Goal: Task Accomplishment & Management: Manage account settings

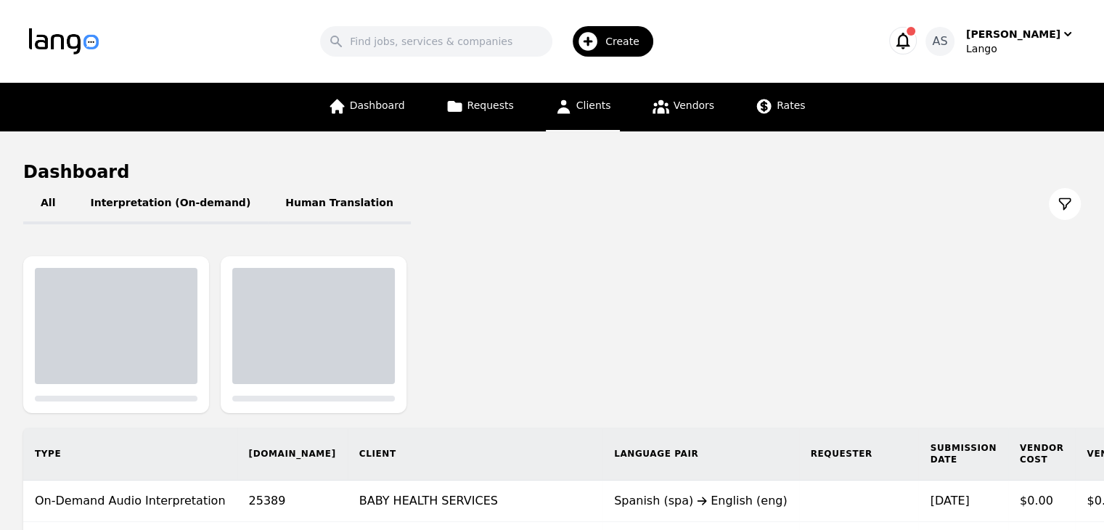
click at [587, 108] on span "Clients" at bounding box center [593, 105] width 35 height 12
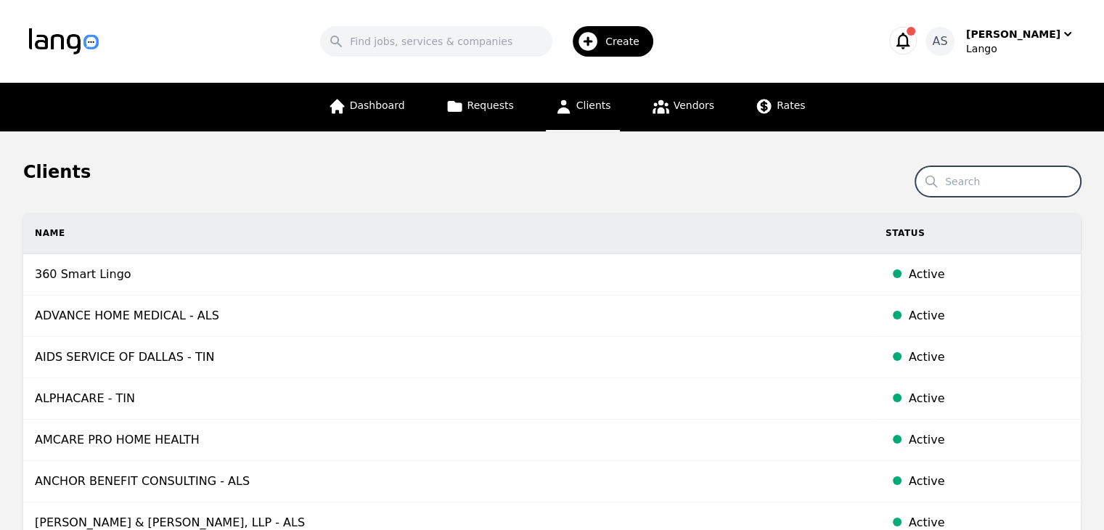
click at [1008, 188] on input "Search" at bounding box center [998, 181] width 166 height 30
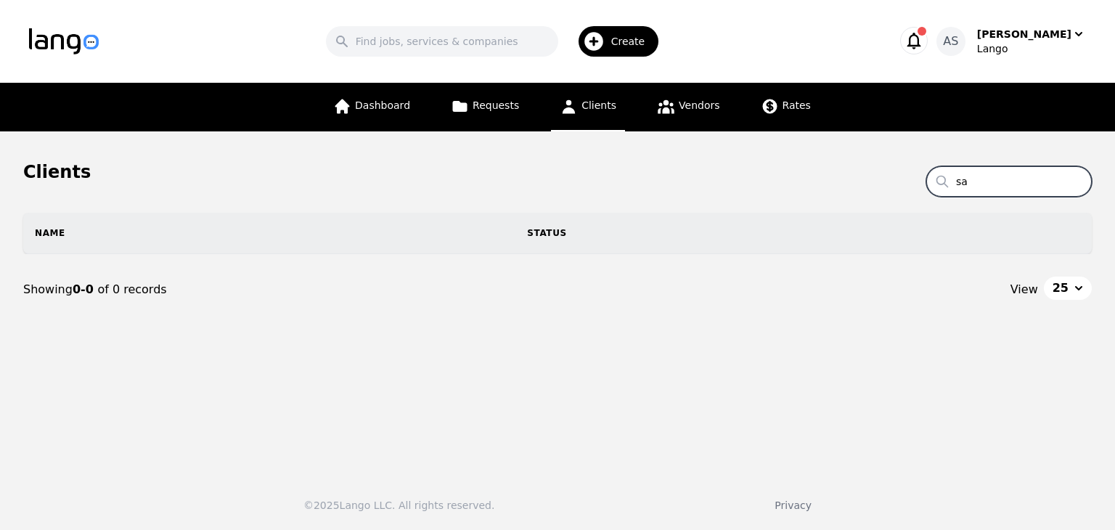
type input "s"
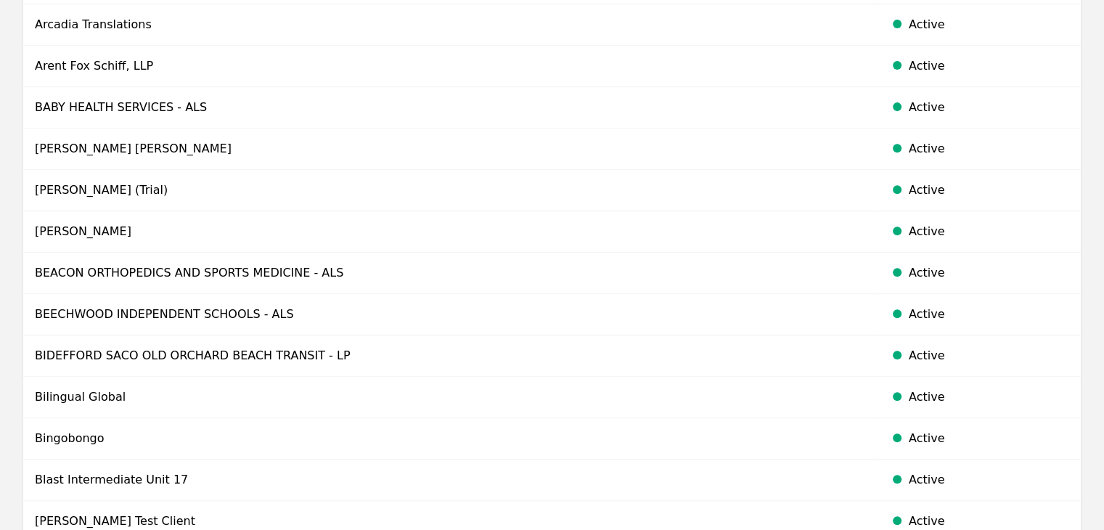
scroll to position [949, 0]
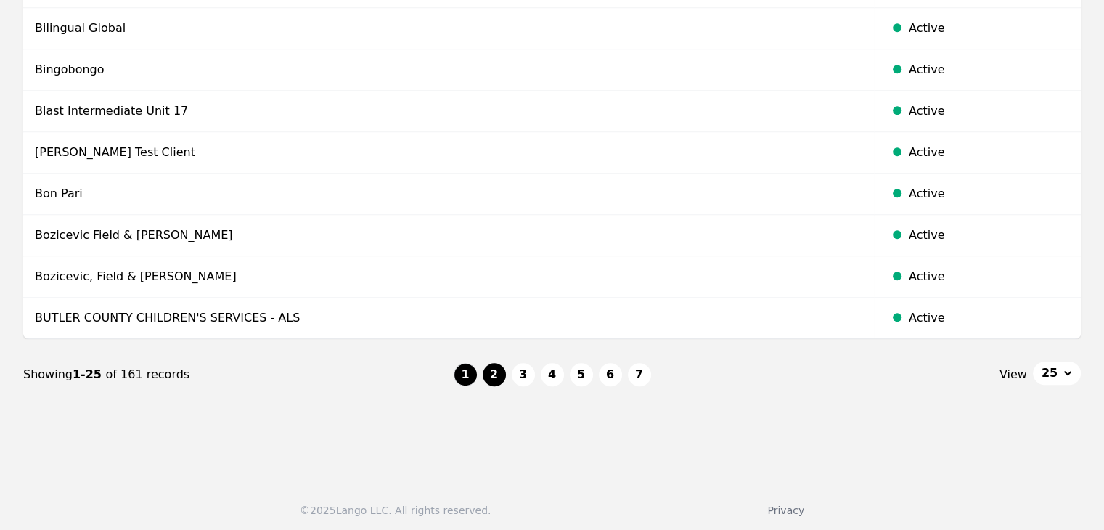
click at [496, 363] on button "2" at bounding box center [494, 374] width 23 height 23
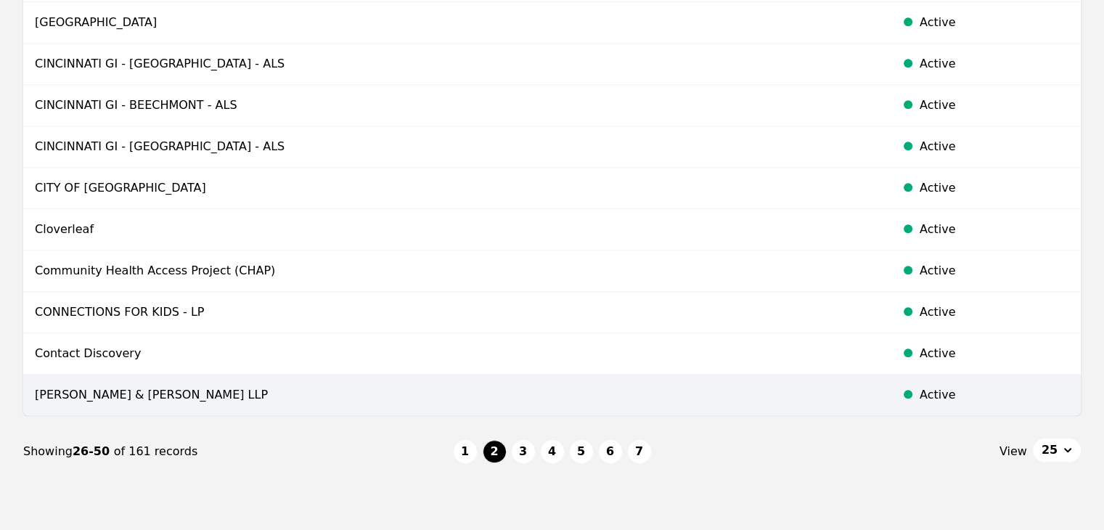
scroll to position [949, 0]
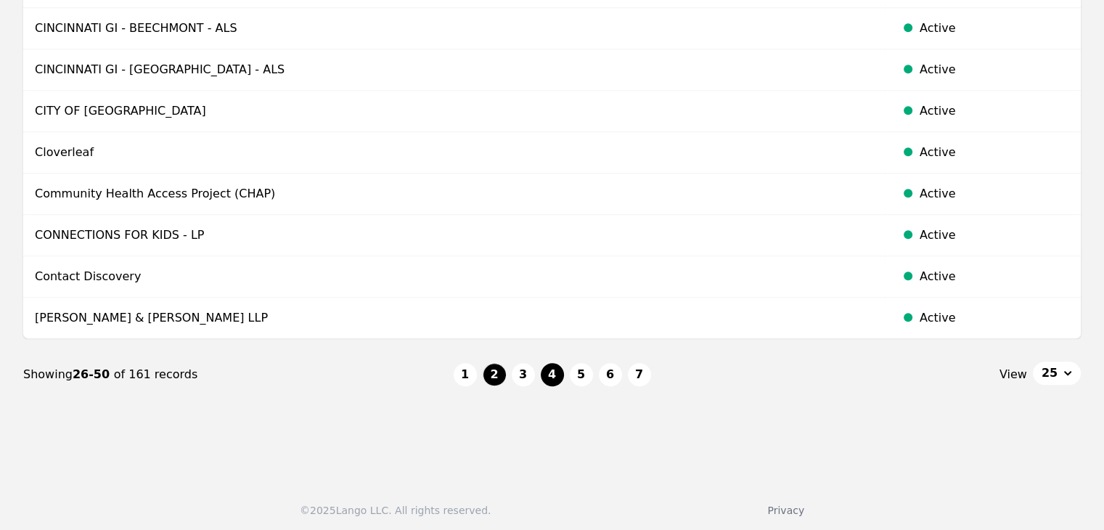
click at [549, 377] on button "4" at bounding box center [552, 374] width 23 height 23
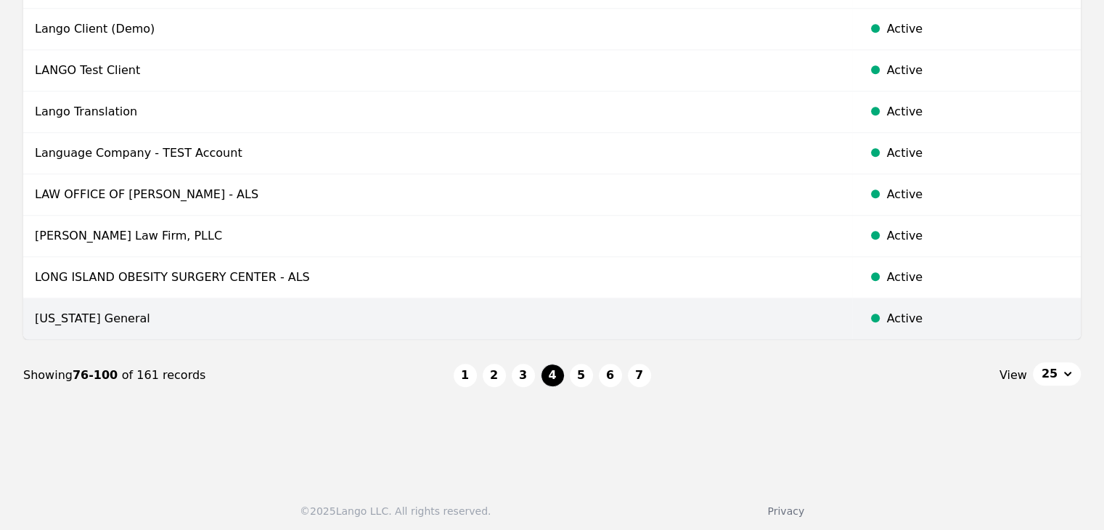
scroll to position [949, 0]
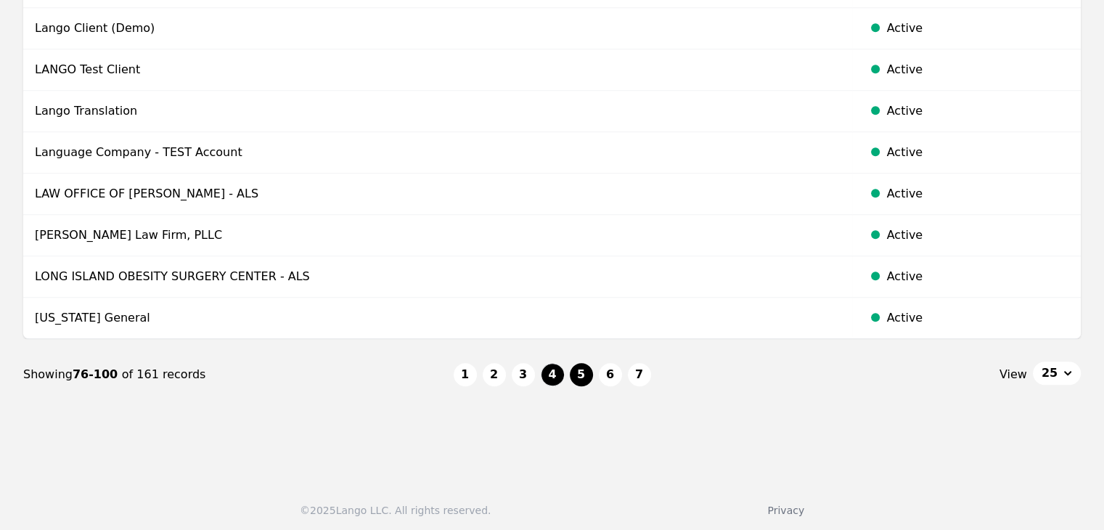
click at [589, 376] on button "5" at bounding box center [581, 374] width 23 height 23
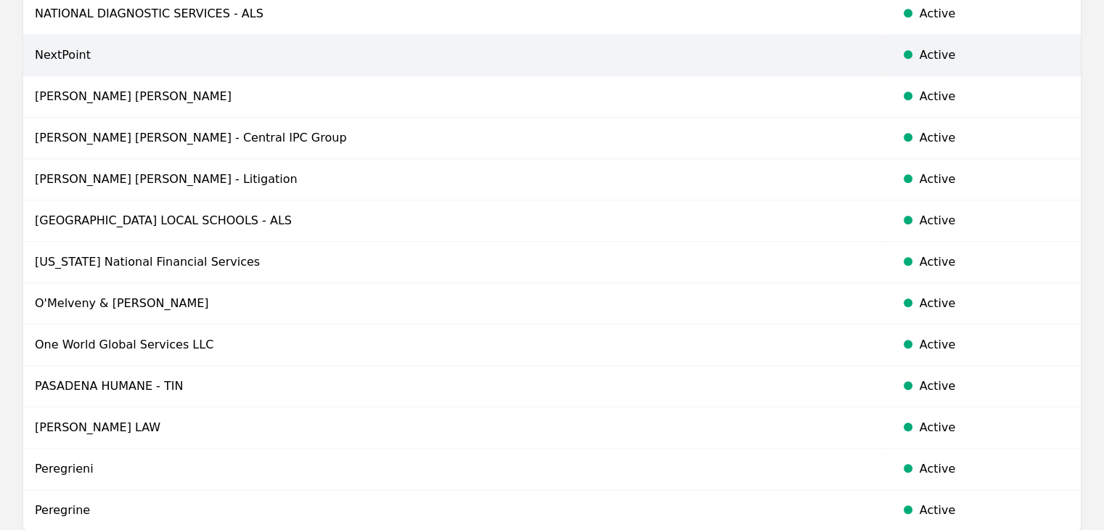
scroll to position [949, 0]
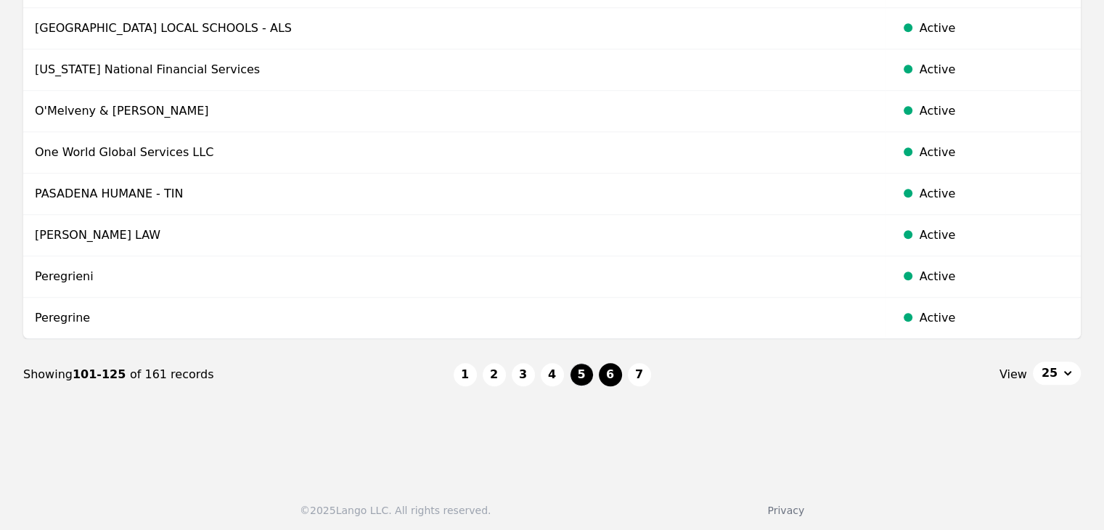
click at [613, 370] on button "6" at bounding box center [610, 374] width 23 height 23
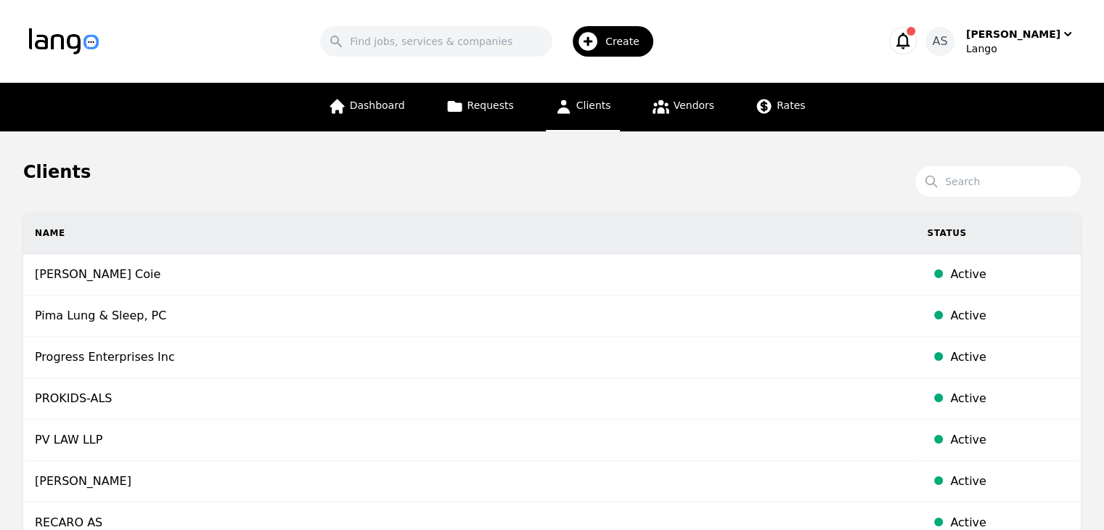
click at [627, 35] on span "Create" at bounding box center [627, 41] width 44 height 15
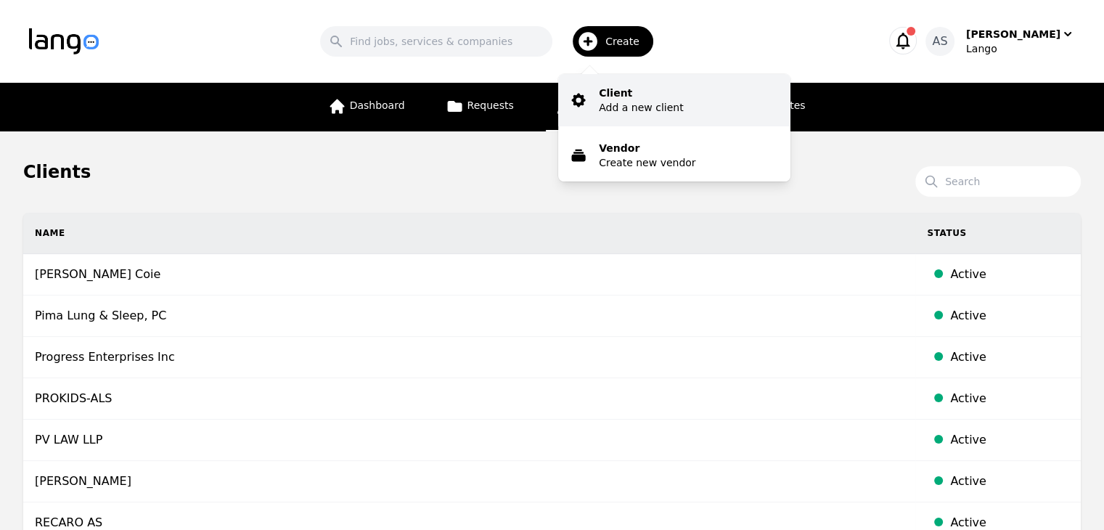
click at [676, 102] on p "Add a new client" at bounding box center [641, 107] width 84 height 15
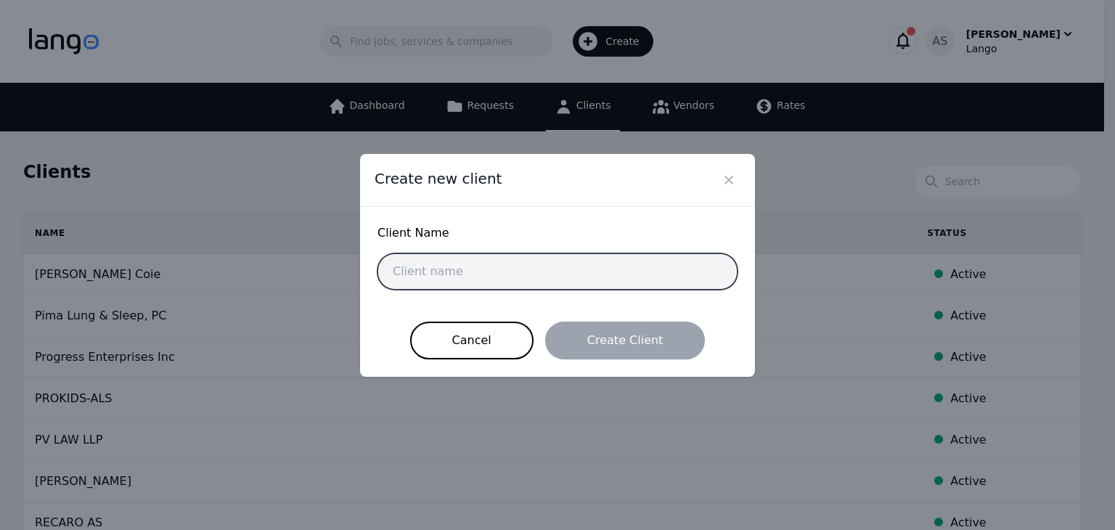
click at [589, 271] on input "text" at bounding box center [557, 271] width 360 height 36
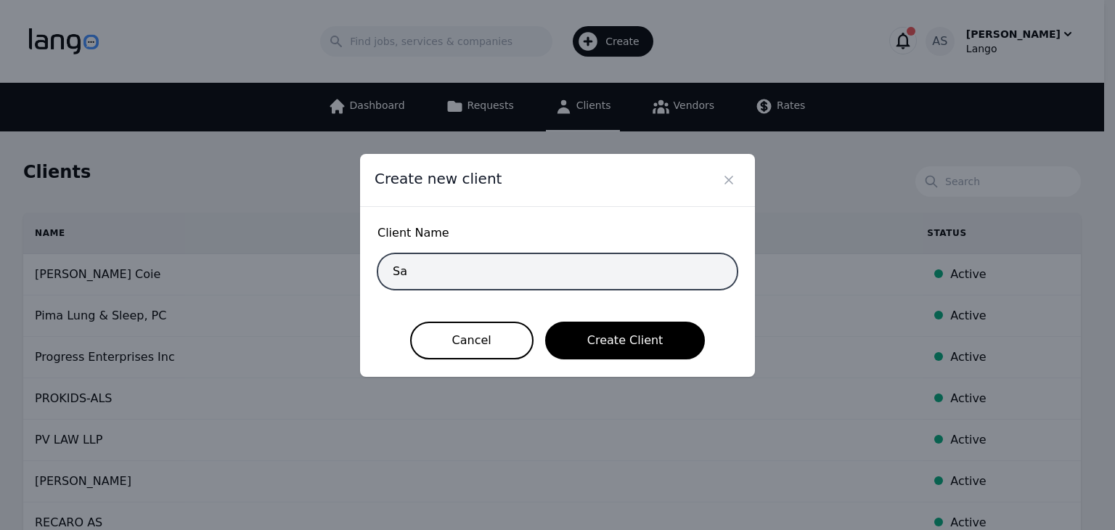
type input "SANTA MARIA COMMUNITY SERVICES - ALS"
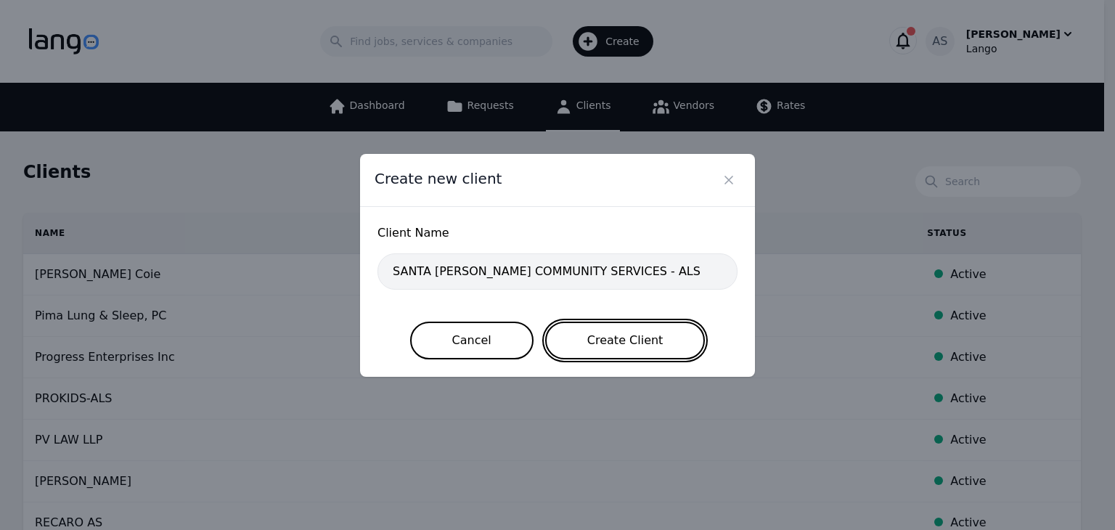
click at [653, 330] on button "Create Client" at bounding box center [625, 341] width 160 height 38
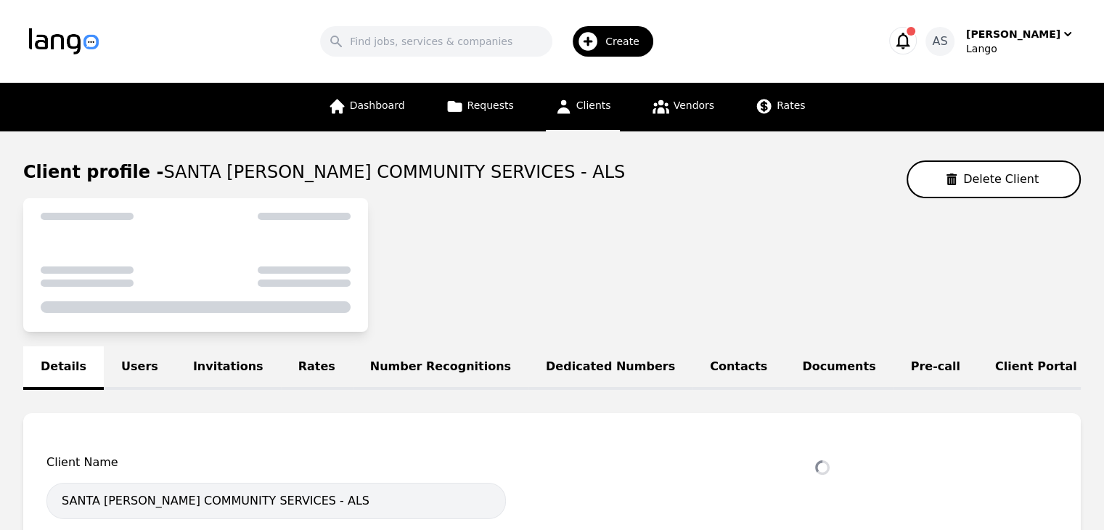
select select "active"
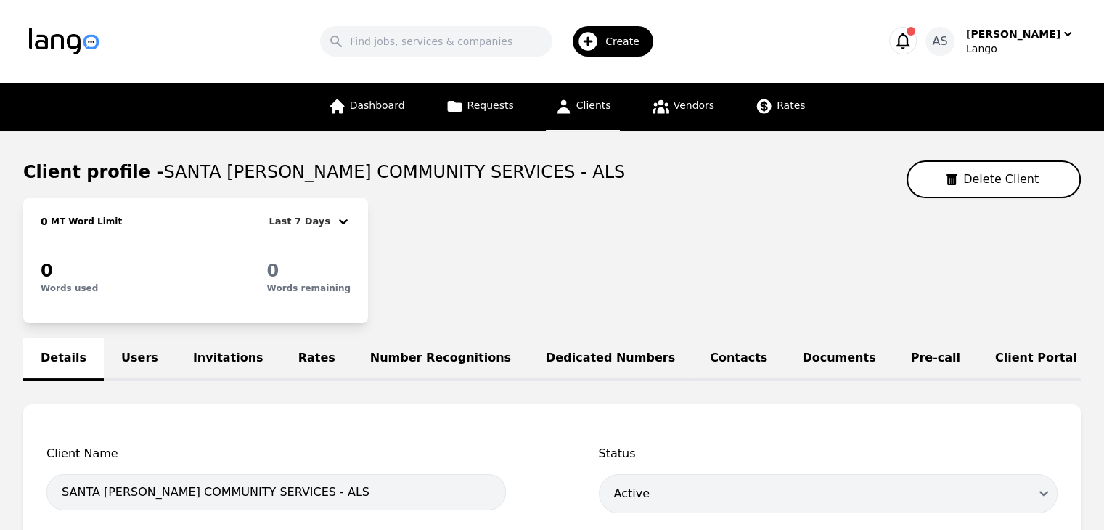
click at [135, 345] on link "Users" at bounding box center [140, 360] width 72 height 44
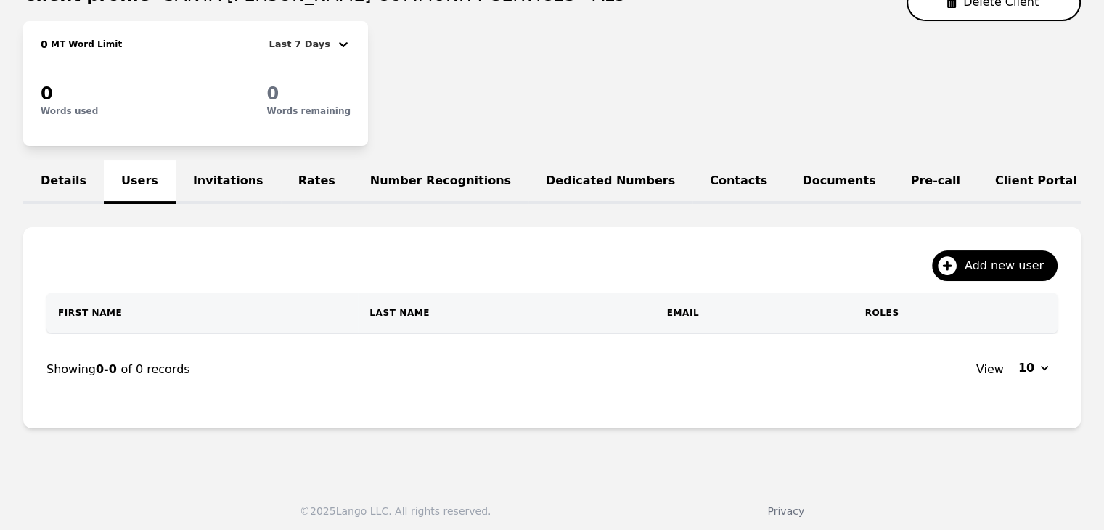
scroll to position [192, 0]
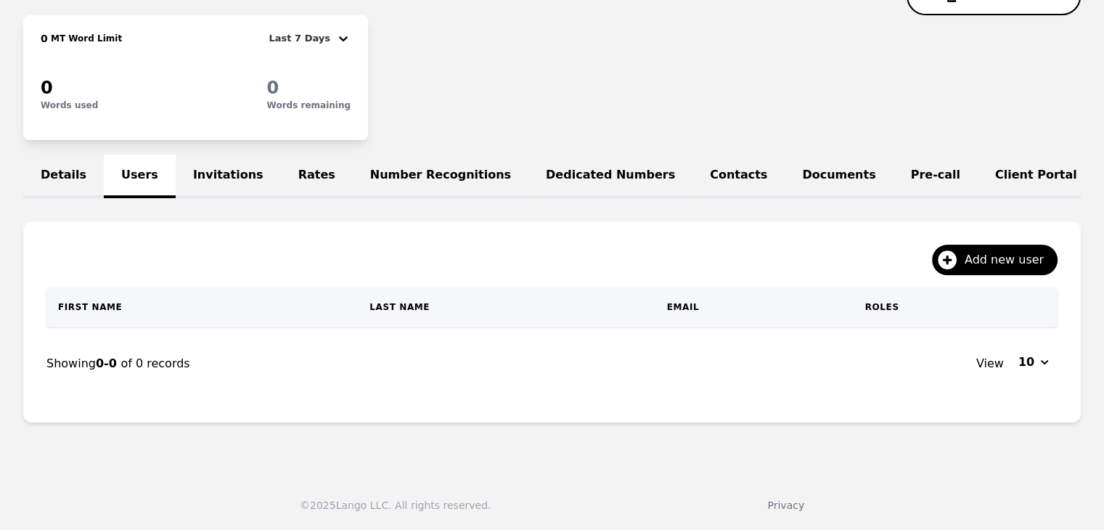
click at [195, 166] on link "Invitations" at bounding box center [228, 177] width 105 height 44
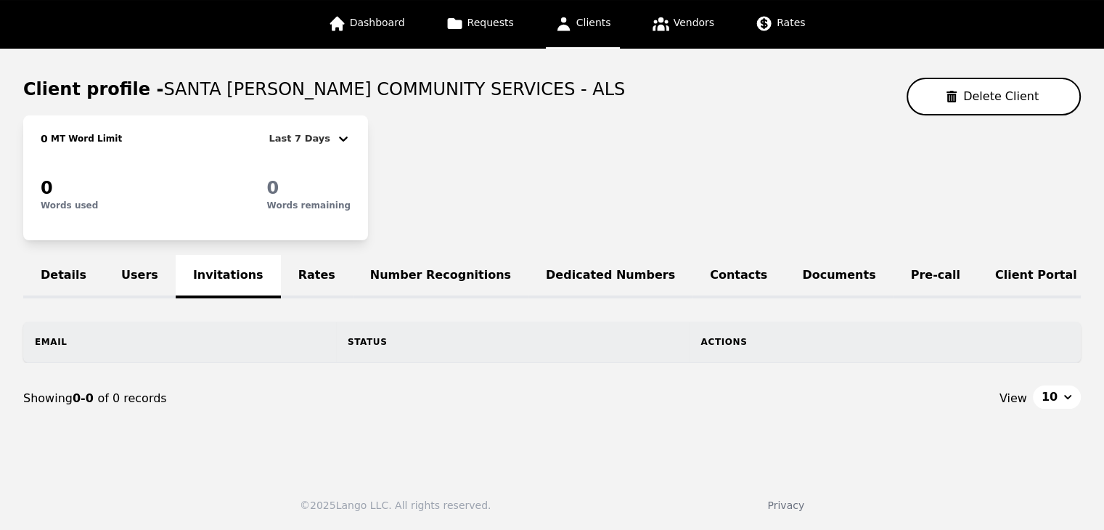
click at [124, 272] on link "Users" at bounding box center [140, 277] width 72 height 44
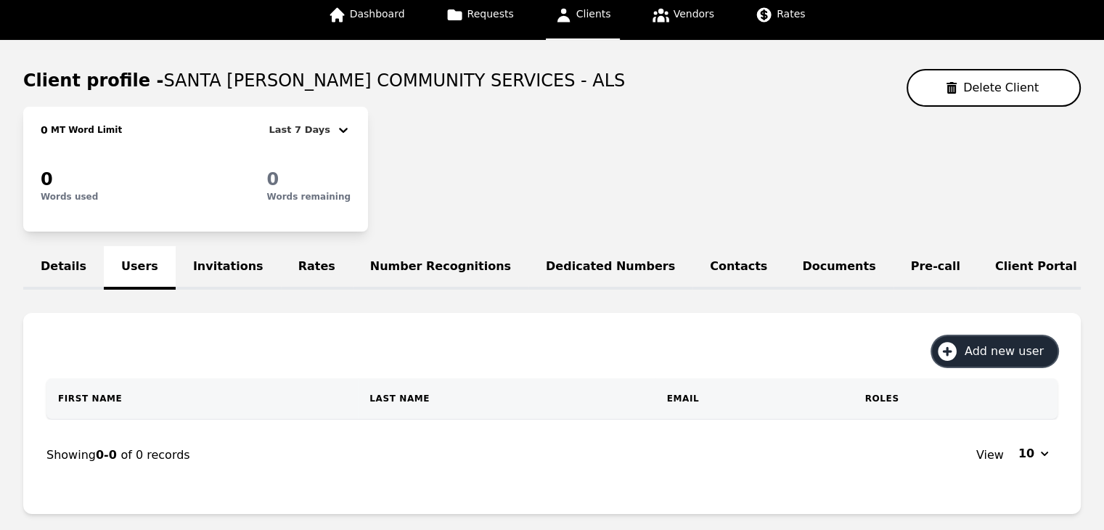
click at [1029, 360] on span "Add new user" at bounding box center [1009, 351] width 89 height 17
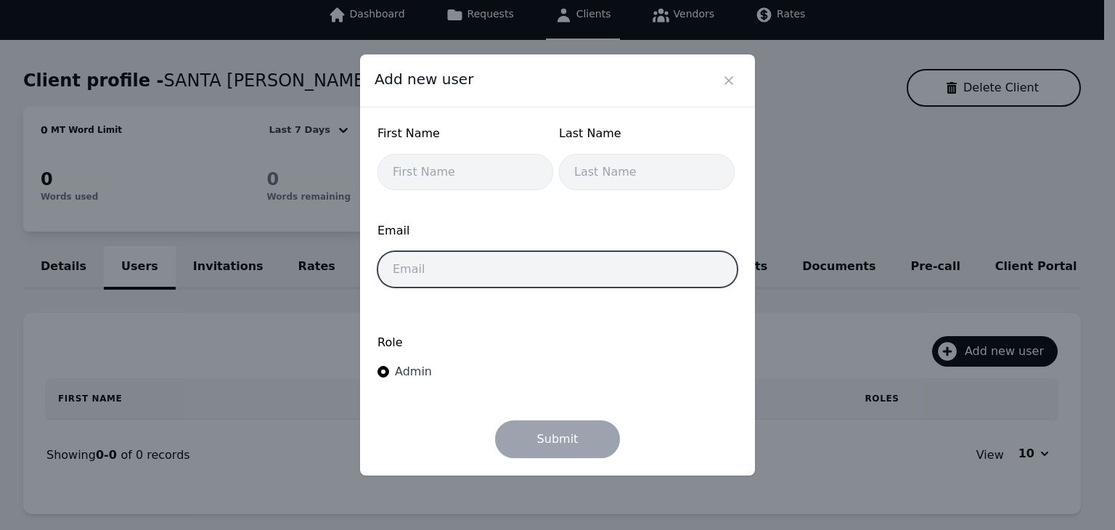
click at [518, 280] on input "email" at bounding box center [557, 269] width 360 height 36
paste input "Julie.McGregor@santamaria-cincy.org"
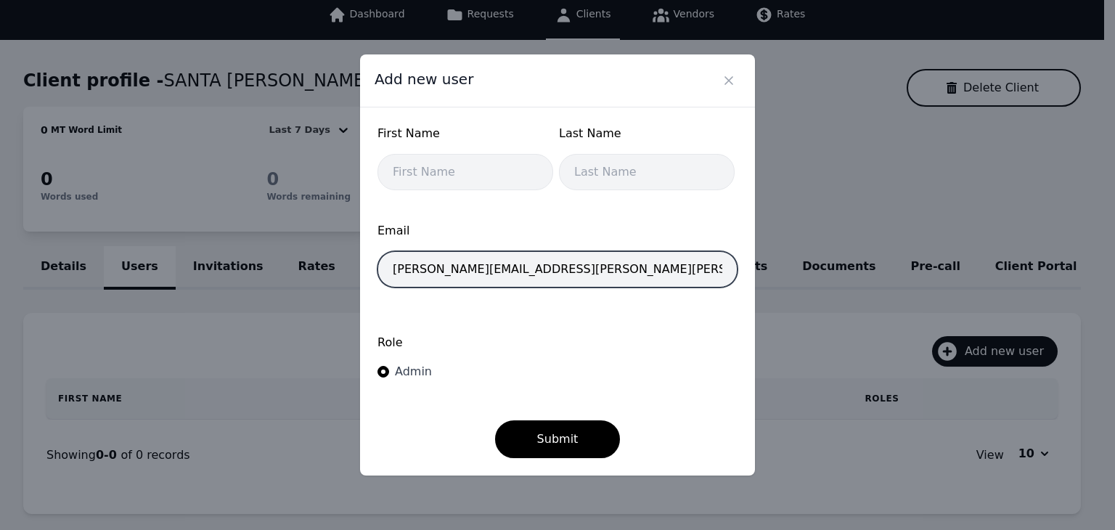
type input "Julie.McGregor@santamaria-cincy.org"
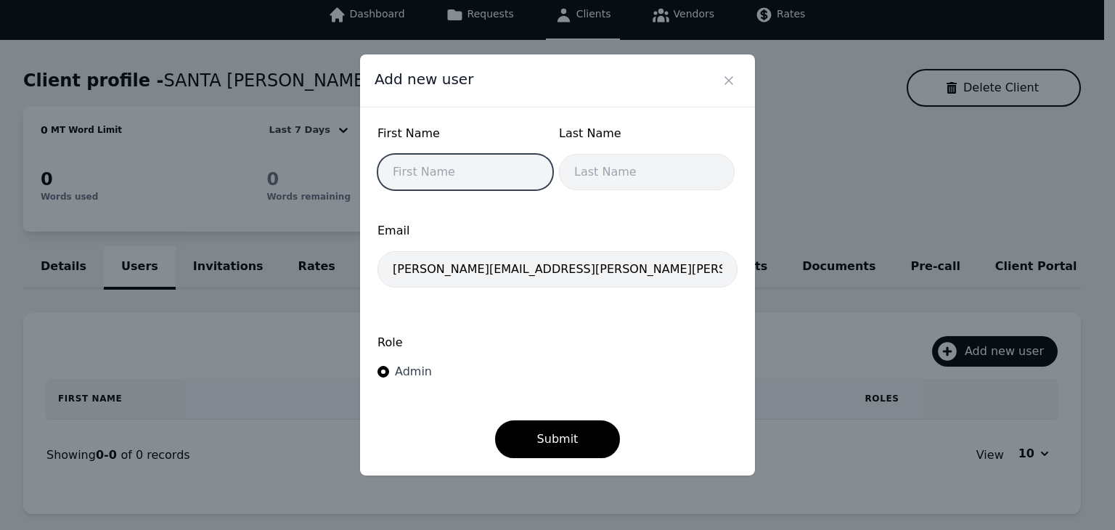
click at [452, 178] on input "text" at bounding box center [465, 172] width 176 height 36
type input "Julie"
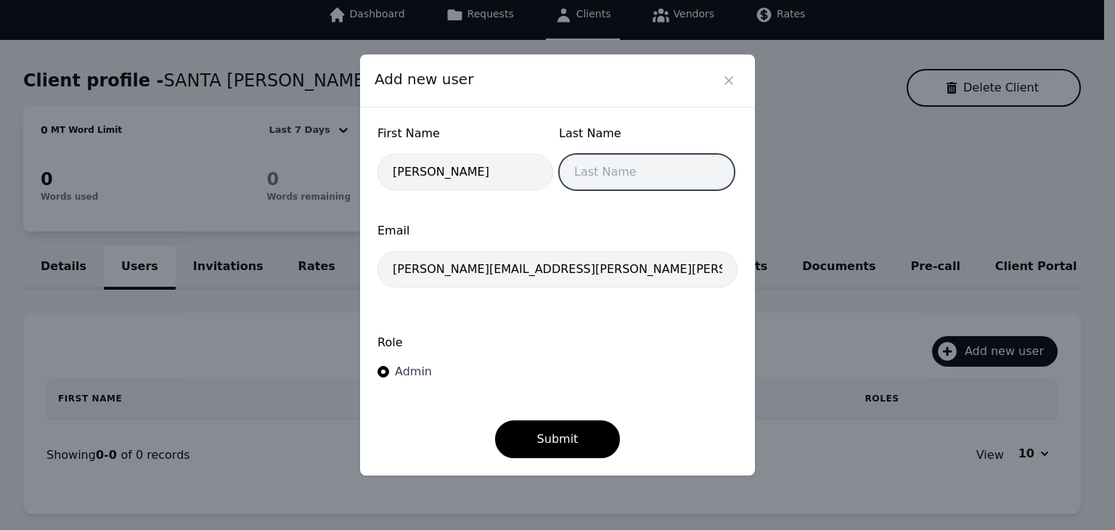
click at [615, 168] on input "text" at bounding box center [647, 172] width 176 height 36
type input "McGregor"
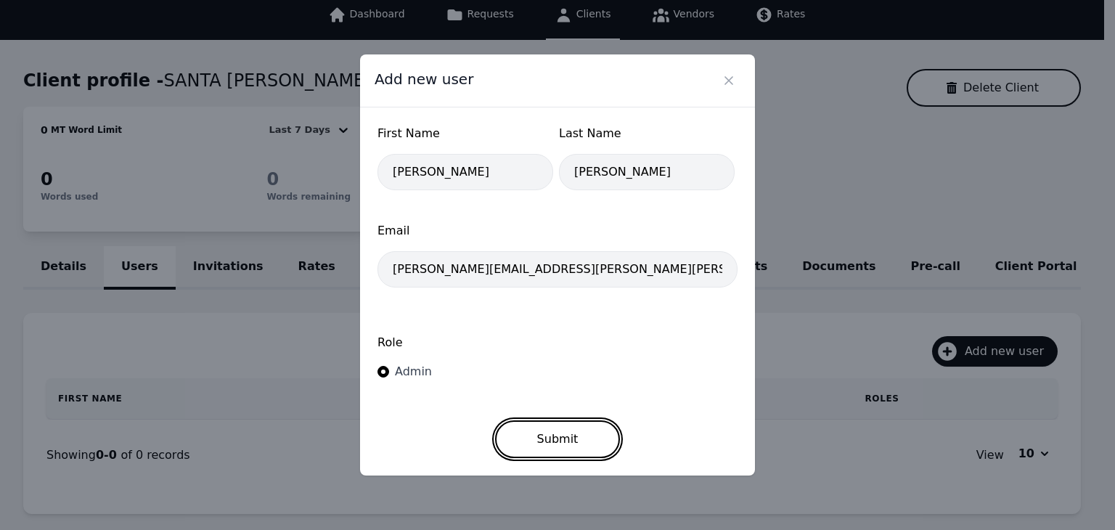
click at [569, 444] on button "Submit" at bounding box center [558, 439] width 126 height 38
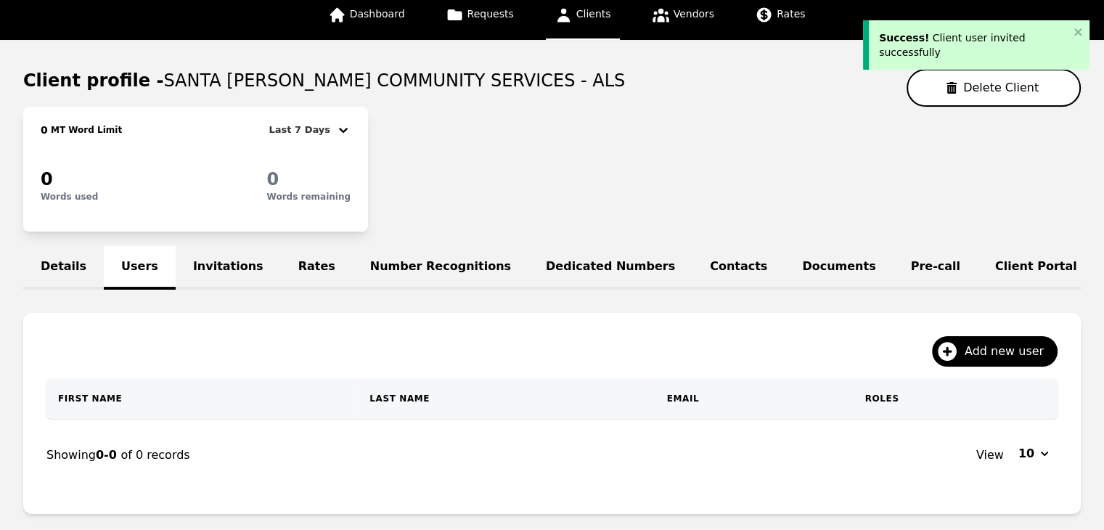
drag, startPoint x: 578, startPoint y: 30, endPoint x: 577, endPoint y: 23, distance: 7.3
click at [576, 30] on link "Clients" at bounding box center [583, 15] width 74 height 49
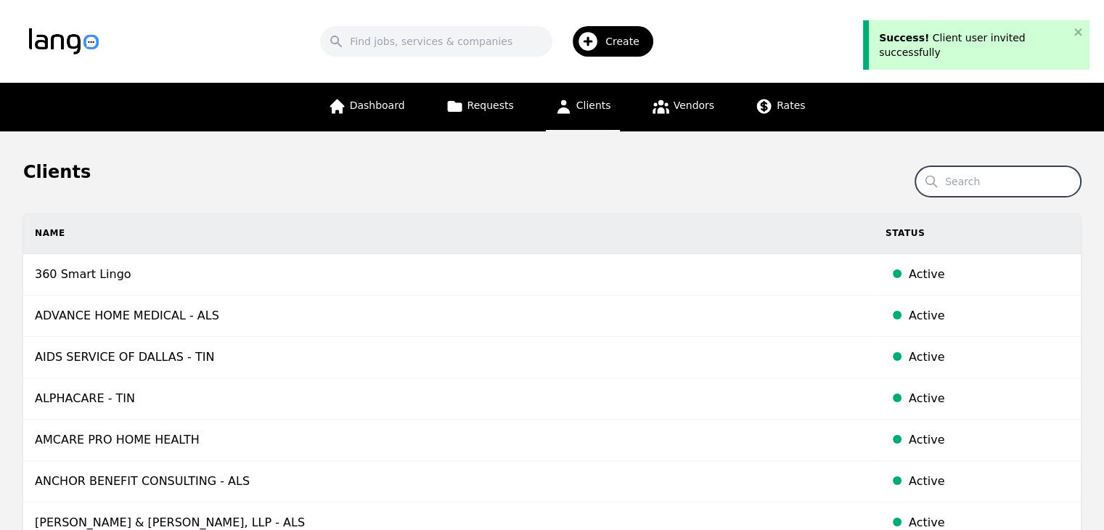
click at [990, 184] on input "Search" at bounding box center [998, 181] width 166 height 30
type input "santa"
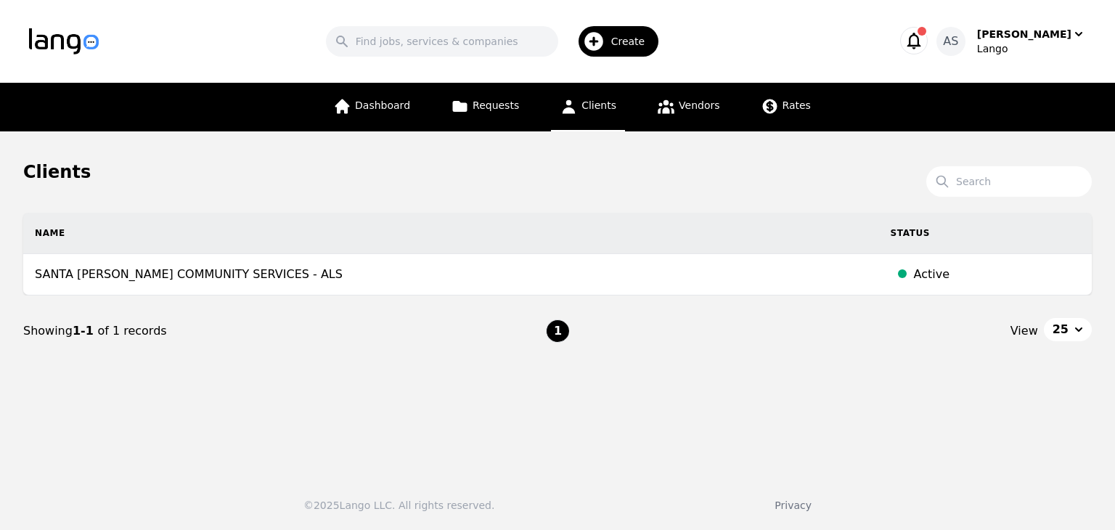
click at [330, 281] on td "SANTA [PERSON_NAME] COMMUNITY SERVICES - ALS" at bounding box center [451, 274] width 856 height 41
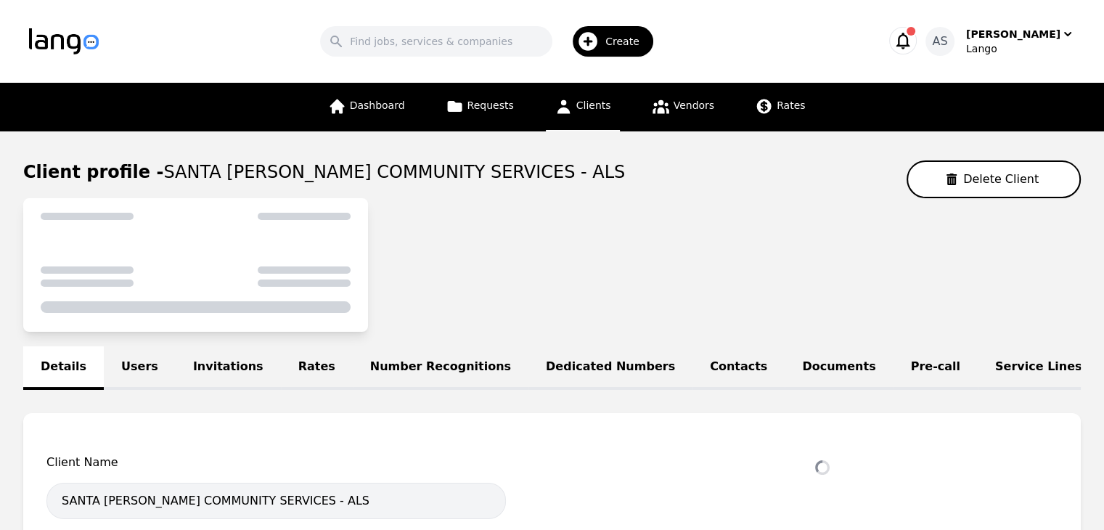
select select "active"
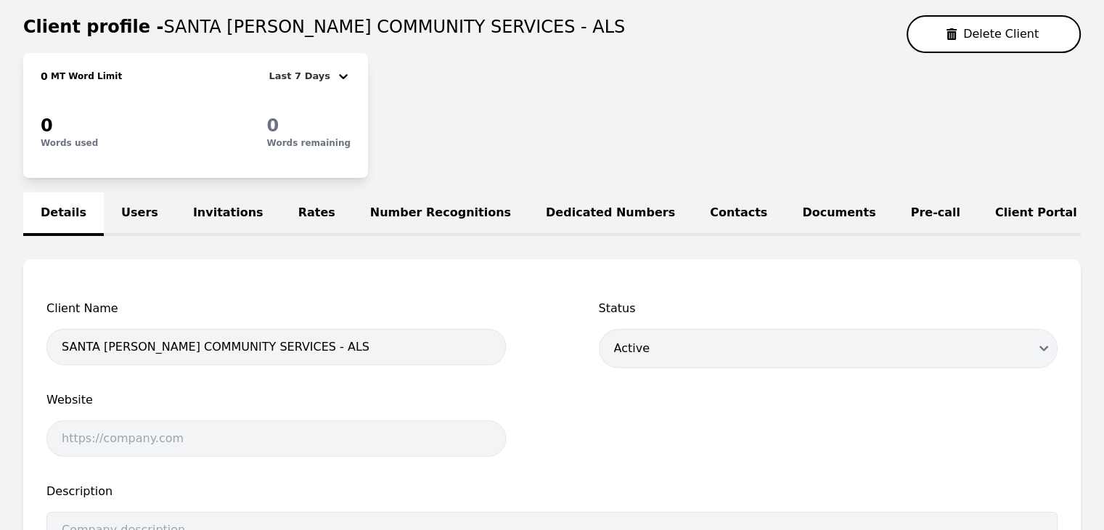
click at [210, 218] on link "Invitations" at bounding box center [228, 214] width 105 height 44
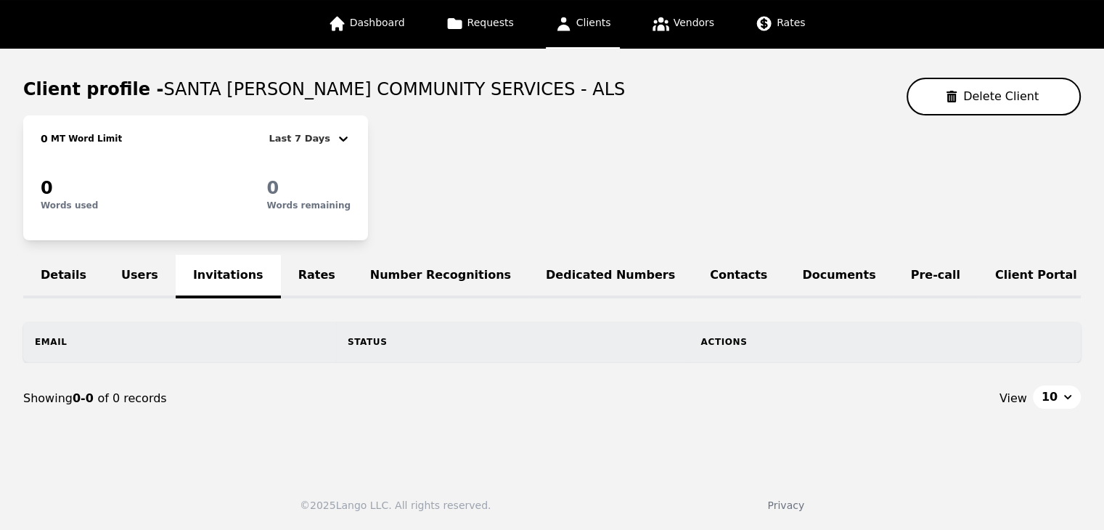
scroll to position [133, 0]
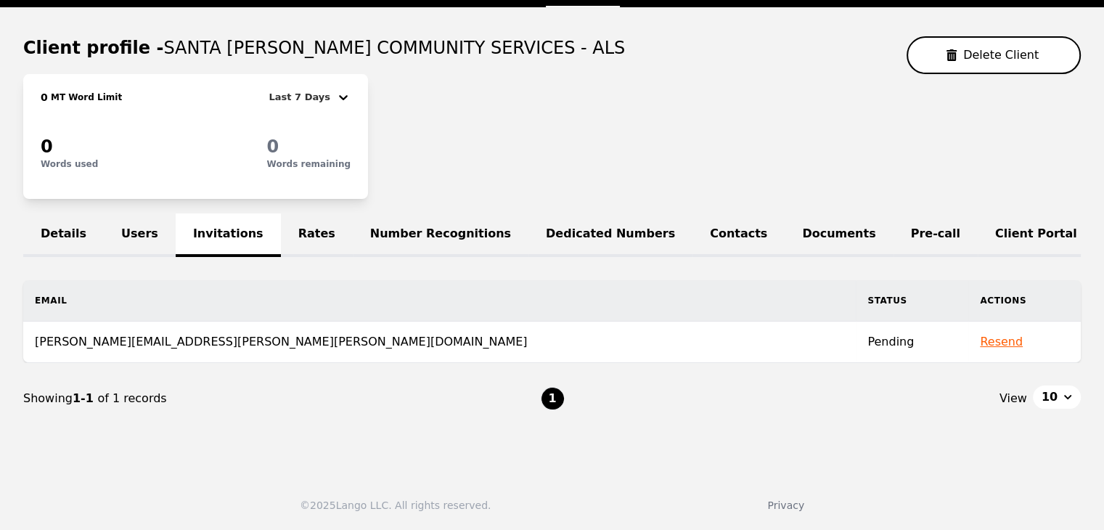
click at [120, 217] on link "Users" at bounding box center [140, 235] width 72 height 44
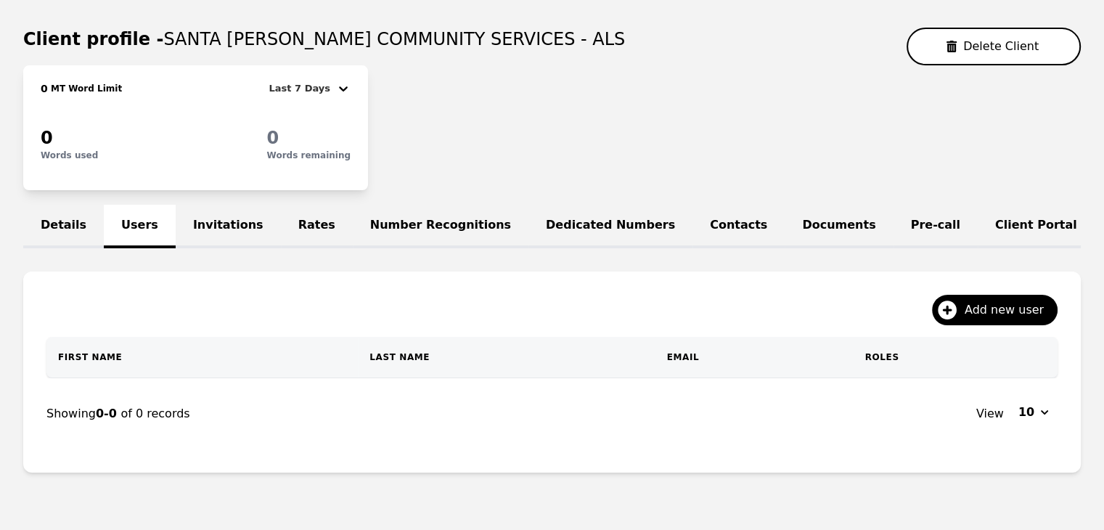
click at [200, 214] on link "Invitations" at bounding box center [228, 227] width 105 height 44
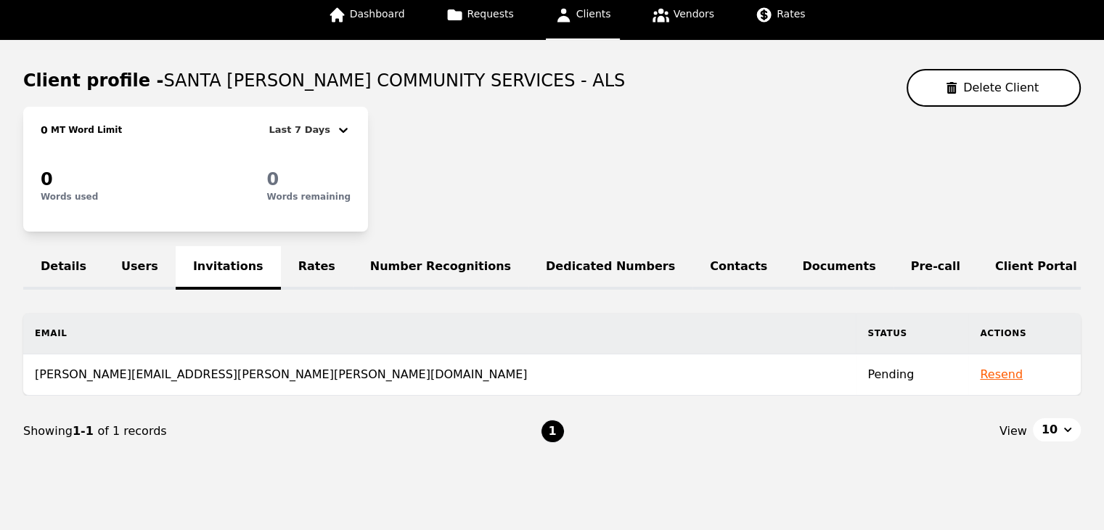
scroll to position [133, 0]
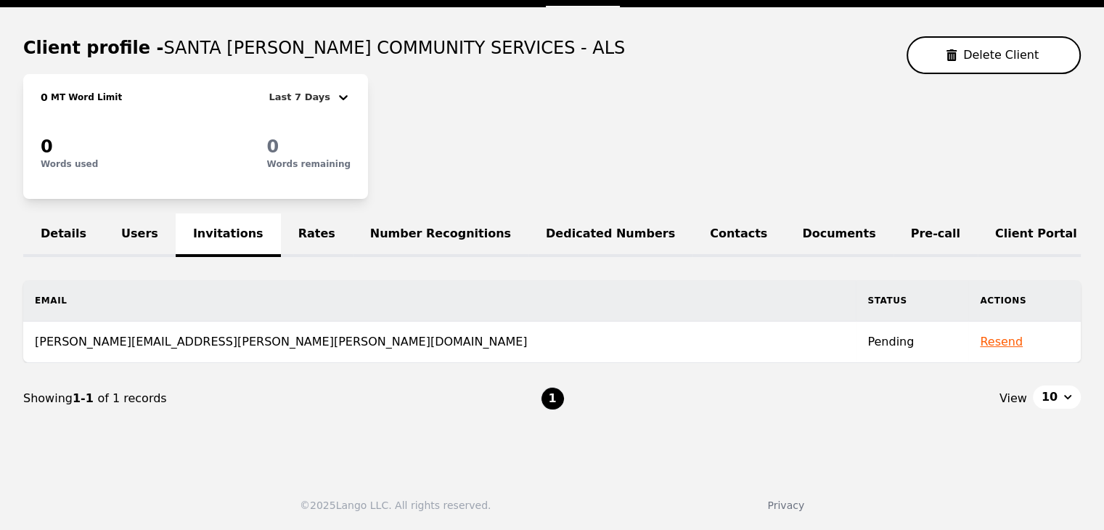
click at [134, 234] on link "Users" at bounding box center [140, 235] width 72 height 44
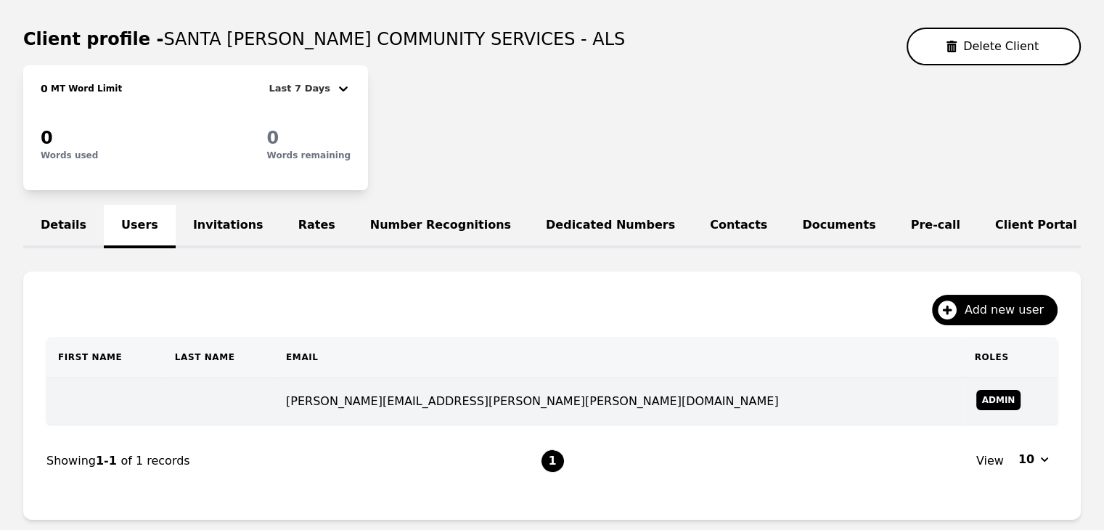
click at [274, 414] on td at bounding box center [218, 401] width 111 height 47
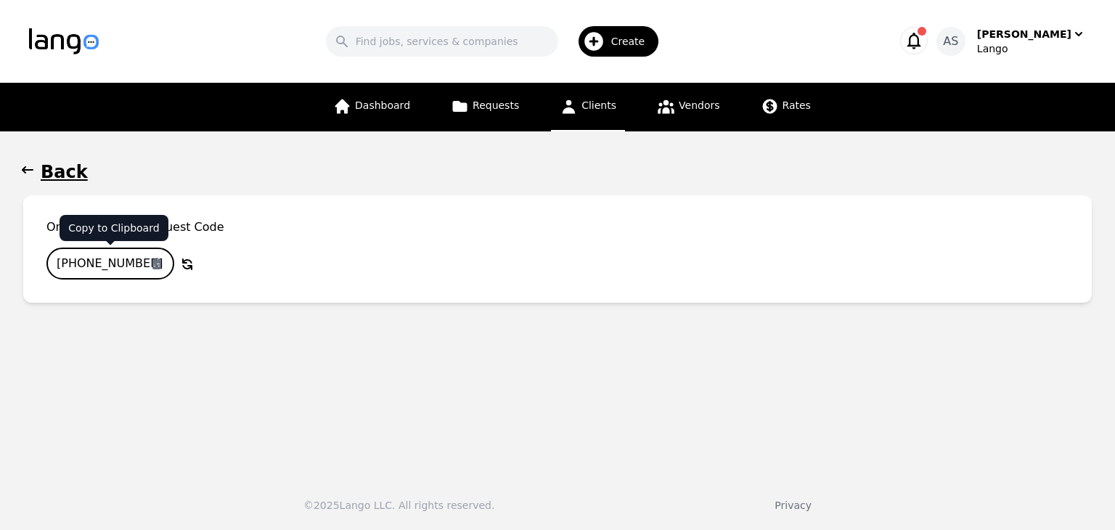
click at [115, 256] on input "485-1027-971" at bounding box center [110, 264] width 128 height 32
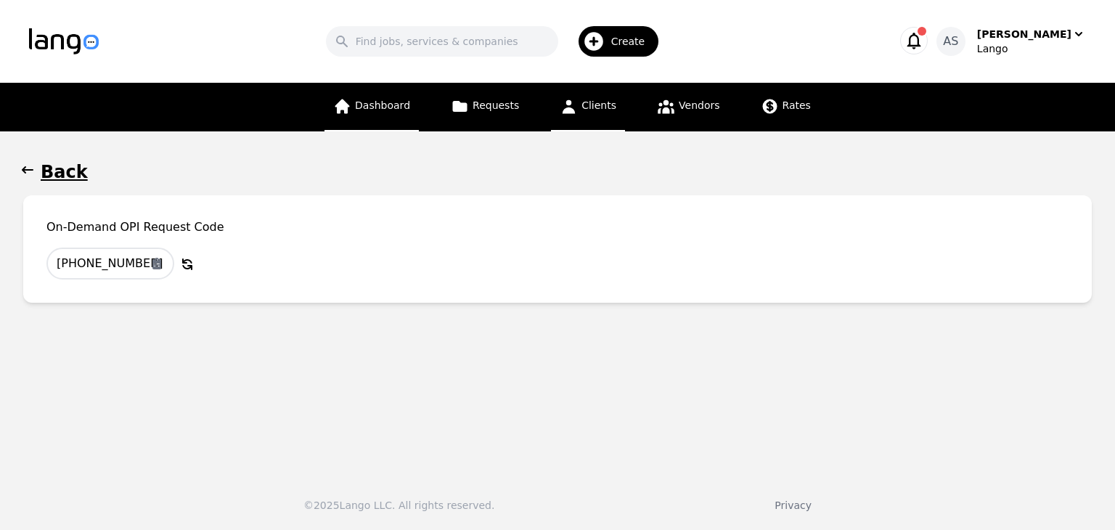
drag, startPoint x: 339, startPoint y: 110, endPoint x: 348, endPoint y: 107, distance: 9.7
click at [340, 110] on link "Dashboard" at bounding box center [371, 107] width 94 height 49
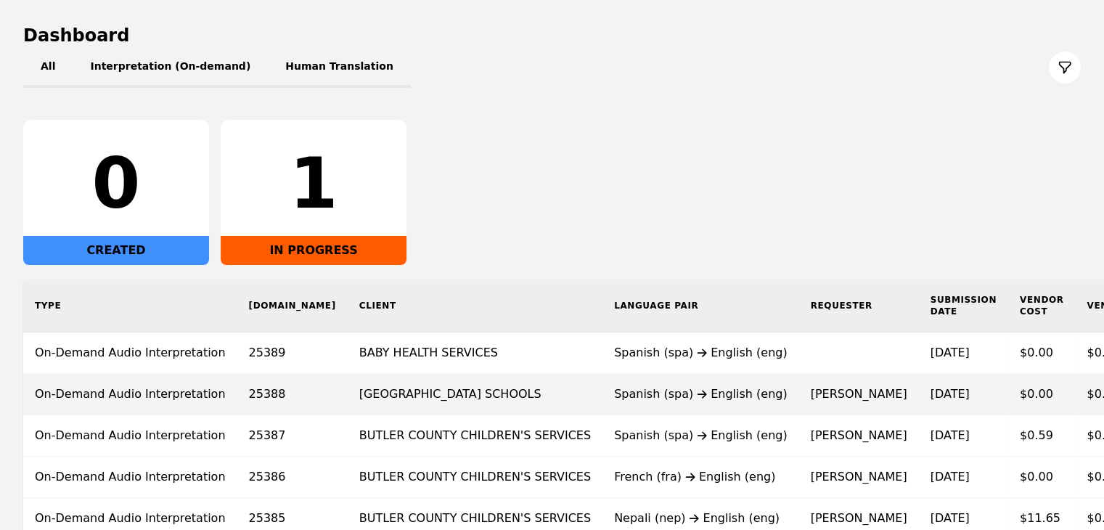
scroll to position [188, 0]
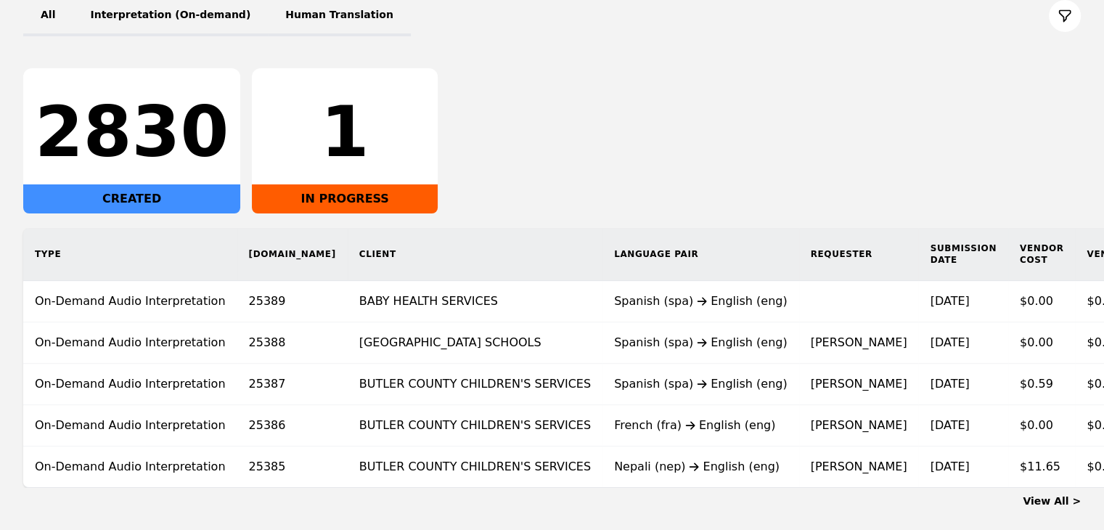
click at [1038, 507] on link "View All >" at bounding box center [1052, 501] width 58 height 12
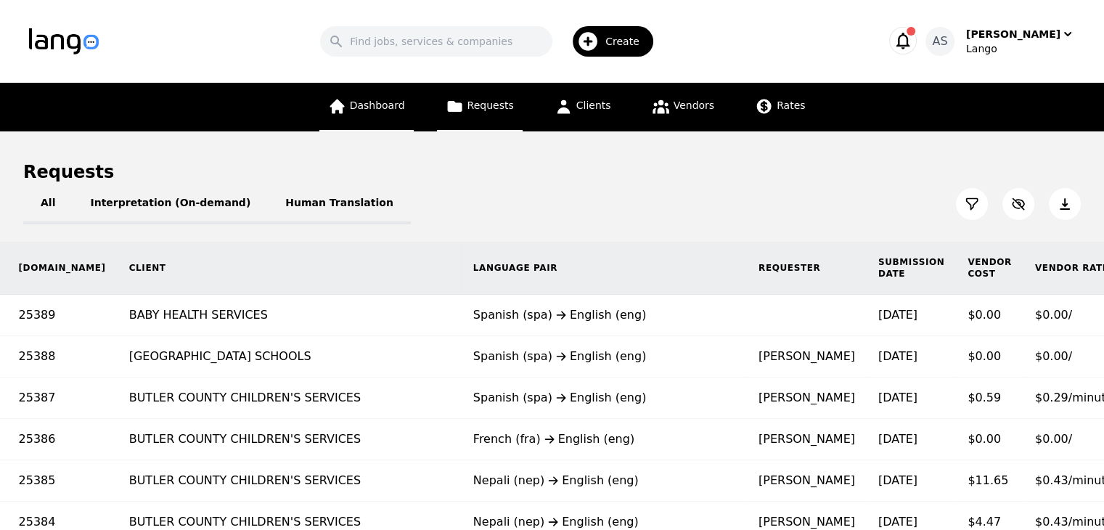
click at [344, 103] on icon at bounding box center [337, 106] width 15 height 15
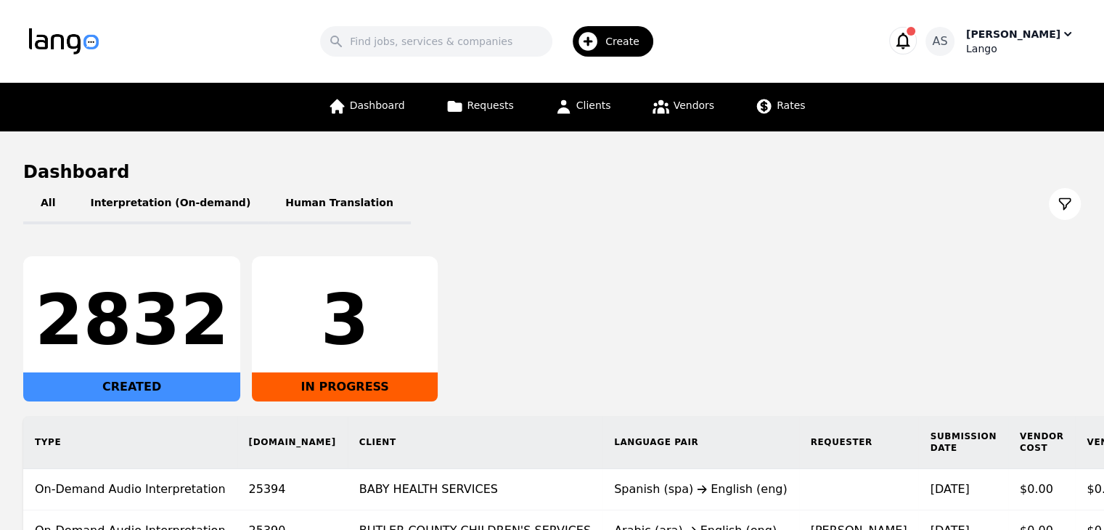
click at [1008, 46] on div "Lango" at bounding box center [1020, 48] width 109 height 15
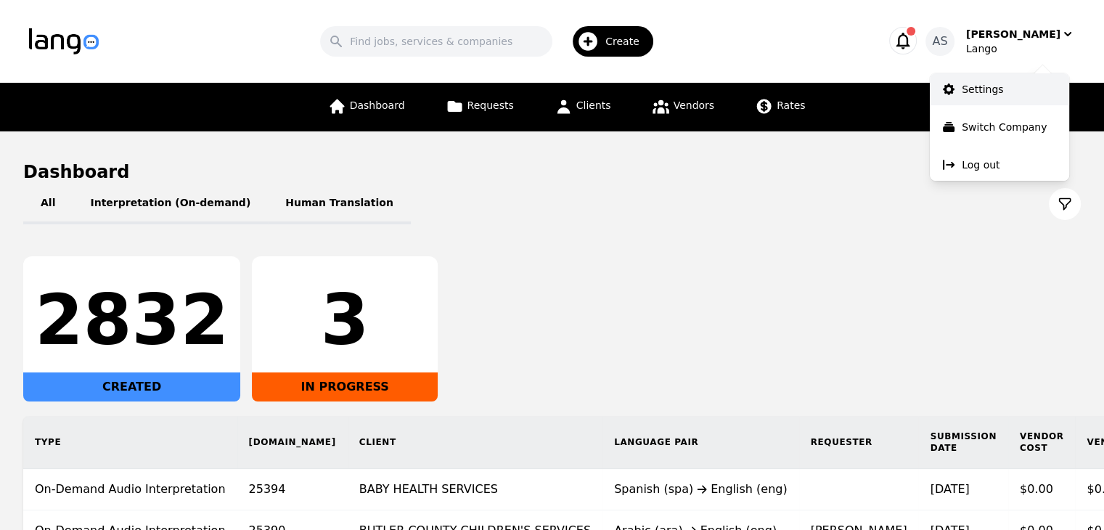
click at [1005, 96] on link "Settings" at bounding box center [999, 89] width 139 height 32
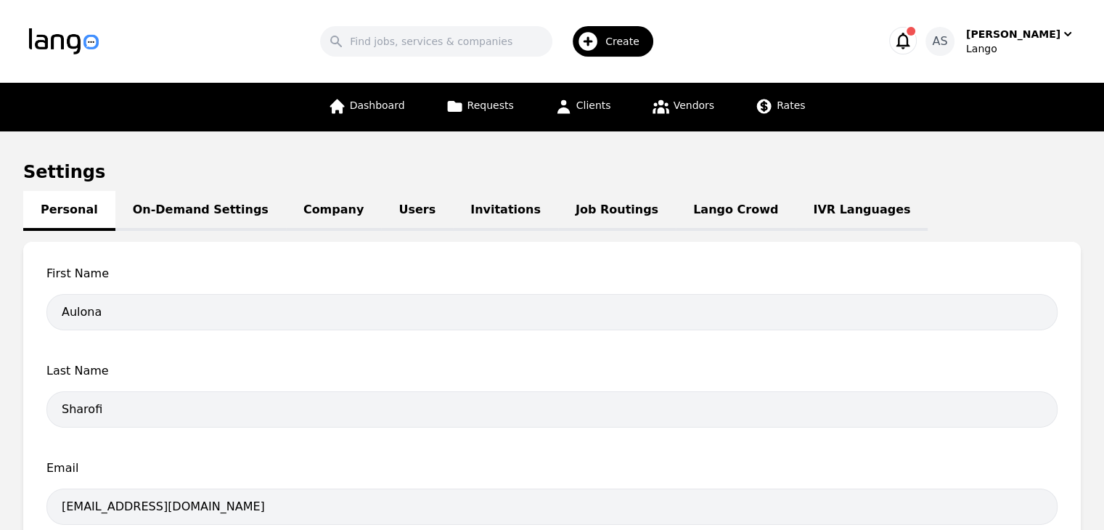
click at [558, 214] on link "Job Routings" at bounding box center [617, 211] width 118 height 40
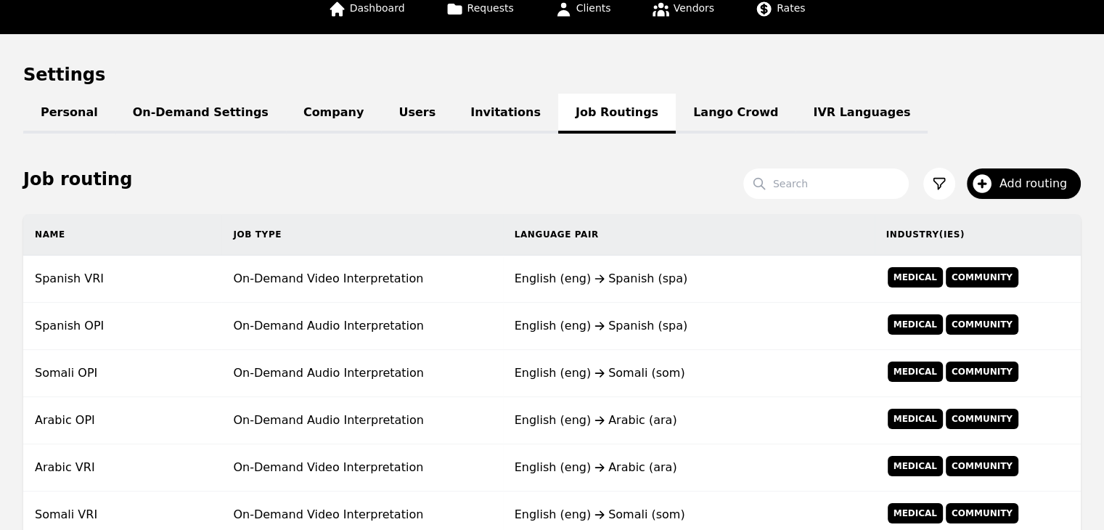
scroll to position [145, 0]
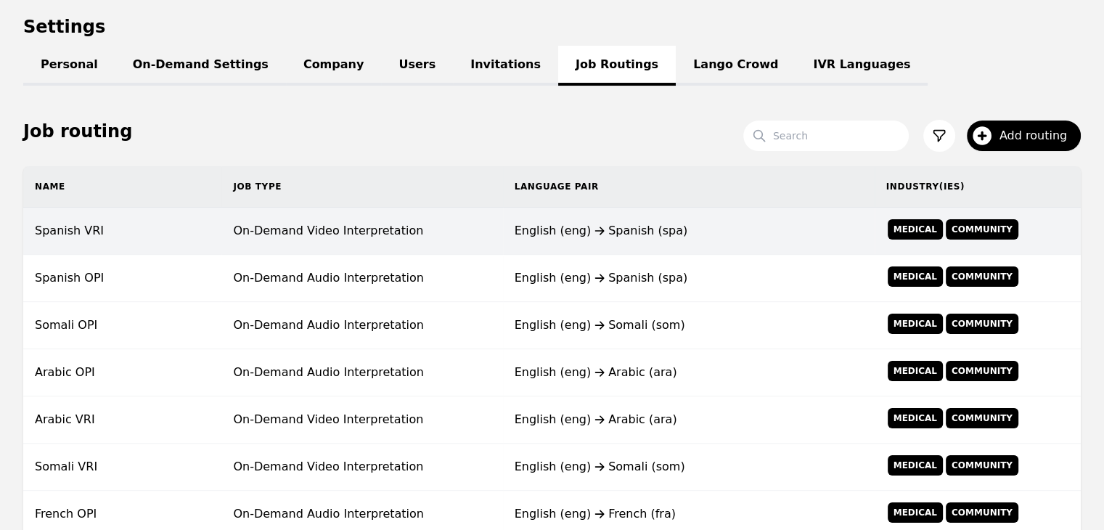
click at [537, 248] on td "English (eng) Spanish (spa)" at bounding box center [689, 231] width 372 height 47
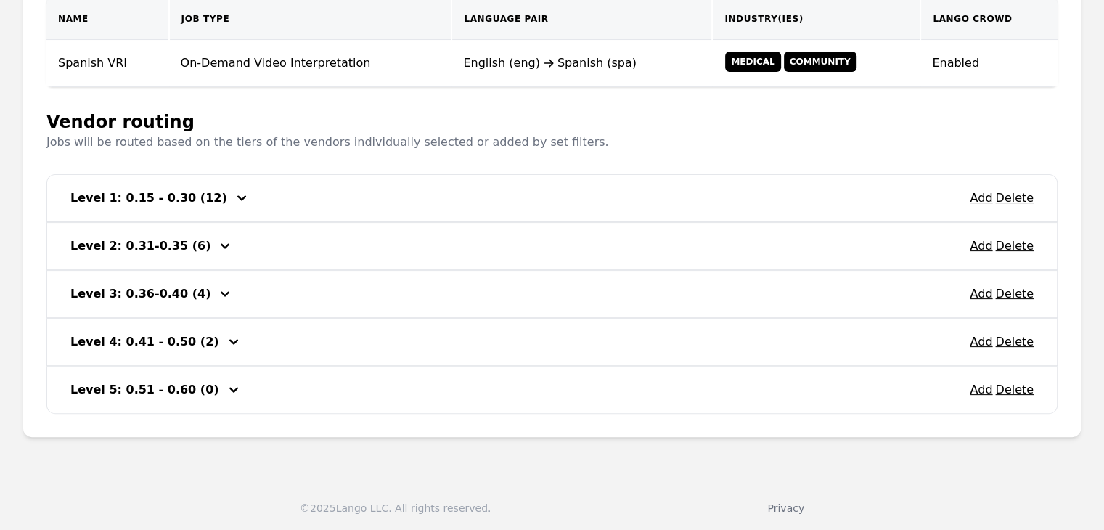
scroll to position [110, 0]
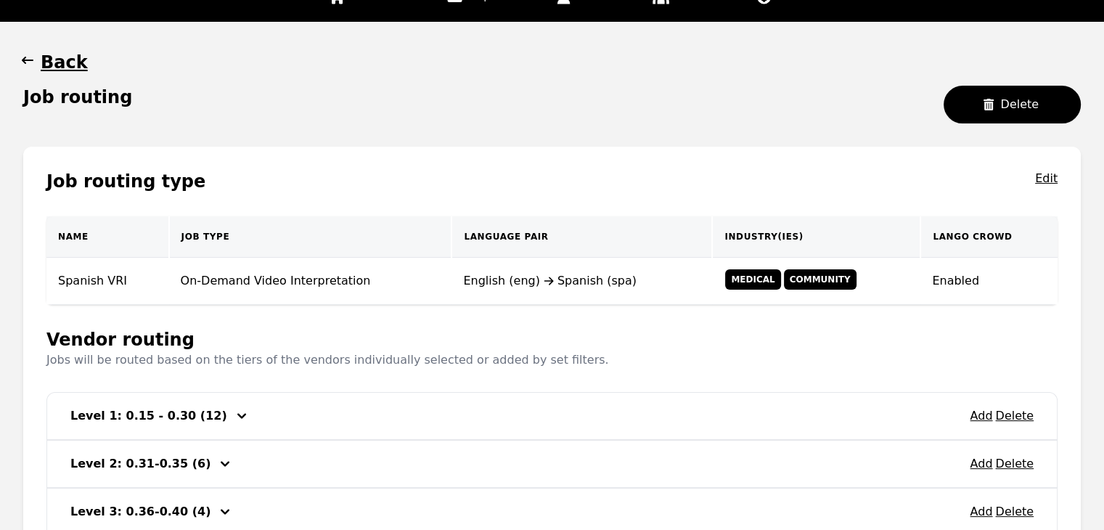
click at [25, 65] on icon "button" at bounding box center [27, 60] width 15 height 15
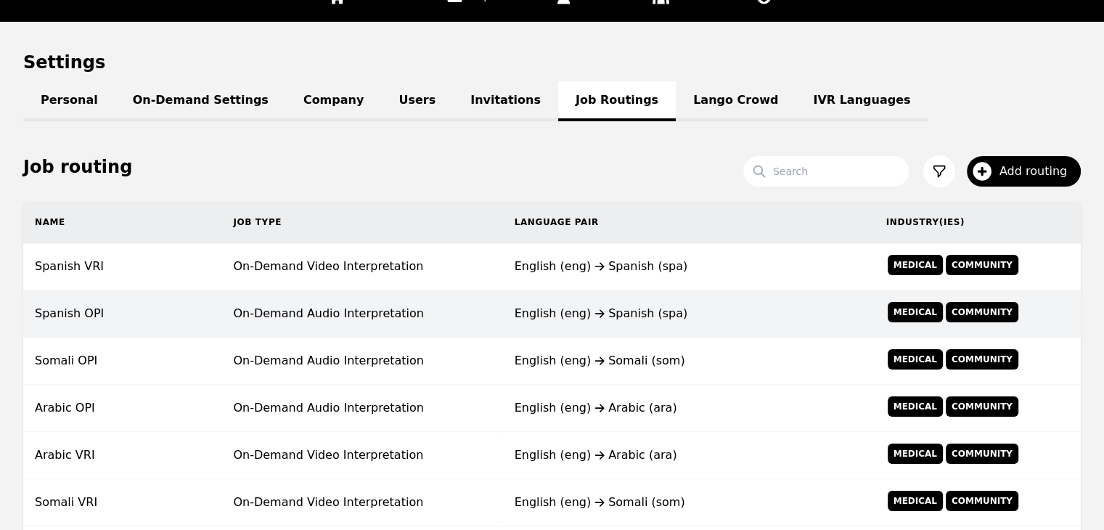
click at [294, 306] on td "On-Demand Audio Interpretation" at bounding box center [361, 313] width 281 height 47
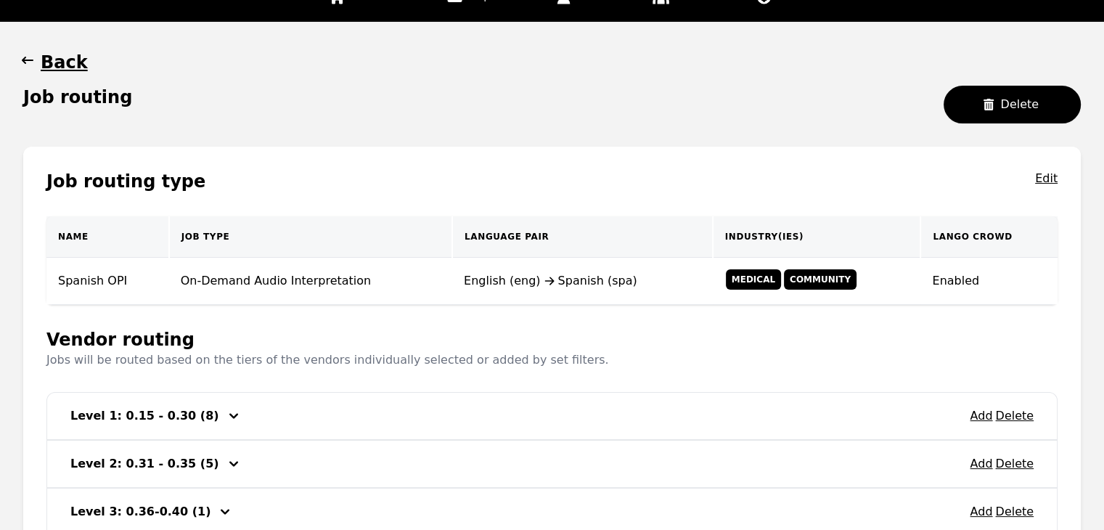
click at [27, 62] on icon "button" at bounding box center [27, 60] width 15 height 15
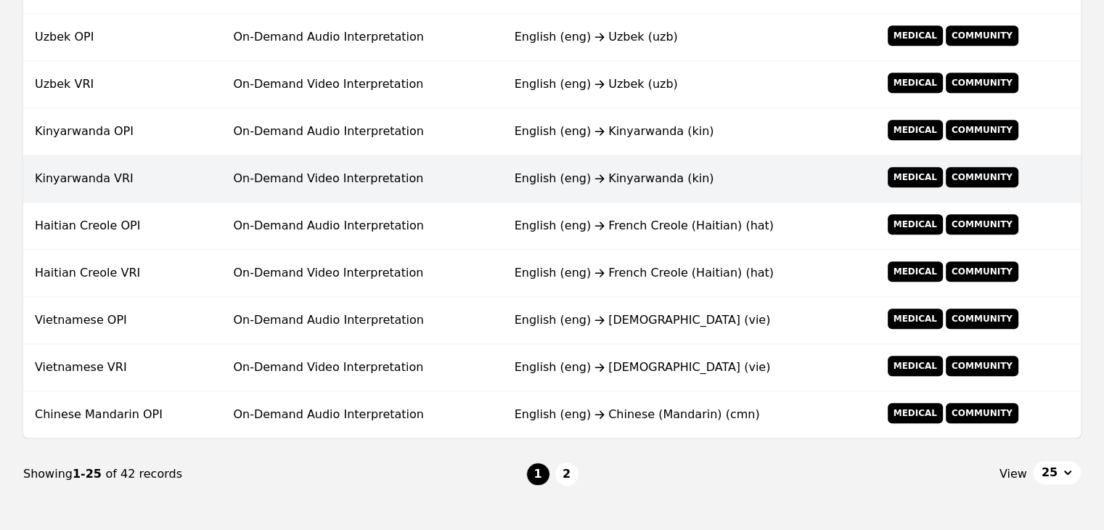
scroll to position [1164, 0]
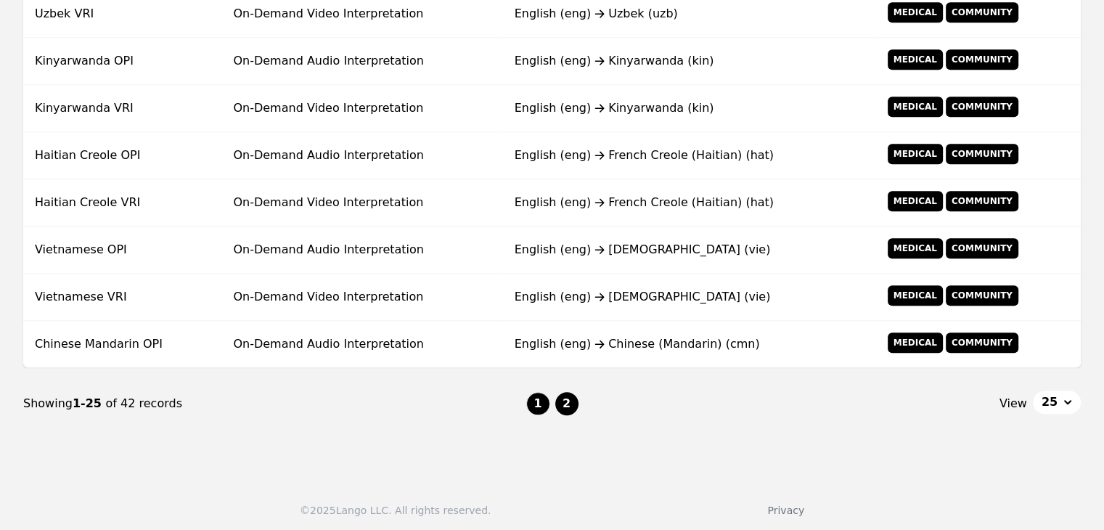
click at [568, 399] on button "2" at bounding box center [566, 403] width 23 height 23
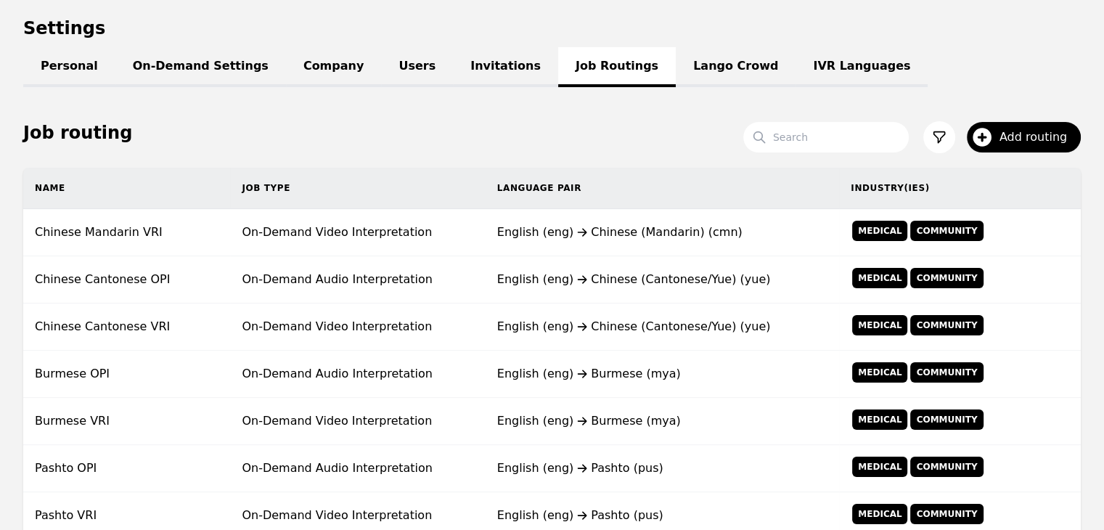
scroll to position [788, 0]
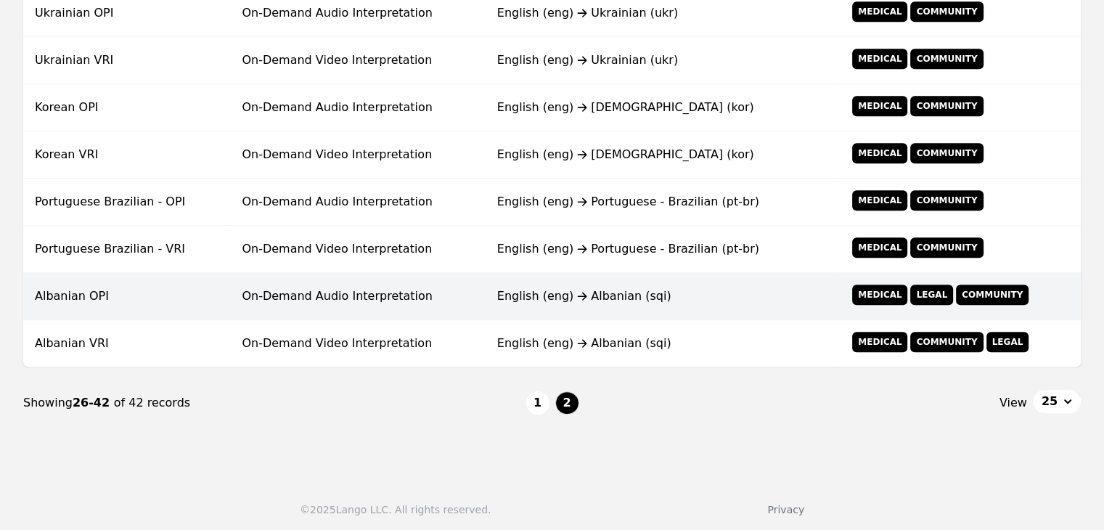
click at [377, 301] on td "On-Demand Audio Interpretation" at bounding box center [357, 296] width 255 height 47
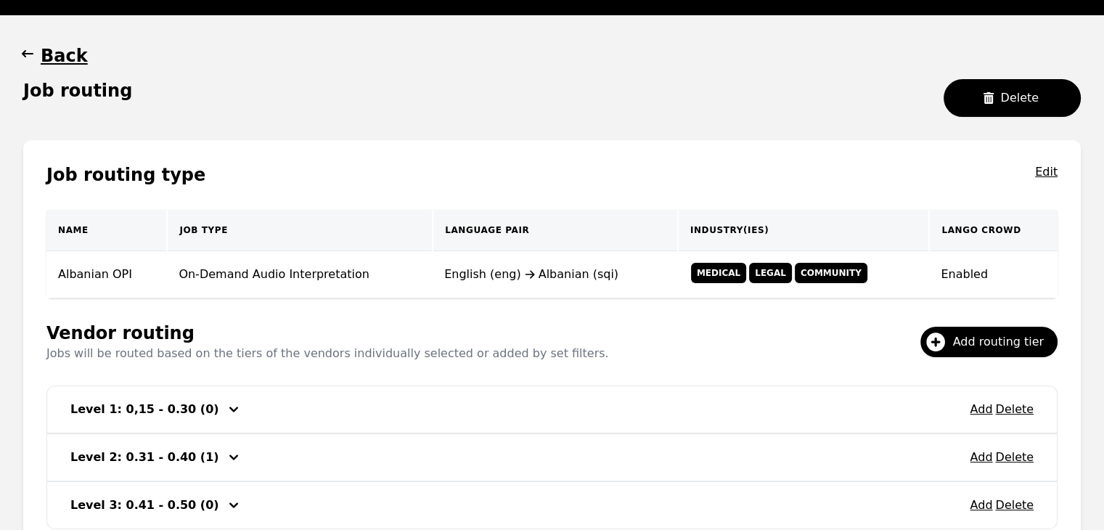
scroll to position [15, 0]
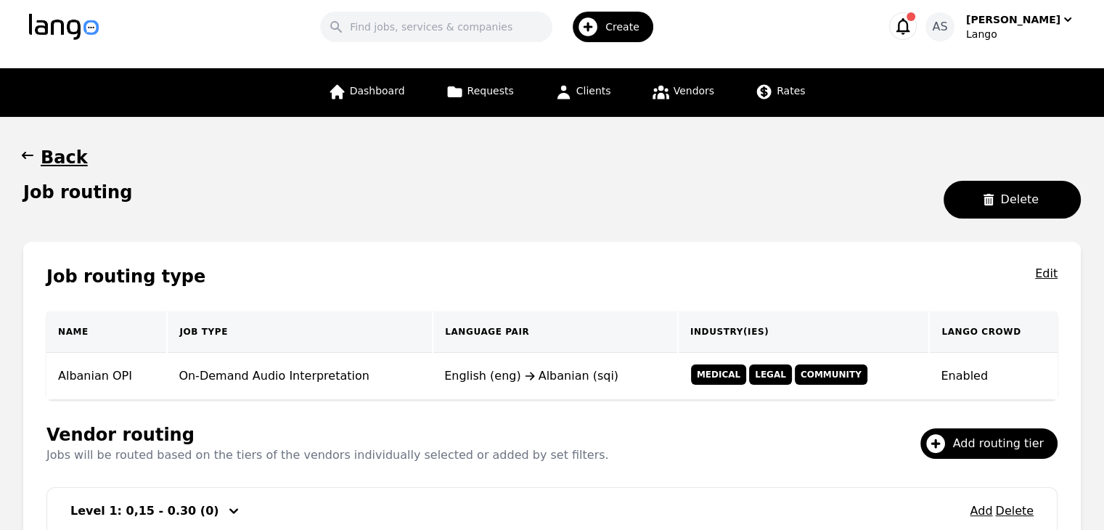
click at [38, 155] on button "Back" at bounding box center [55, 157] width 65 height 23
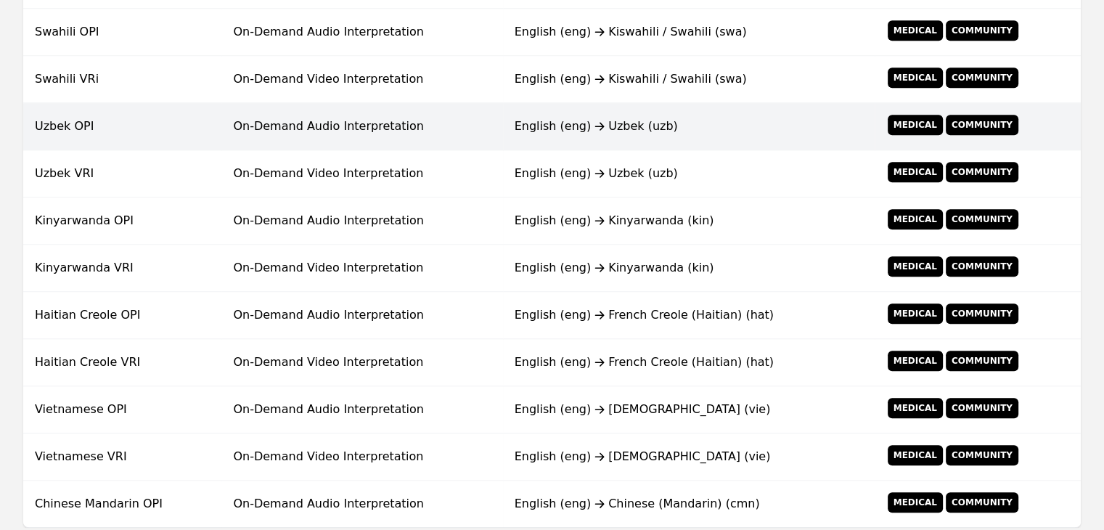
scroll to position [1031, 0]
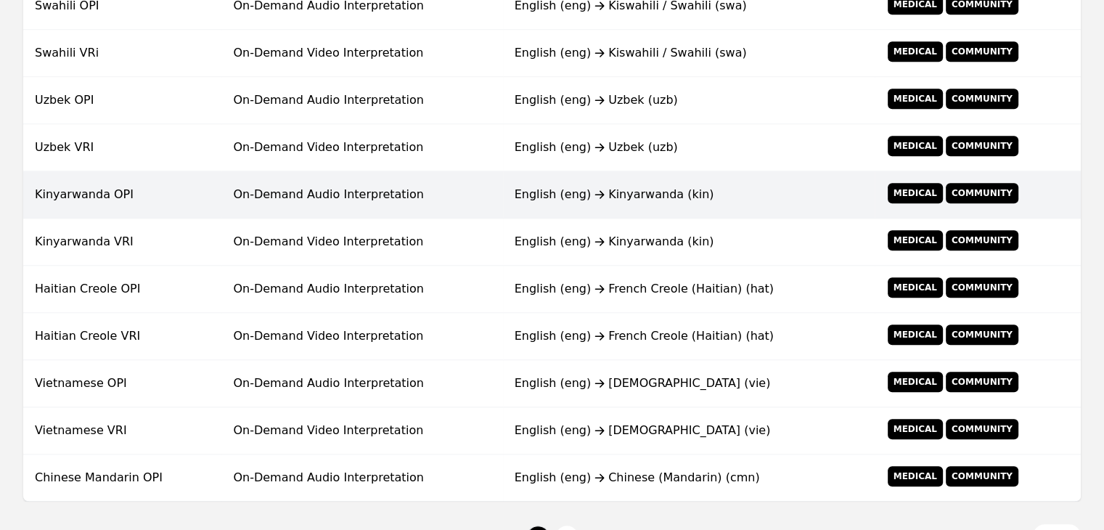
click at [417, 204] on td "On-Demand Audio Interpretation" at bounding box center [361, 194] width 281 height 47
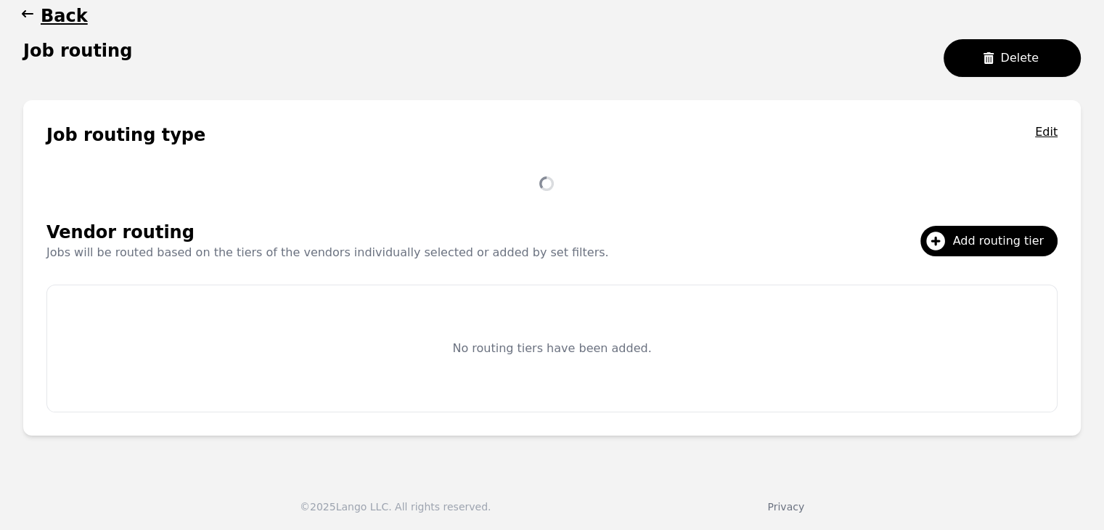
scroll to position [184, 0]
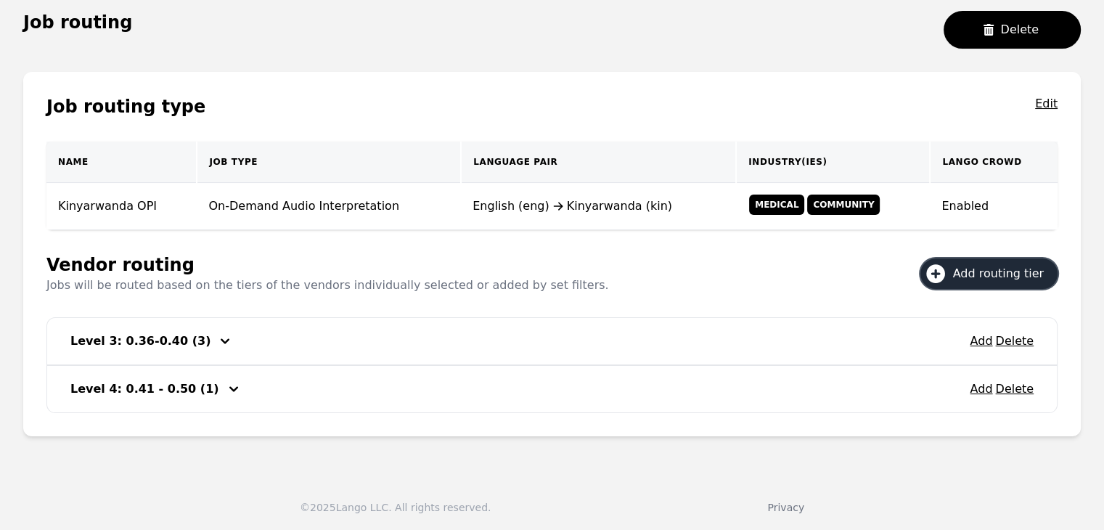
click at [987, 270] on span "Add routing tier" at bounding box center [1003, 273] width 101 height 17
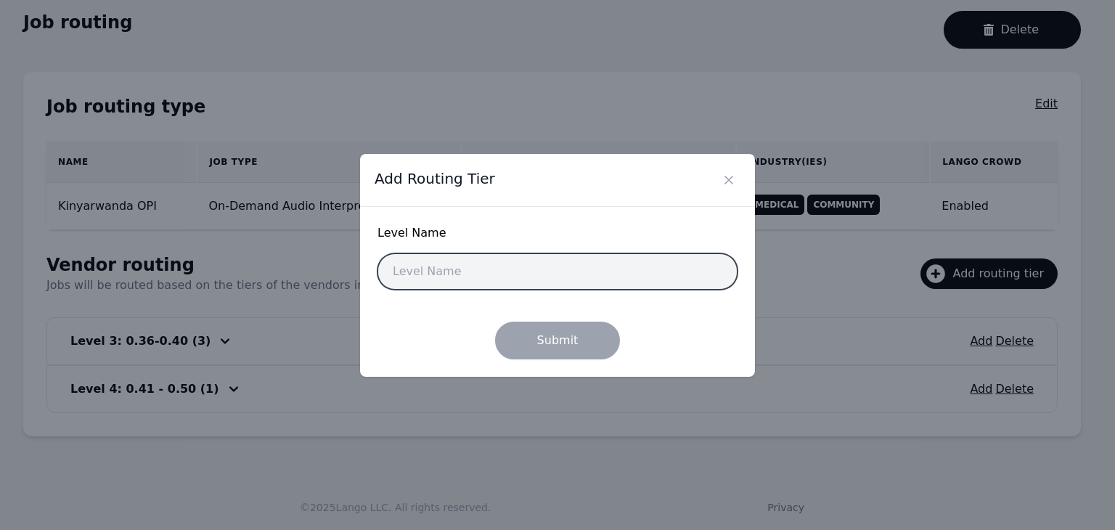
click at [555, 276] on input "text" at bounding box center [557, 271] width 360 height 36
type input "Level 1: 0.15-0.30"
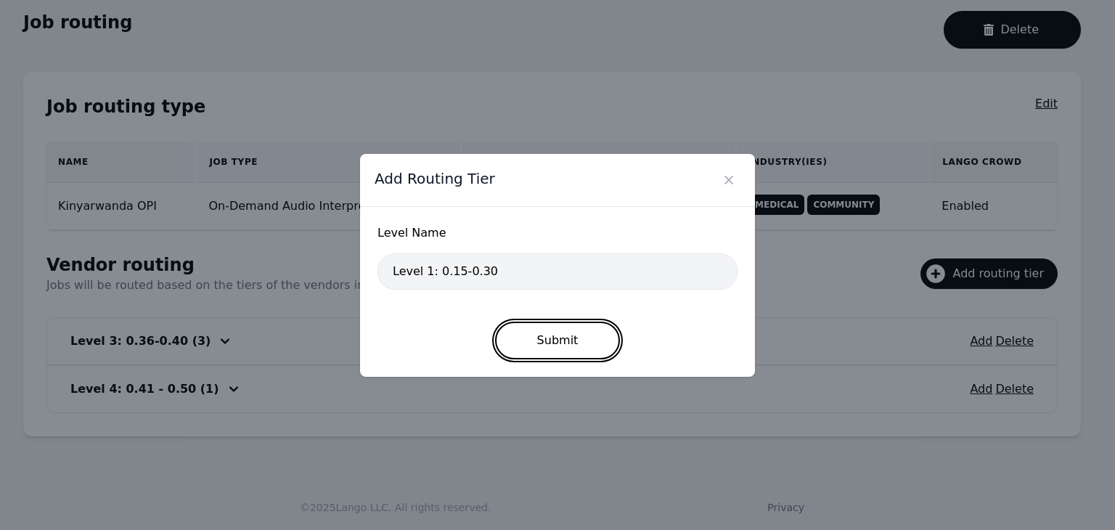
click at [543, 332] on button "Submit" at bounding box center [558, 341] width 126 height 38
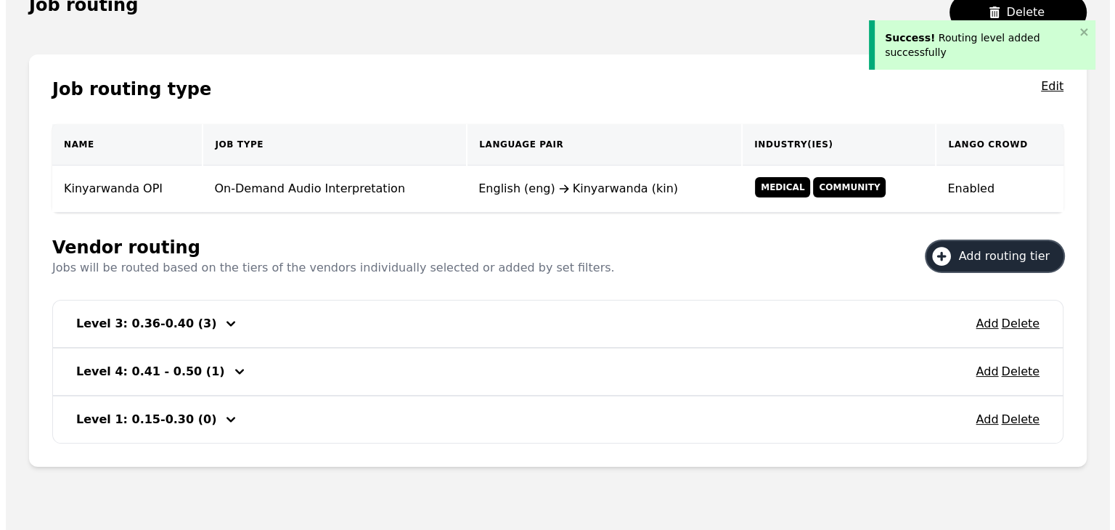
scroll to position [232, 0]
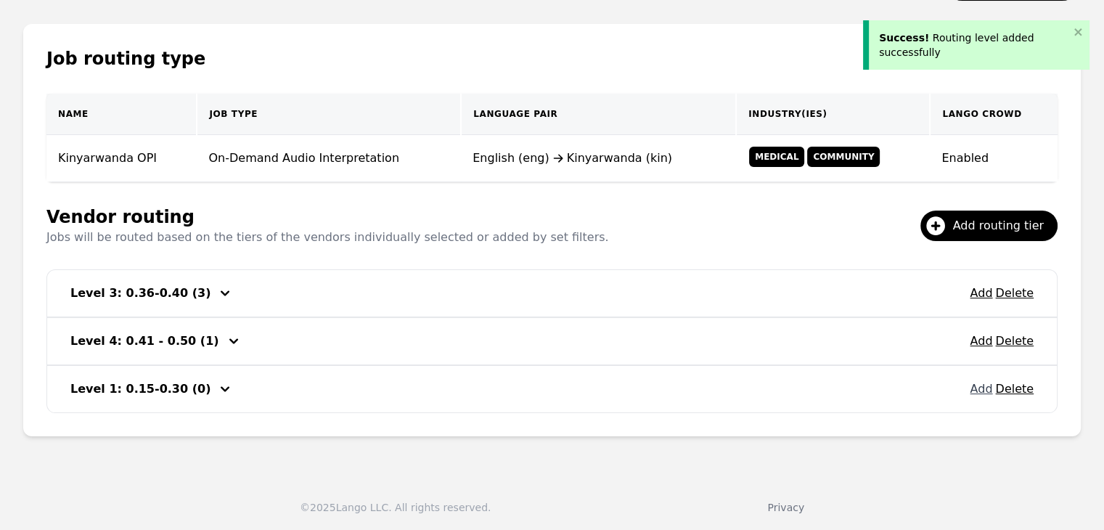
click at [986, 390] on button "Add" at bounding box center [981, 388] width 23 height 17
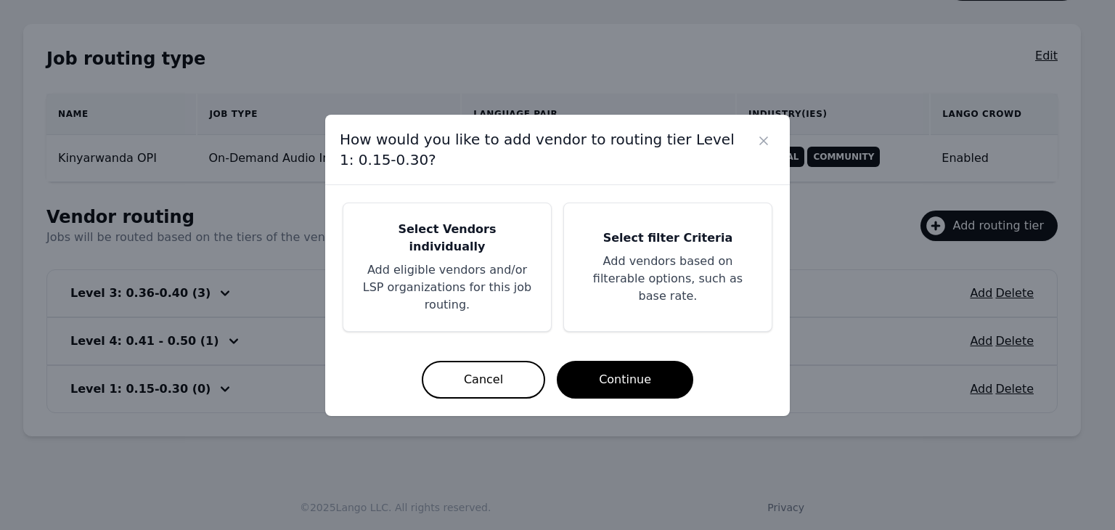
click at [478, 262] on p "Add eligible vendors and/or LSP organizations for this job routing." at bounding box center [447, 287] width 173 height 52
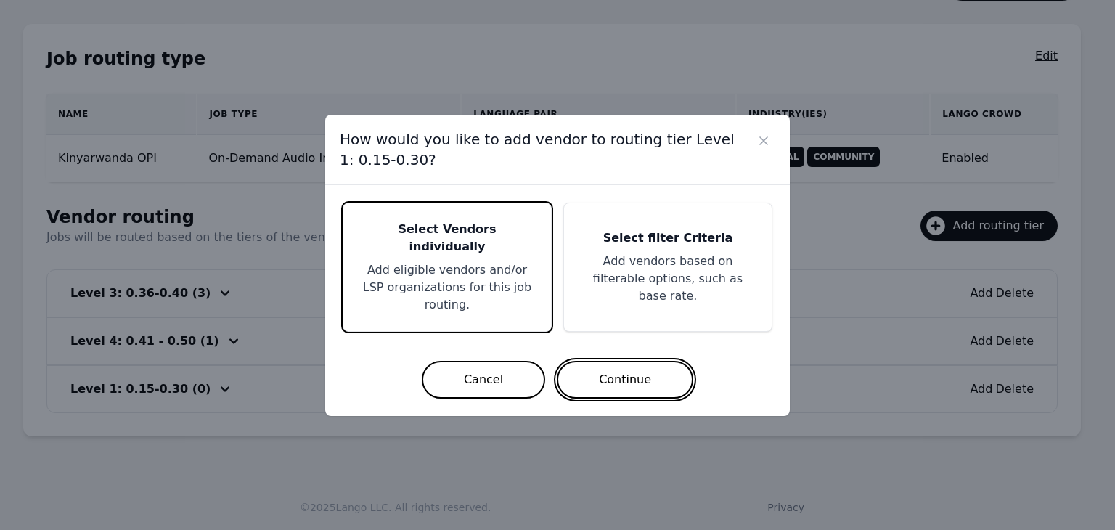
click at [632, 370] on button "Continue" at bounding box center [625, 380] width 136 height 38
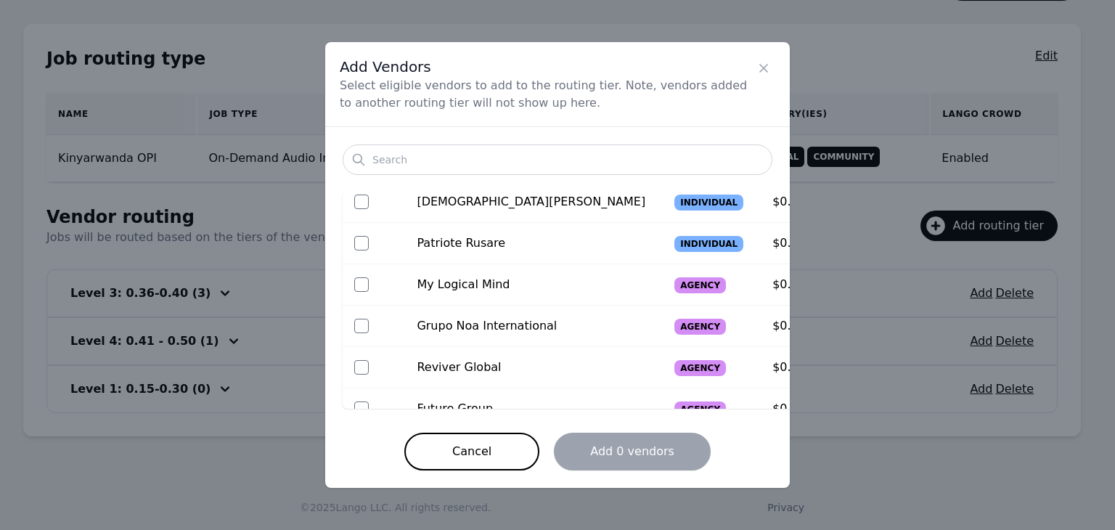
scroll to position [0, 0]
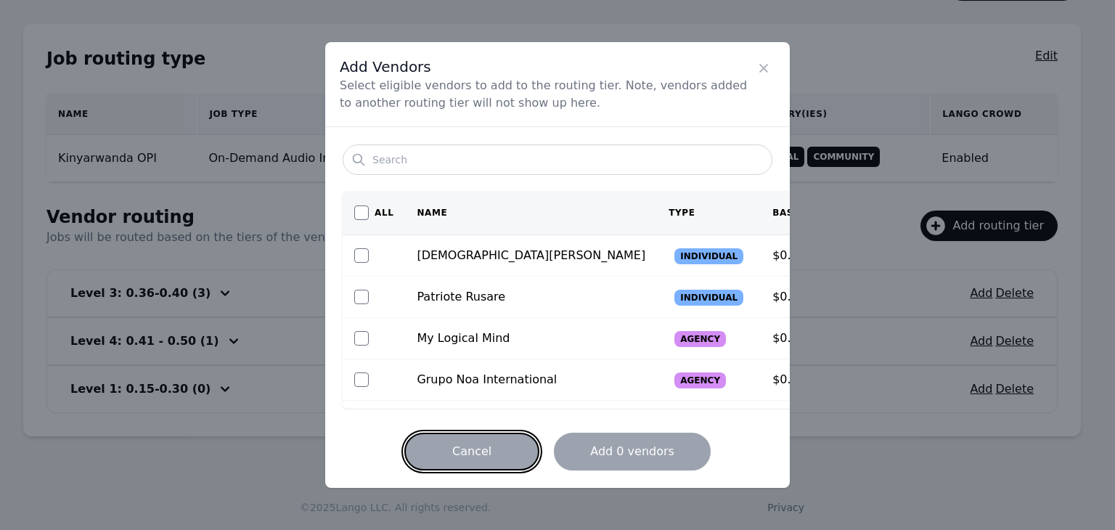
click at [497, 449] on button "Cancel" at bounding box center [471, 452] width 135 height 38
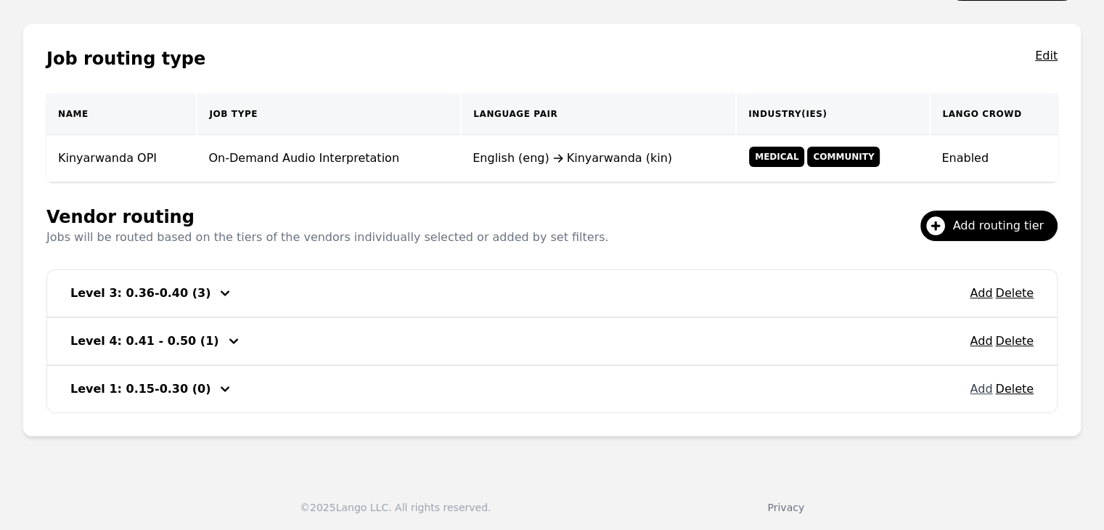
click at [980, 388] on button "Add" at bounding box center [981, 388] width 23 height 17
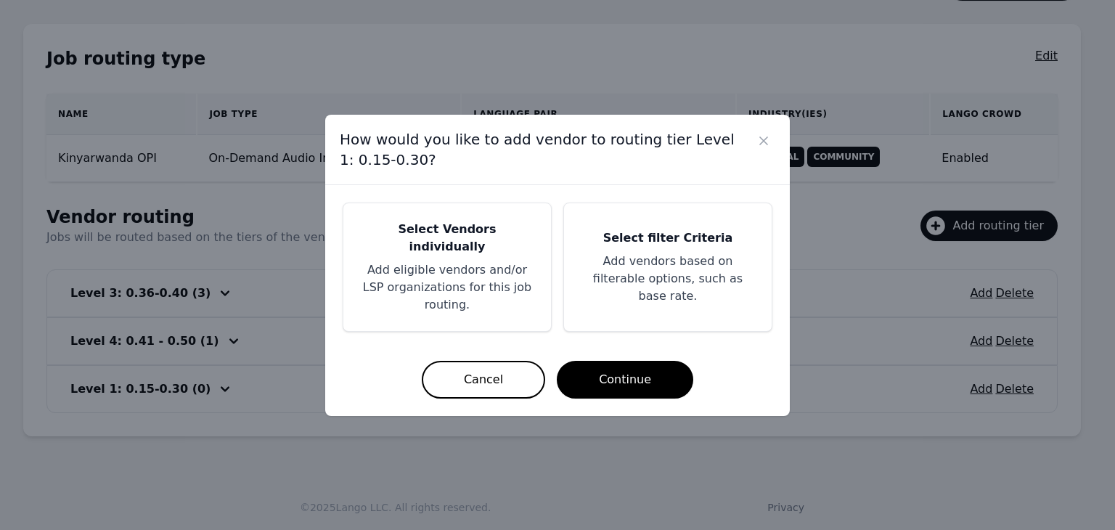
click at [496, 272] on p "Add eligible vendors and/or LSP organizations for this job routing." at bounding box center [447, 287] width 173 height 52
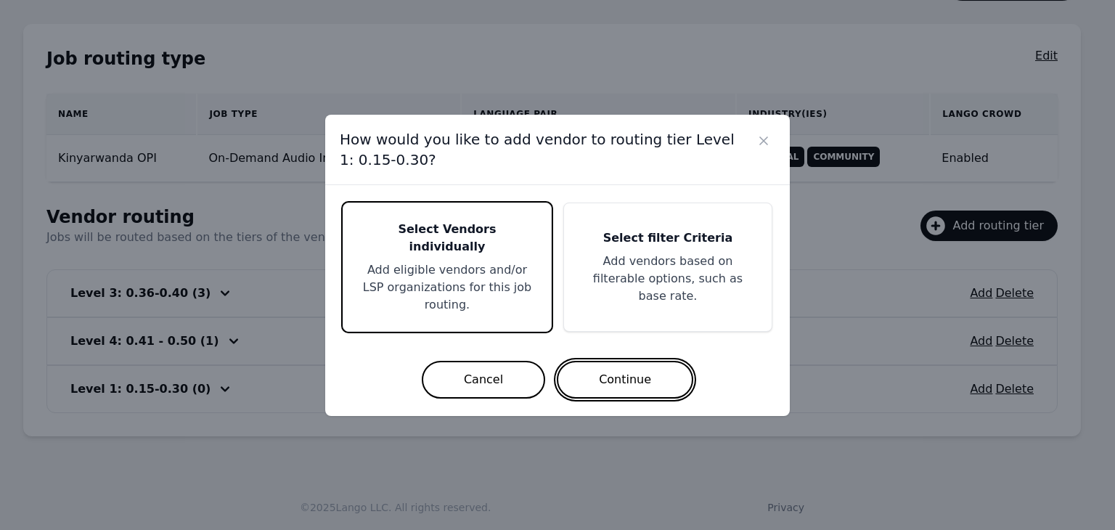
click at [632, 378] on button "Continue" at bounding box center [625, 380] width 136 height 38
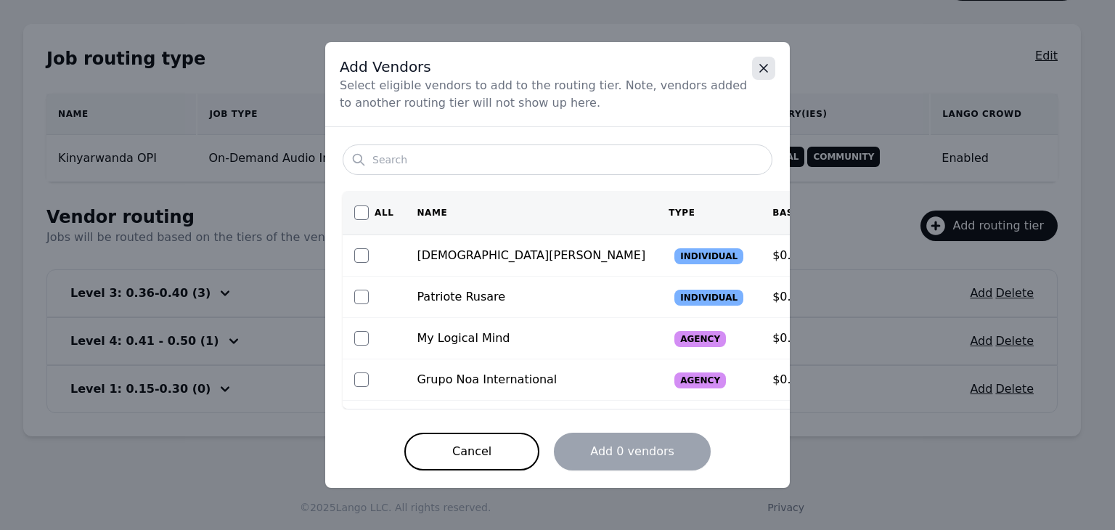
click at [760, 72] on icon "Close" at bounding box center [763, 68] width 7 height 7
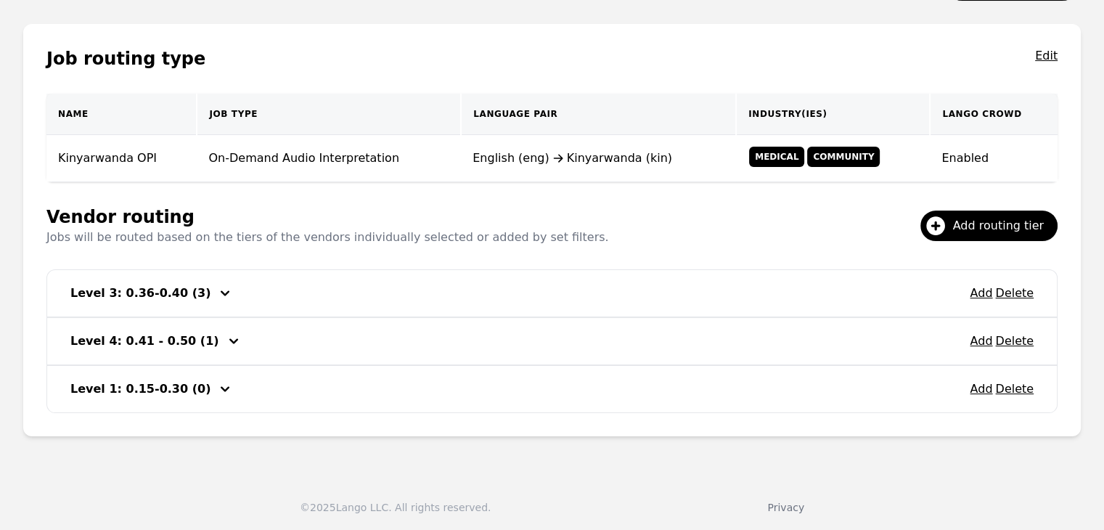
click at [225, 340] on icon "button" at bounding box center [233, 340] width 17 height 17
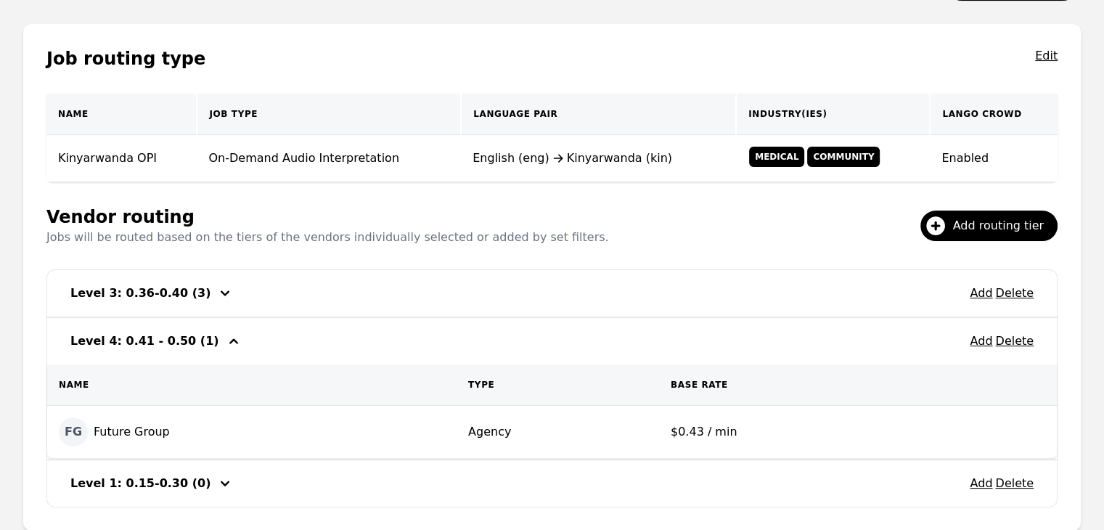
click at [229, 338] on icon "button" at bounding box center [233, 340] width 9 height 5
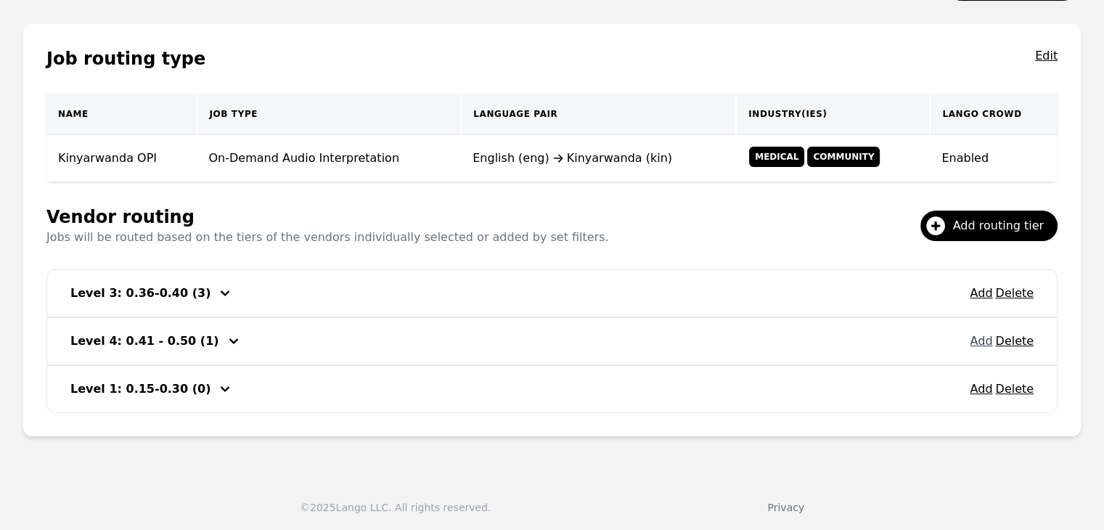
click at [986, 343] on button "Add" at bounding box center [981, 340] width 23 height 17
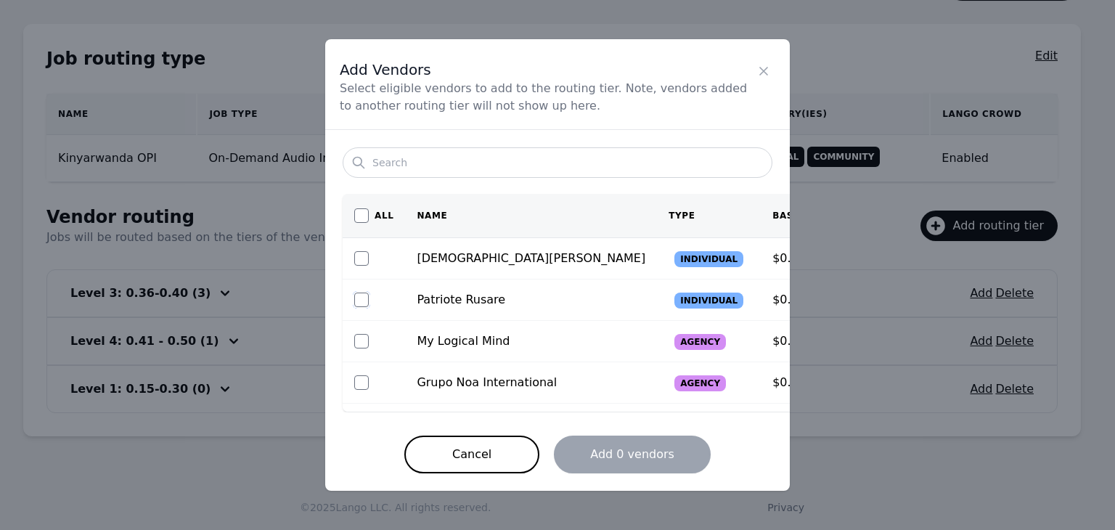
click at [359, 301] on input "checkbox" at bounding box center [361, 300] width 15 height 15
checkbox input "true"
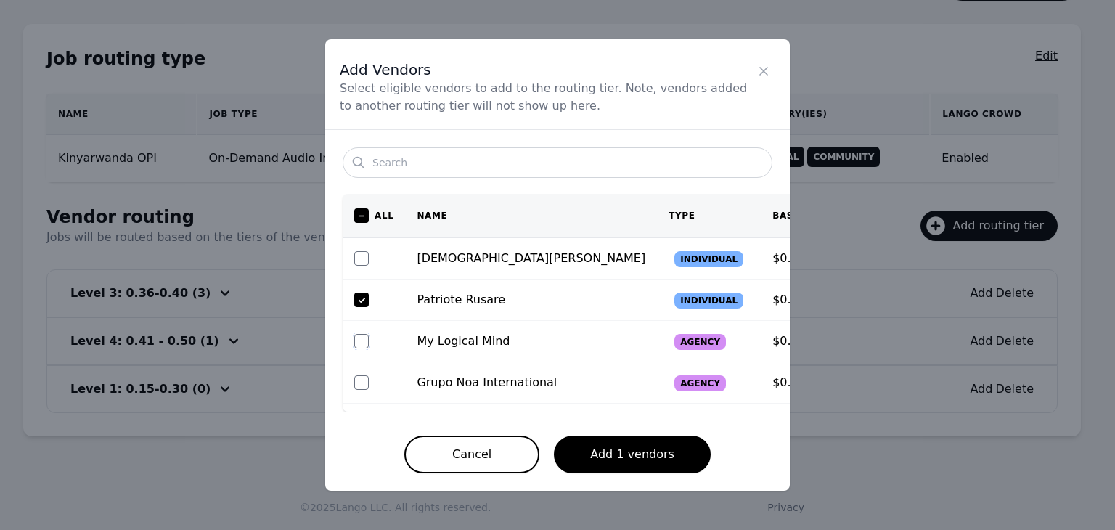
click at [359, 341] on input "checkbox" at bounding box center [361, 341] width 15 height 15
click at [359, 340] on input "checkbox" at bounding box center [361, 341] width 15 height 15
checkbox input "false"
click at [357, 384] on input "checkbox" at bounding box center [361, 382] width 15 height 15
checkbox input "true"
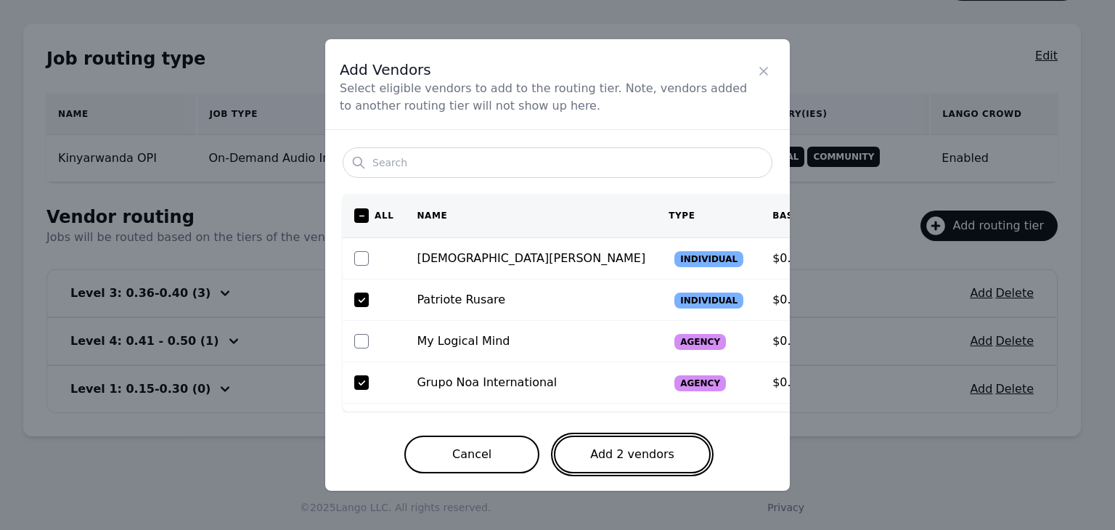
click at [608, 449] on button "Add 2 vendors" at bounding box center [632, 455] width 157 height 38
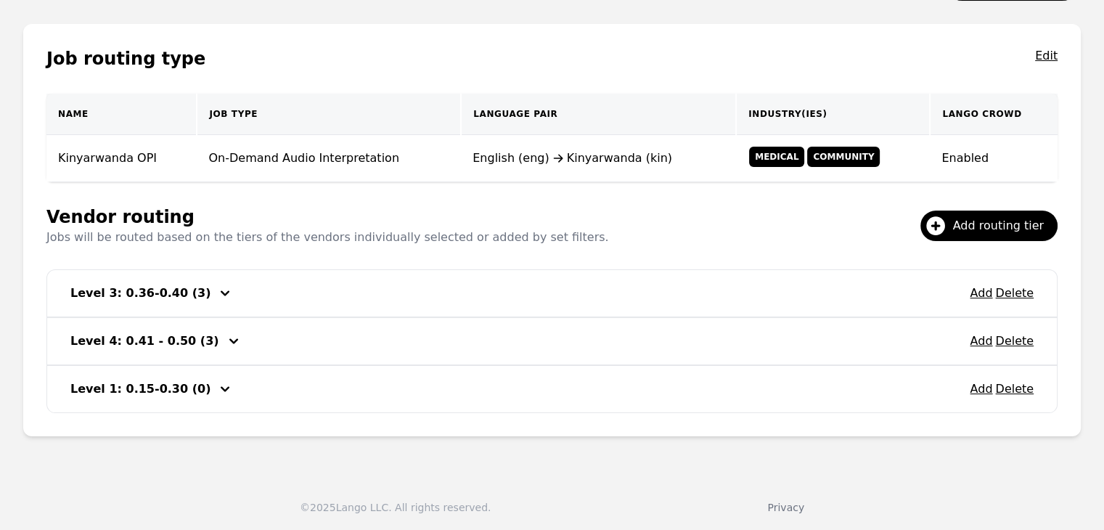
click at [225, 342] on icon "button" at bounding box center [233, 340] width 17 height 17
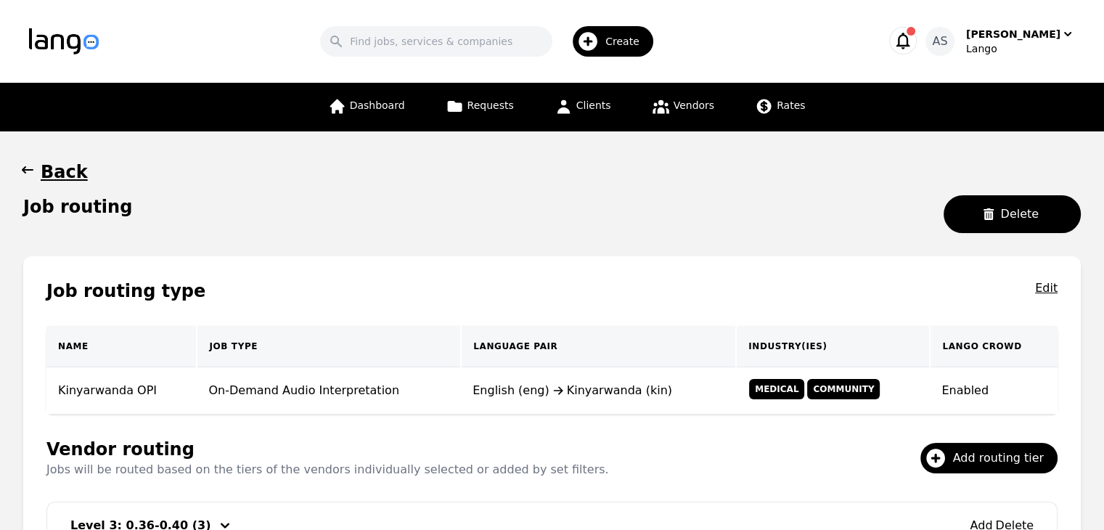
click at [29, 172] on icon "button" at bounding box center [27, 170] width 15 height 15
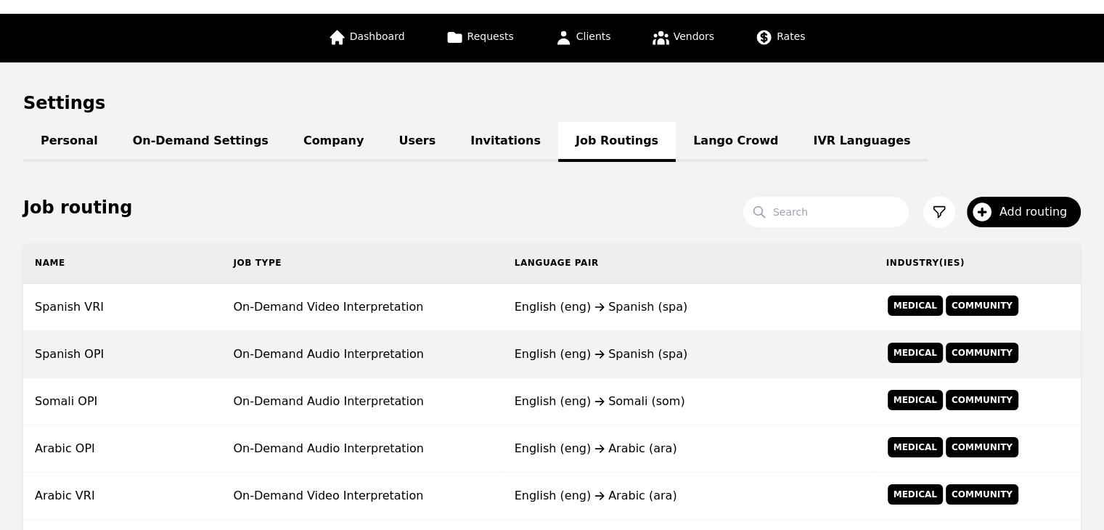
scroll to position [73, 0]
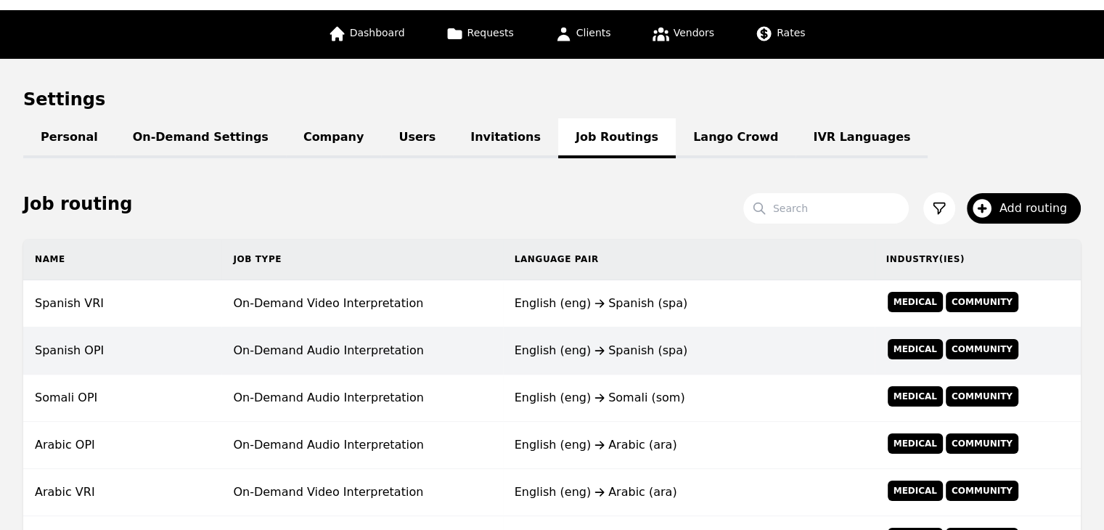
click at [327, 350] on td "On-Demand Audio Interpretation" at bounding box center [361, 350] width 281 height 47
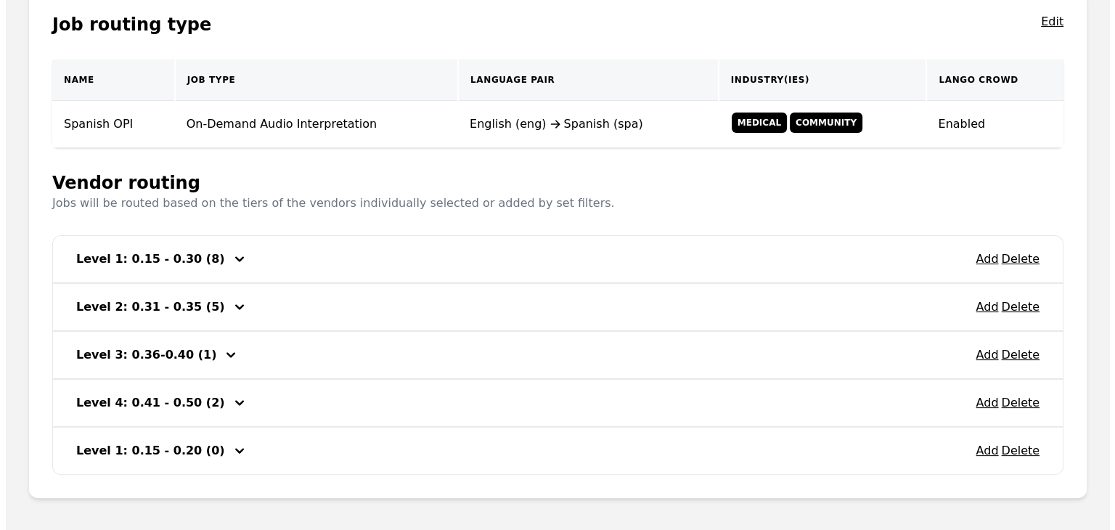
scroll to position [290, 0]
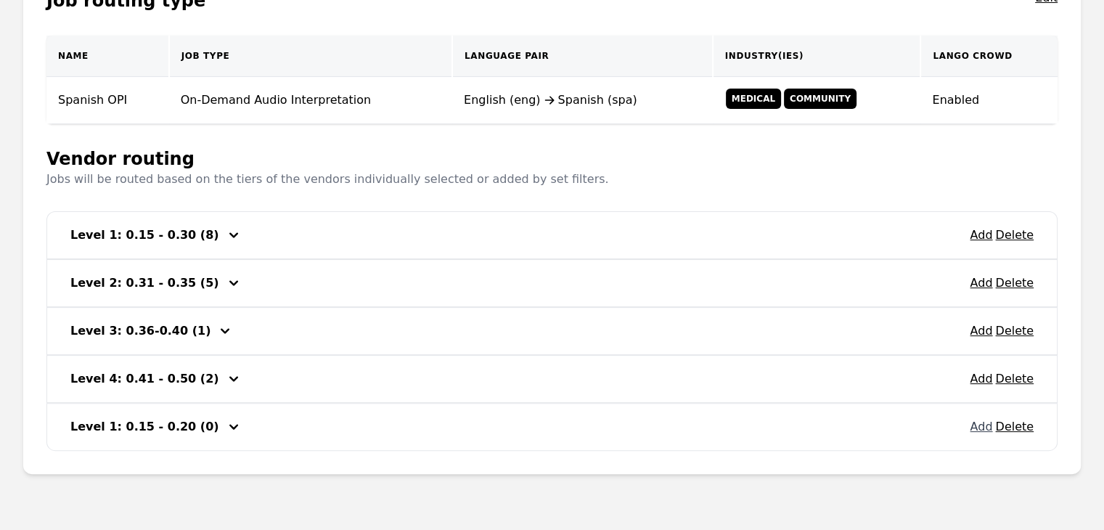
click at [981, 426] on button "Add" at bounding box center [981, 426] width 23 height 17
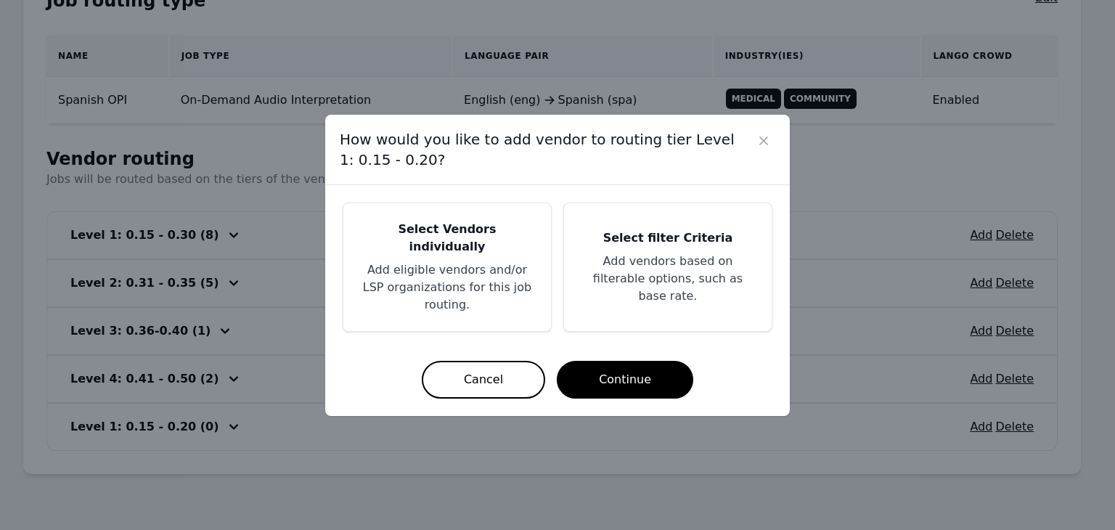
click at [491, 261] on p "Add eligible vendors and/or LSP organizations for this job routing." at bounding box center [447, 287] width 173 height 52
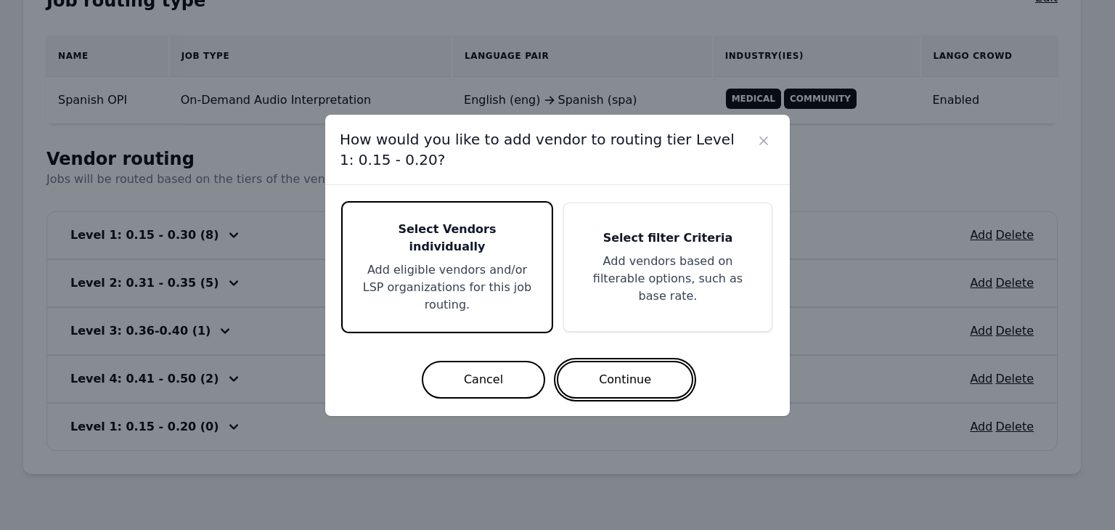
click at [607, 370] on button "Continue" at bounding box center [625, 380] width 136 height 38
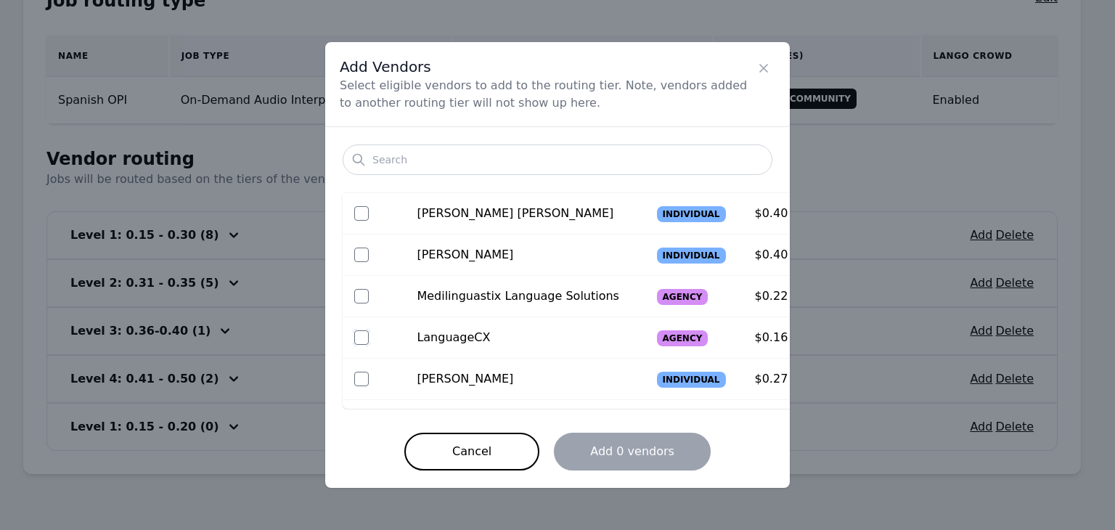
click at [359, 337] on input "checkbox" at bounding box center [361, 337] width 15 height 15
checkbox input "true"
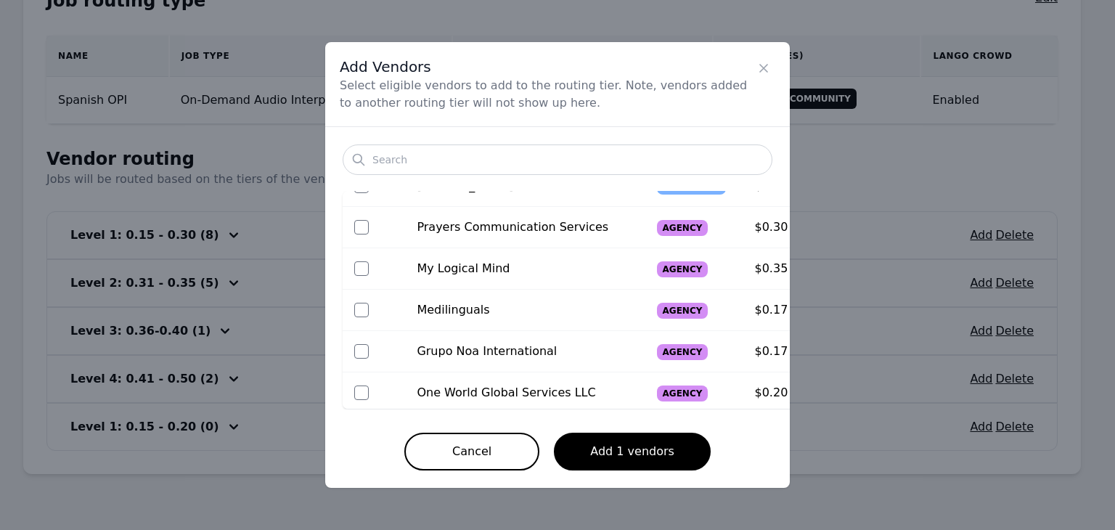
scroll to position [508, 0]
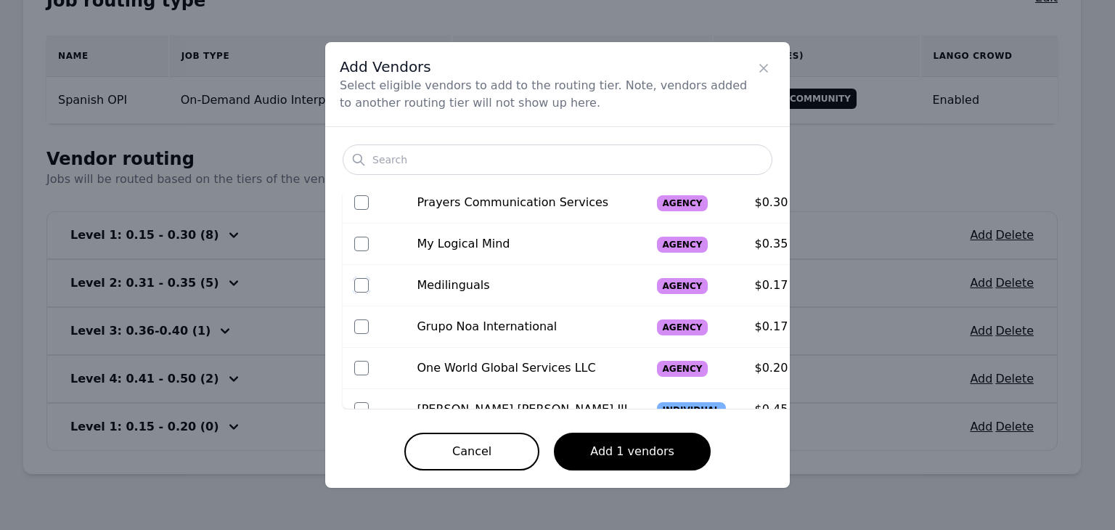
click at [363, 286] on input "checkbox" at bounding box center [361, 285] width 15 height 15
checkbox input "true"
click at [361, 330] on input "checkbox" at bounding box center [361, 326] width 15 height 15
checkbox input "true"
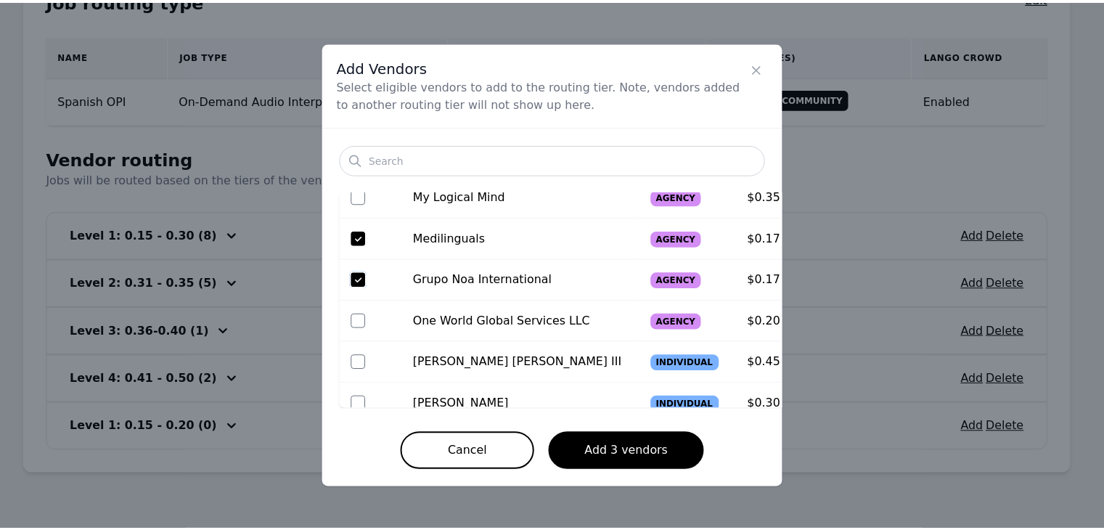
scroll to position [581, 0]
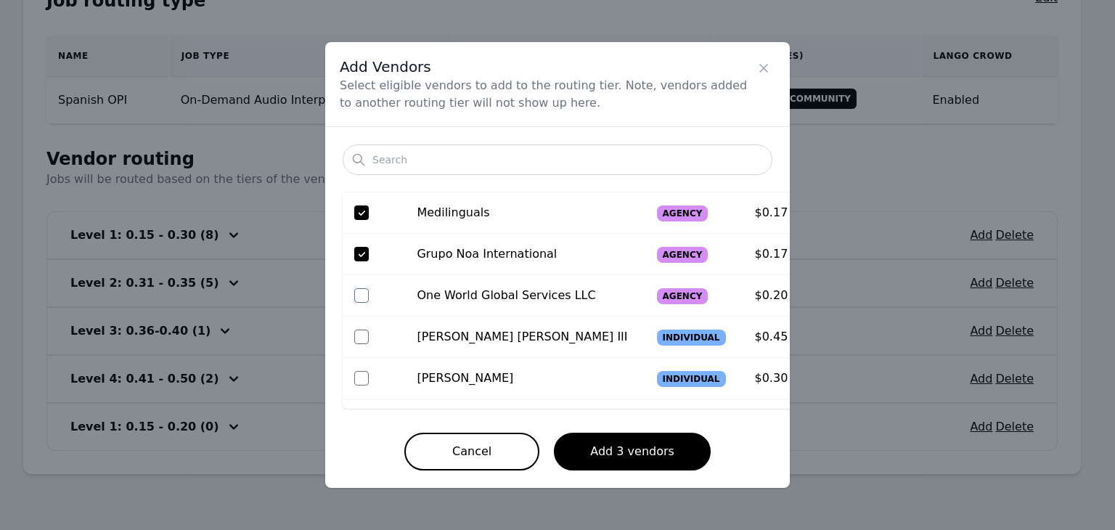
click at [363, 294] on input "checkbox" at bounding box center [361, 295] width 15 height 15
checkbox input "true"
click at [665, 451] on button "Add 4 vendors" at bounding box center [632, 452] width 157 height 38
click at [761, 64] on icon "Close" at bounding box center [763, 68] width 15 height 15
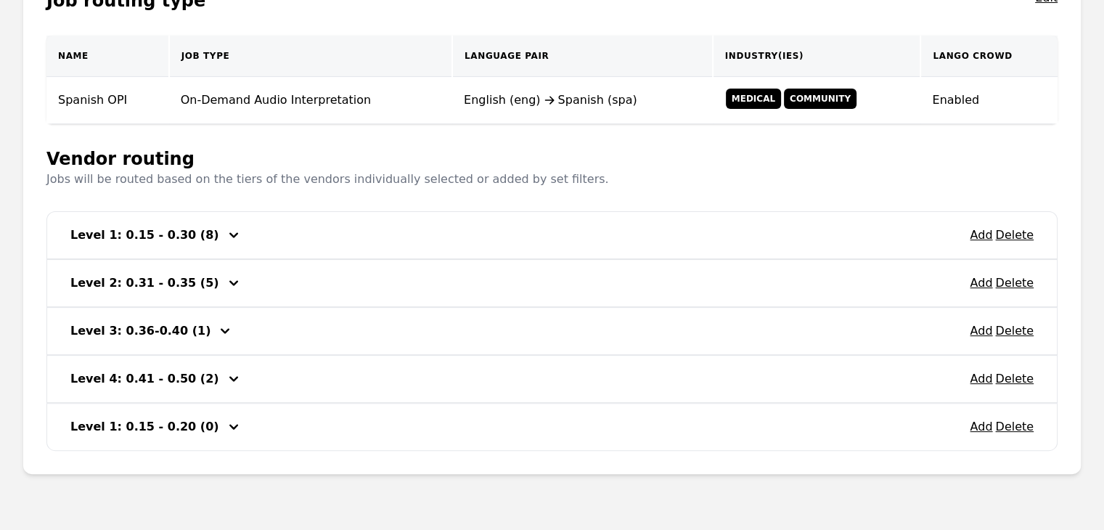
click at [225, 234] on icon "button" at bounding box center [233, 234] width 17 height 17
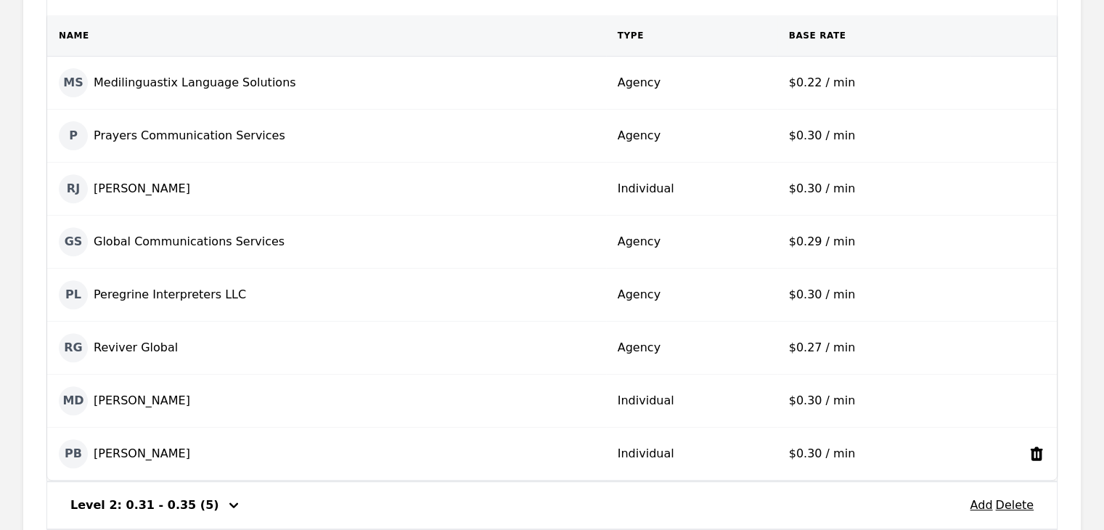
scroll to position [508, 0]
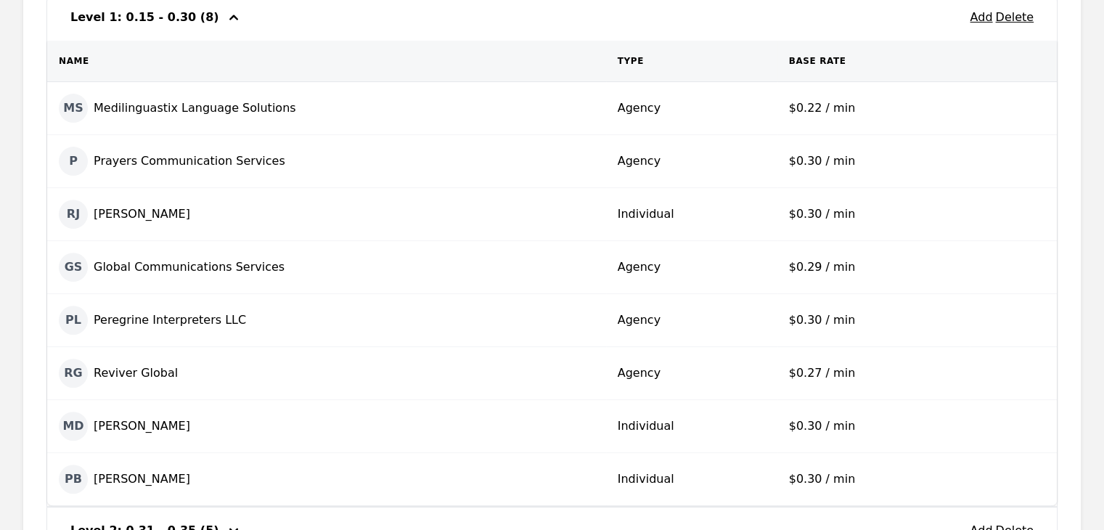
click at [225, 15] on icon "button" at bounding box center [233, 17] width 17 height 17
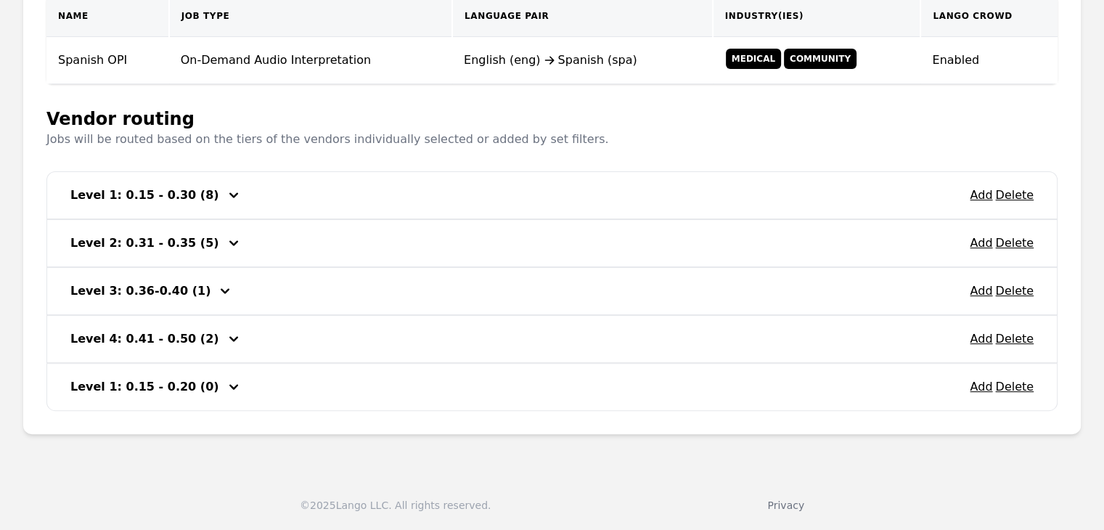
scroll to position [327, 0]
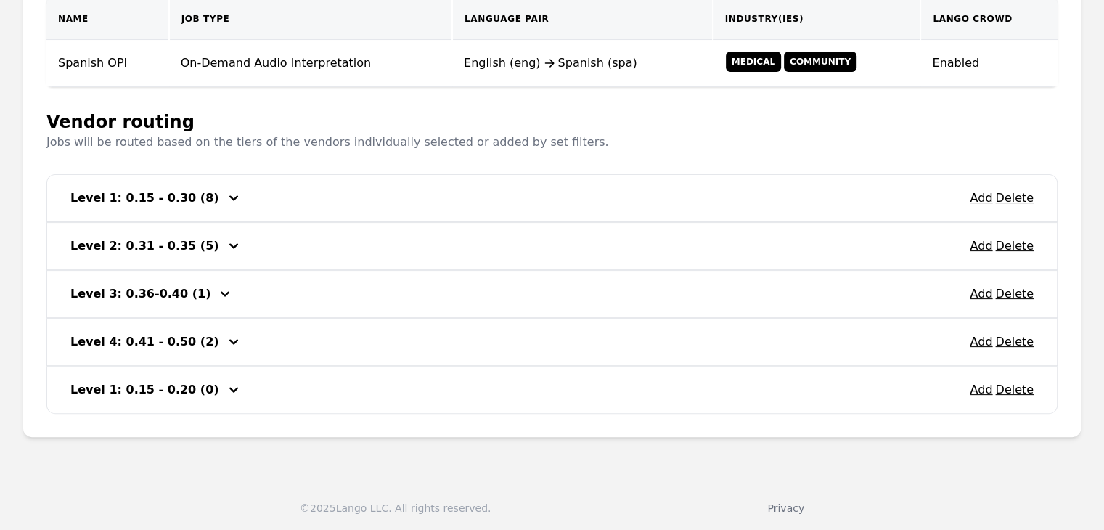
click at [229, 339] on icon "button" at bounding box center [233, 341] width 9 height 5
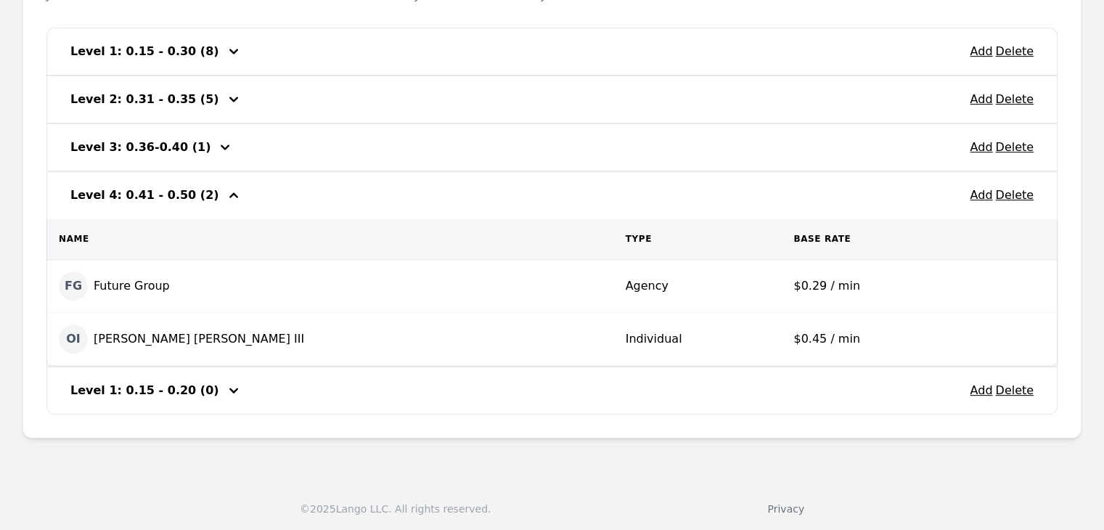
click at [225, 195] on icon "button" at bounding box center [233, 195] width 17 height 17
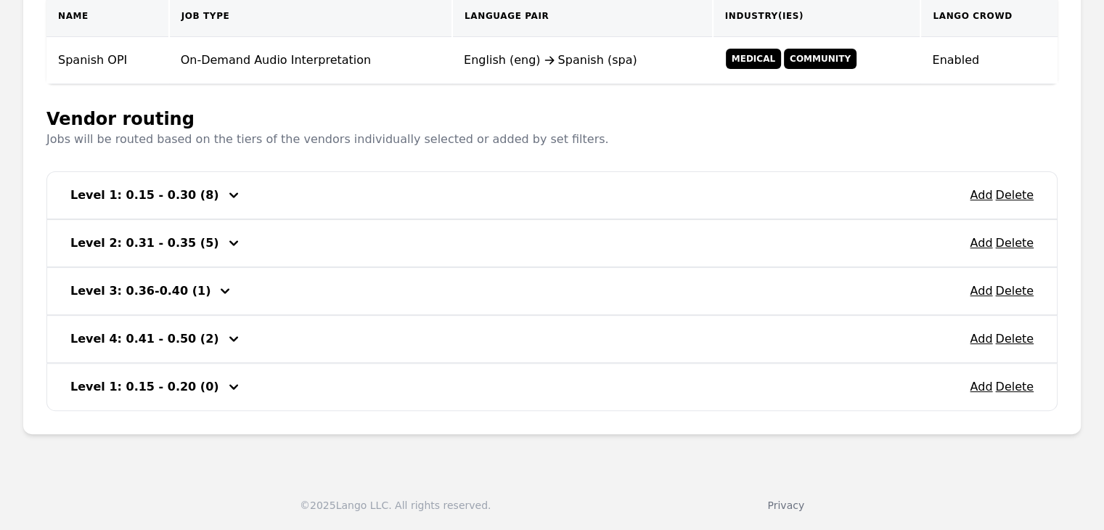
scroll to position [327, 0]
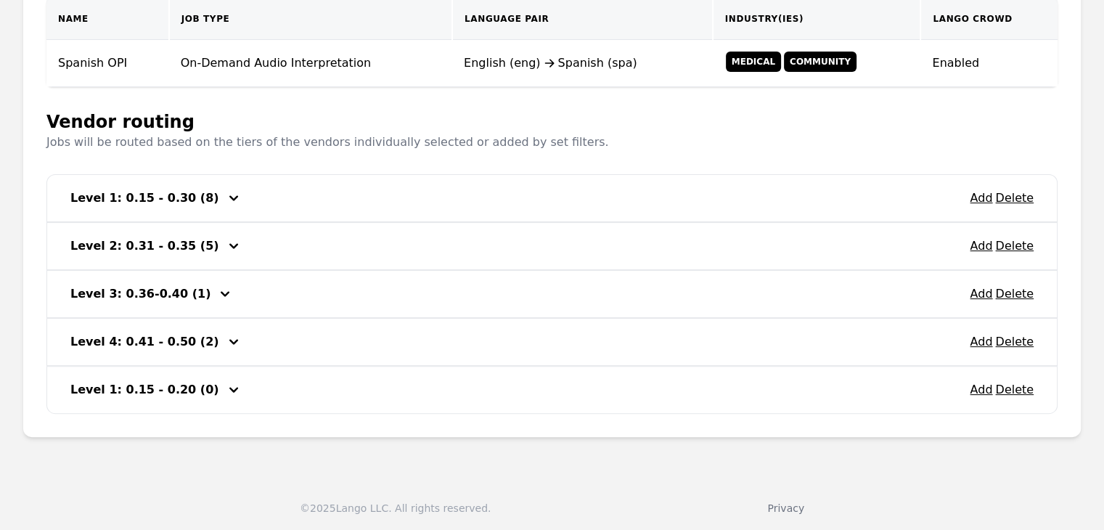
click at [225, 336] on icon "button" at bounding box center [233, 341] width 17 height 17
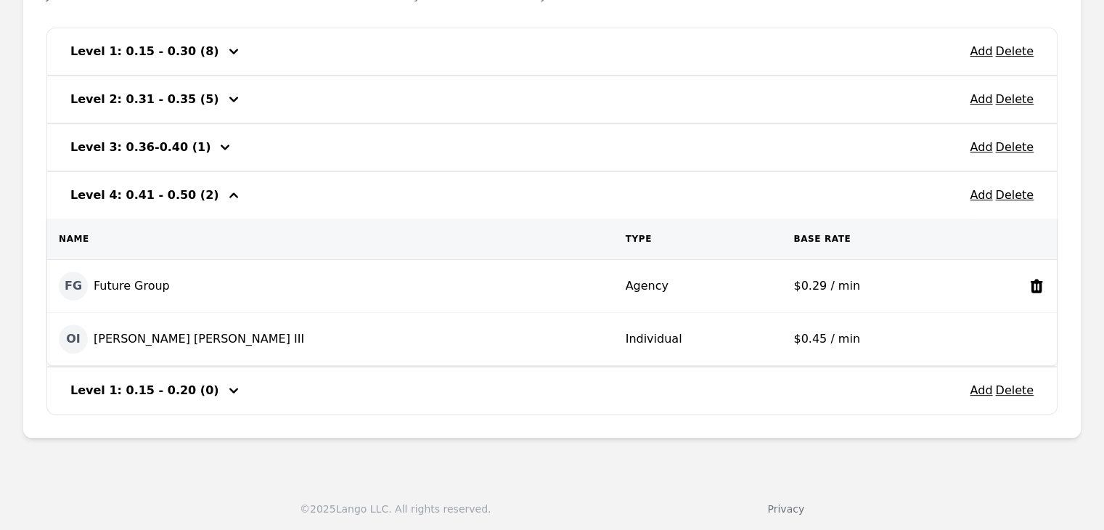
click at [1037, 282] on icon at bounding box center [1037, 286] width 12 height 14
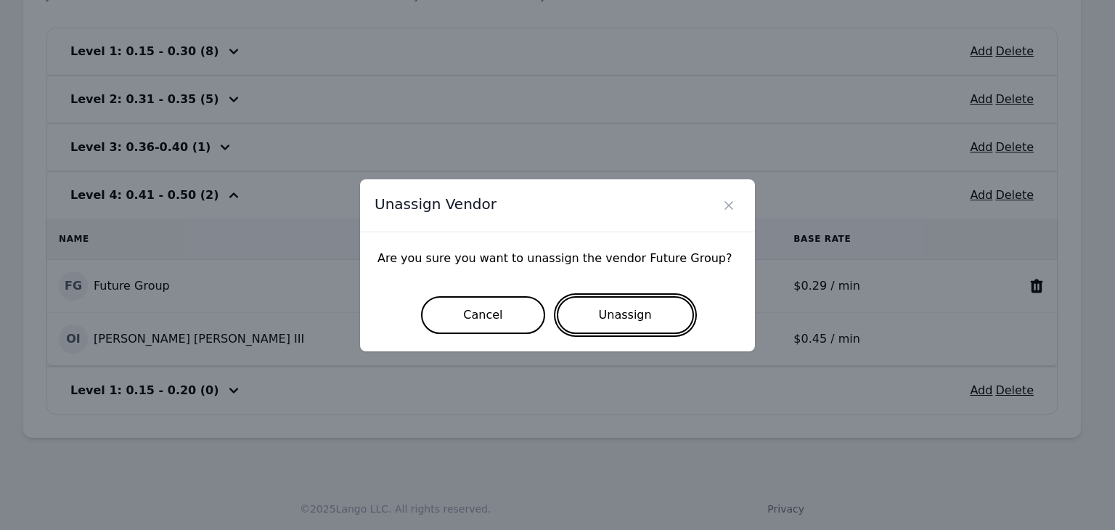
click at [621, 304] on button "Unassign" at bounding box center [625, 315] width 137 height 38
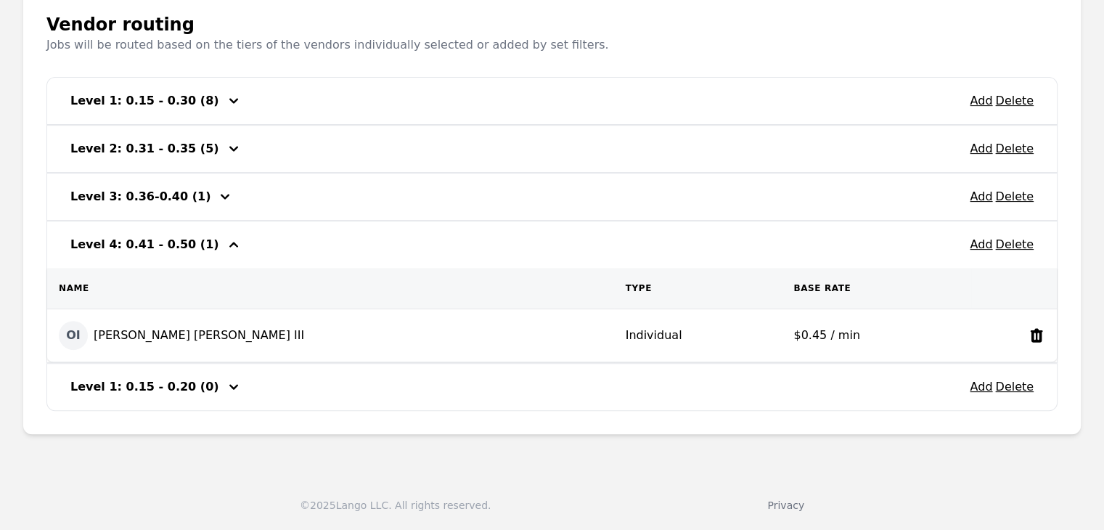
scroll to position [421, 0]
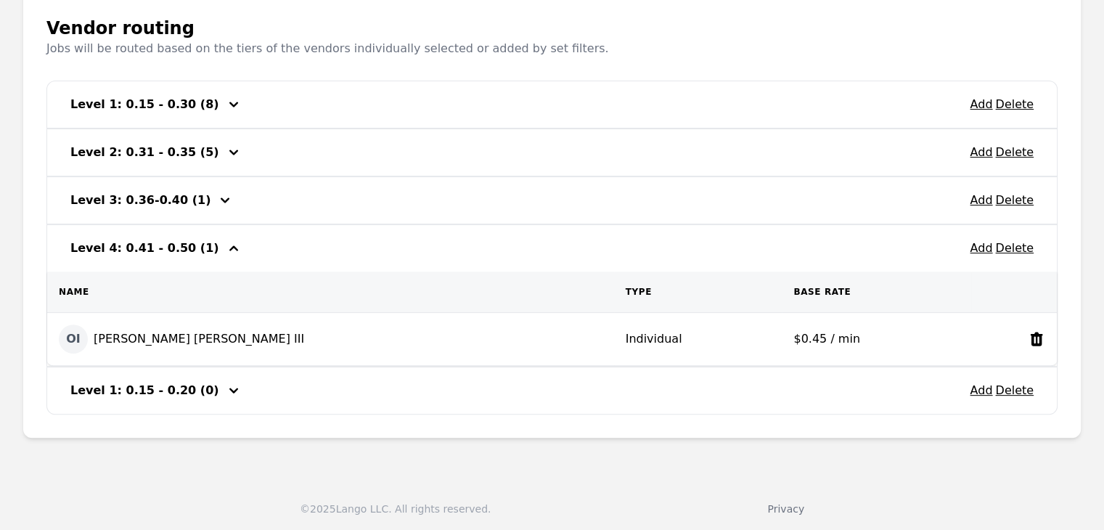
click at [229, 245] on icon "button" at bounding box center [233, 247] width 9 height 5
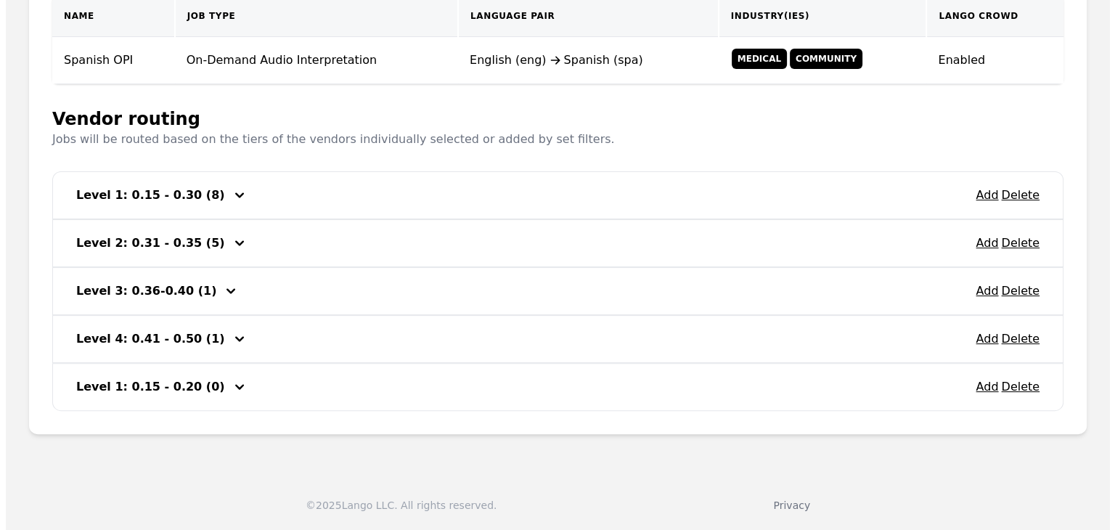
scroll to position [327, 0]
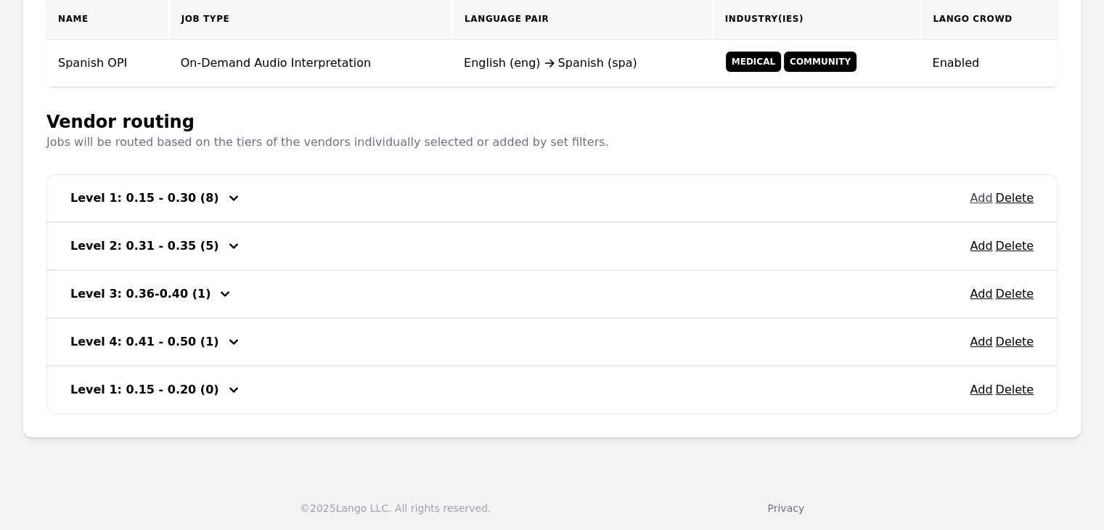
click at [978, 201] on button "Add" at bounding box center [981, 197] width 23 height 17
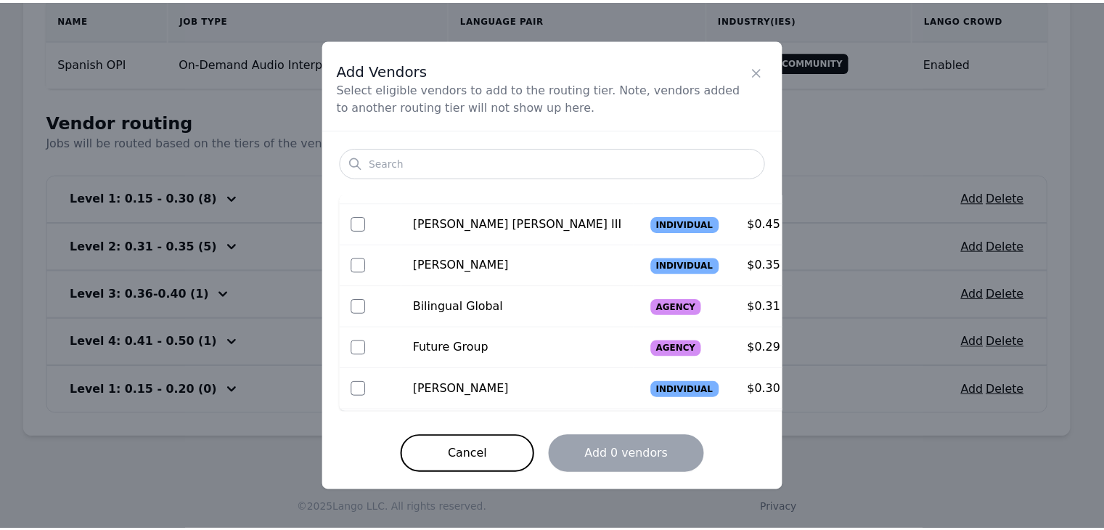
scroll to position [650, 0]
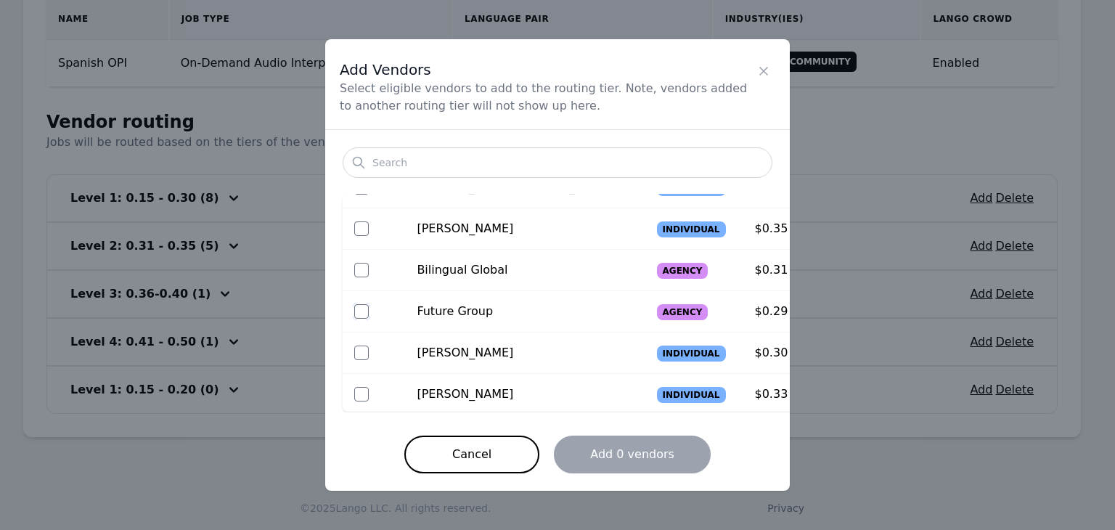
click at [361, 310] on input "checkbox" at bounding box center [361, 311] width 15 height 15
checkbox input "true"
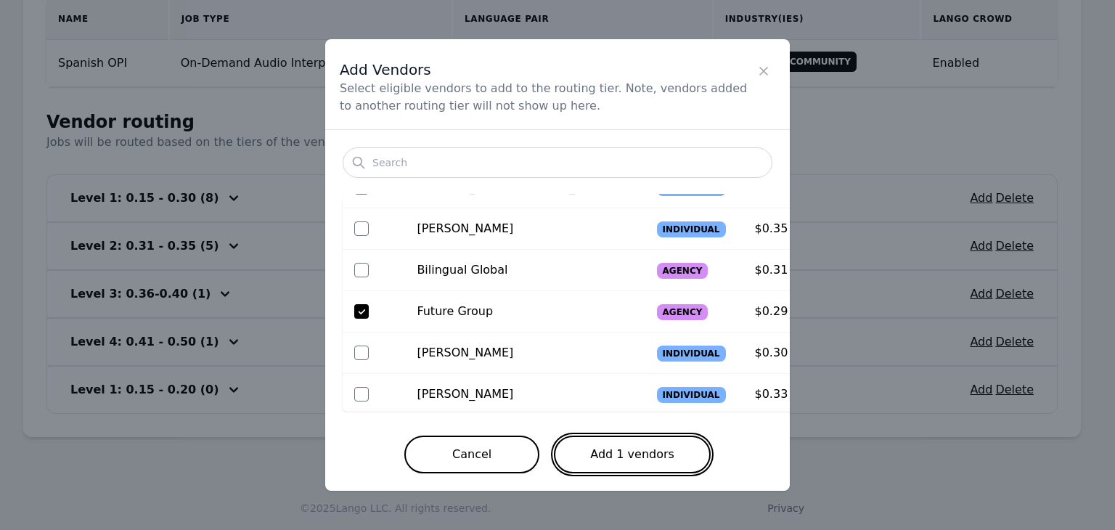
click at [650, 462] on button "Add 1 vendors" at bounding box center [632, 455] width 157 height 38
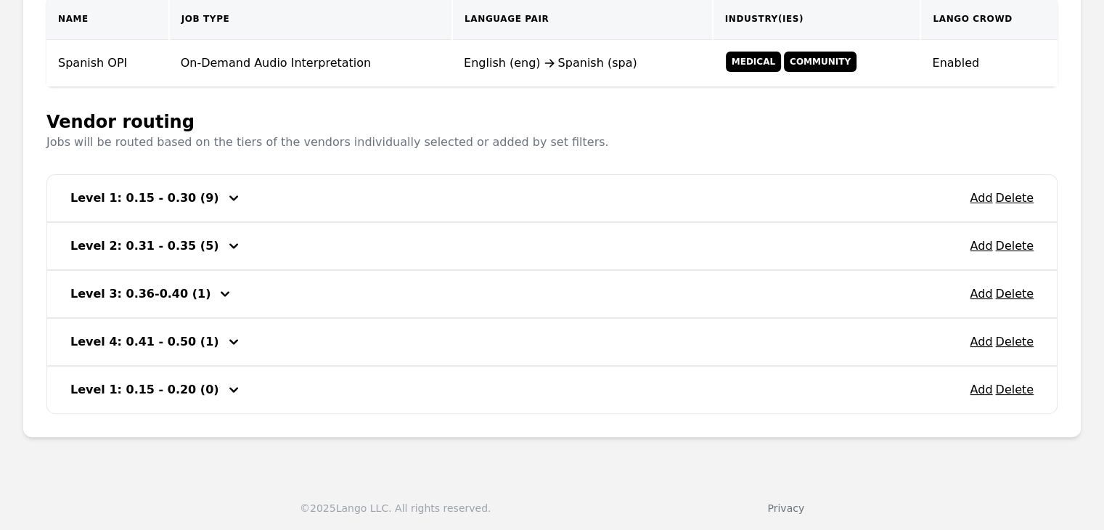
click at [225, 389] on icon "button" at bounding box center [233, 389] width 17 height 17
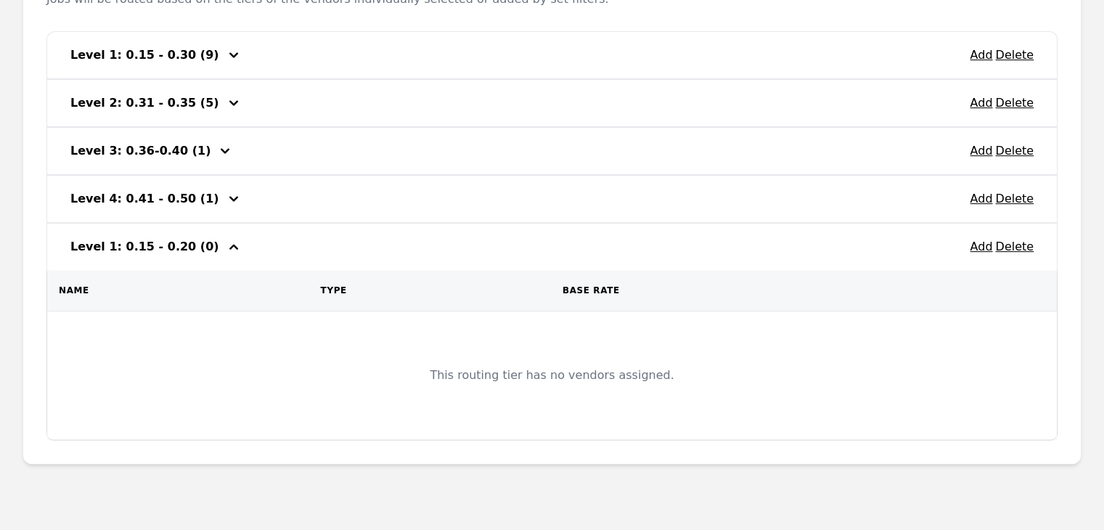
scroll to position [497, 0]
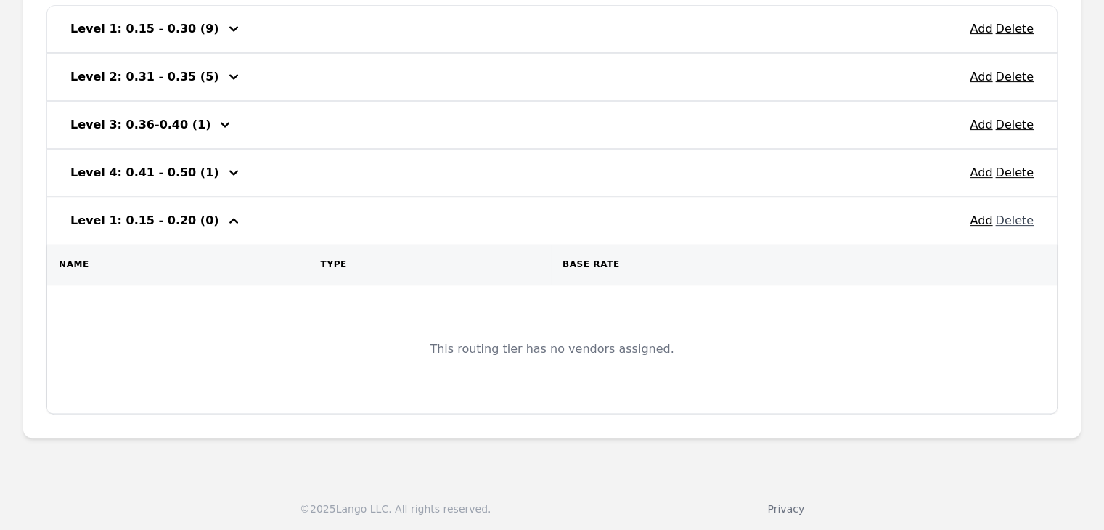
click at [1013, 221] on button "Delete" at bounding box center [1014, 220] width 38 height 17
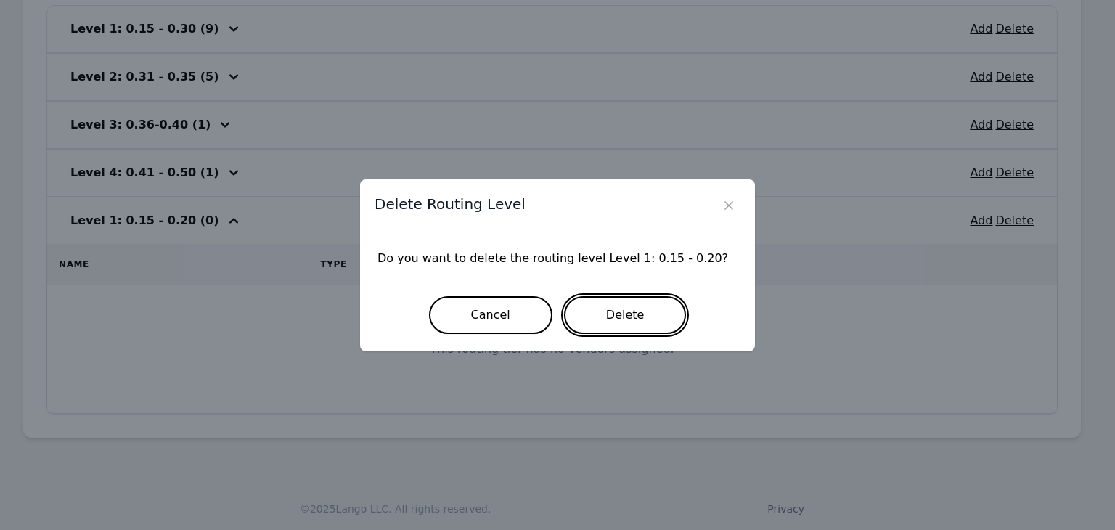
click at [607, 317] on button "Delete" at bounding box center [625, 315] width 123 height 38
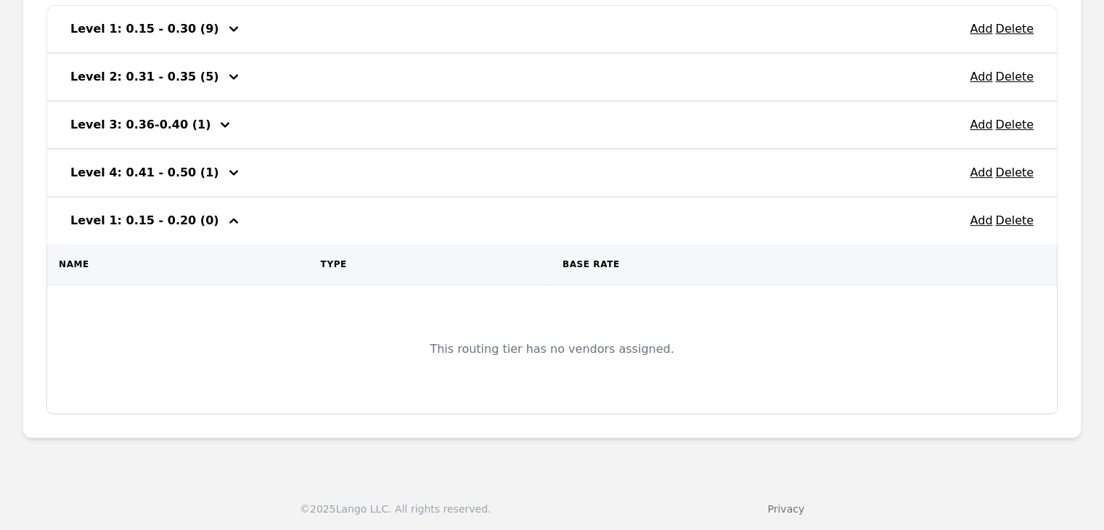
scroll to position [279, 0]
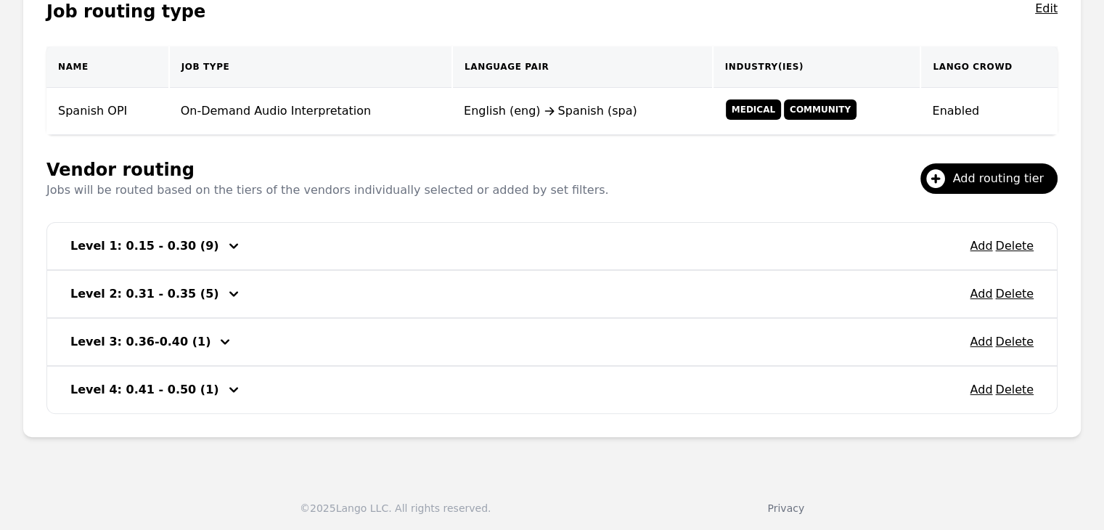
click at [144, 250] on h3 "Level 1: 0.15 - 0.30 (9)" at bounding box center [144, 245] width 149 height 17
click at [144, 248] on h3 "Level 1: 0.15 - 0.30 (9)" at bounding box center [144, 245] width 149 height 17
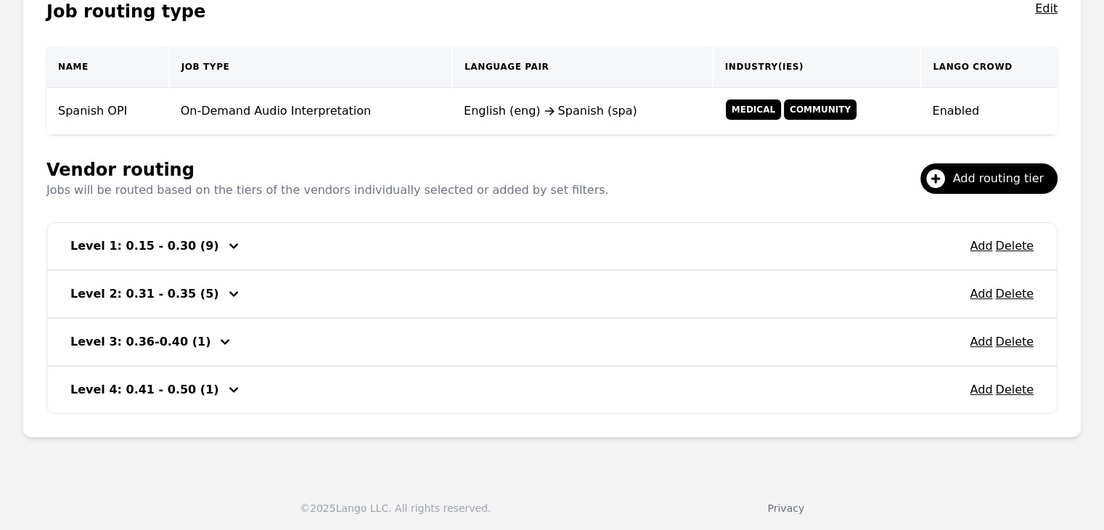
click at [144, 248] on h3 "Level 1: 0.15 - 0.30 (9)" at bounding box center [144, 245] width 149 height 17
click at [1005, 177] on span "Add routing tier" at bounding box center [1003, 178] width 101 height 17
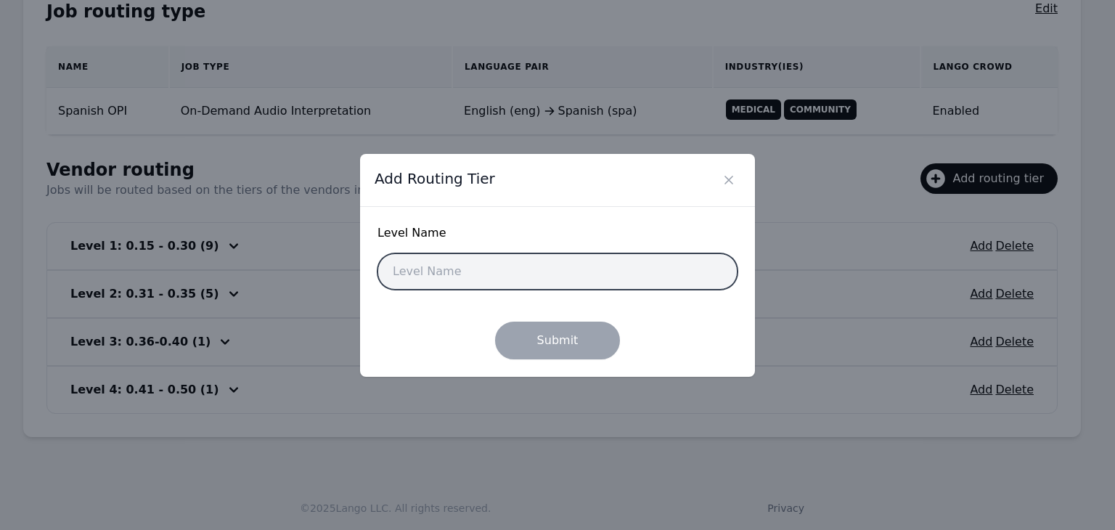
click at [563, 278] on input "text" at bounding box center [557, 271] width 360 height 36
type input "L"
type input "T"
type input "Level 1: 0.15 - 0.20"
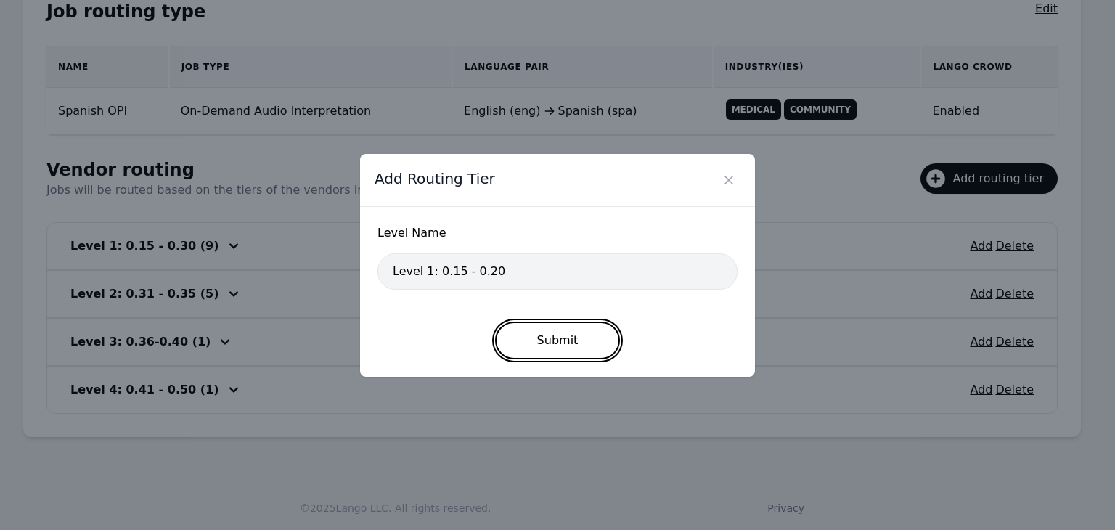
click at [568, 339] on button "Submit" at bounding box center [558, 341] width 126 height 38
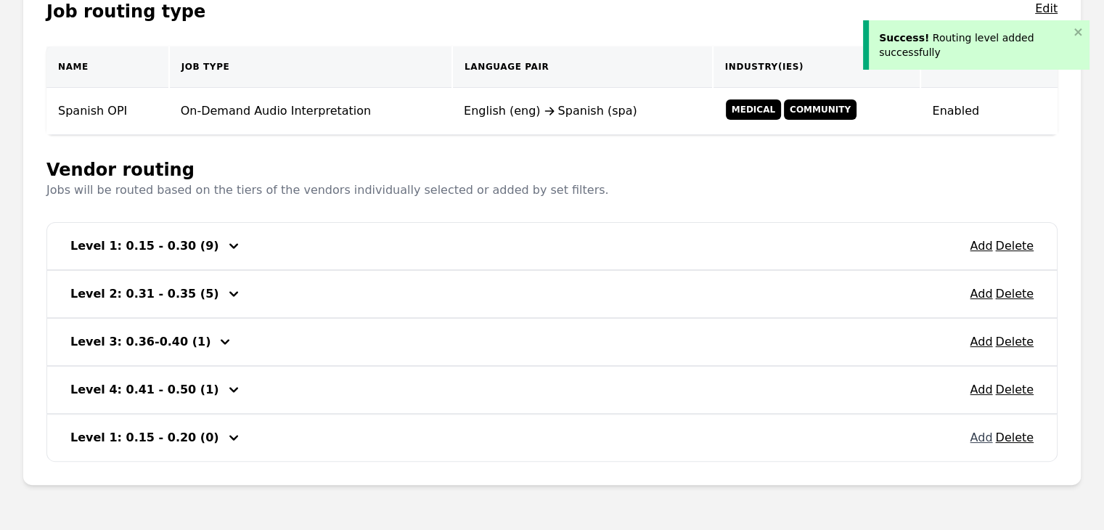
click at [982, 431] on button "Add" at bounding box center [981, 437] width 23 height 17
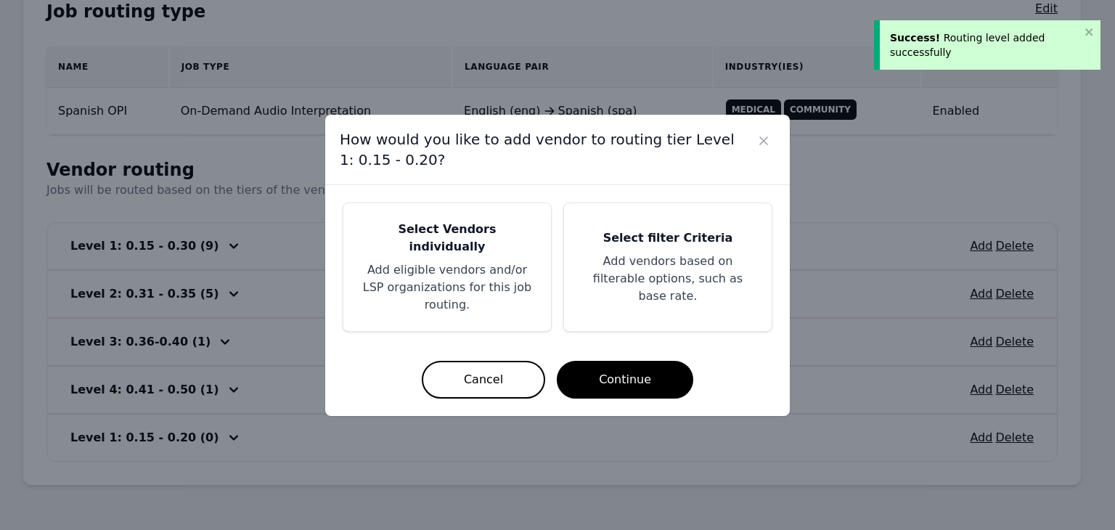
click at [473, 249] on h5 "Select Vendors individually" at bounding box center [447, 238] width 173 height 35
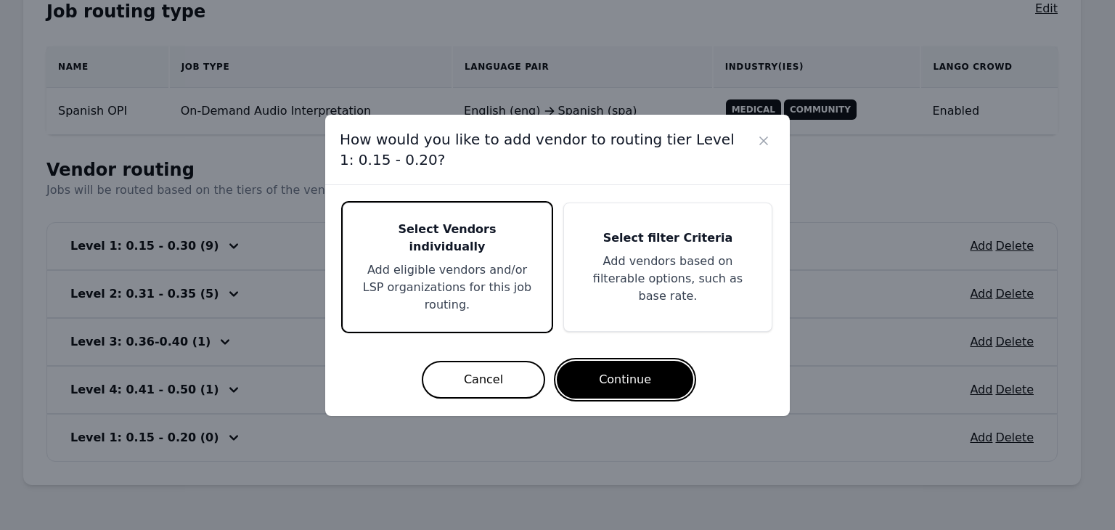
drag, startPoint x: 642, startPoint y: 364, endPoint x: 670, endPoint y: 419, distance: 62.0
click at [670, 419] on div "How would you like to add vendor to routing tier Level 1: 0.15 - 0.20? Select V…" at bounding box center [557, 265] width 1115 height 530
click at [669, 247] on h5 "Select filter Criteria" at bounding box center [667, 237] width 173 height 17
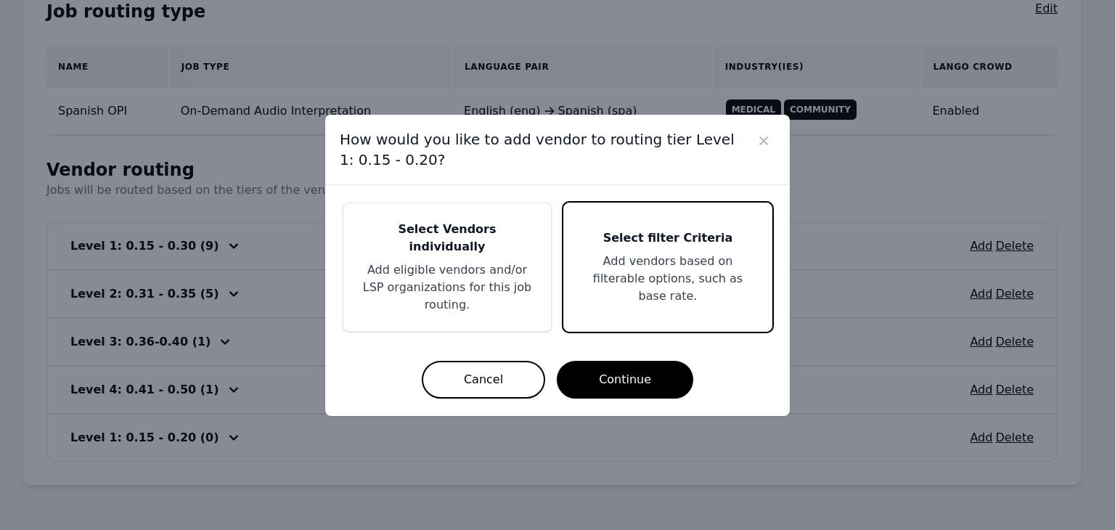
click at [616, 256] on div "Select filter Criteria Add vendors based on filterable options, such as base ra…" at bounding box center [668, 267] width 208 height 128
click at [647, 361] on button "Continue" at bounding box center [625, 380] width 136 height 38
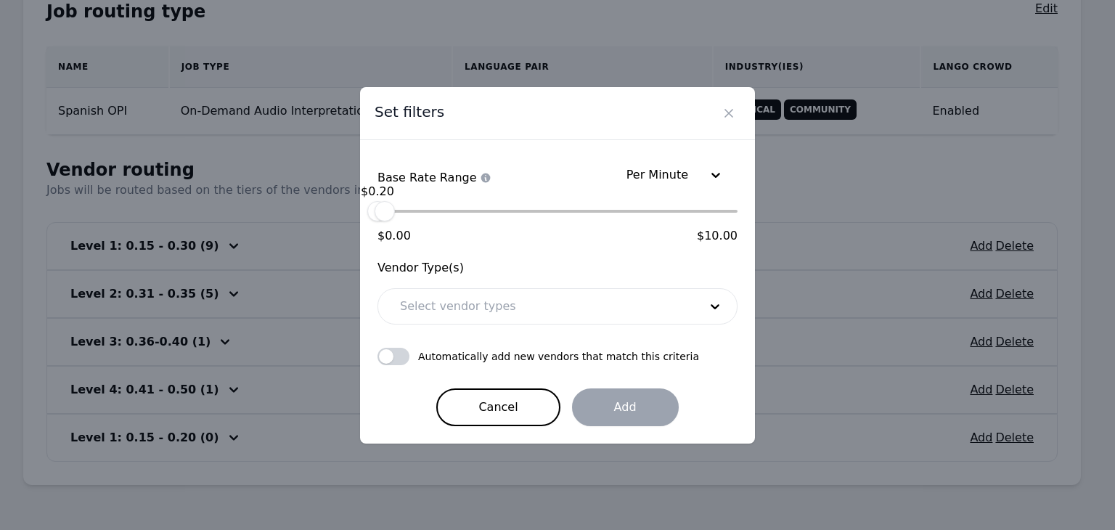
drag, startPoint x: 737, startPoint y: 213, endPoint x: 385, endPoint y: 221, distance: 352.9
click at [385, 221] on div "$ 0.20" at bounding box center [385, 211] width 20 height 20
click at [522, 311] on div at bounding box center [538, 306] width 309 height 35
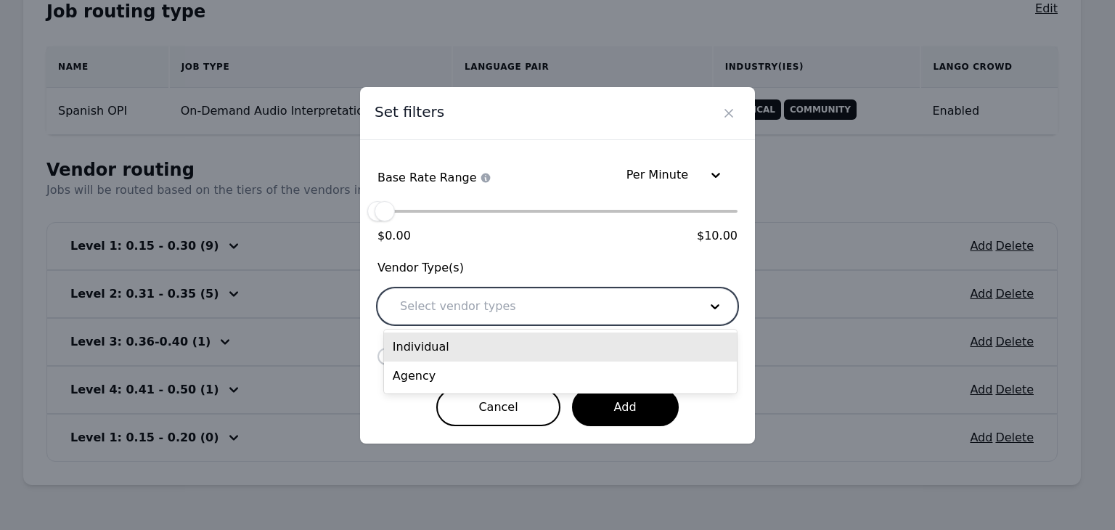
click at [497, 350] on div "Individual" at bounding box center [560, 346] width 353 height 29
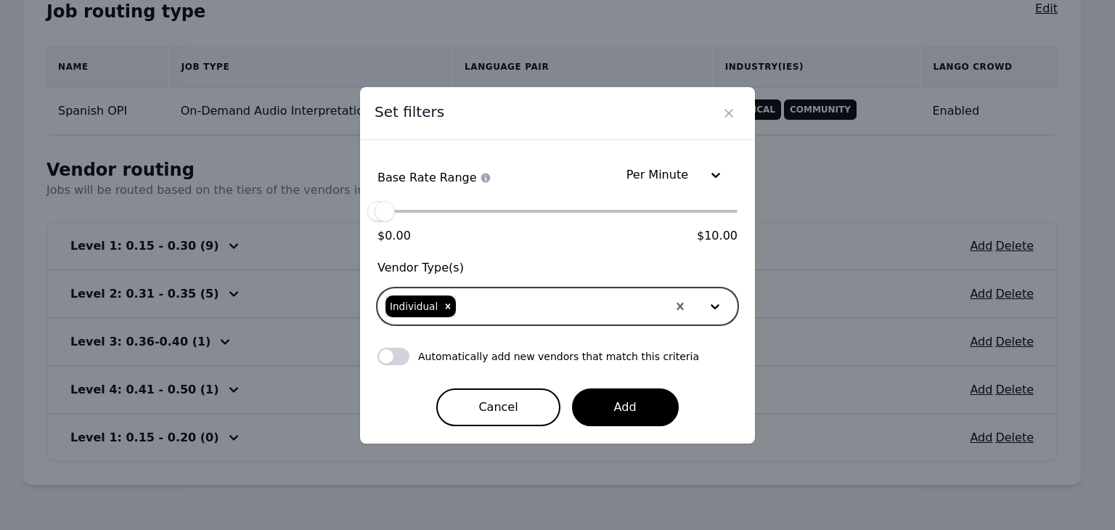
click at [518, 306] on div at bounding box center [562, 306] width 210 height 35
click at [511, 348] on div "Agency" at bounding box center [560, 346] width 353 height 29
click at [396, 358] on button "button" at bounding box center [393, 356] width 32 height 17
checkbox input "true"
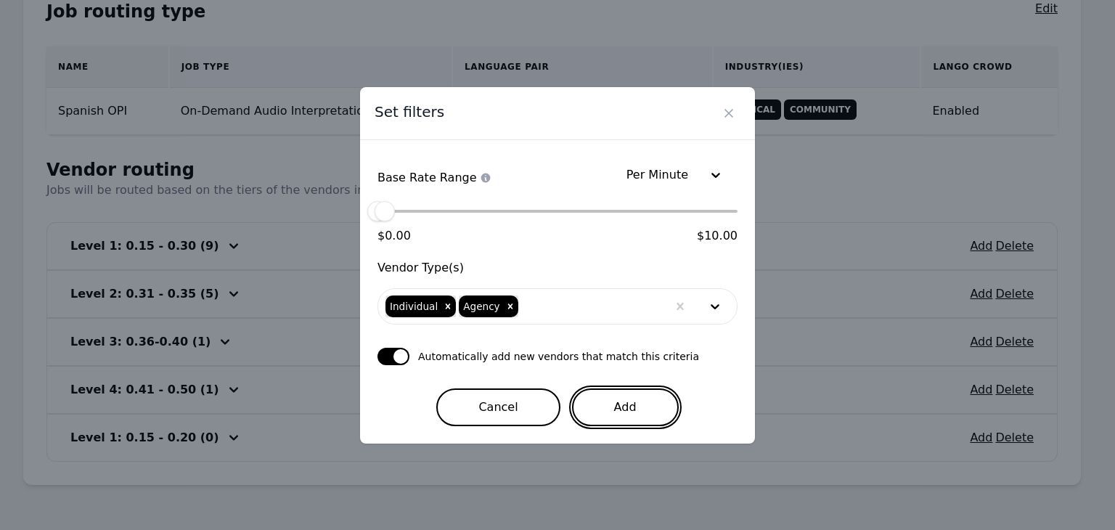
click at [648, 413] on button "Add" at bounding box center [625, 407] width 107 height 38
click at [386, 214] on div "$ 0.20" at bounding box center [385, 211] width 20 height 20
click at [729, 111] on icon "Close" at bounding box center [729, 113] width 15 height 15
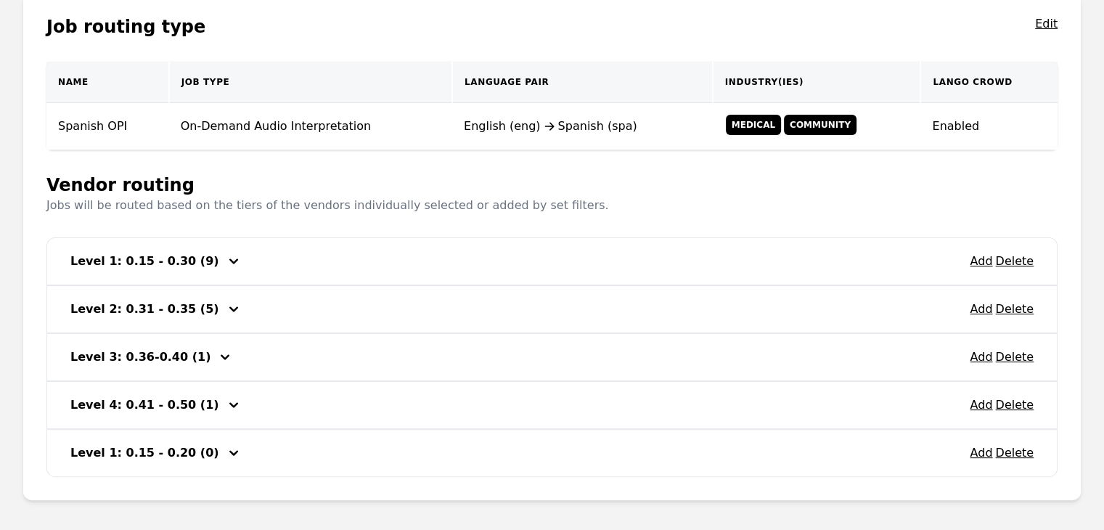
click at [809, 160] on div "Job routing type Edit Name Job Type Language Pair Industry(ies) Lango Crowd Spa…" at bounding box center [552, 246] width 1058 height 508
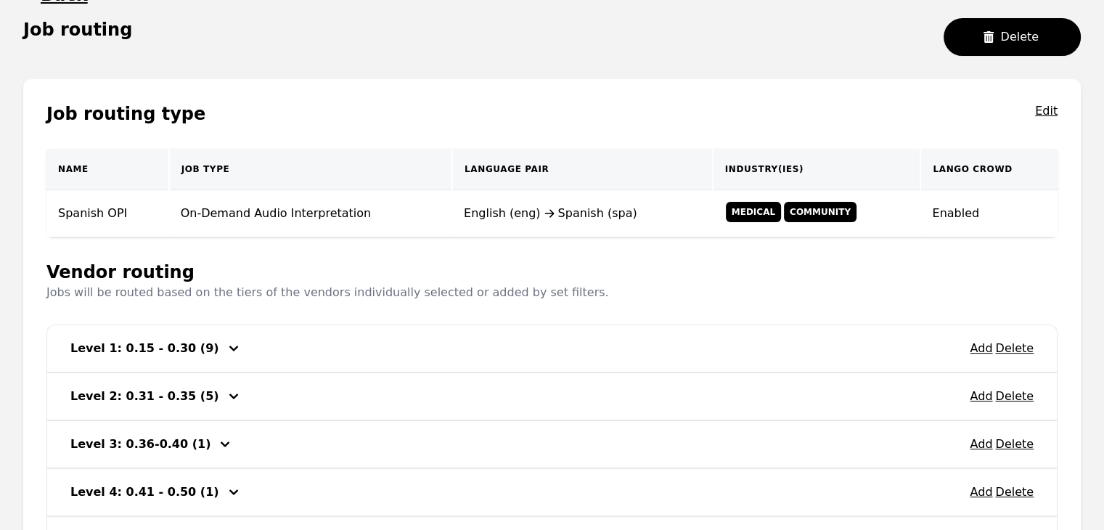
scroll to position [0, 0]
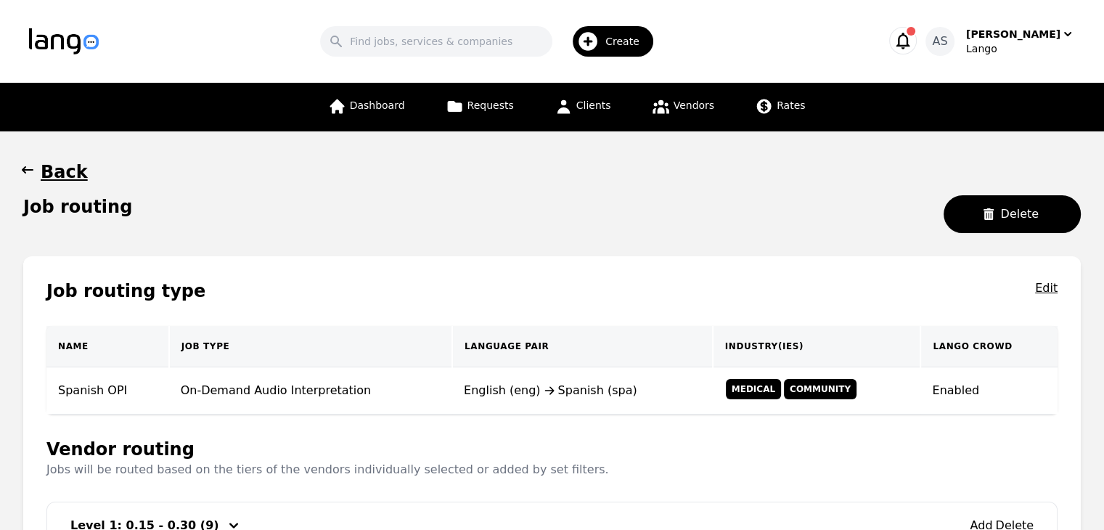
click at [23, 176] on icon "button" at bounding box center [27, 170] width 15 height 15
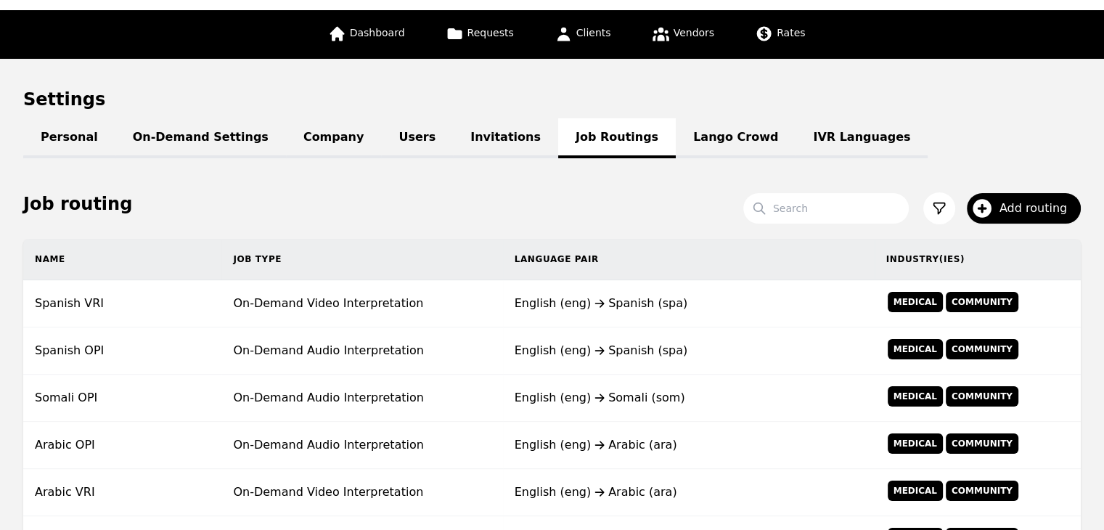
scroll to position [145, 0]
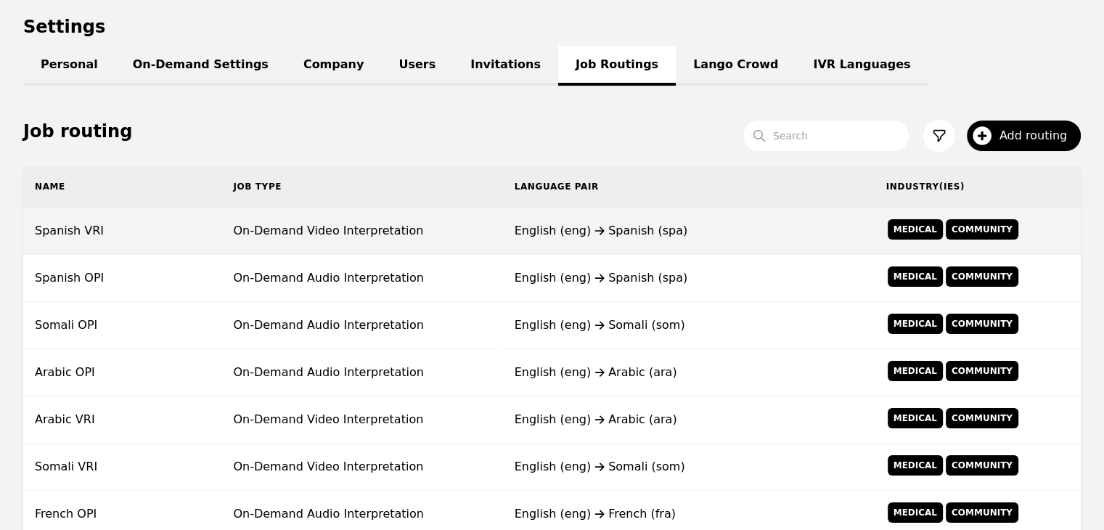
click at [414, 224] on td "On-Demand Video Interpretation" at bounding box center [361, 231] width 281 height 47
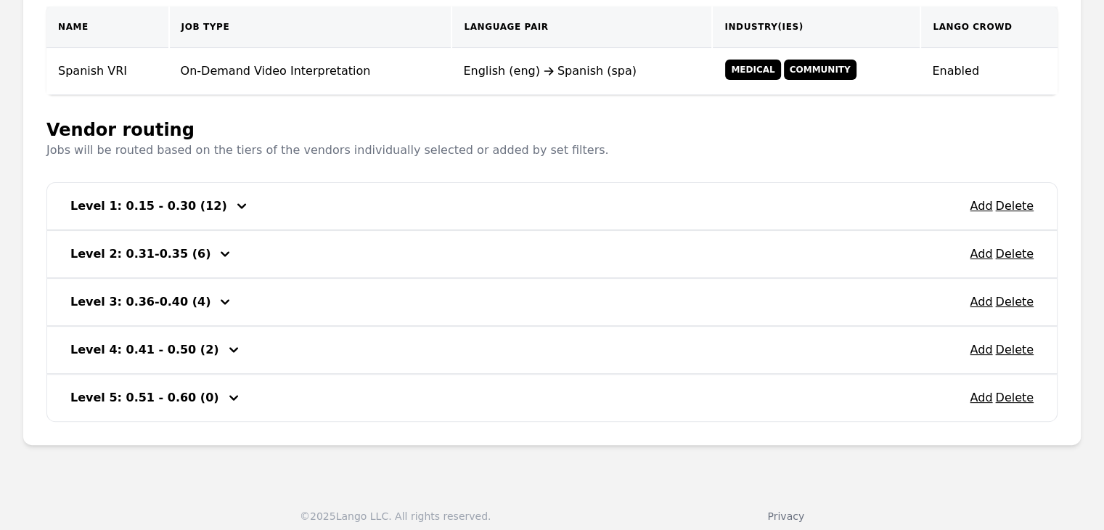
scroll to position [327, 0]
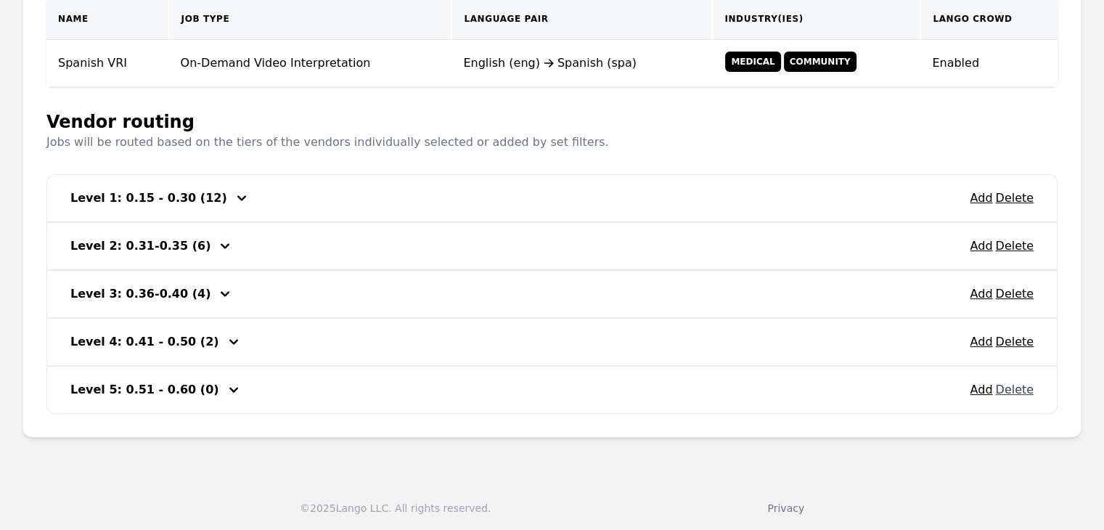
click at [1018, 388] on button "Delete" at bounding box center [1014, 389] width 38 height 17
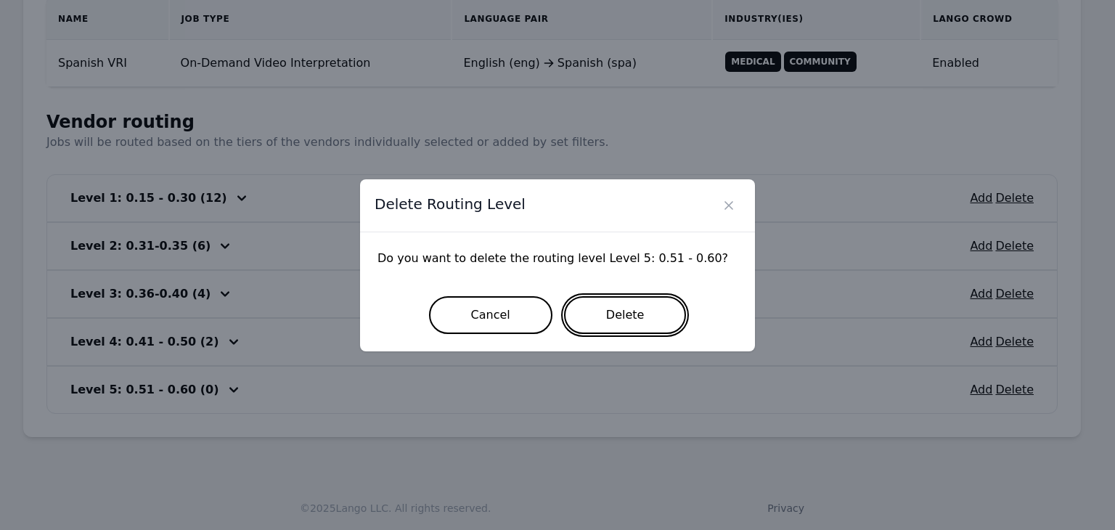
click at [639, 302] on button "Delete" at bounding box center [625, 315] width 123 height 38
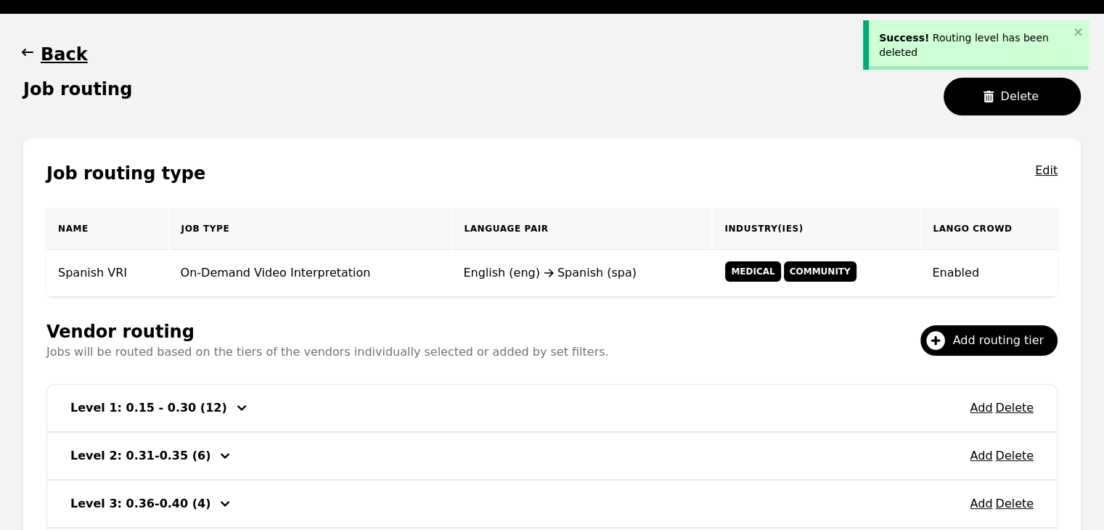
scroll to position [207, 0]
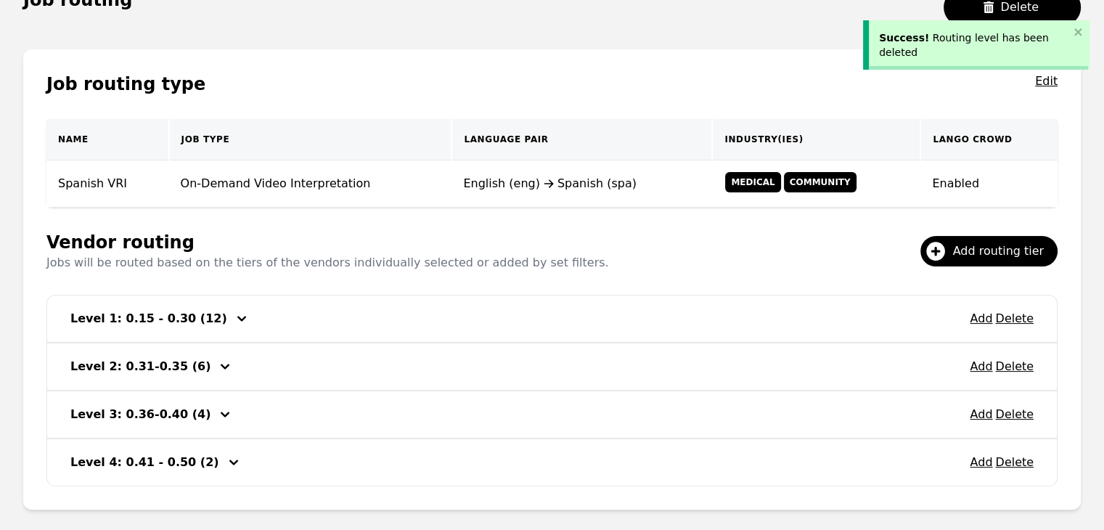
click at [233, 319] on icon "button" at bounding box center [241, 318] width 17 height 17
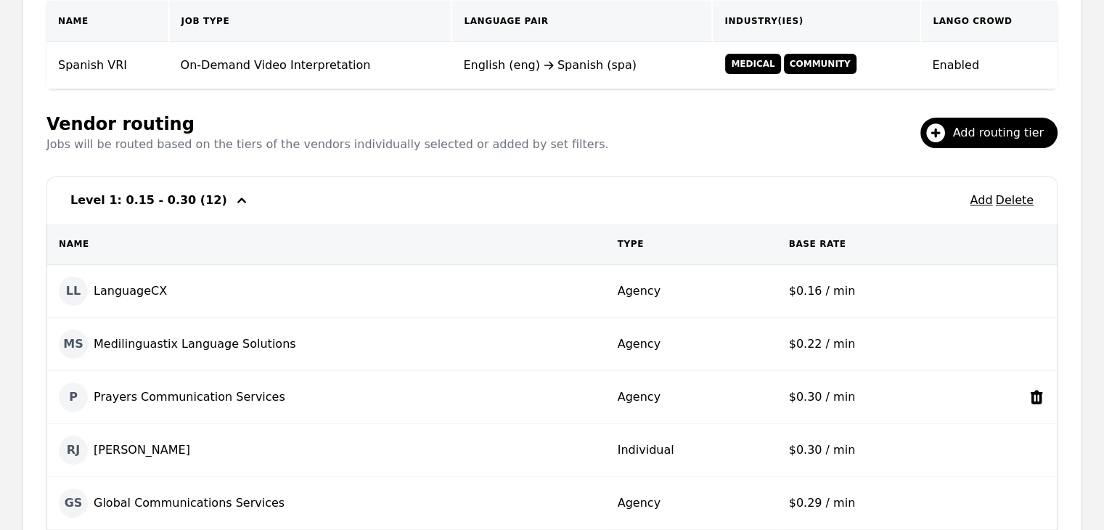
scroll to position [279, 0]
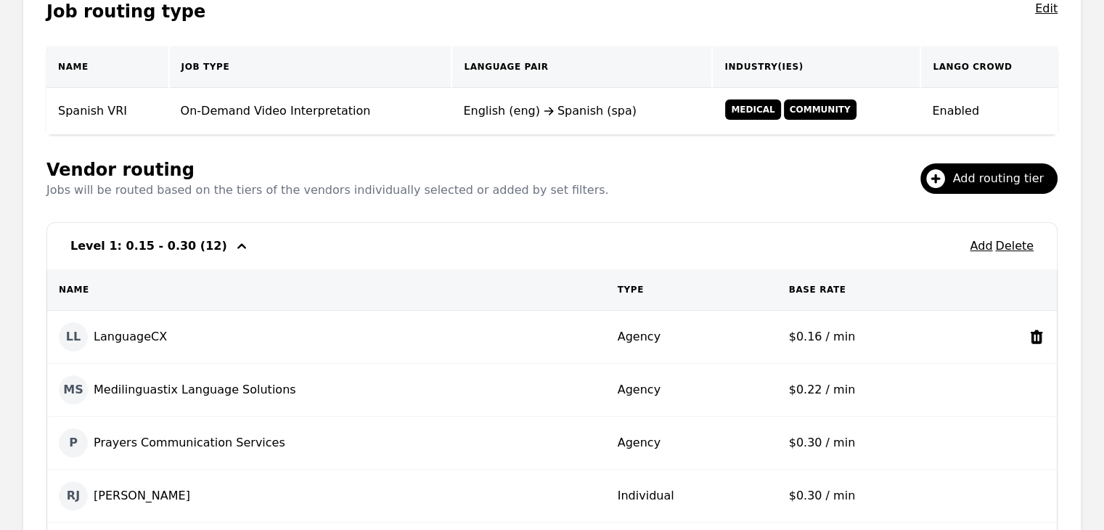
click at [1036, 338] on icon at bounding box center [1037, 337] width 12 height 14
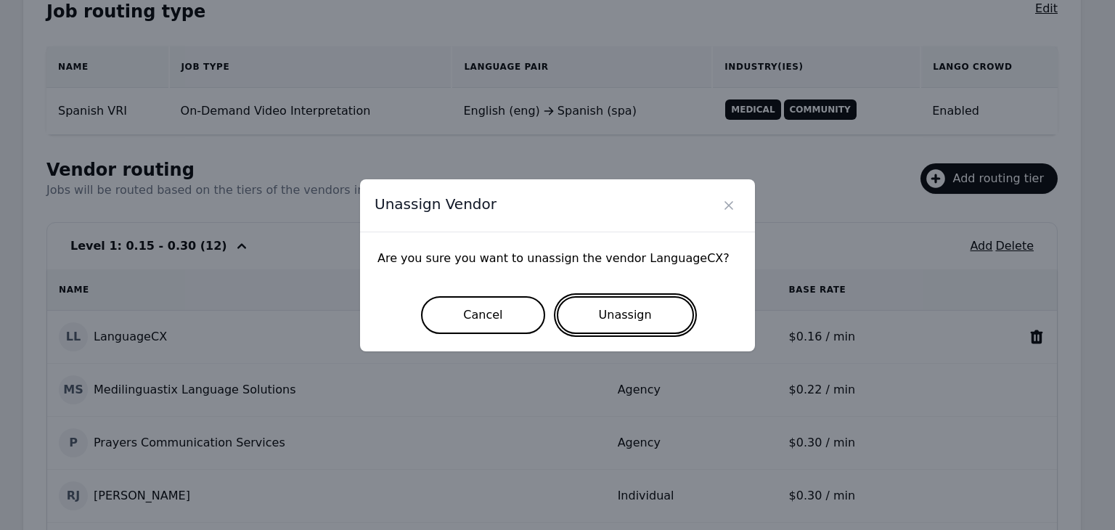
click at [647, 320] on button "Unassign" at bounding box center [625, 315] width 137 height 38
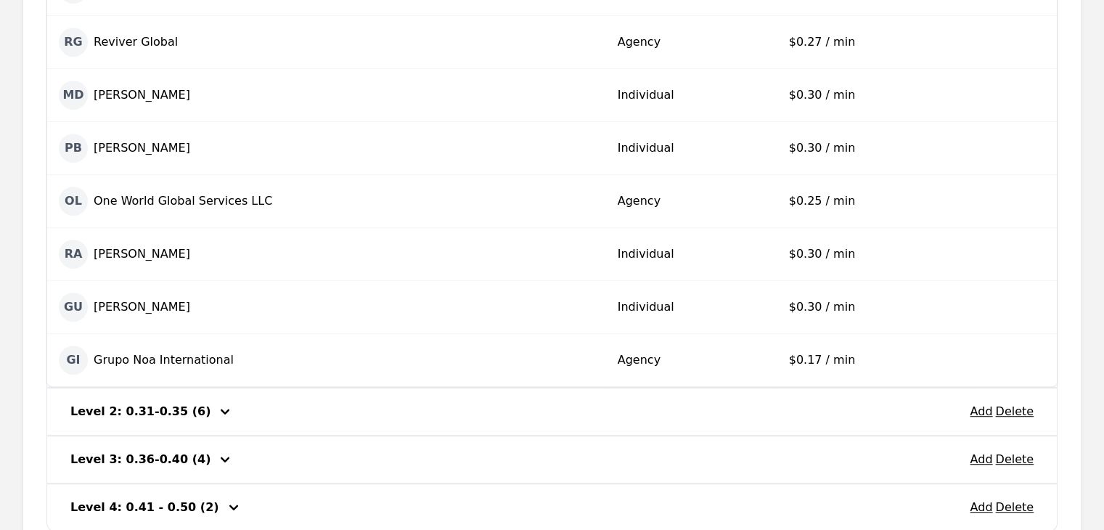
scroll to position [788, 0]
click at [1037, 356] on icon at bounding box center [1037, 358] width 12 height 14
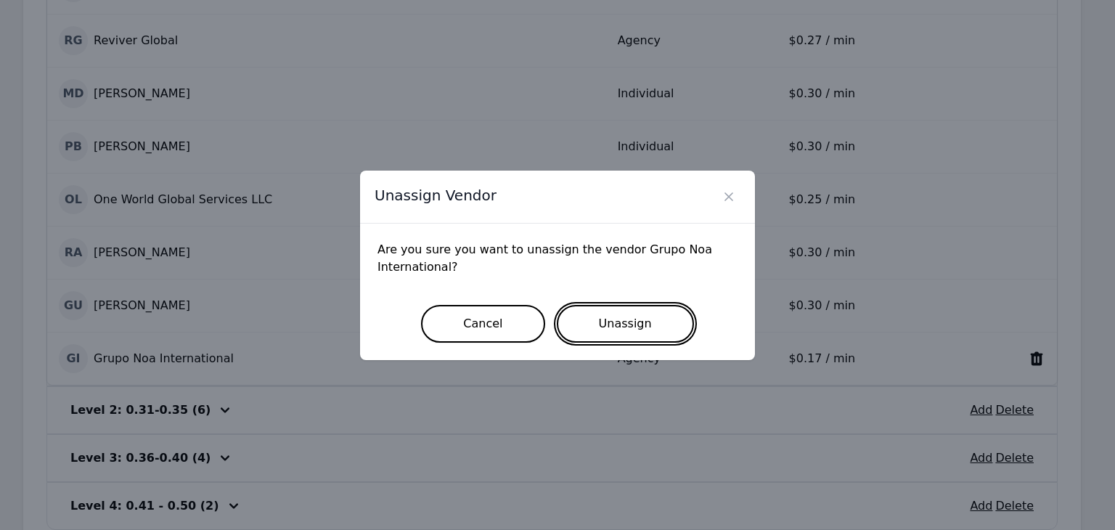
click at [650, 330] on button "Unassign" at bounding box center [625, 324] width 137 height 38
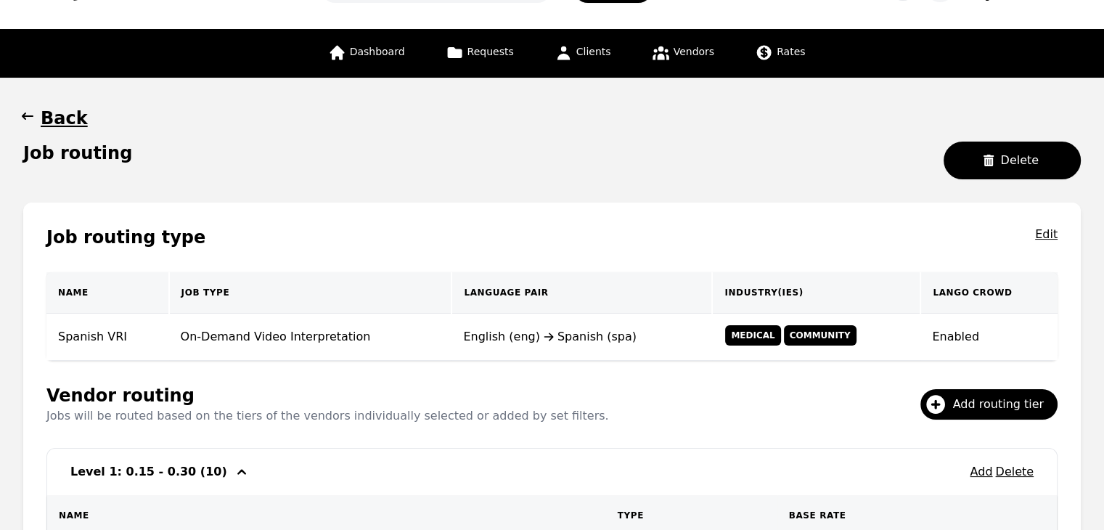
scroll to position [145, 0]
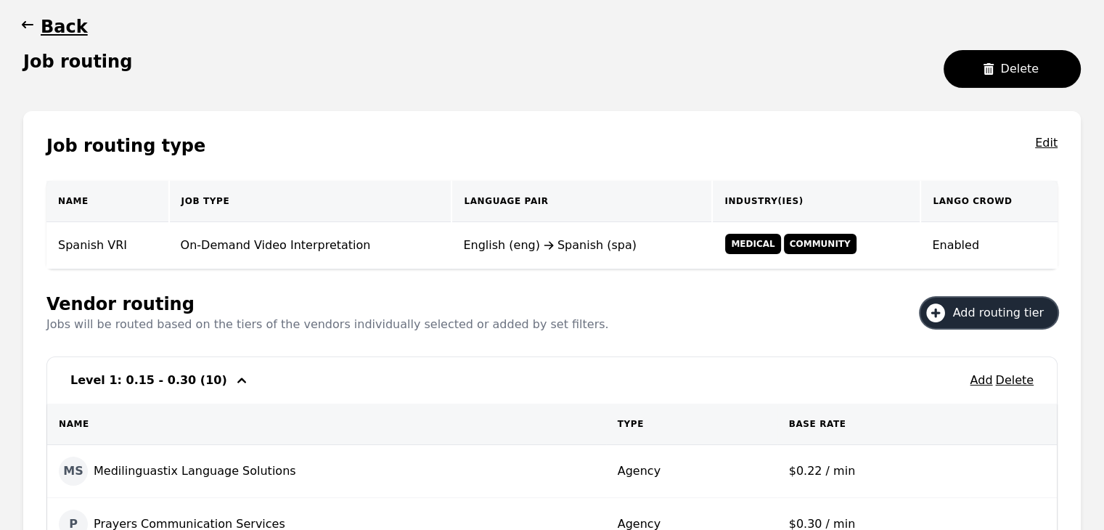
click at [1029, 310] on span "Add routing tier" at bounding box center [1003, 312] width 101 height 17
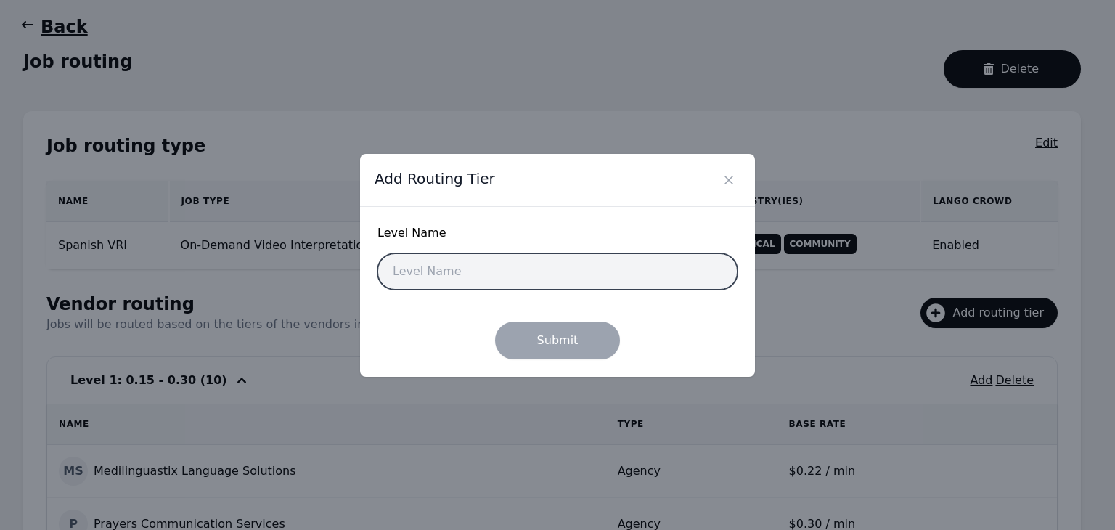
click at [543, 267] on input "text" at bounding box center [557, 271] width 360 height 36
type input "Level 1: 0.15 - 0.20"
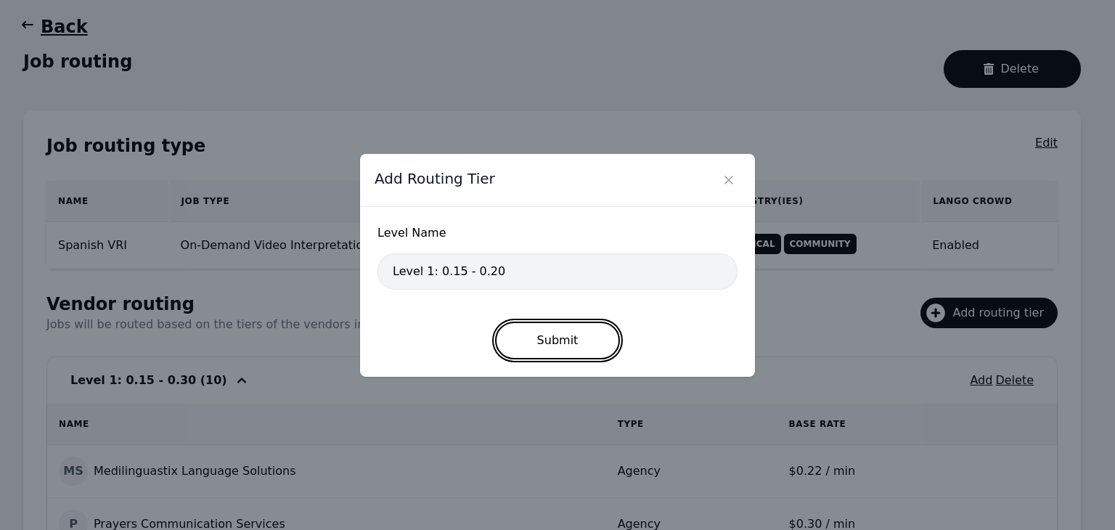
click at [551, 340] on button "Submit" at bounding box center [558, 341] width 126 height 38
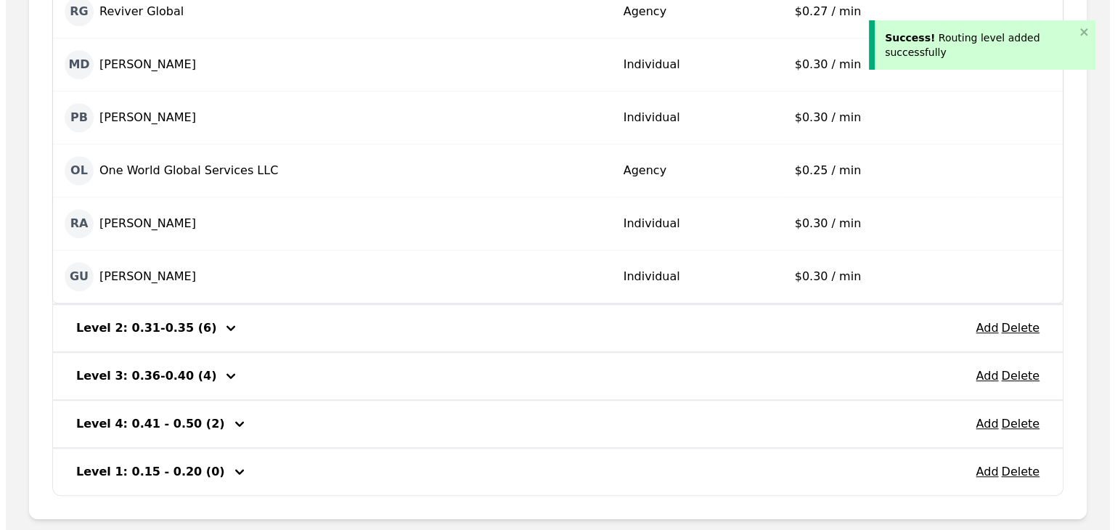
scroll to position [871, 0]
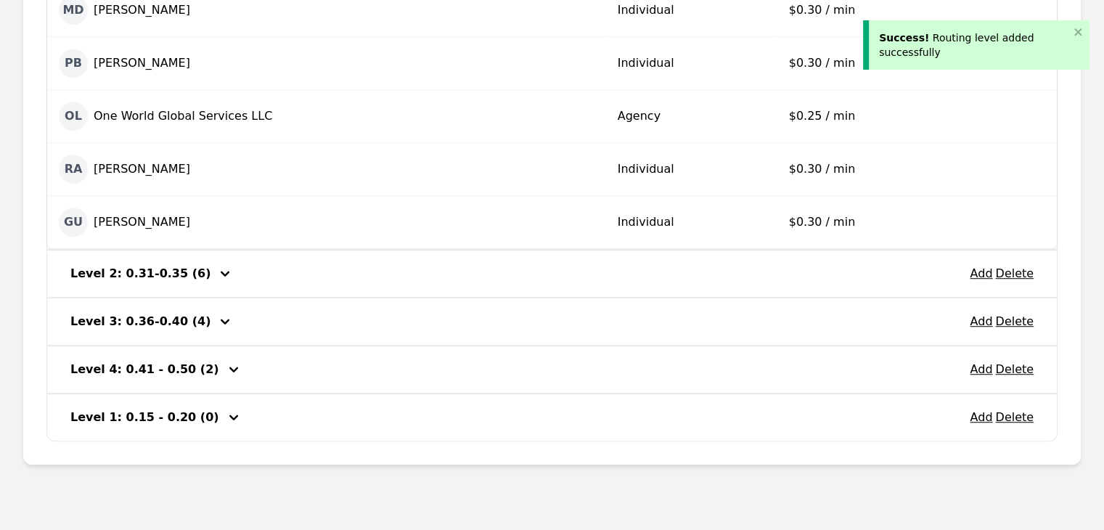
click at [977, 419] on button "Add" at bounding box center [981, 417] width 23 height 17
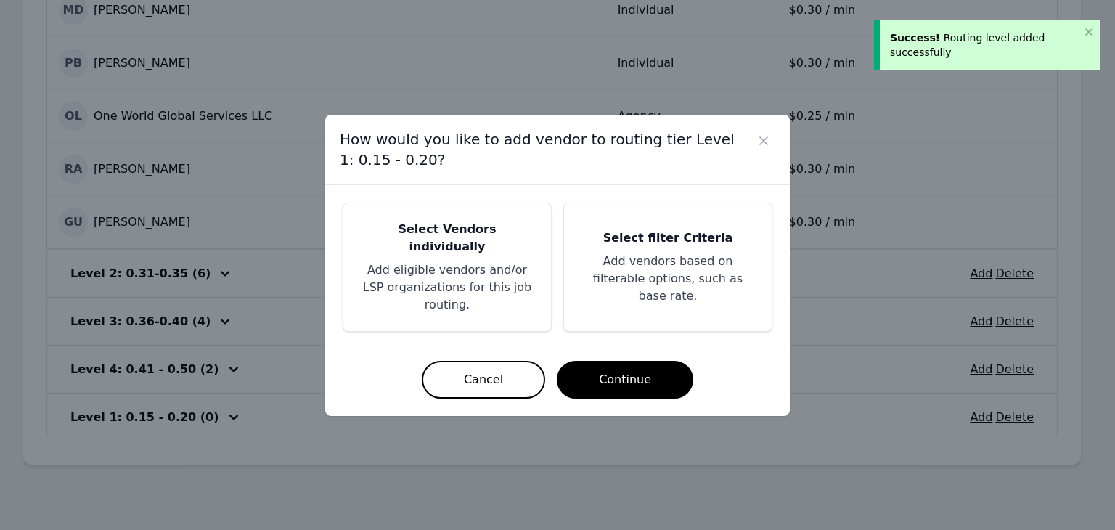
click at [414, 290] on p "Add eligible vendors and/or LSP organizations for this job routing." at bounding box center [447, 287] width 173 height 52
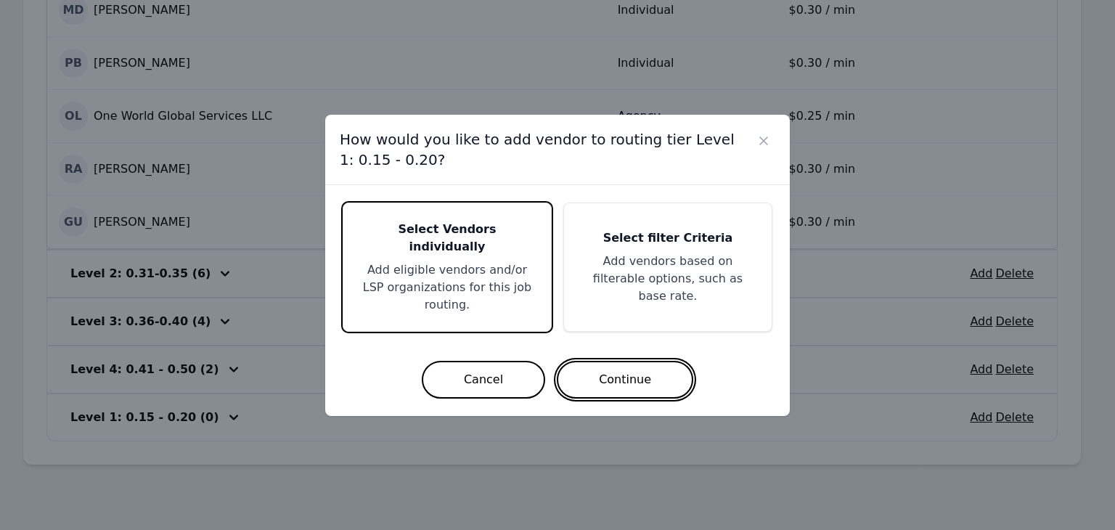
click at [651, 361] on button "Continue" at bounding box center [625, 380] width 136 height 38
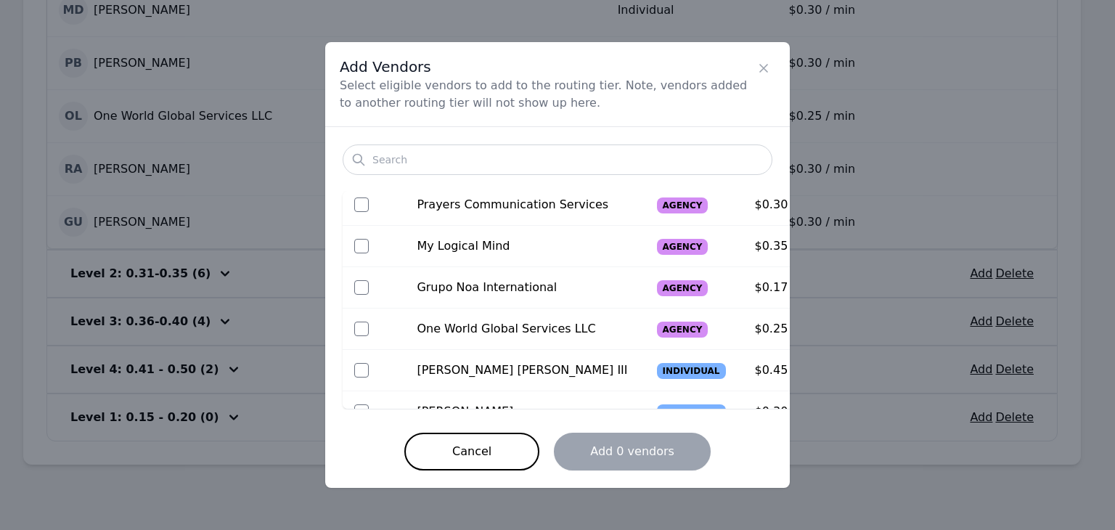
scroll to position [430, 0]
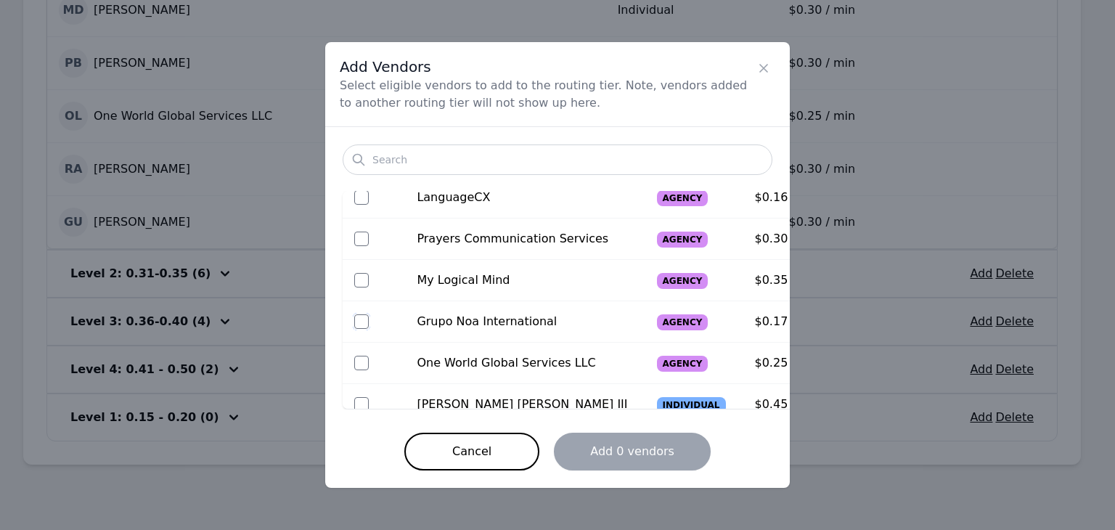
click at [362, 318] on input "checkbox" at bounding box center [361, 321] width 15 height 15
checkbox input "true"
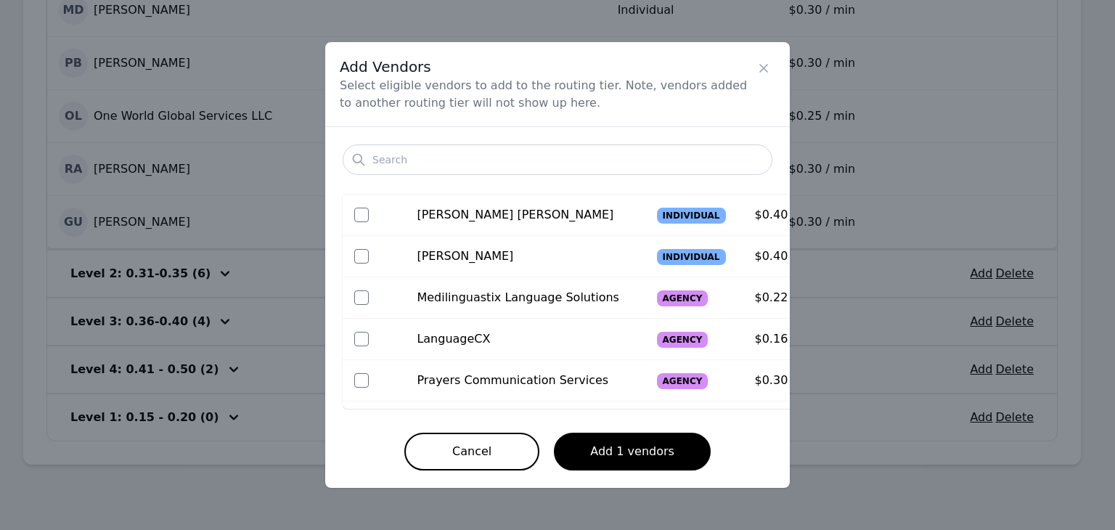
scroll to position [285, 0]
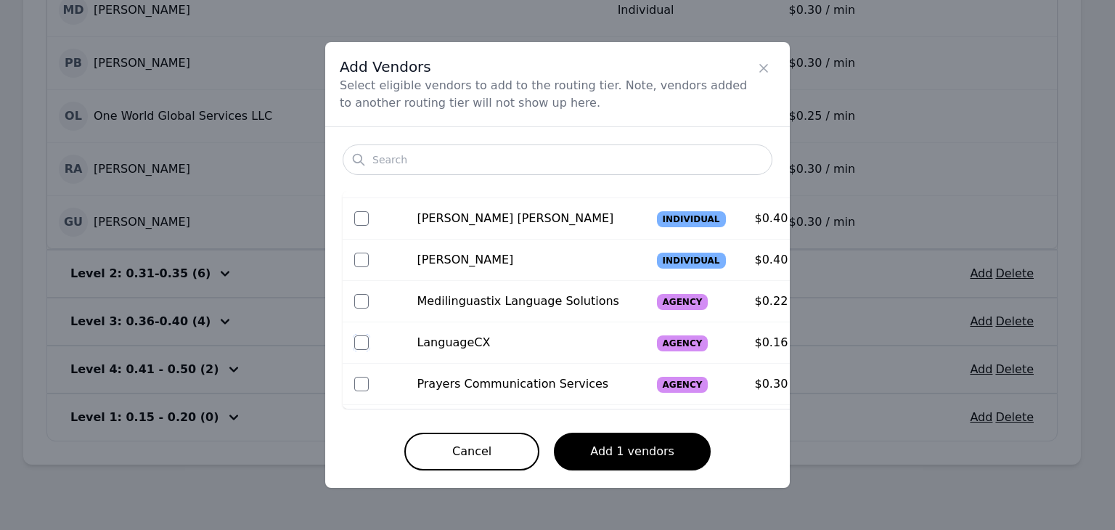
click at [360, 338] on input "checkbox" at bounding box center [361, 342] width 15 height 15
checkbox input "true"
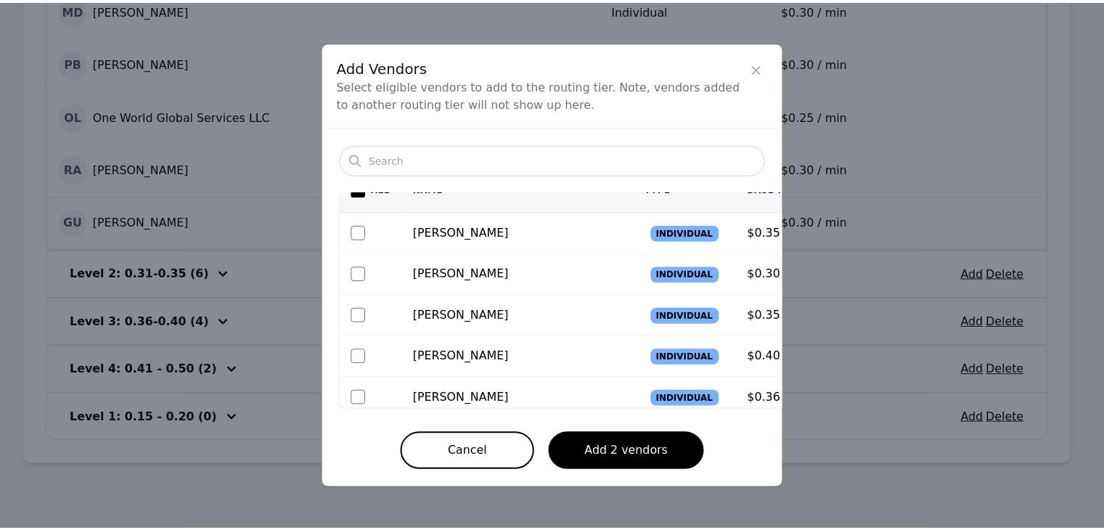
scroll to position [0, 0]
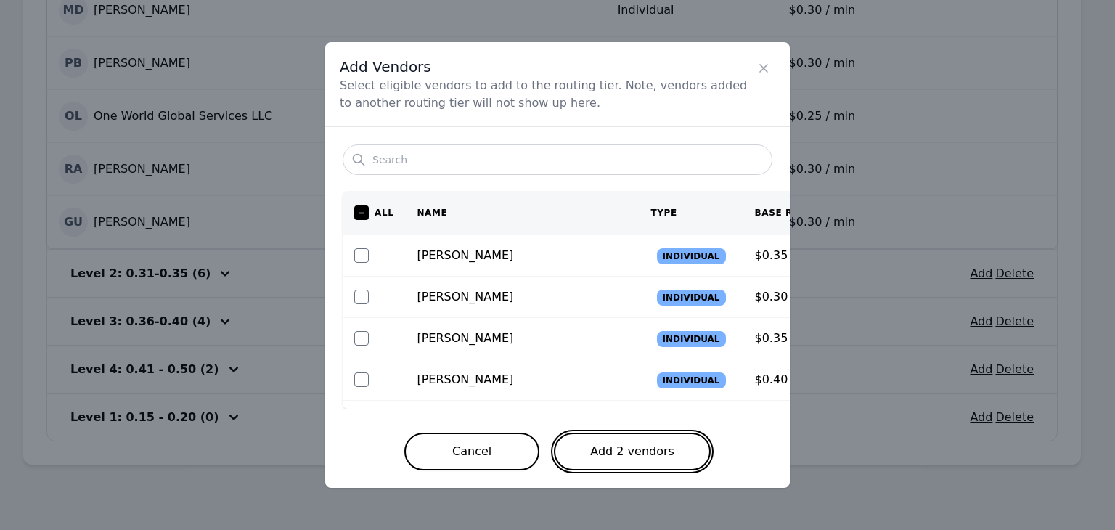
click at [647, 440] on button "Add 2 vendors" at bounding box center [632, 452] width 157 height 38
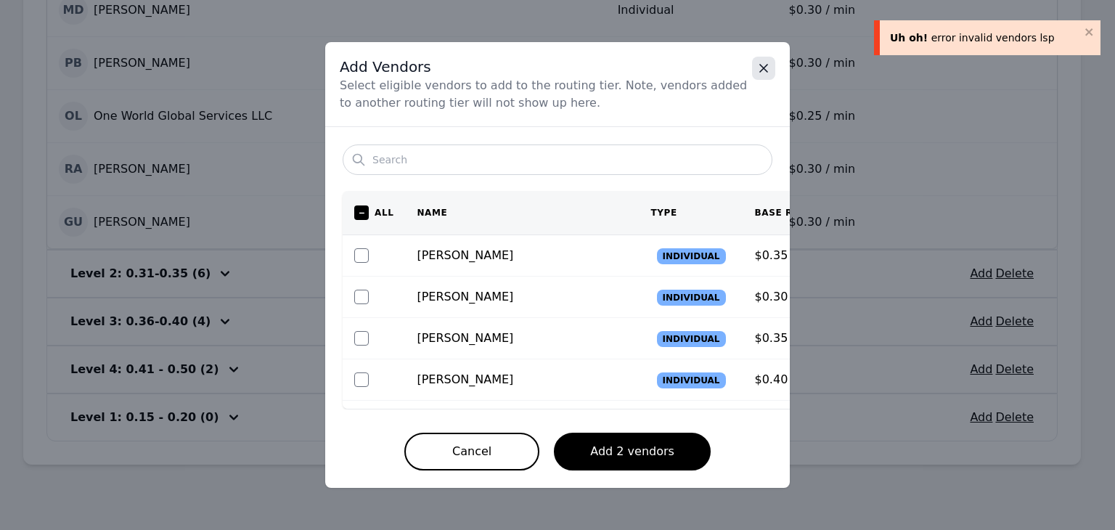
click at [768, 68] on icon "Close" at bounding box center [763, 68] width 15 height 15
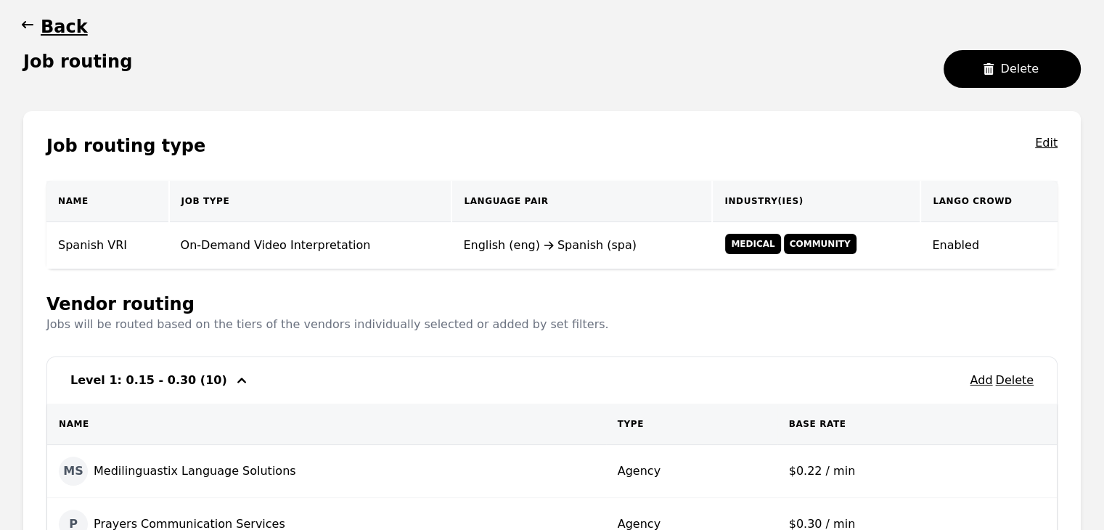
click at [25, 24] on icon "button" at bounding box center [28, 24] width 12 height 7
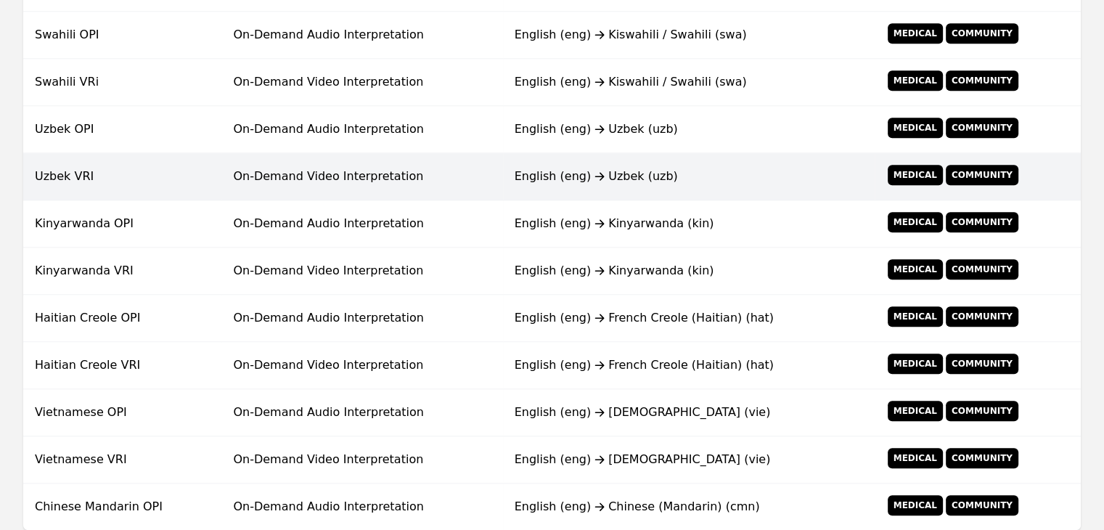
scroll to position [1089, 0]
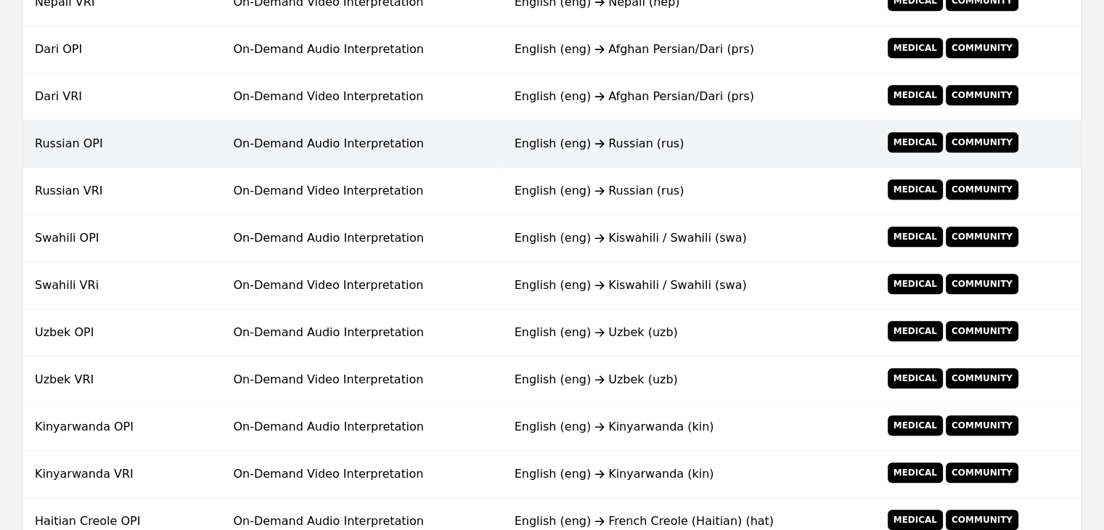
click at [307, 142] on td "On-Demand Audio Interpretation" at bounding box center [361, 143] width 281 height 47
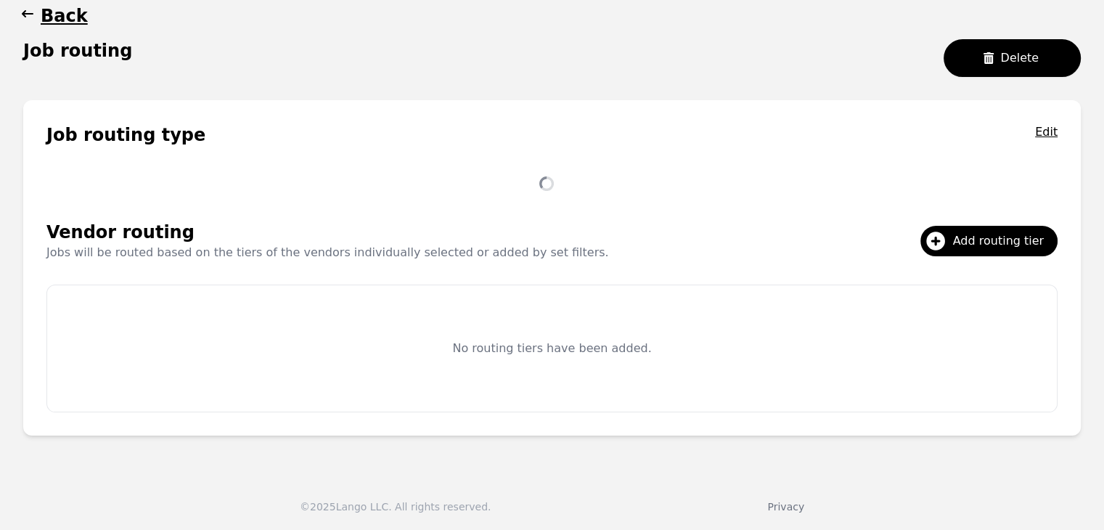
scroll to position [279, 0]
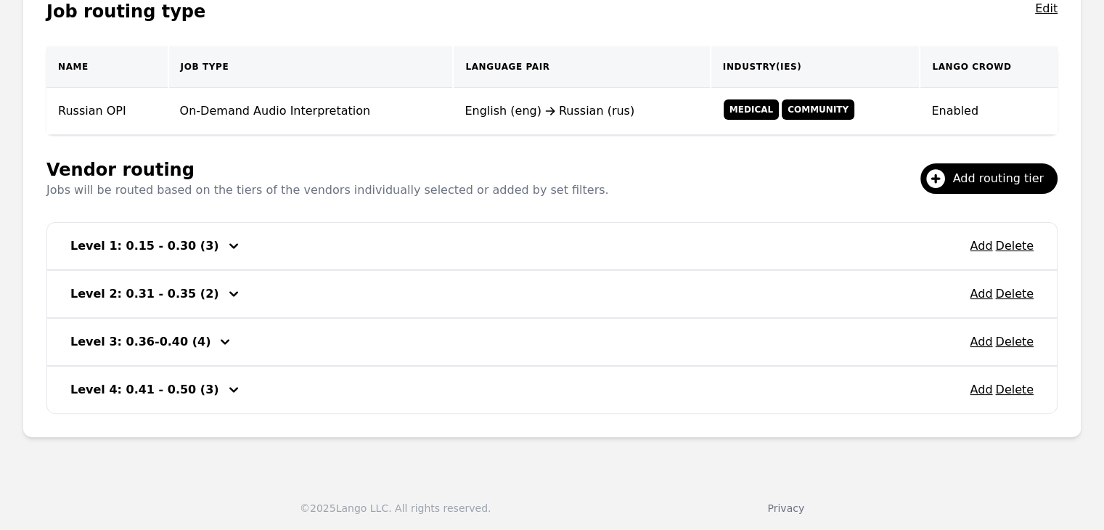
click at [225, 242] on icon "button" at bounding box center [233, 245] width 17 height 17
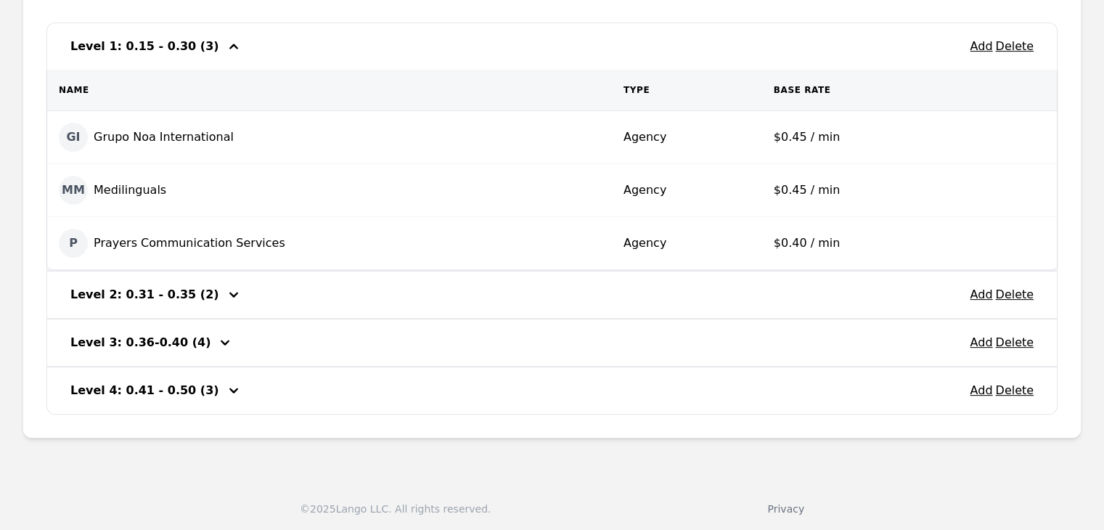
click at [229, 46] on icon "button" at bounding box center [233, 46] width 9 height 5
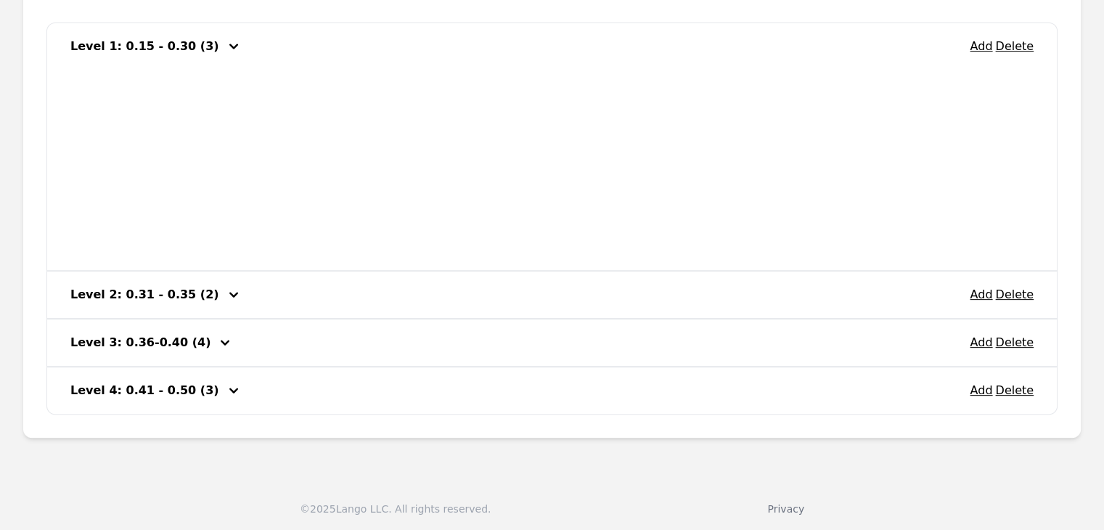
scroll to position [279, 0]
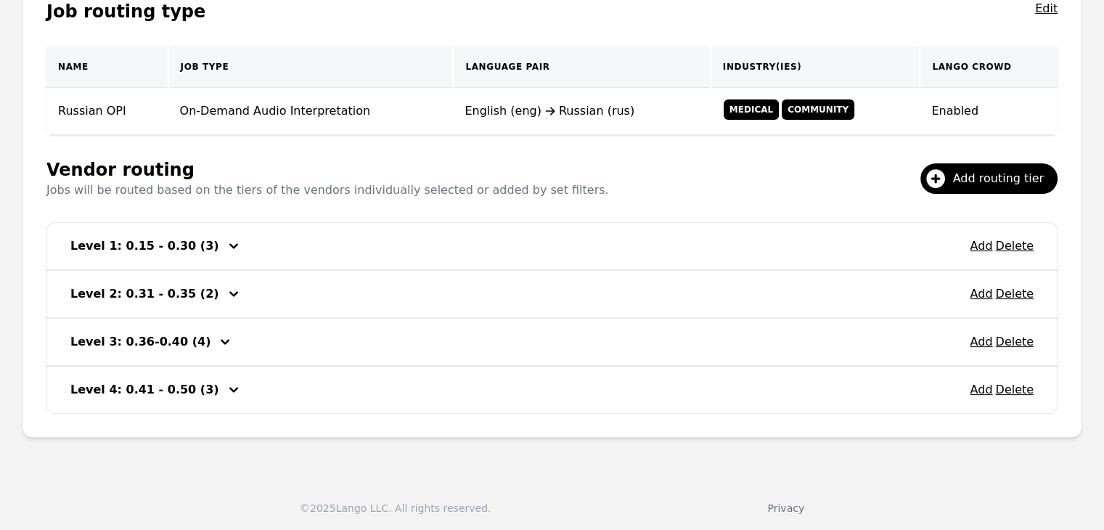
click at [225, 290] on icon "button" at bounding box center [233, 293] width 17 height 17
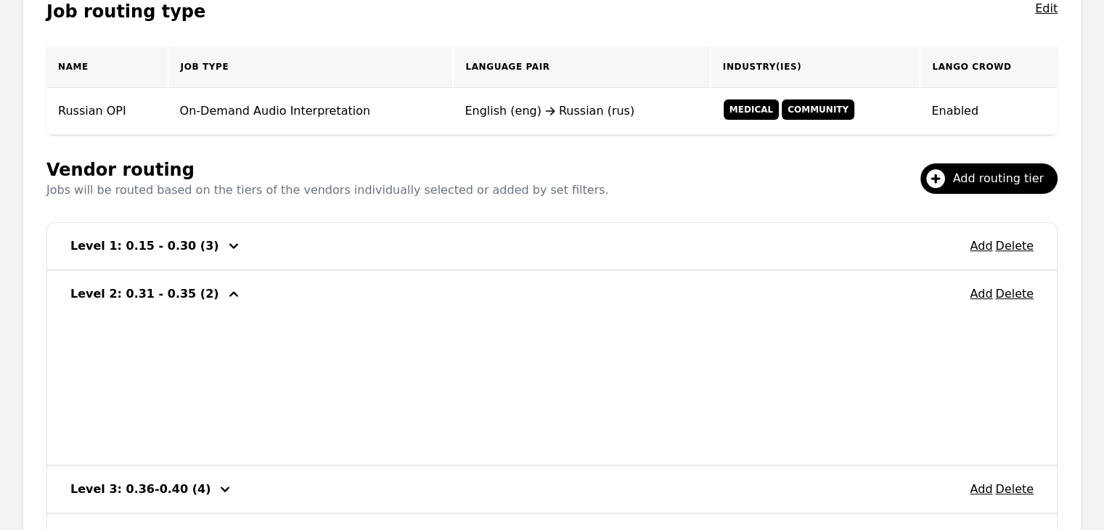
scroll to position [427, 0]
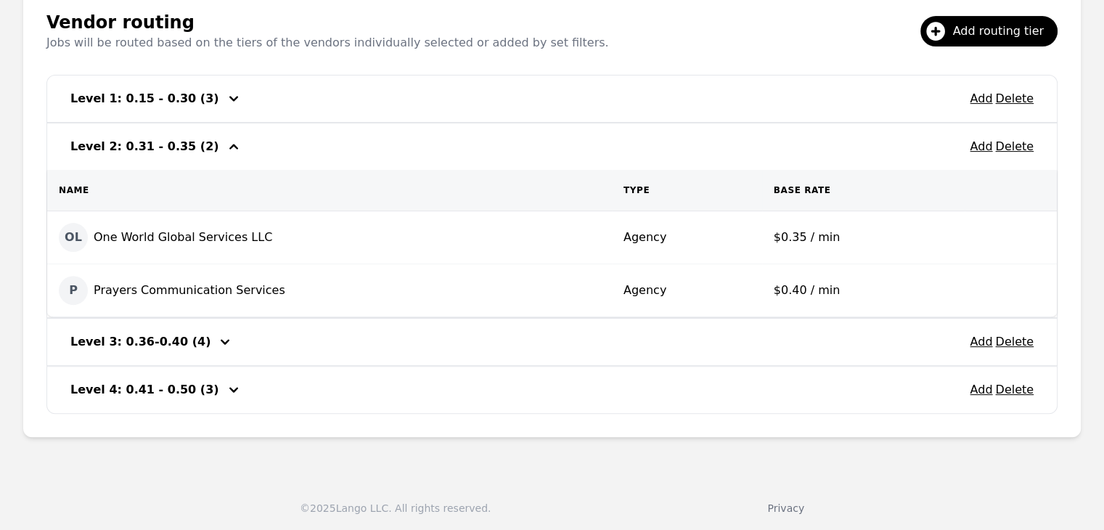
click at [229, 144] on icon "button" at bounding box center [233, 146] width 9 height 5
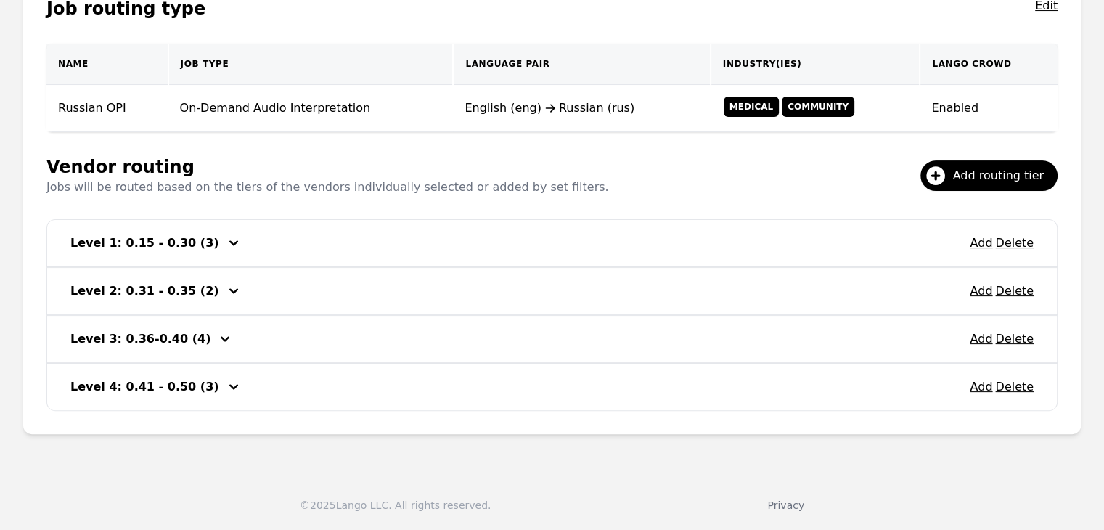
scroll to position [279, 0]
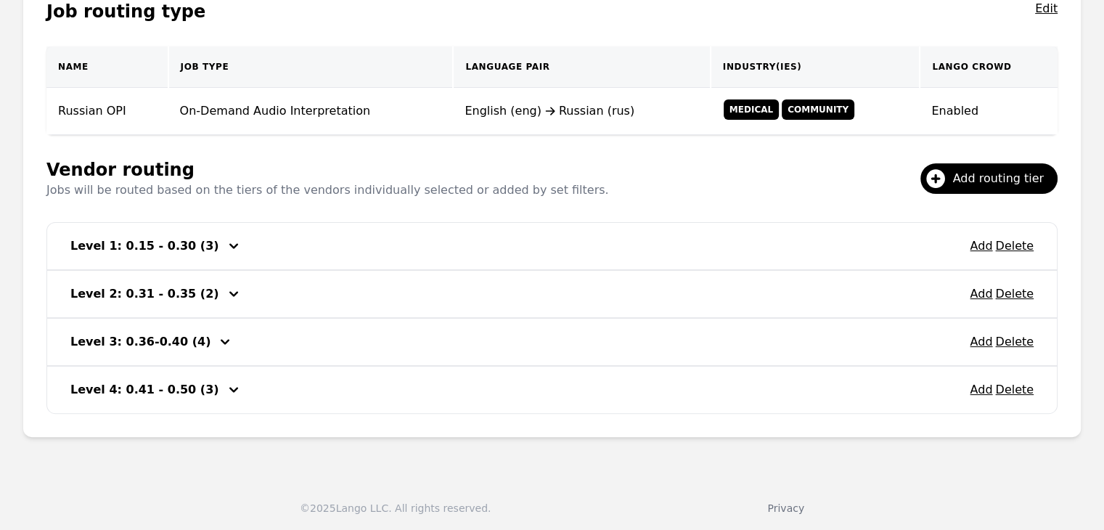
click at [216, 341] on icon "button" at bounding box center [224, 341] width 17 height 17
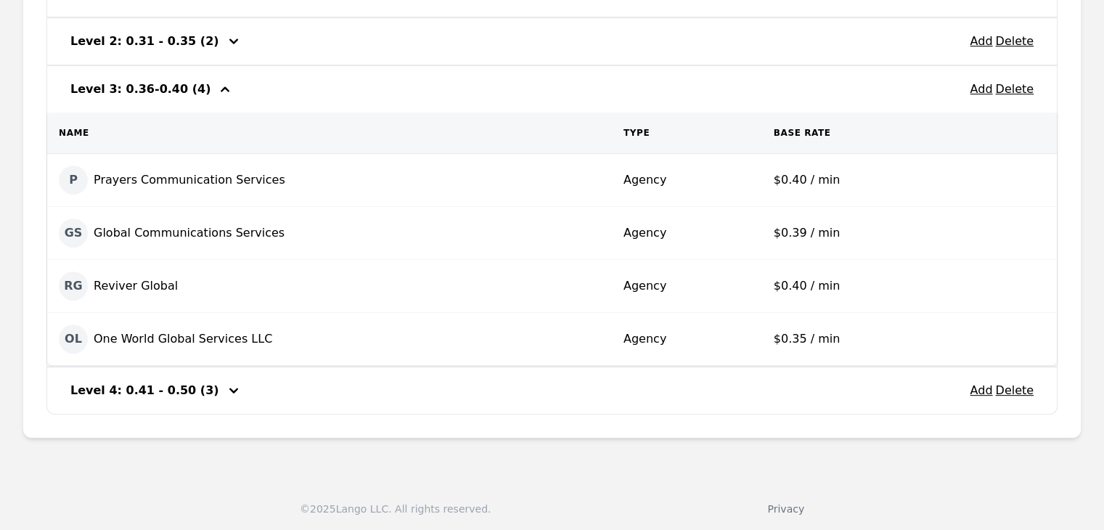
click at [216, 89] on icon "button" at bounding box center [224, 89] width 17 height 17
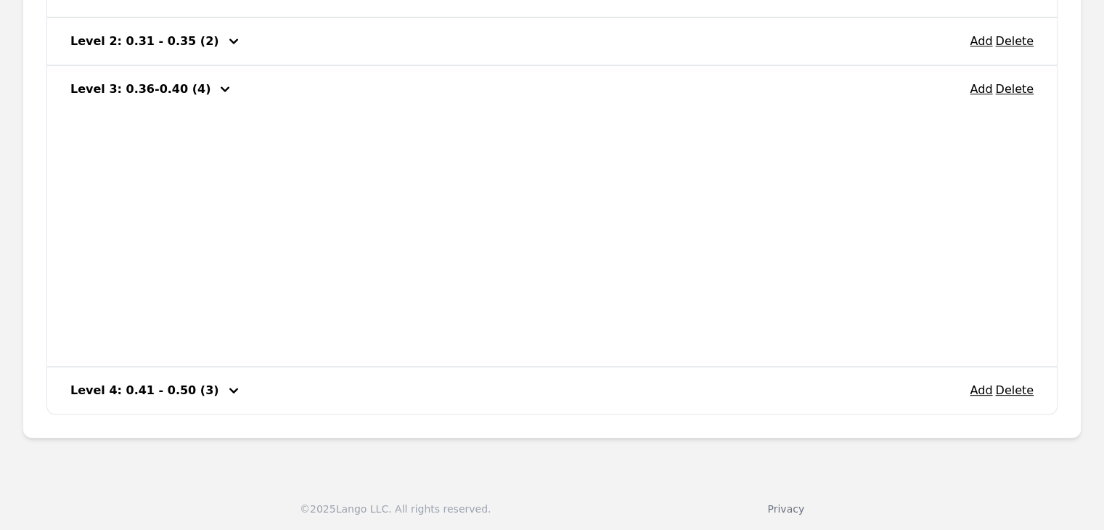
scroll to position [279, 0]
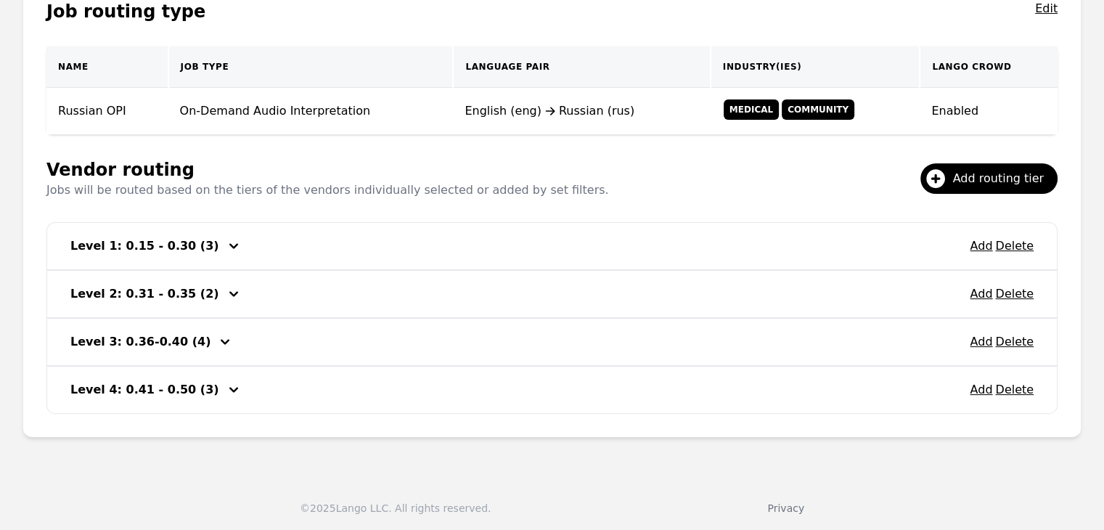
click at [225, 240] on icon "button" at bounding box center [233, 245] width 17 height 17
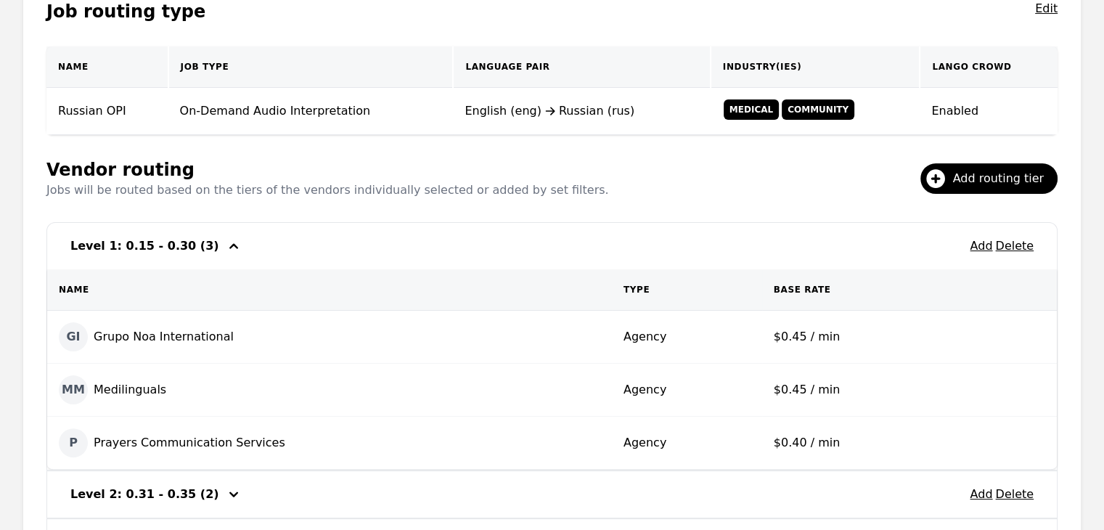
scroll to position [479, 0]
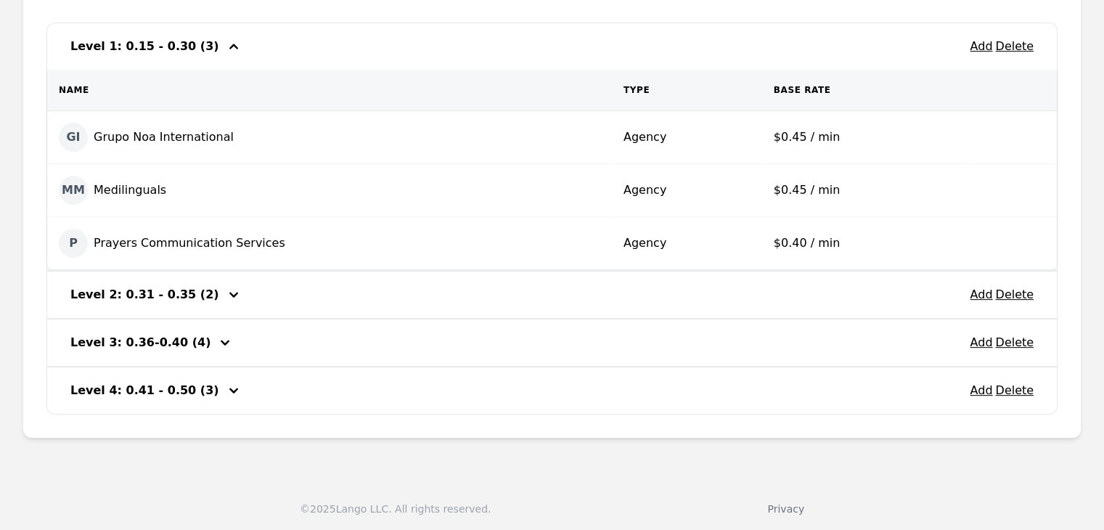
click at [225, 50] on icon "button" at bounding box center [233, 46] width 17 height 17
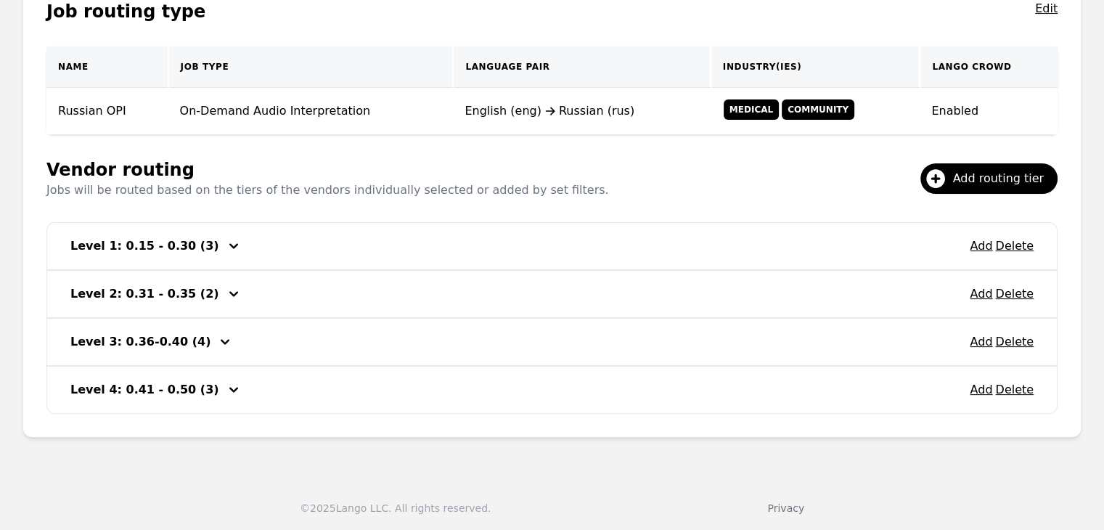
click at [229, 292] on icon "button" at bounding box center [233, 293] width 9 height 5
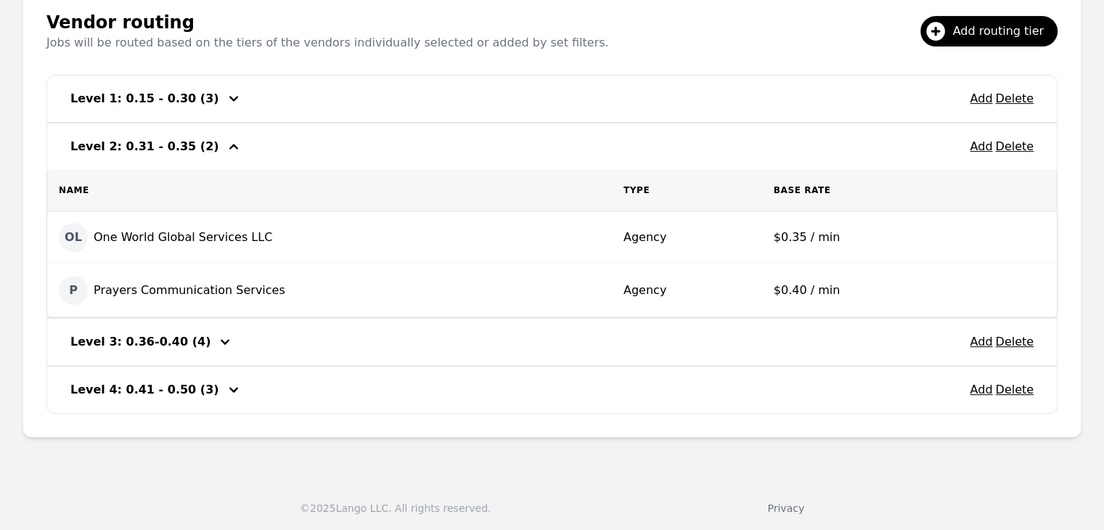
click at [225, 147] on icon "button" at bounding box center [233, 146] width 17 height 17
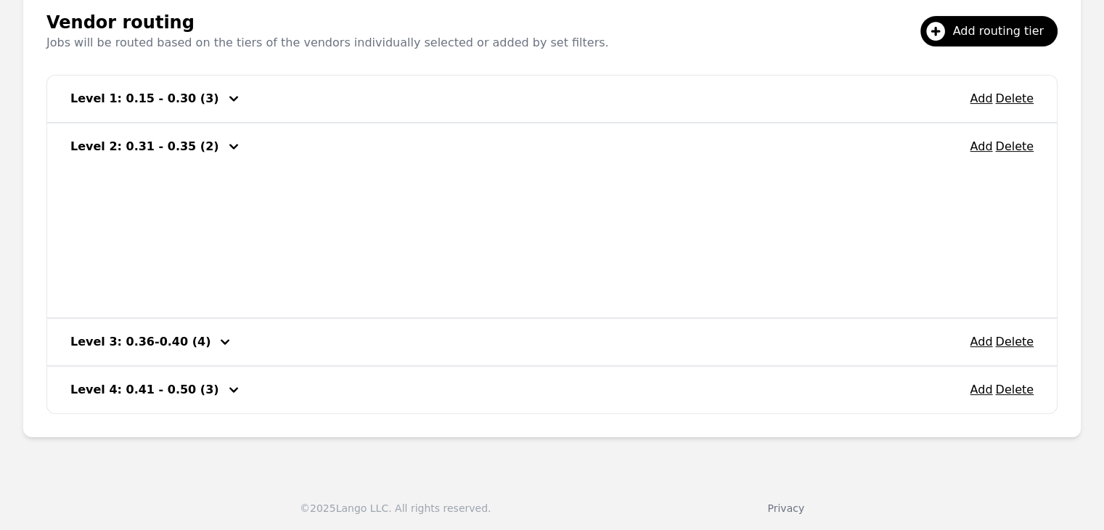
scroll to position [279, 0]
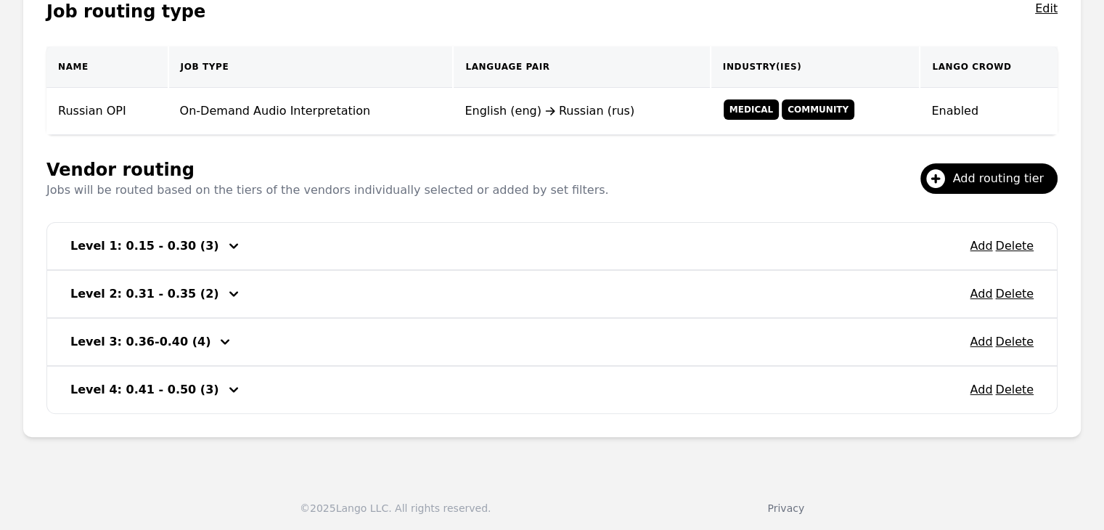
click at [229, 243] on icon "button" at bounding box center [233, 245] width 9 height 5
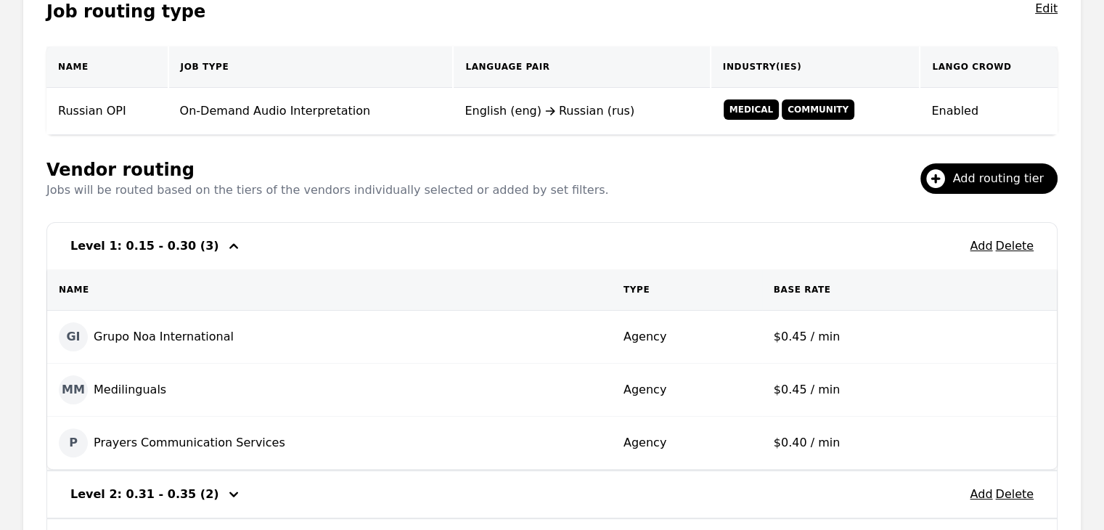
scroll to position [479, 0]
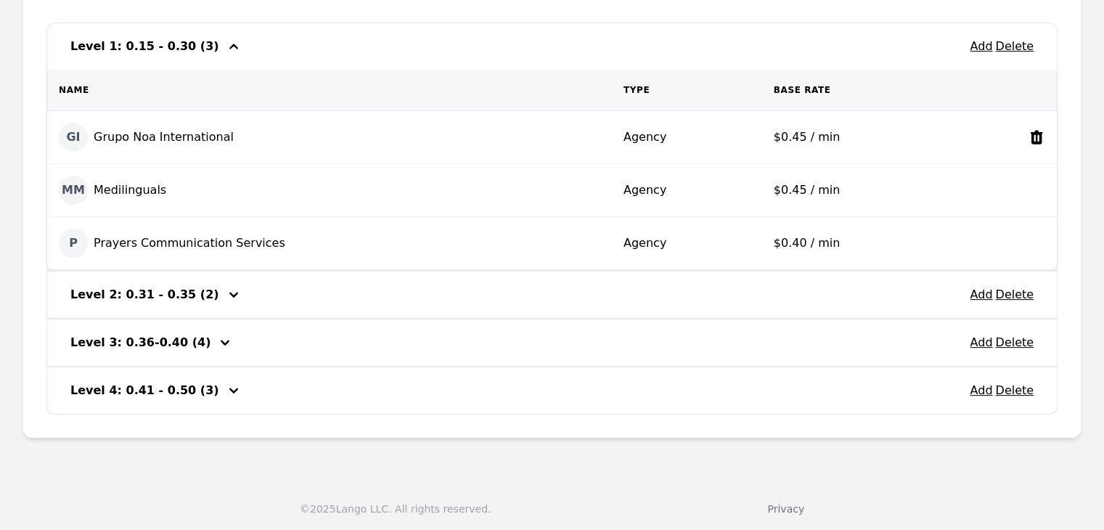
click at [1038, 134] on icon at bounding box center [1036, 136] width 17 height 17
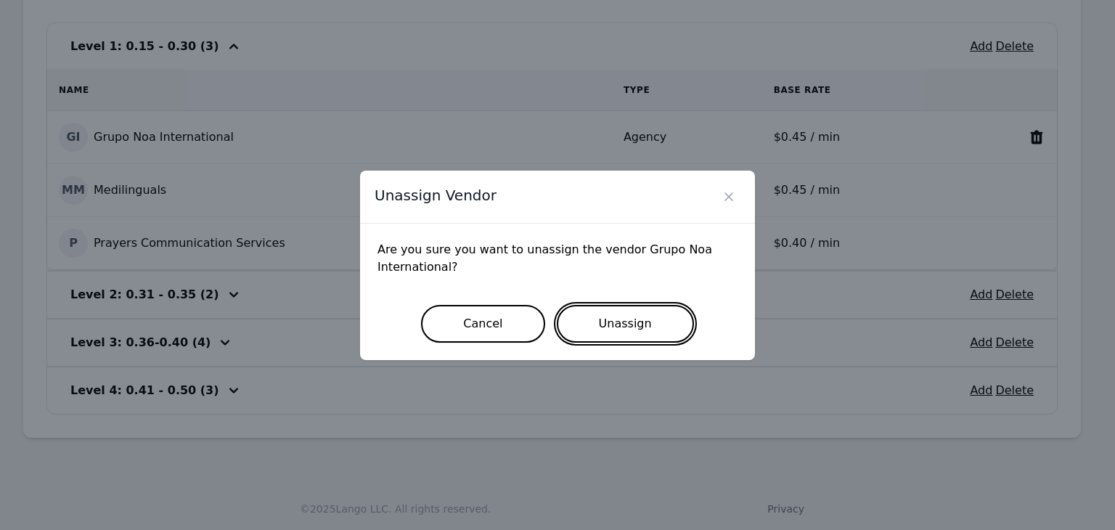
click at [636, 324] on button "Unassign" at bounding box center [625, 324] width 137 height 38
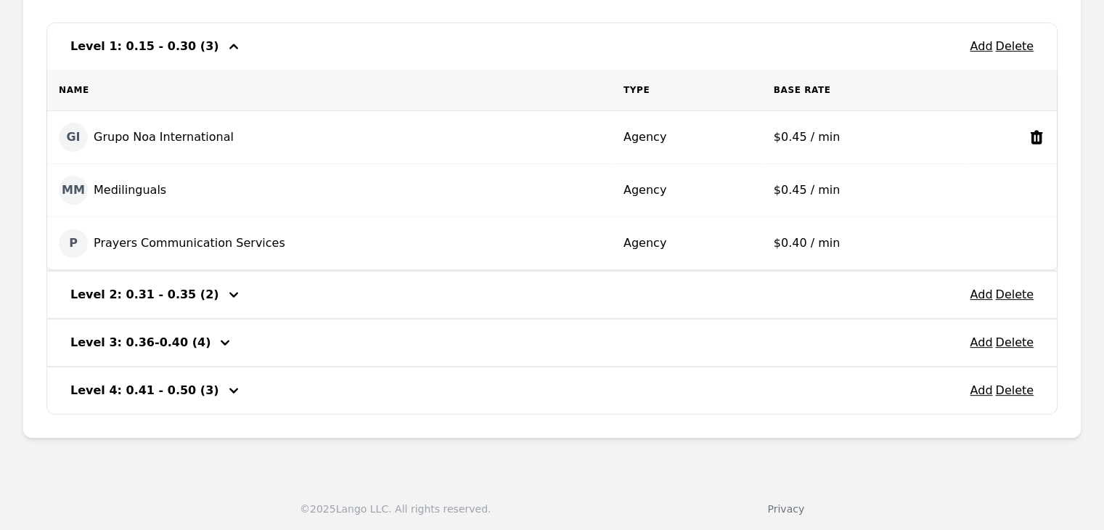
scroll to position [427, 0]
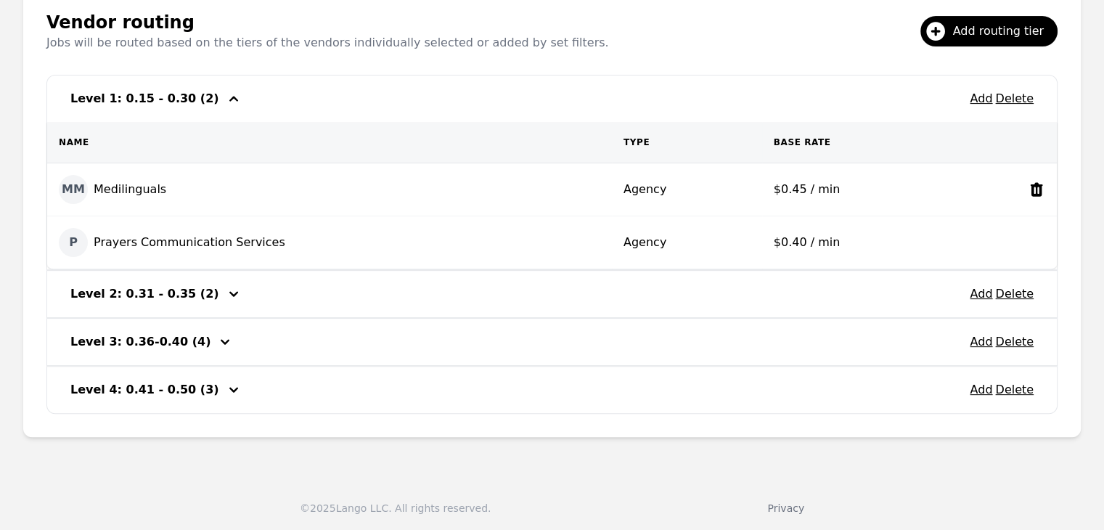
click at [1037, 196] on td at bounding box center [1011, 189] width 92 height 53
click at [1034, 243] on icon at bounding box center [1036, 242] width 17 height 17
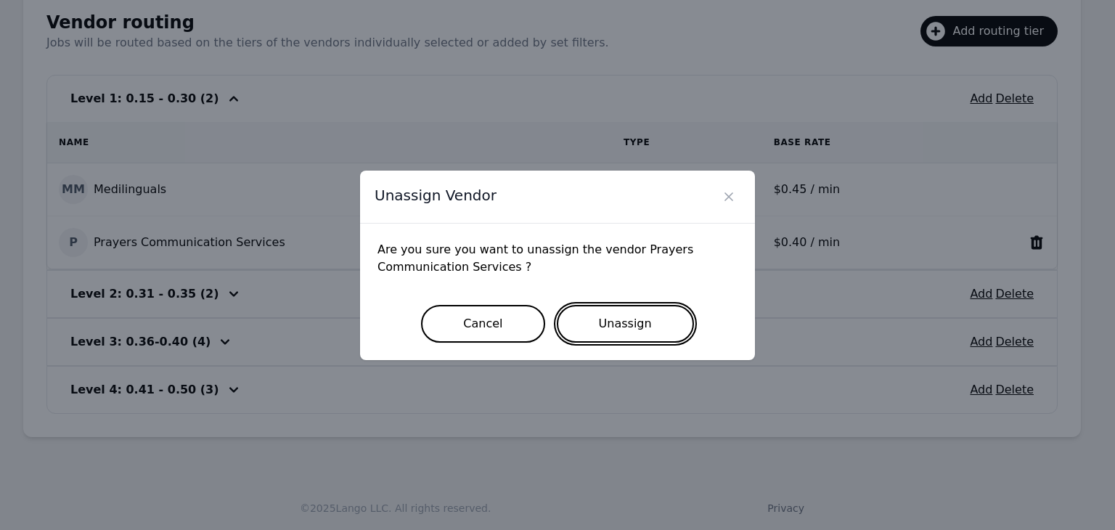
click at [576, 318] on button "Unassign" at bounding box center [625, 324] width 137 height 38
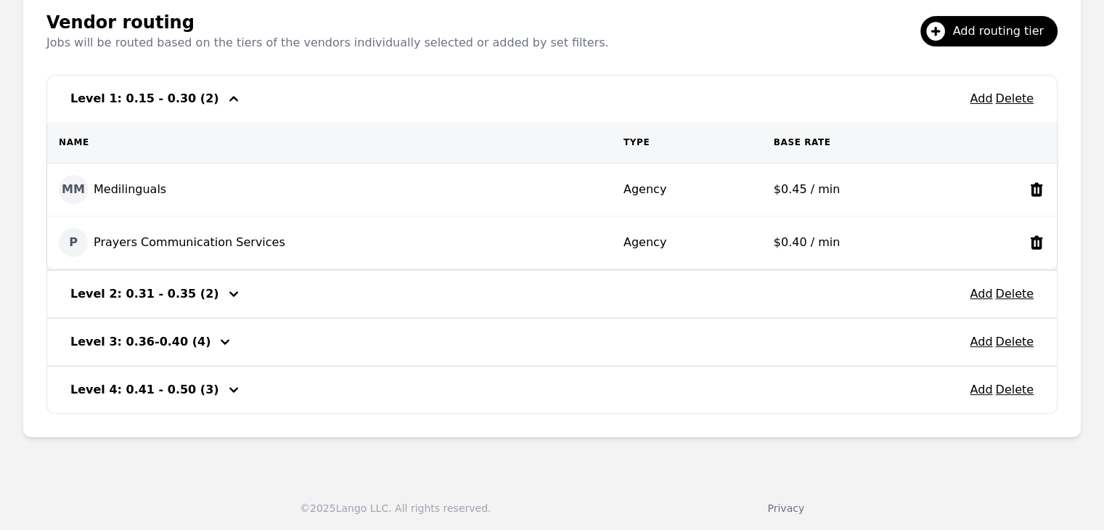
scroll to position [374, 0]
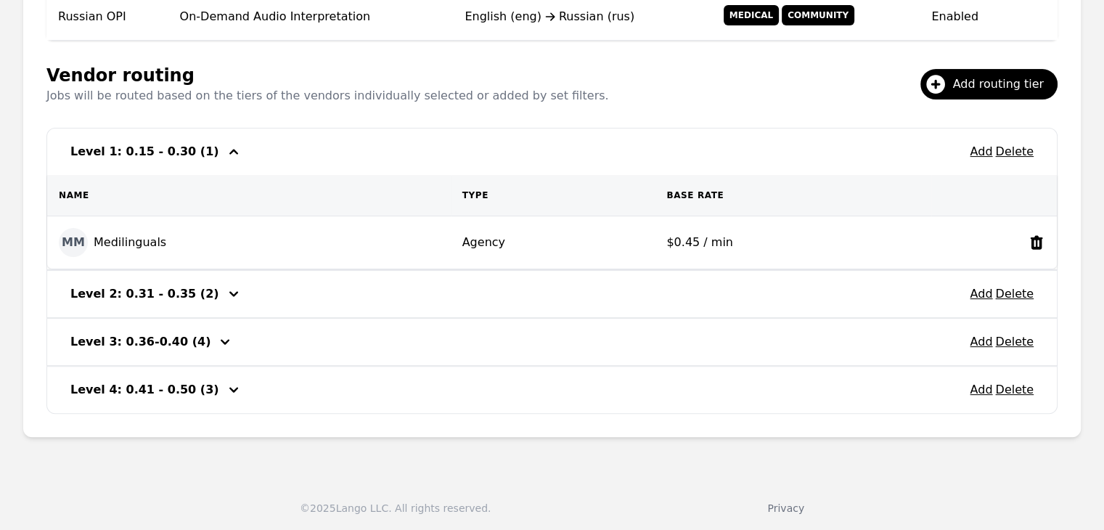
click at [1037, 248] on icon at bounding box center [1037, 242] width 12 height 14
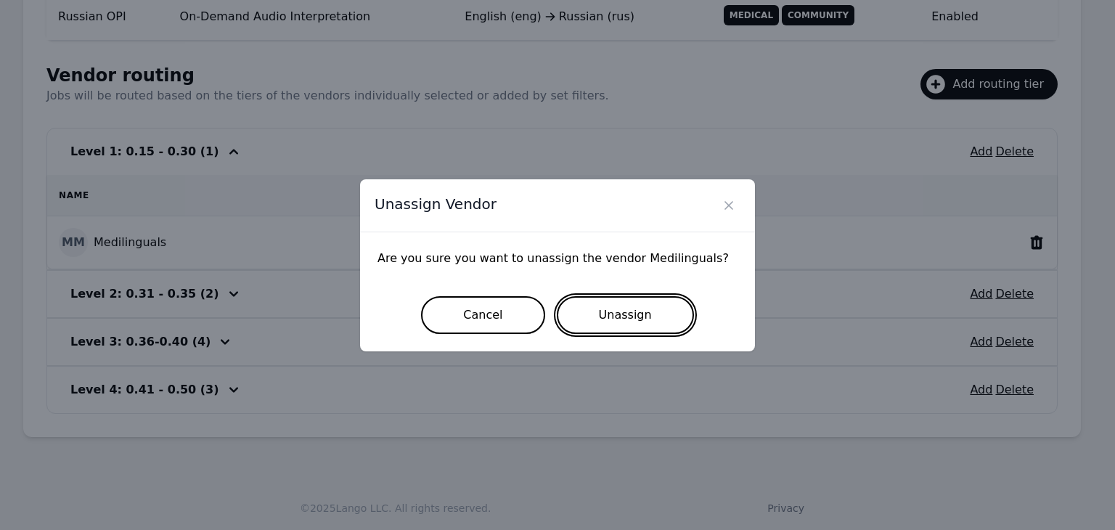
click at [624, 321] on button "Unassign" at bounding box center [625, 315] width 137 height 38
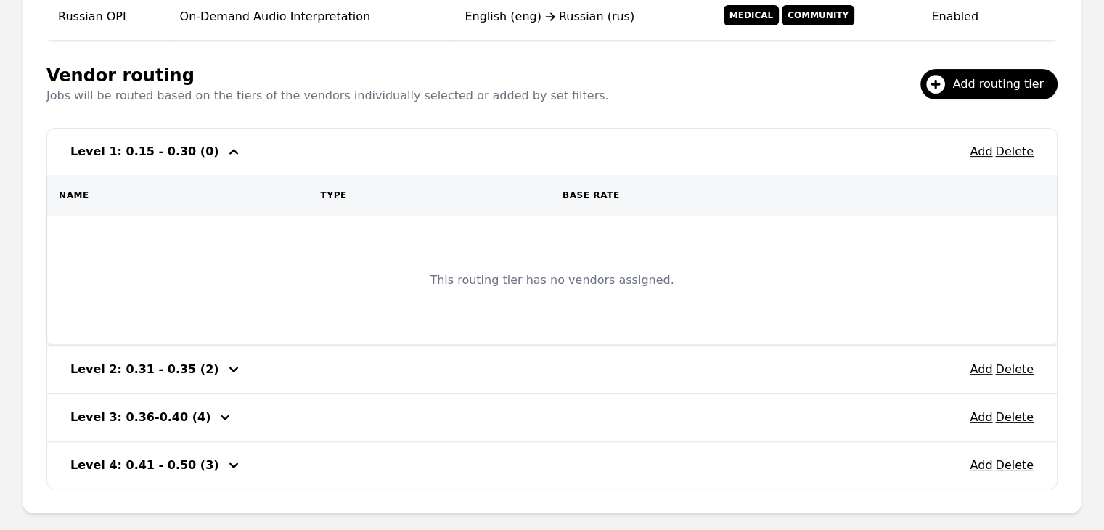
click at [225, 370] on icon "button" at bounding box center [233, 369] width 17 height 17
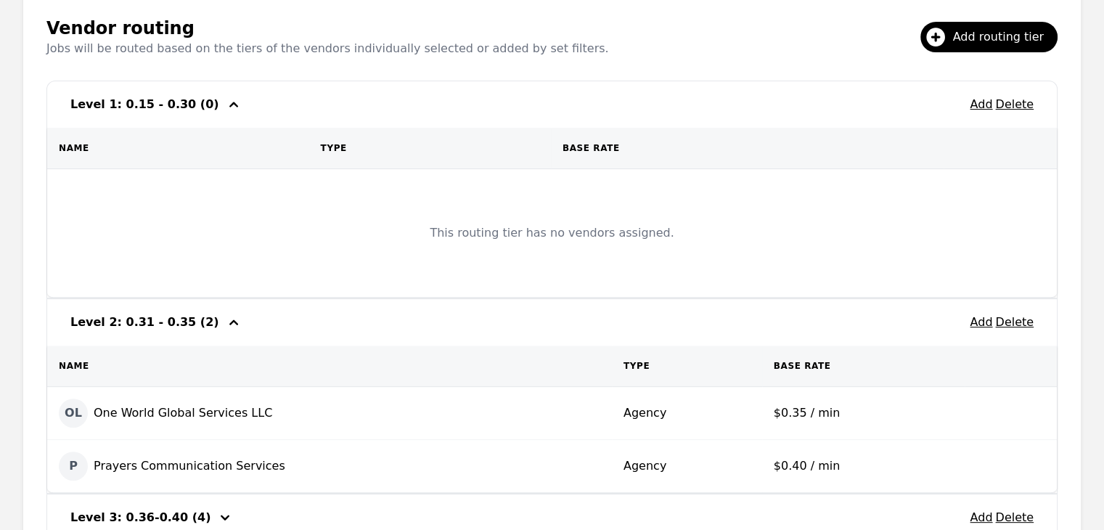
scroll to position [446, 0]
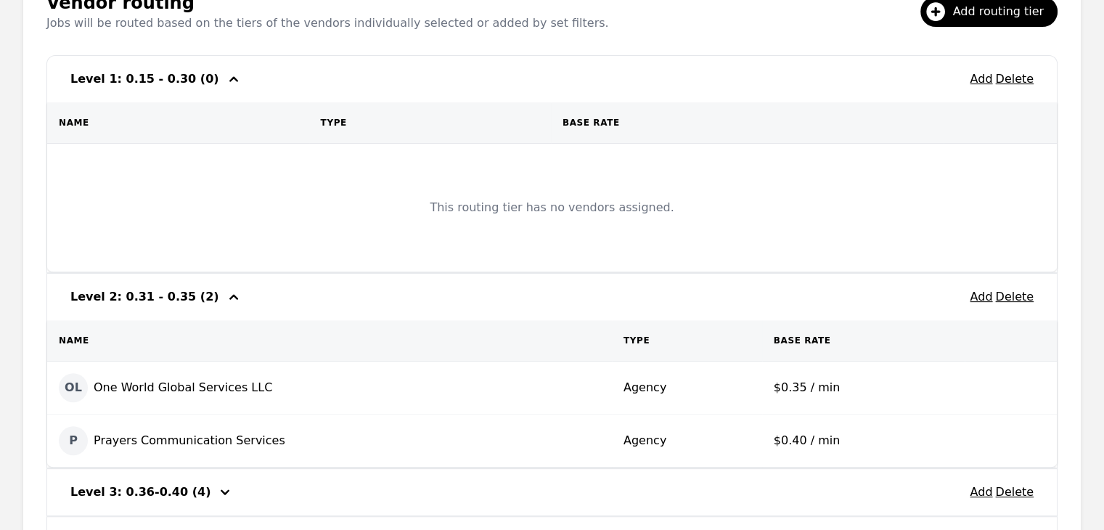
click at [225, 299] on icon "button" at bounding box center [233, 296] width 17 height 17
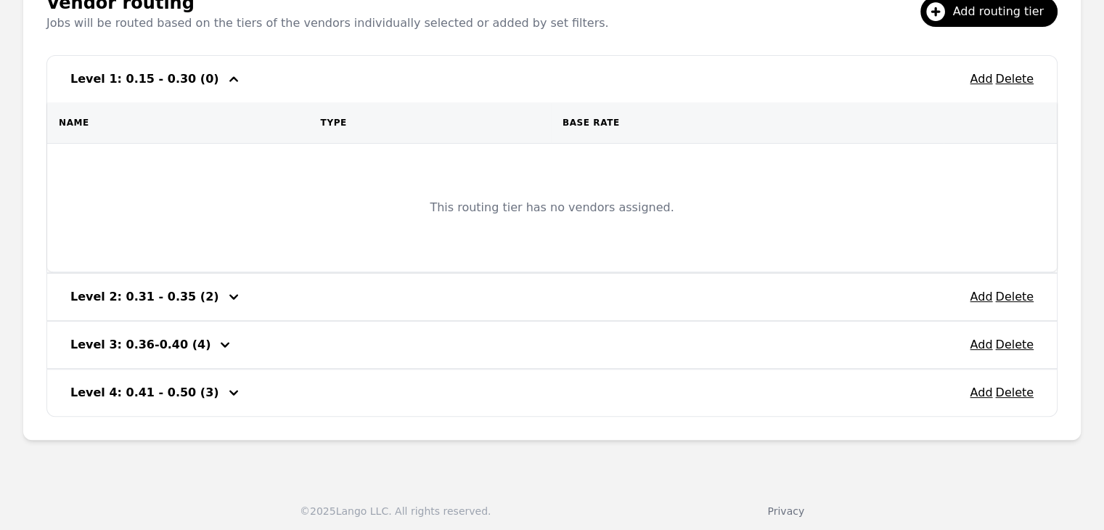
scroll to position [449, 0]
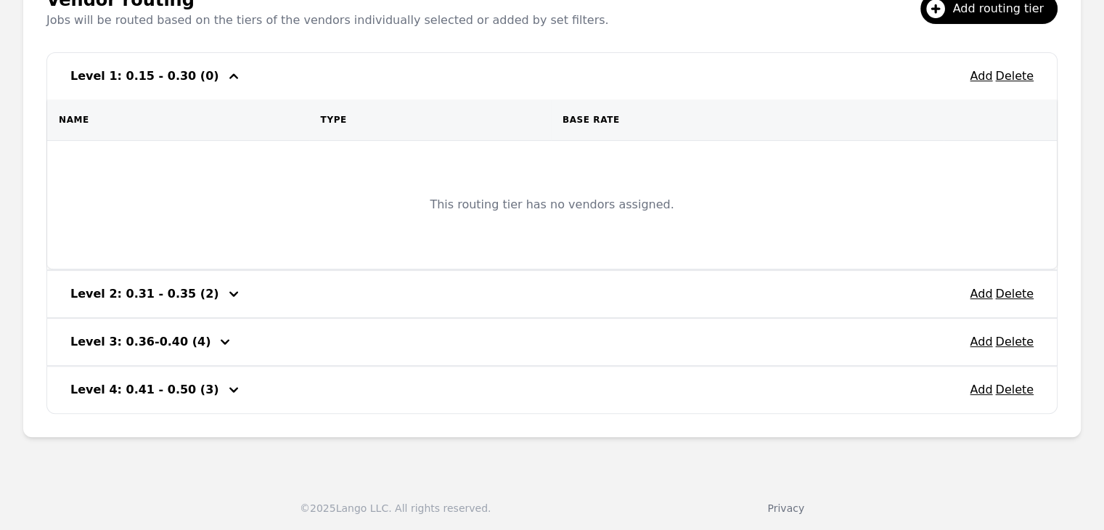
click at [221, 340] on icon "button" at bounding box center [225, 341] width 9 height 5
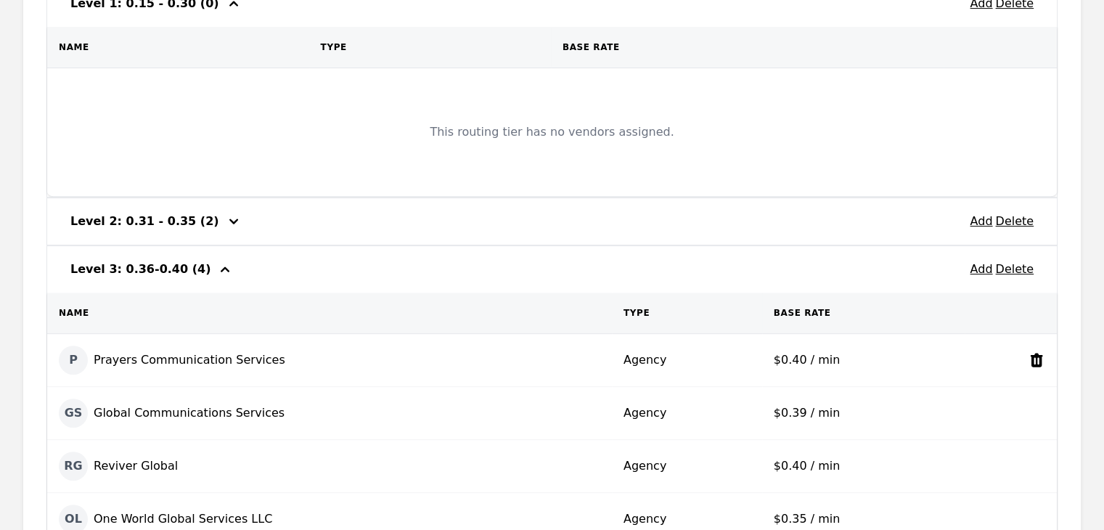
scroll to position [594, 0]
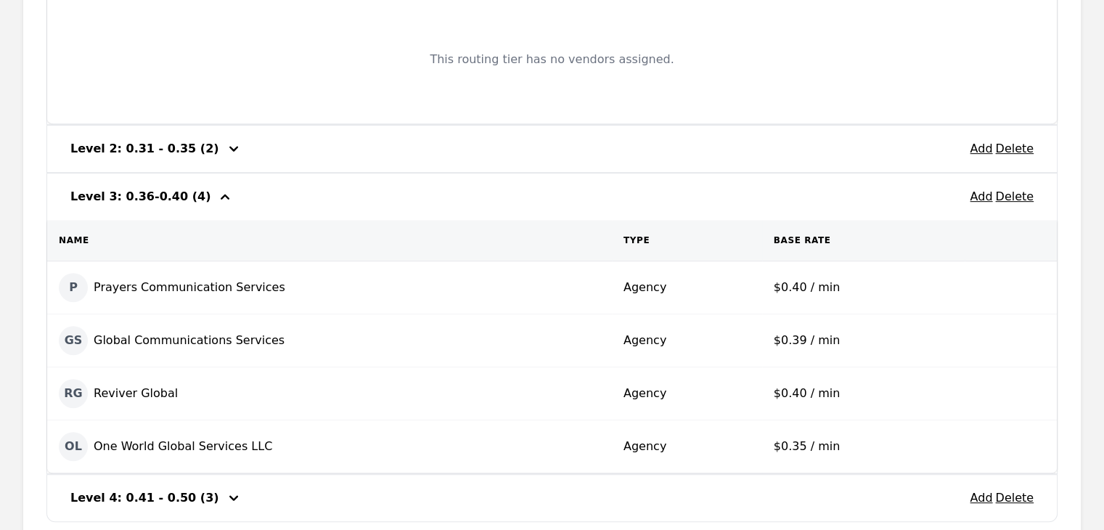
click at [221, 194] on icon "button" at bounding box center [225, 196] width 9 height 5
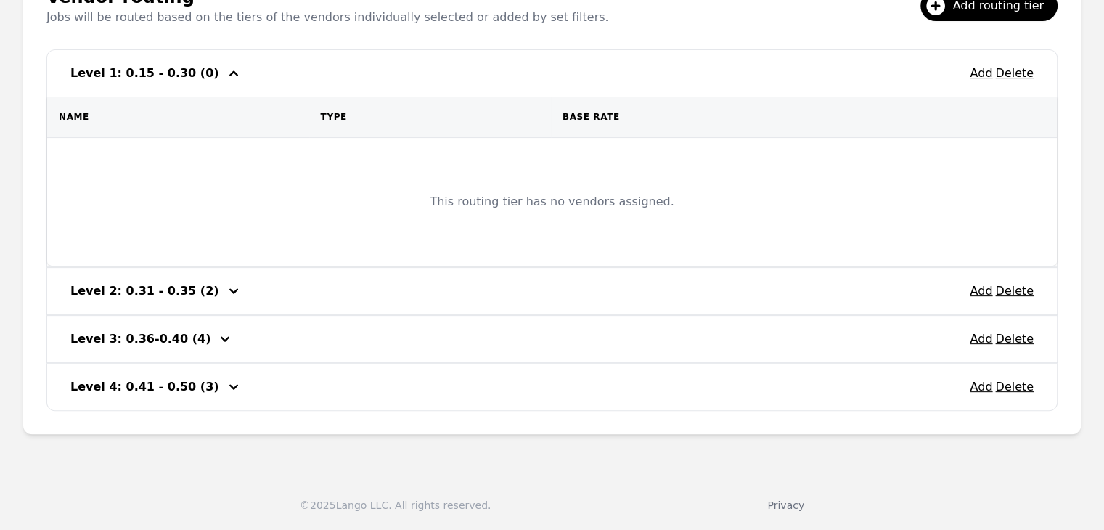
scroll to position [449, 0]
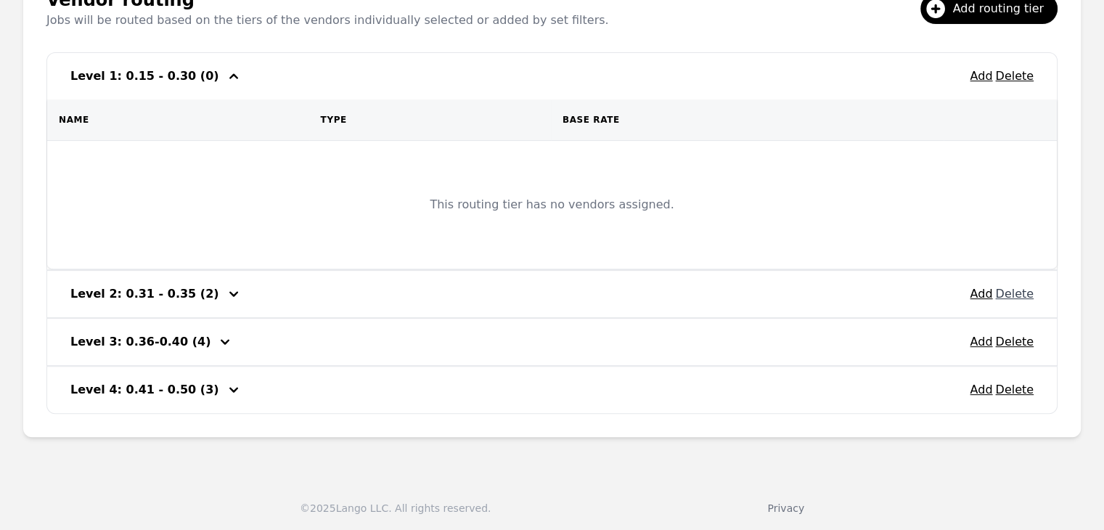
click at [1016, 289] on button "Delete" at bounding box center [1014, 293] width 38 height 17
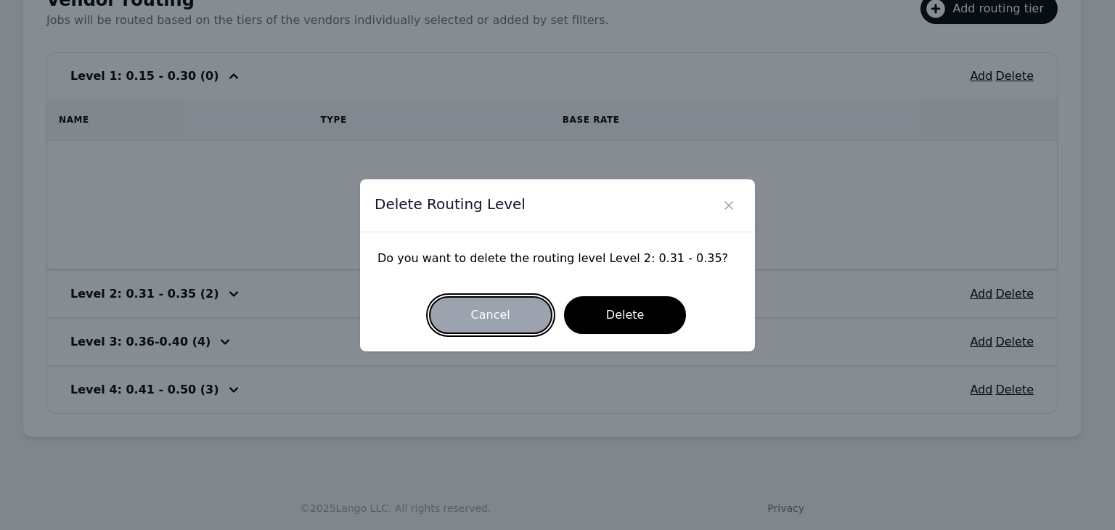
click at [491, 316] on button "Cancel" at bounding box center [490, 315] width 123 height 38
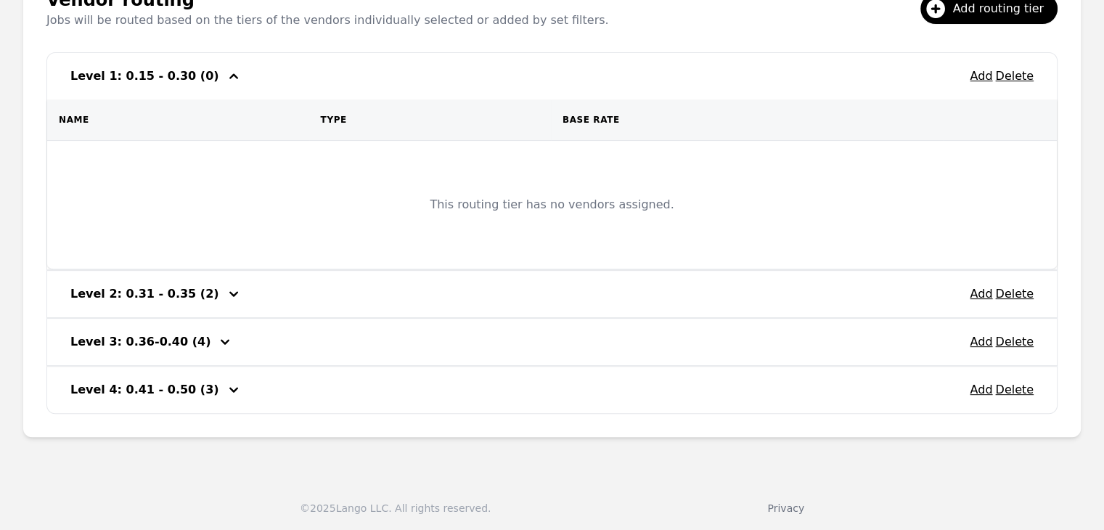
click at [225, 296] on icon "button" at bounding box center [233, 293] width 17 height 17
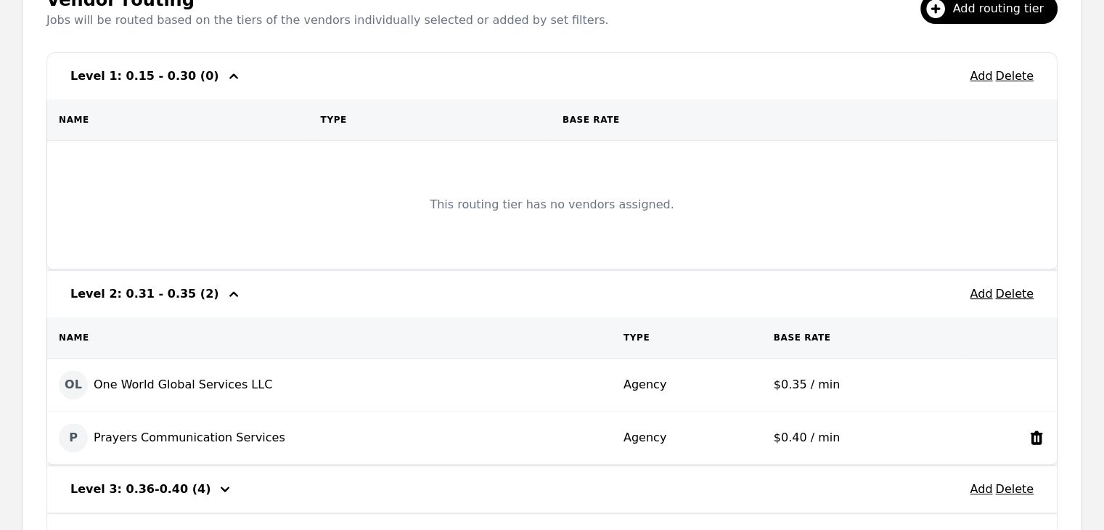
click at [1039, 439] on icon at bounding box center [1037, 437] width 12 height 14
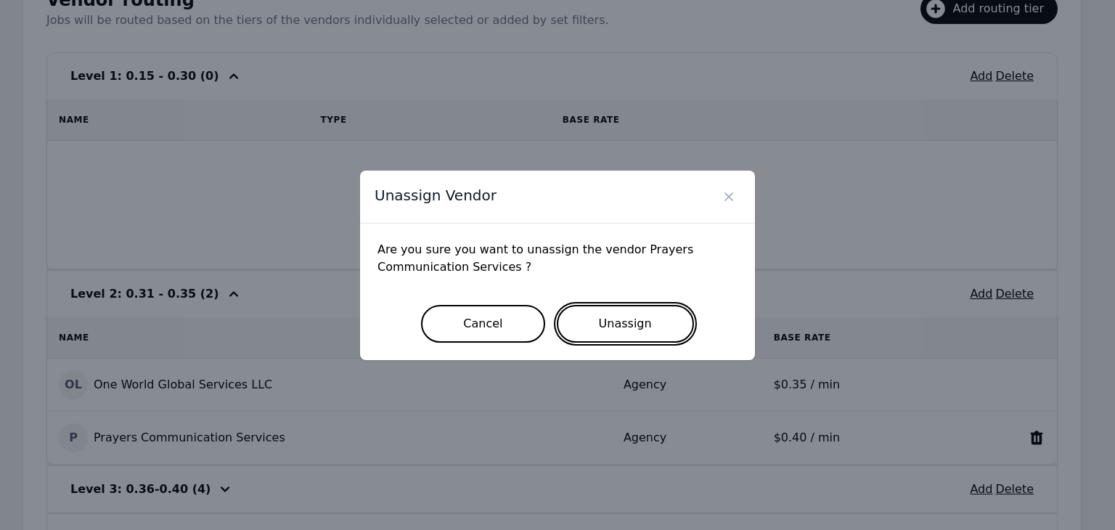
click at [646, 316] on button "Unassign" at bounding box center [625, 324] width 137 height 38
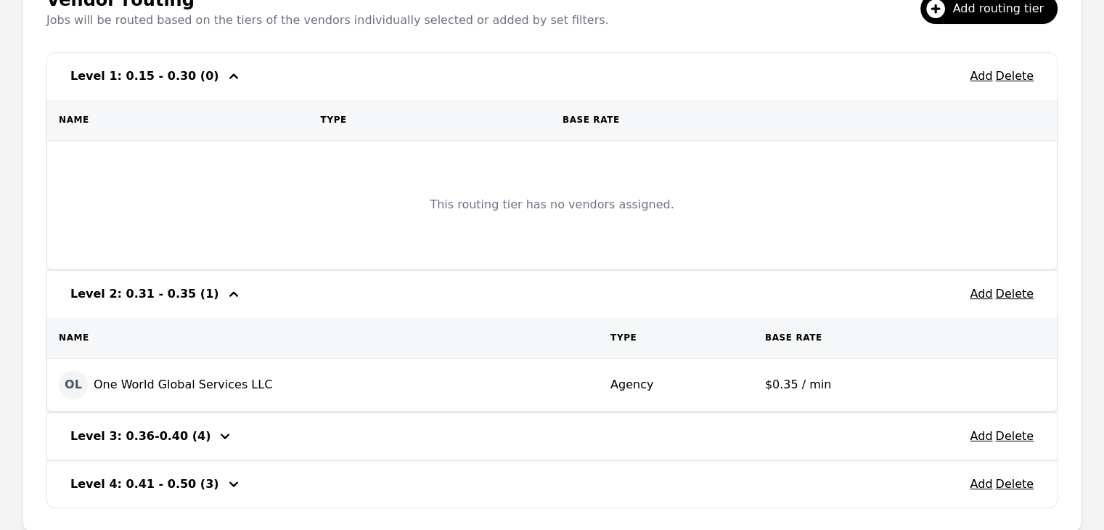
click at [225, 297] on icon "button" at bounding box center [233, 293] width 17 height 17
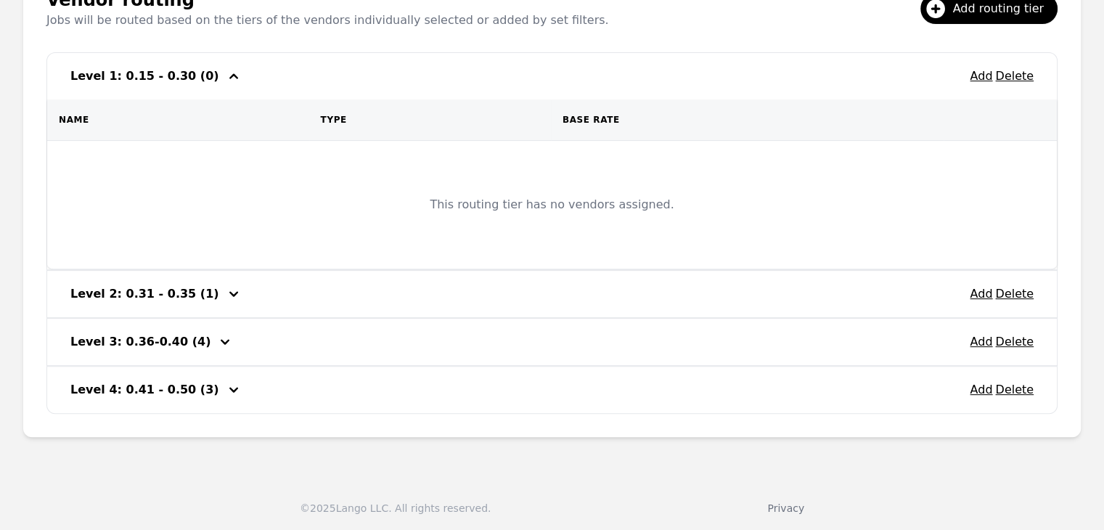
click at [221, 339] on icon "button" at bounding box center [225, 341] width 9 height 5
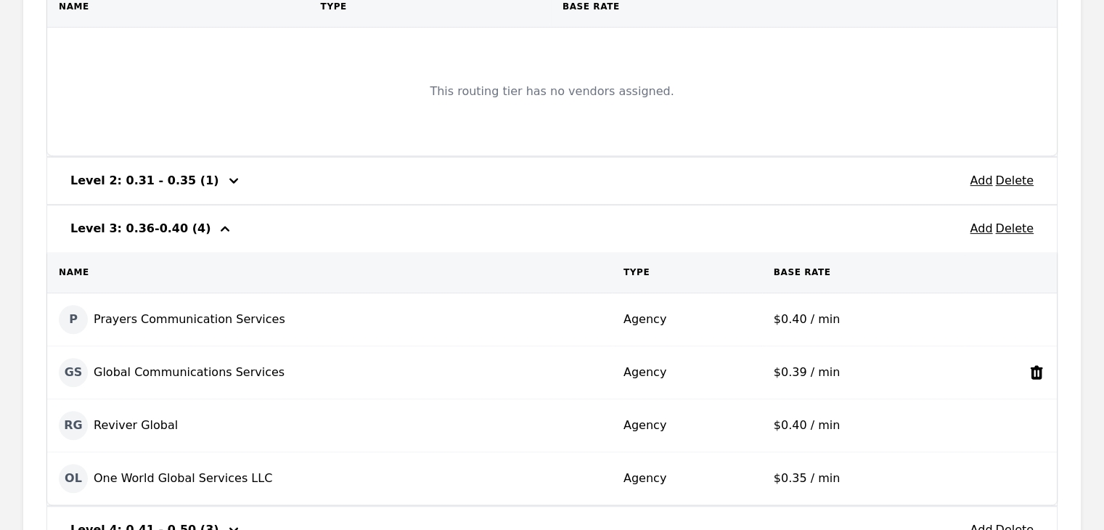
scroll to position [594, 0]
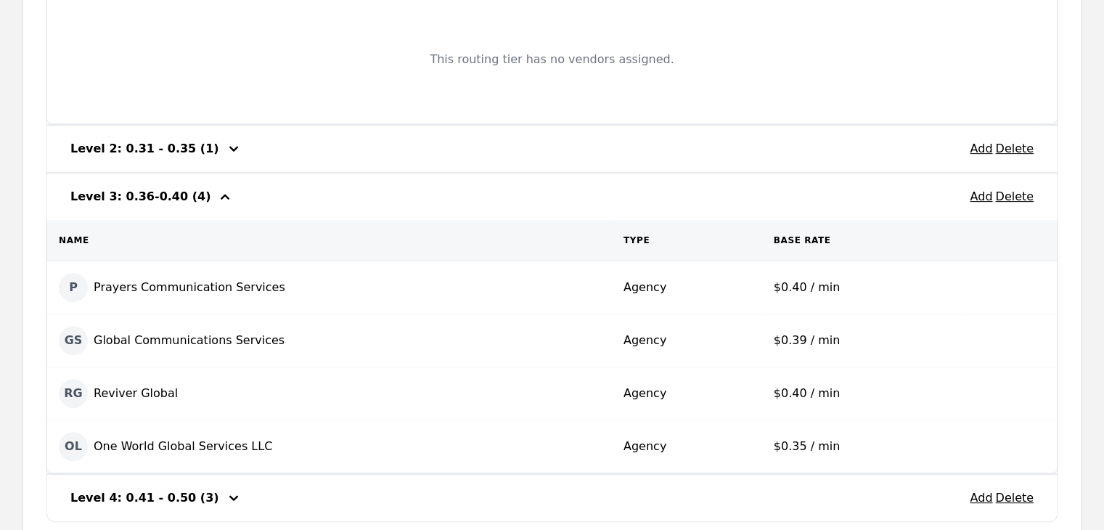
click at [216, 197] on icon "button" at bounding box center [224, 196] width 17 height 17
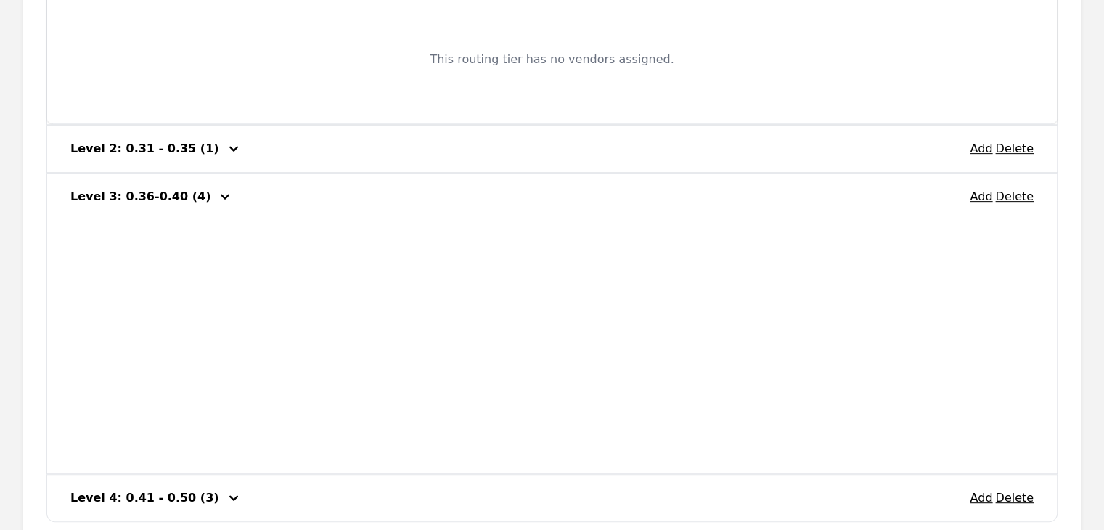
scroll to position [449, 0]
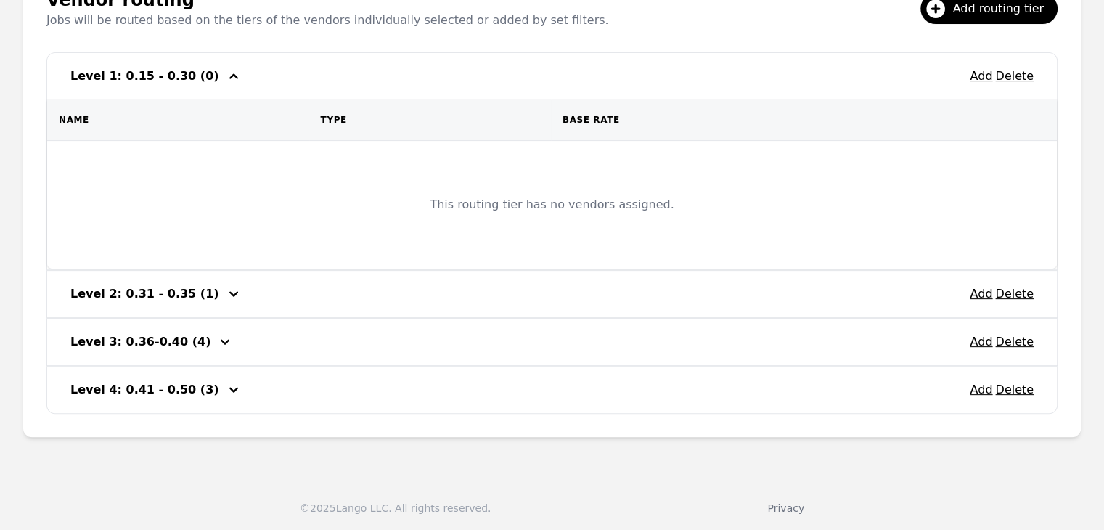
click at [221, 339] on icon "button" at bounding box center [225, 341] width 9 height 5
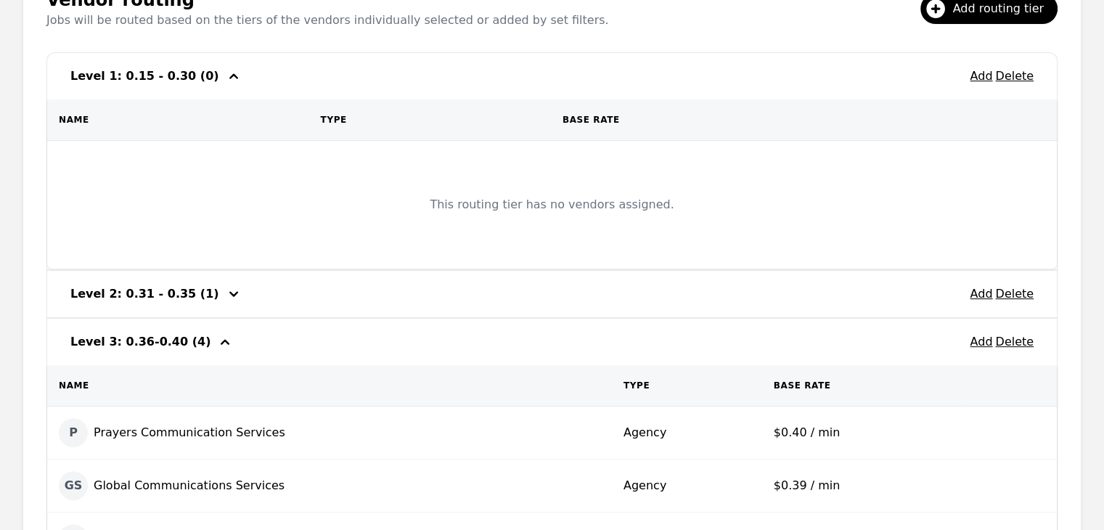
scroll to position [594, 0]
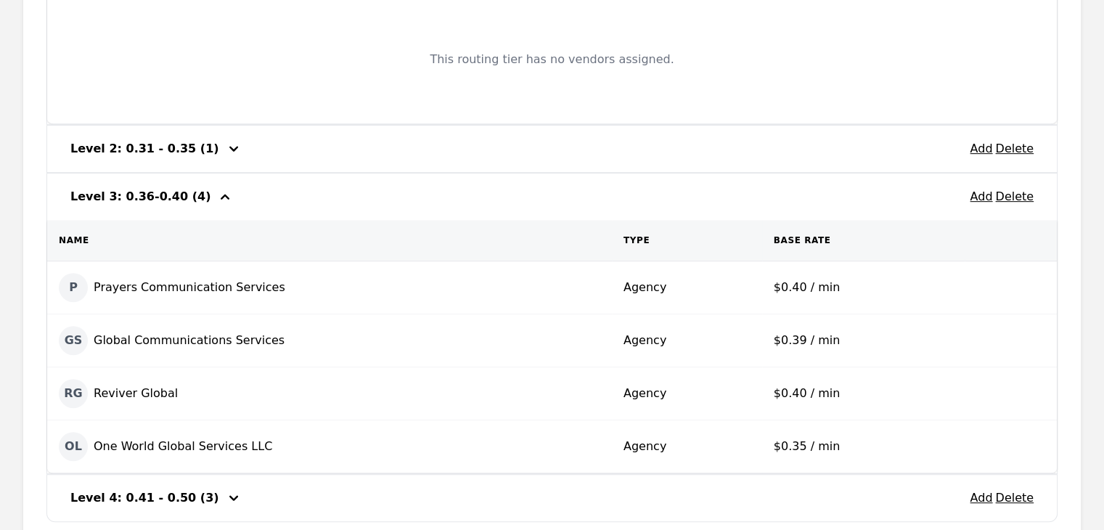
click at [216, 200] on icon "button" at bounding box center [224, 196] width 17 height 17
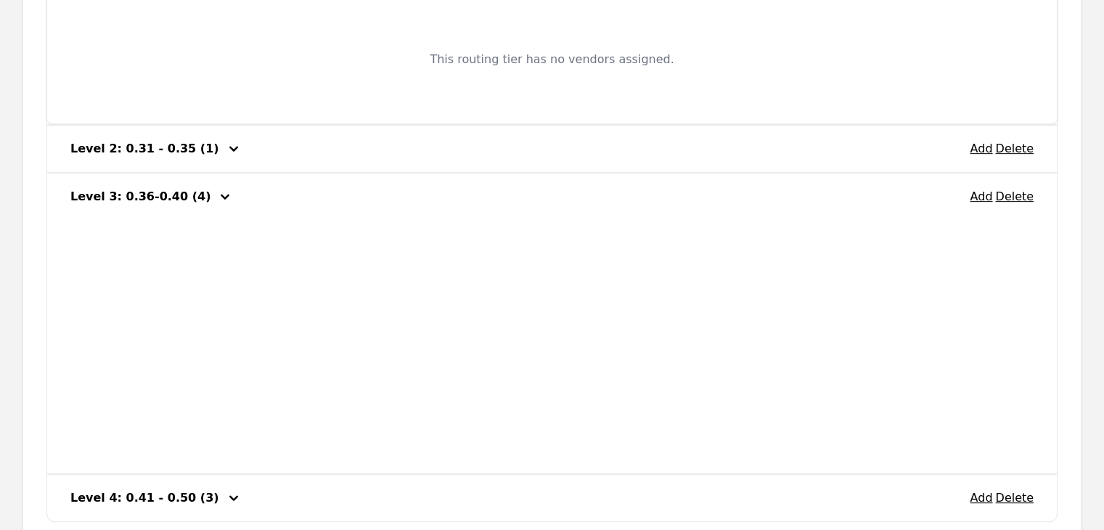
scroll to position [449, 0]
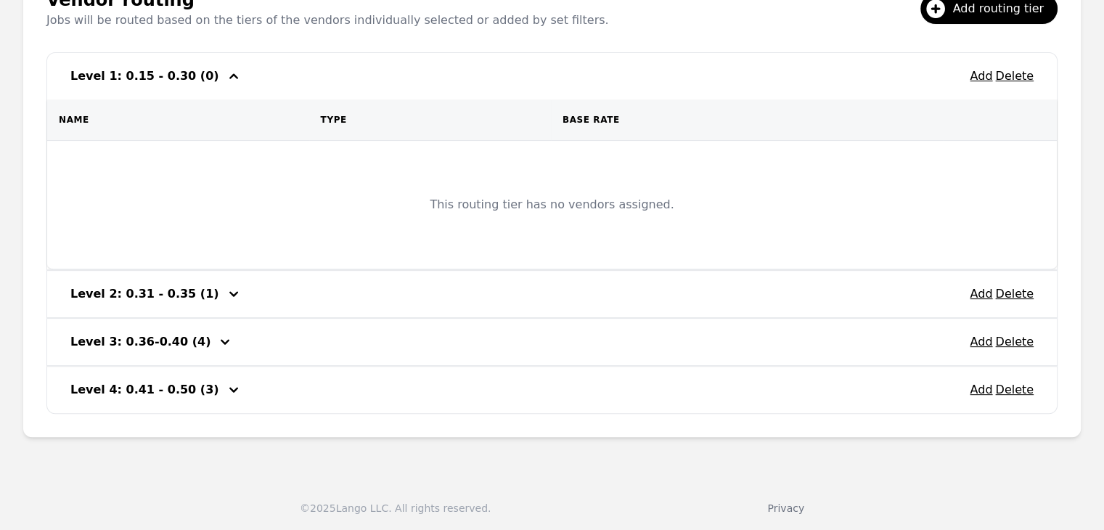
click at [225, 385] on icon "button" at bounding box center [233, 389] width 17 height 17
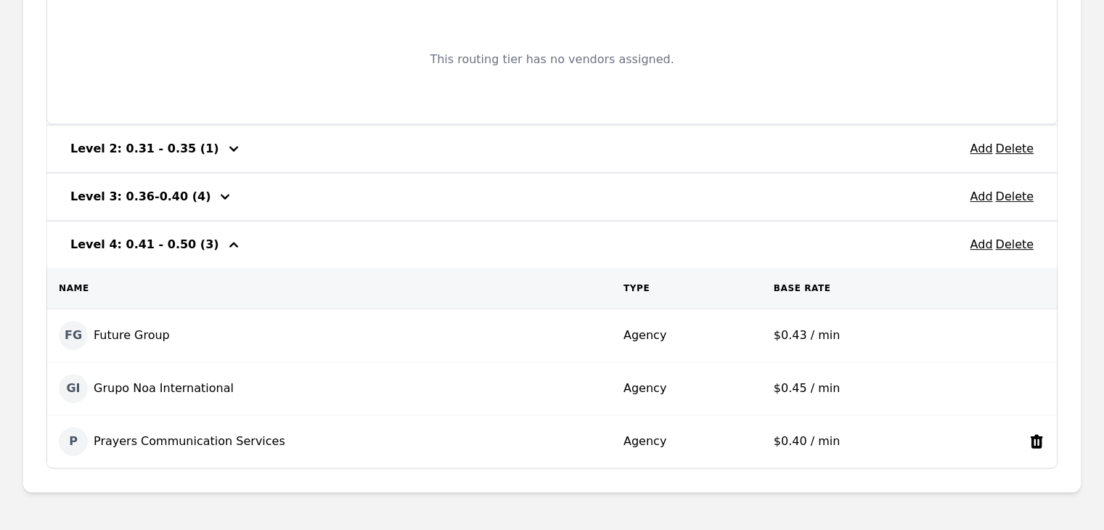
click at [1038, 441] on icon at bounding box center [1036, 441] width 17 height 17
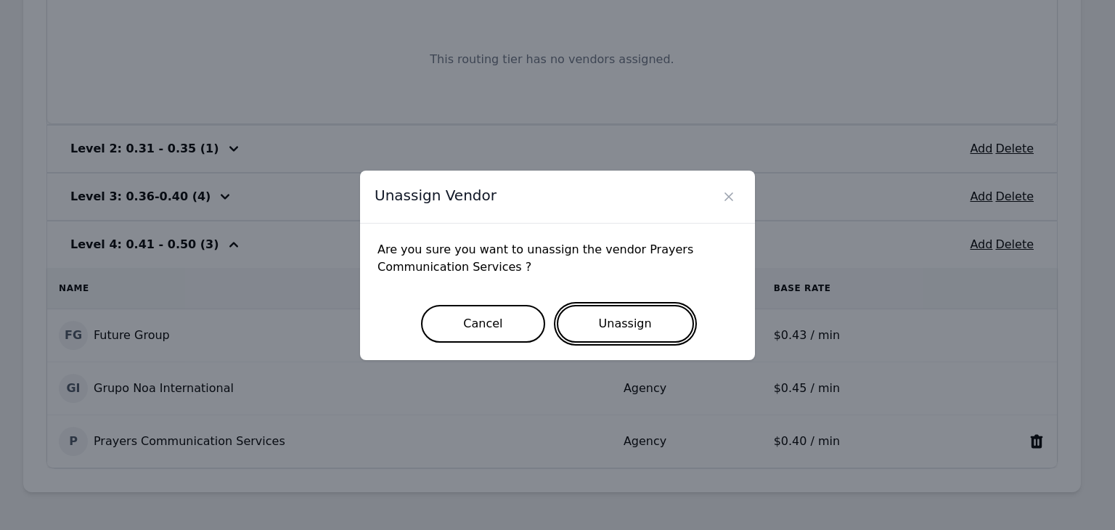
click at [621, 328] on button "Unassign" at bounding box center [625, 324] width 137 height 38
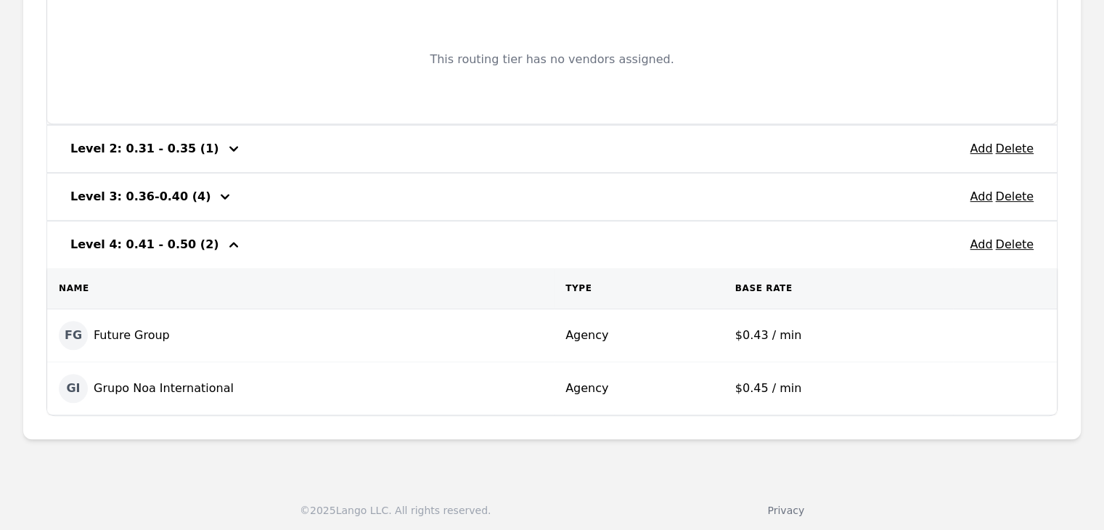
click at [225, 247] on icon "button" at bounding box center [233, 244] width 17 height 17
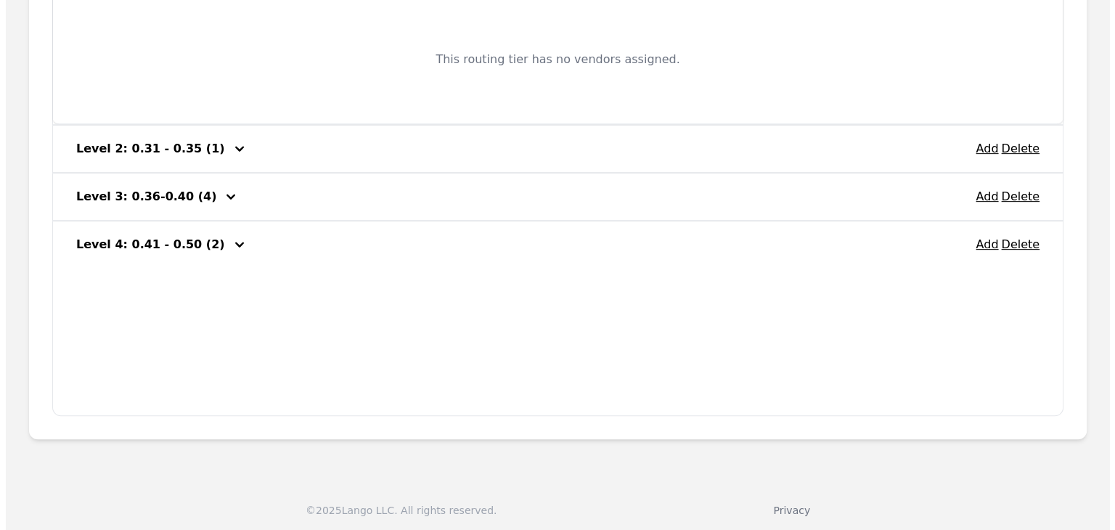
scroll to position [449, 0]
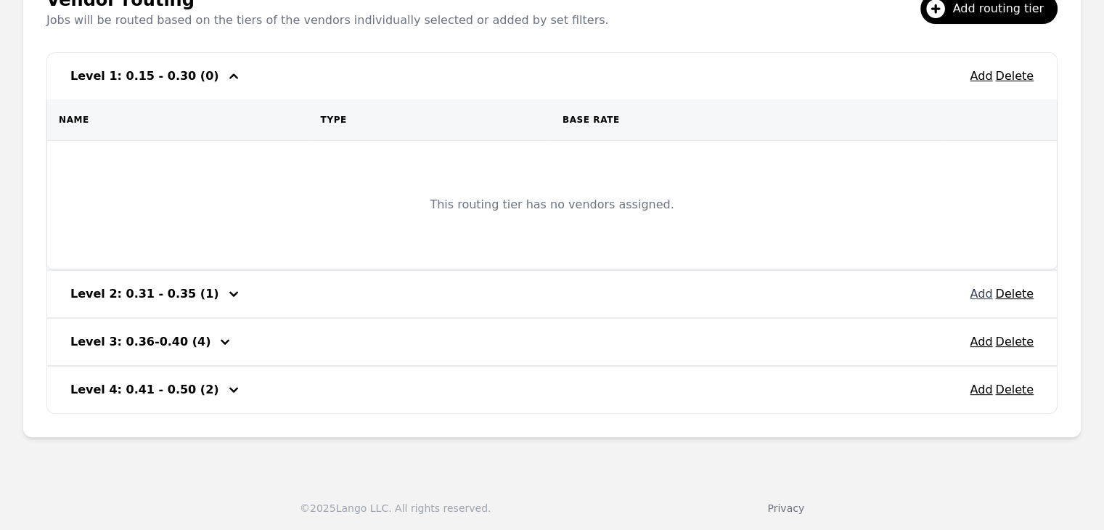
click at [981, 294] on button "Add" at bounding box center [981, 293] width 23 height 17
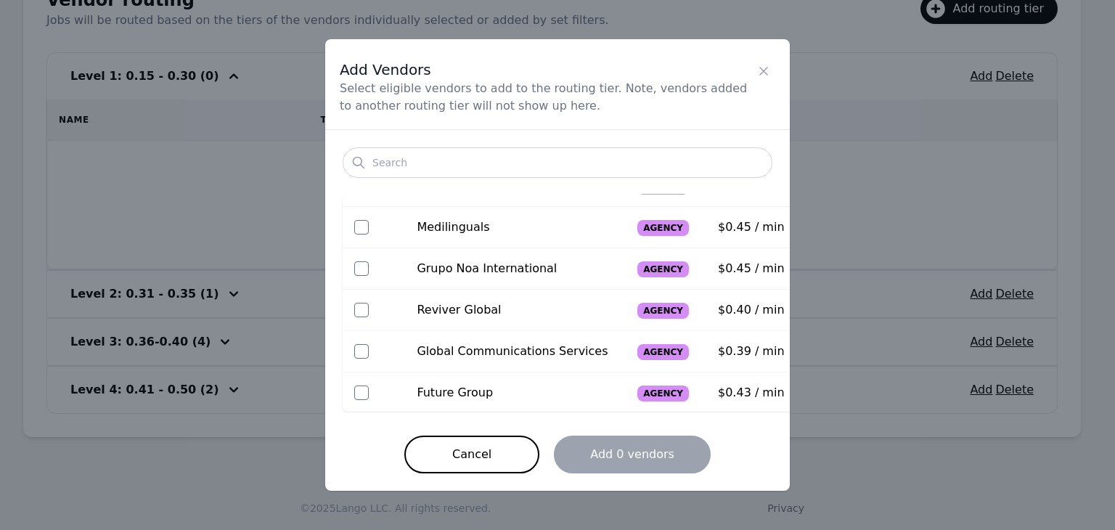
scroll to position [73, 0]
click at [499, 445] on button "Cancel" at bounding box center [471, 455] width 135 height 38
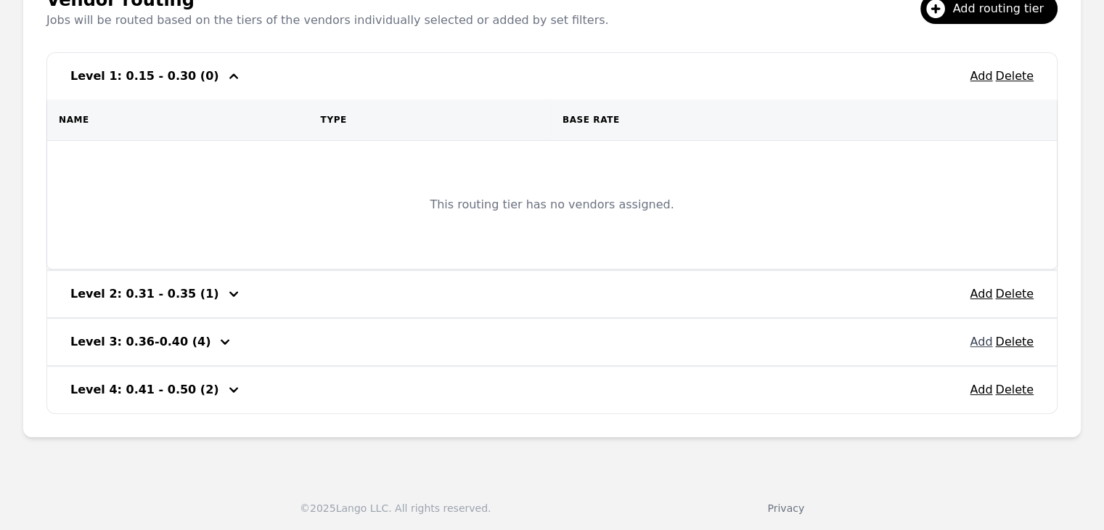
click at [981, 338] on button "Add" at bounding box center [981, 341] width 23 height 17
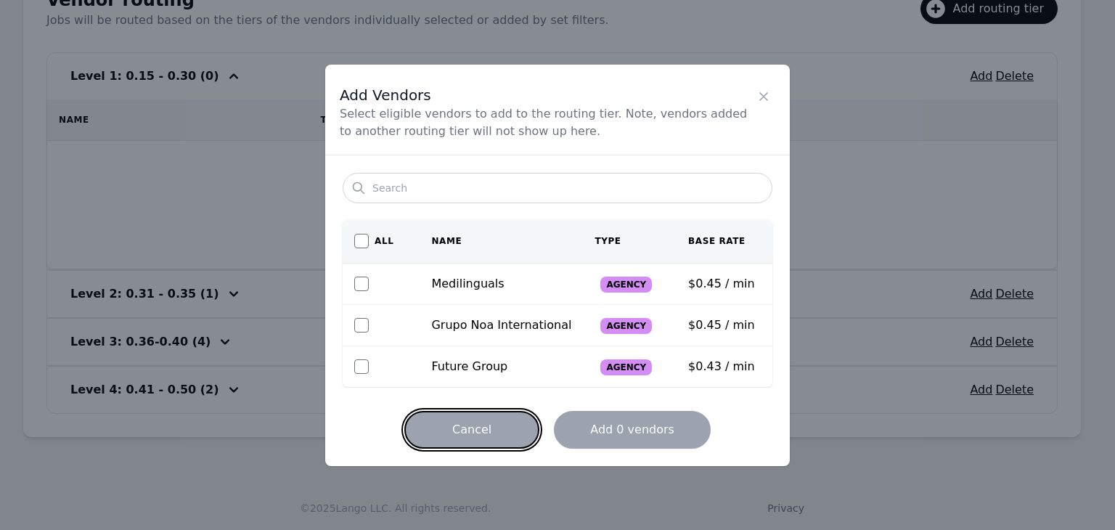
click at [494, 428] on button "Cancel" at bounding box center [471, 430] width 135 height 38
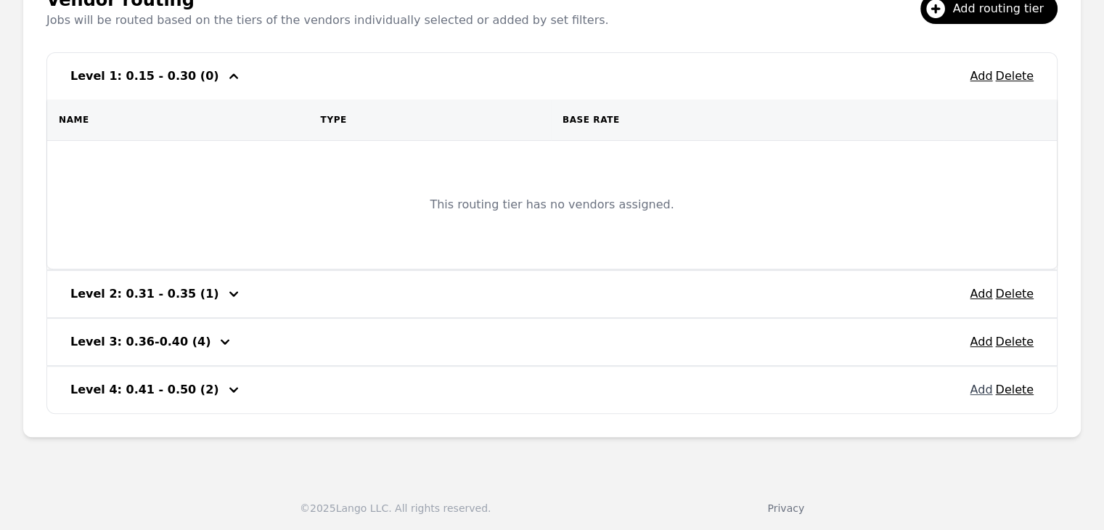
click at [984, 393] on button "Add" at bounding box center [981, 389] width 23 height 17
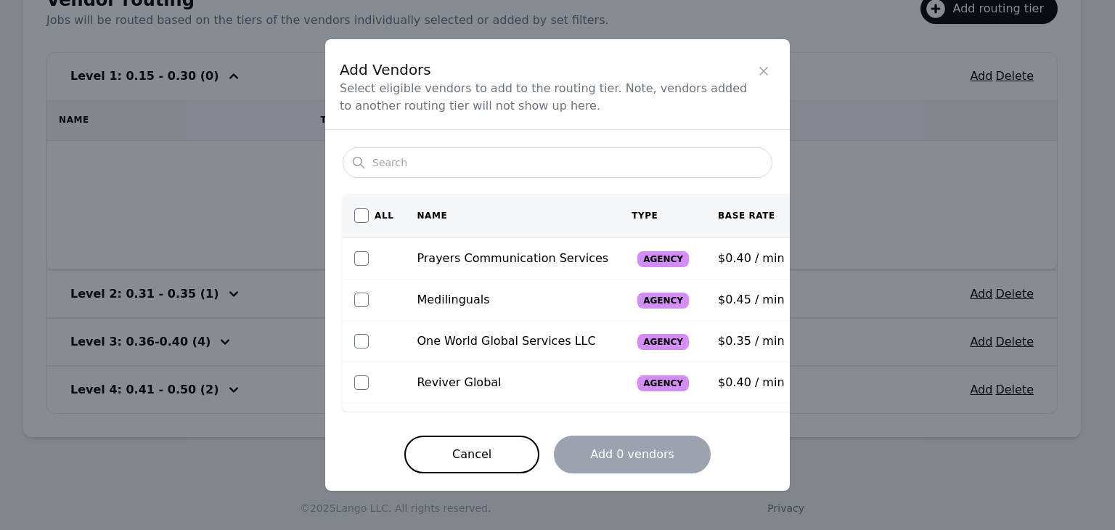
click at [365, 300] on input "checkbox" at bounding box center [361, 300] width 15 height 15
checkbox input "true"
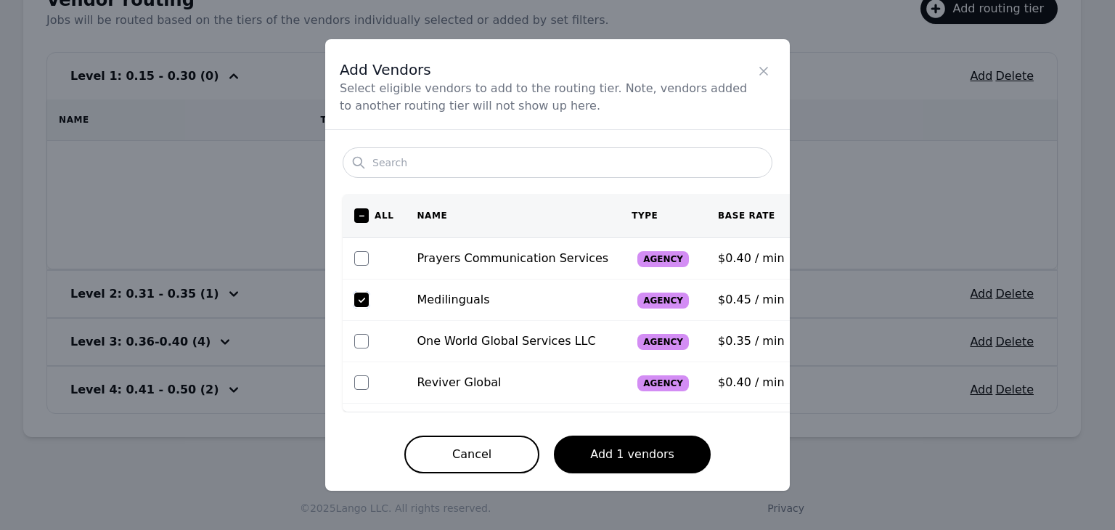
scroll to position [32, 0]
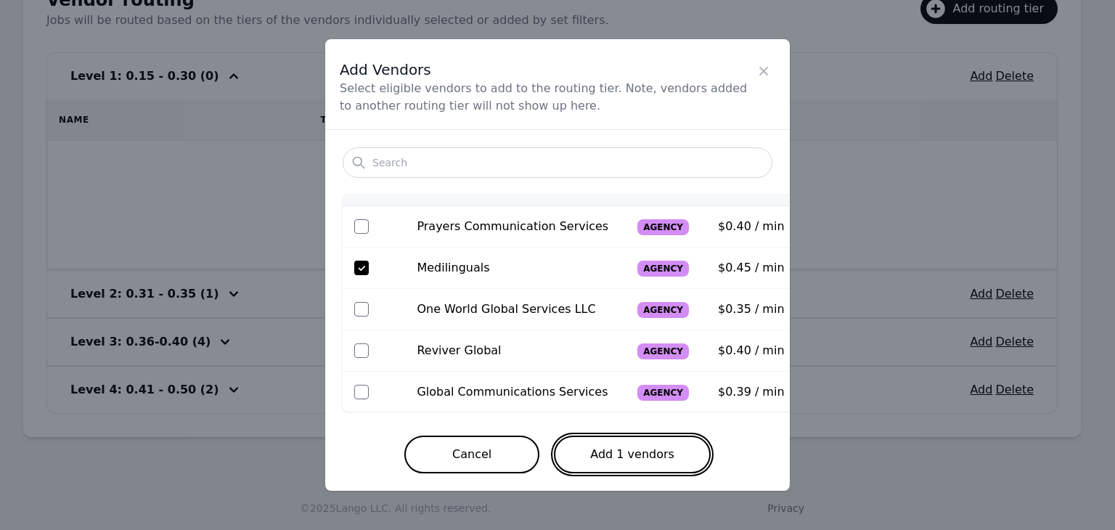
click at [643, 459] on button "Add 1 vendors" at bounding box center [632, 455] width 157 height 38
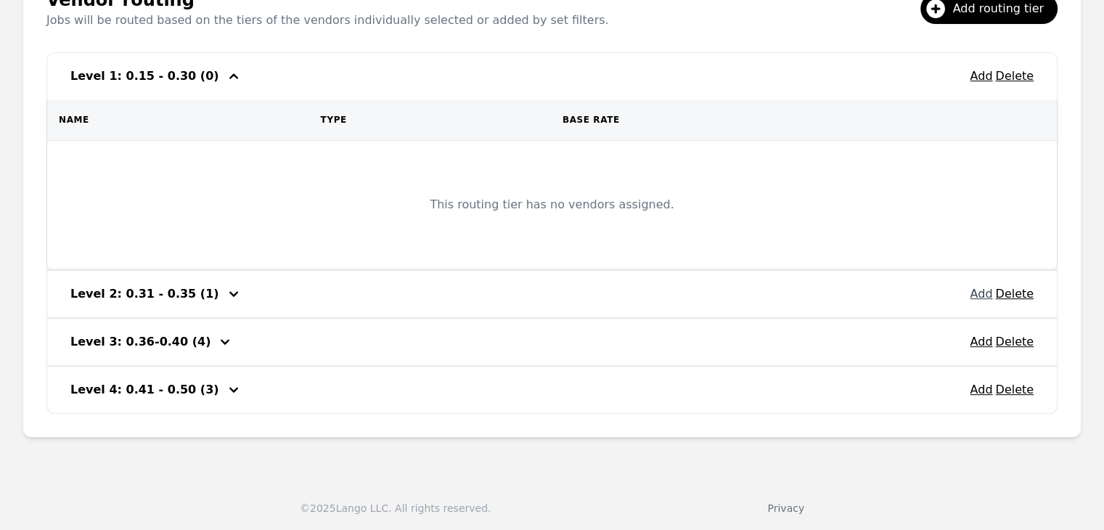
click at [984, 290] on button "Add" at bounding box center [981, 293] width 23 height 17
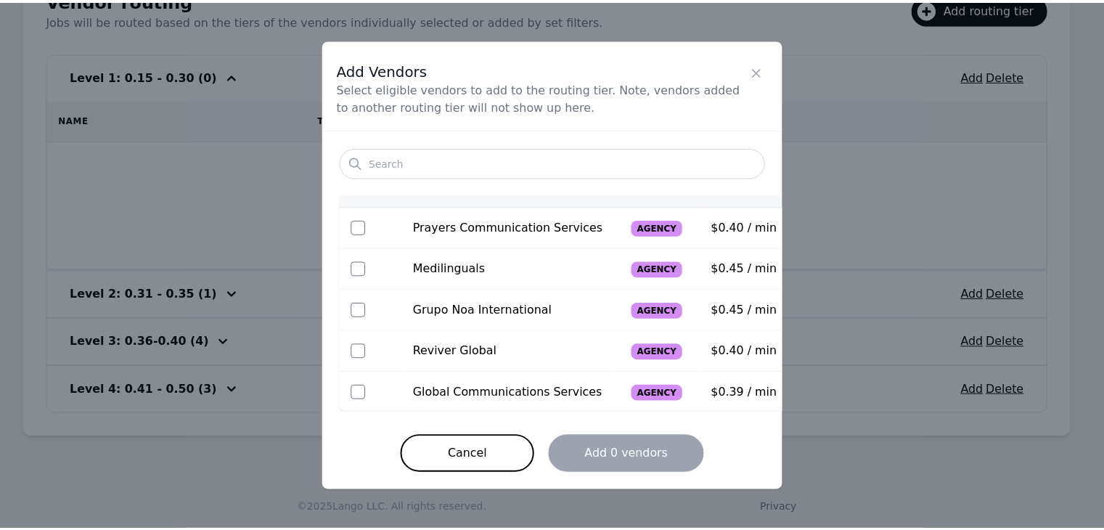
scroll to position [0, 0]
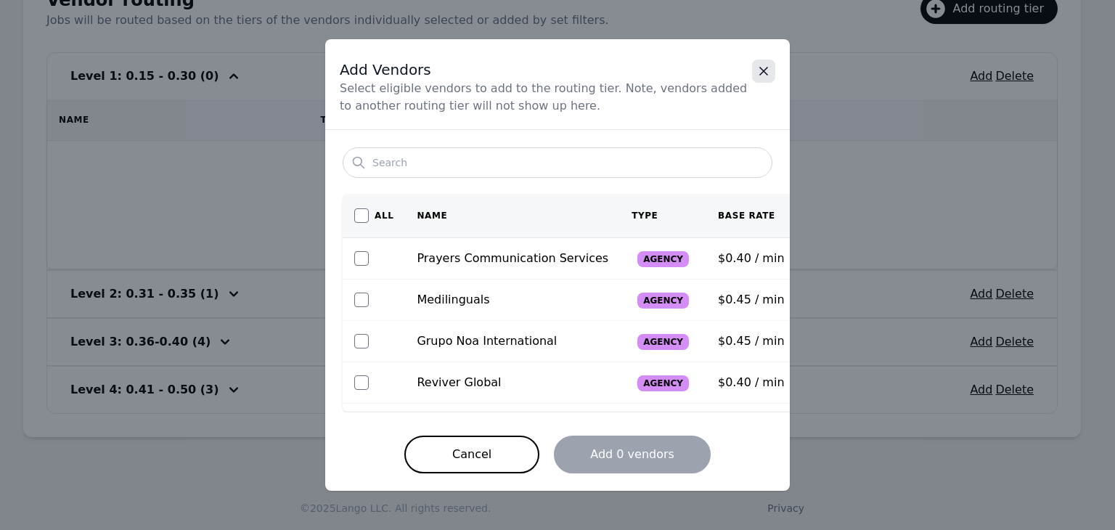
click at [767, 70] on icon "Close" at bounding box center [763, 71] width 15 height 15
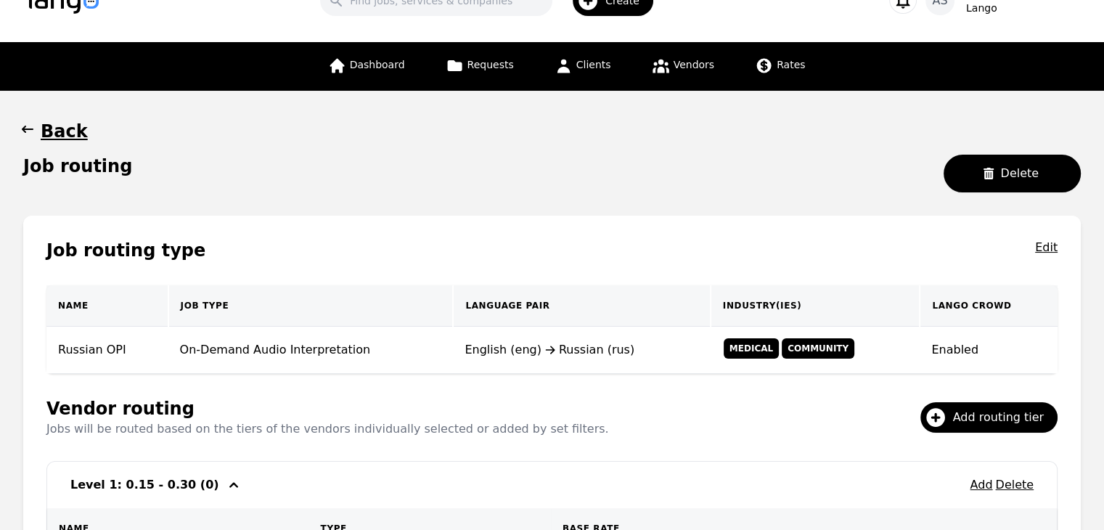
scroll to position [14, 0]
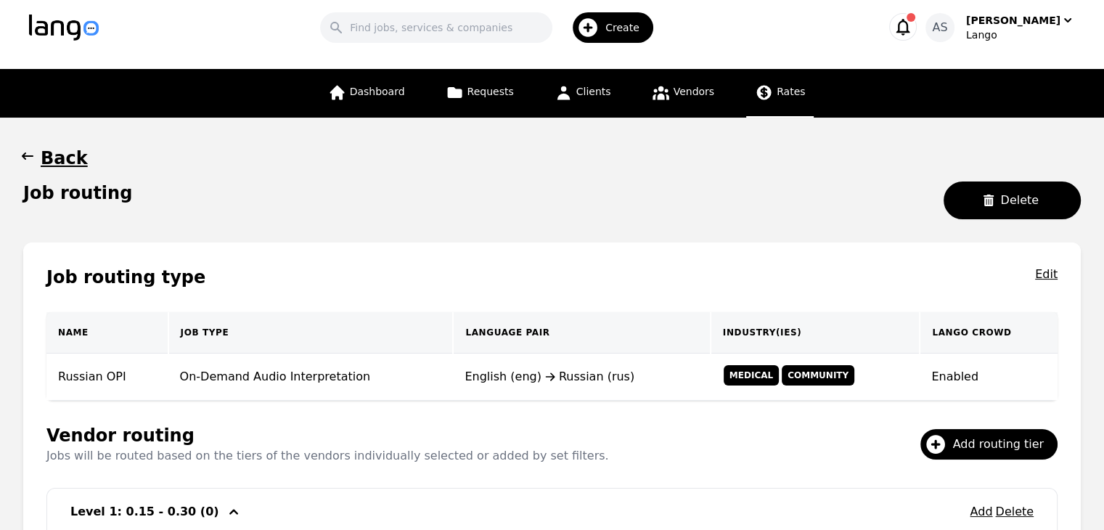
click at [761, 96] on icon at bounding box center [764, 93] width 15 height 15
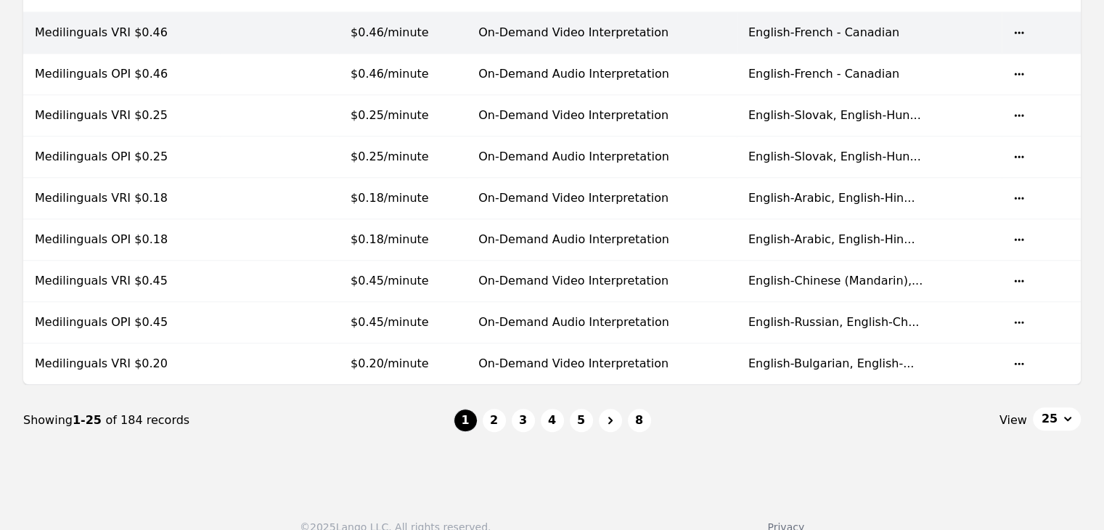
scroll to position [967, 0]
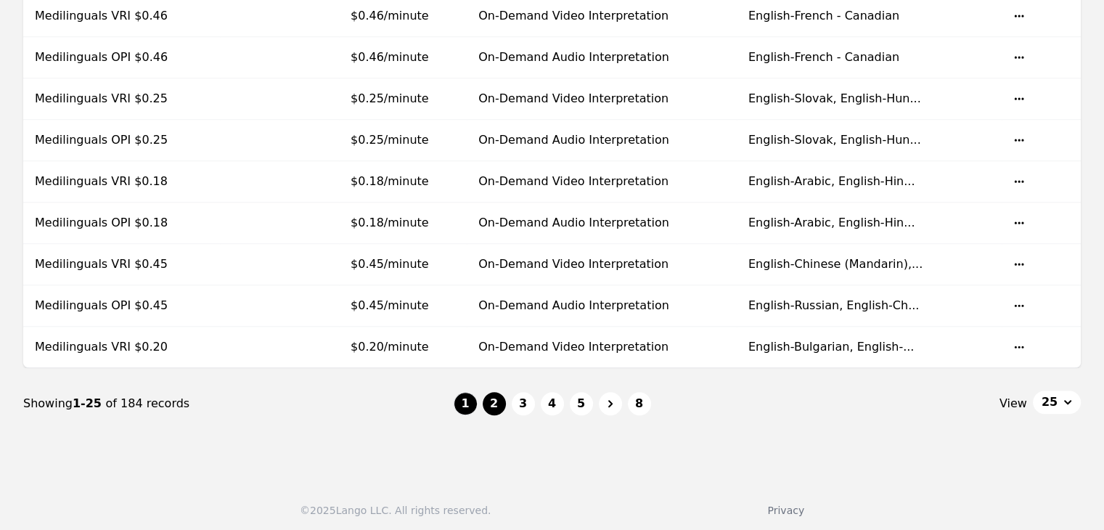
click at [490, 396] on button "2" at bounding box center [494, 403] width 23 height 23
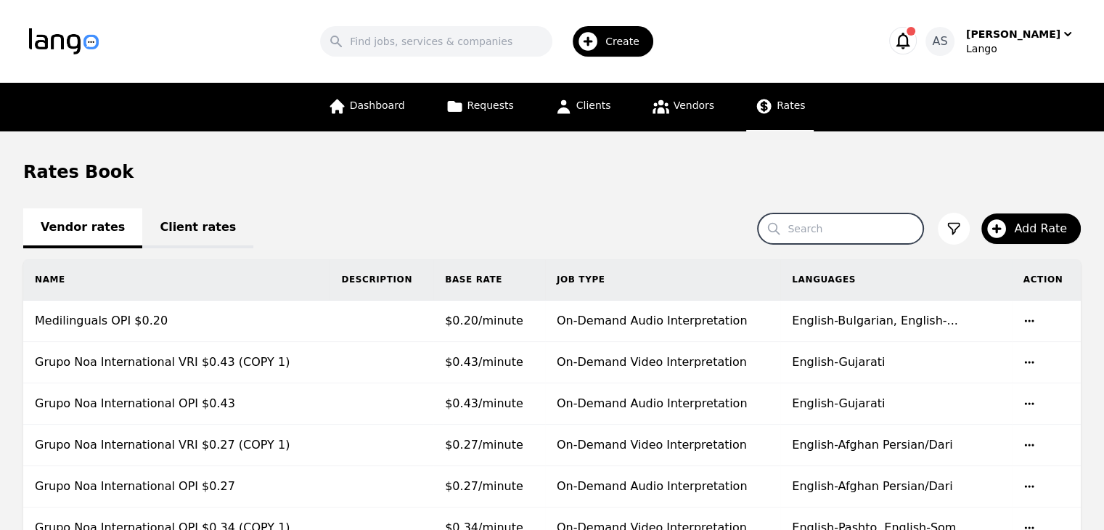
click at [806, 222] on input "Search" at bounding box center [841, 228] width 166 height 30
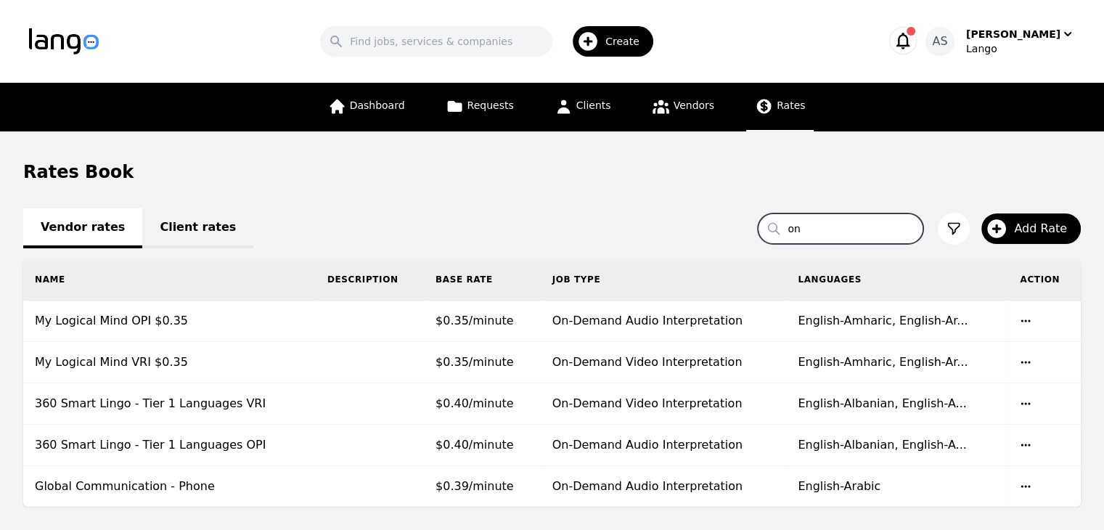
type input "o"
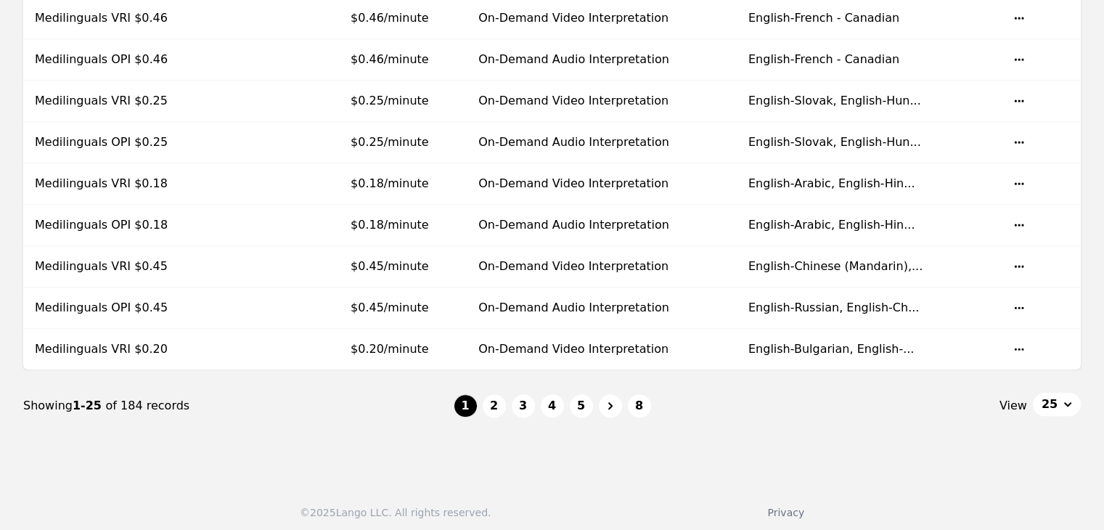
scroll to position [967, 0]
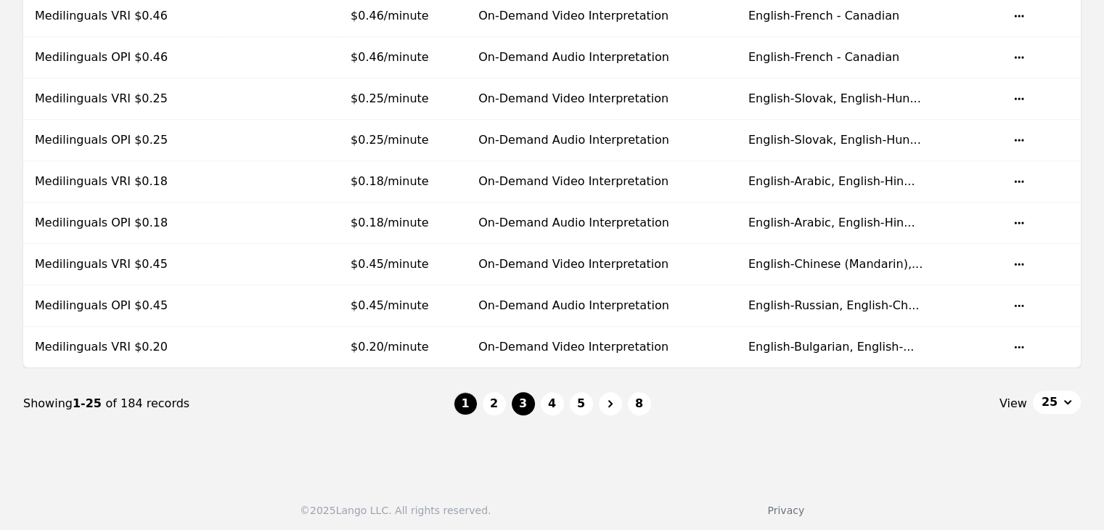
click at [531, 401] on button "3" at bounding box center [523, 403] width 23 height 23
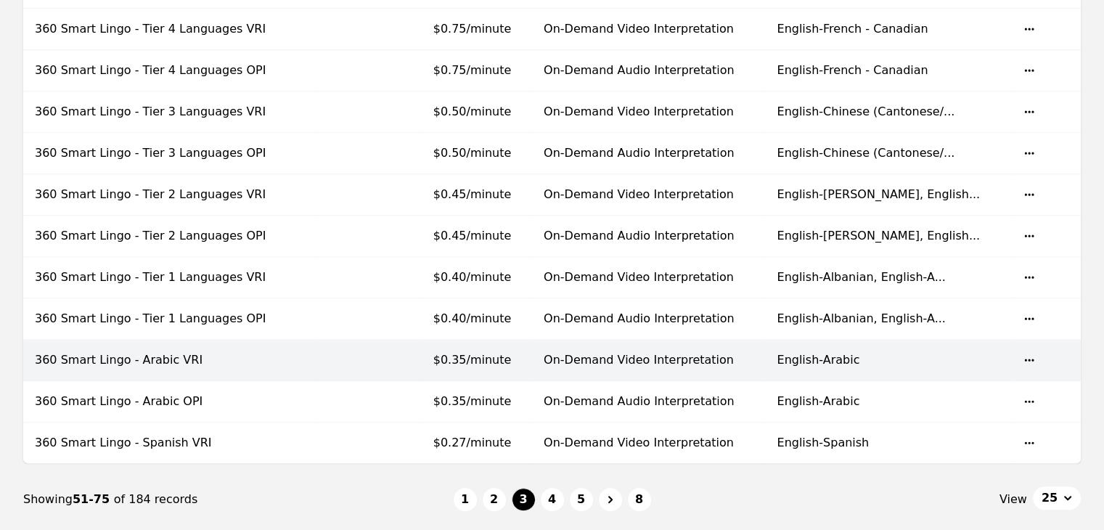
scroll to position [967, 0]
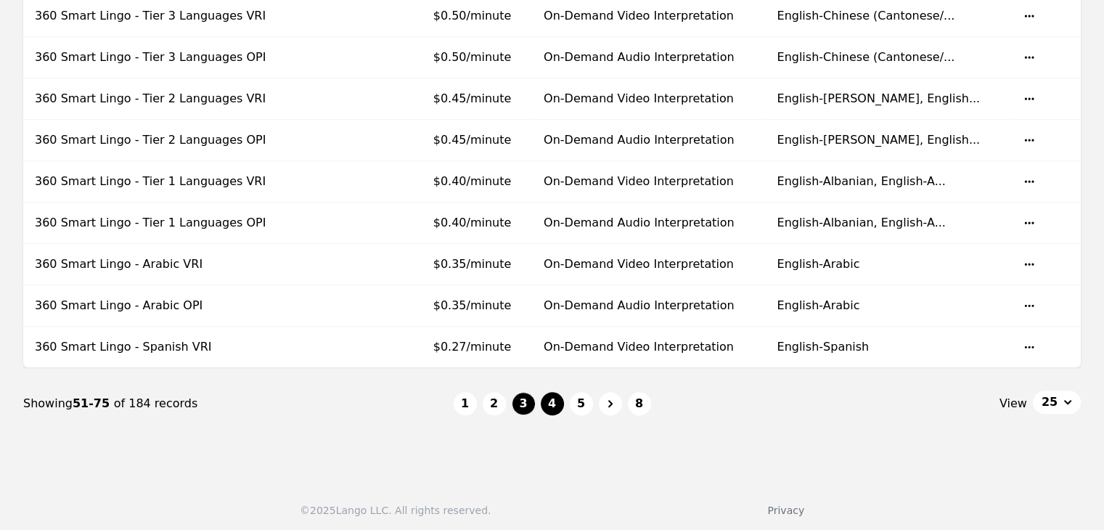
click at [549, 404] on button "4" at bounding box center [552, 403] width 23 height 23
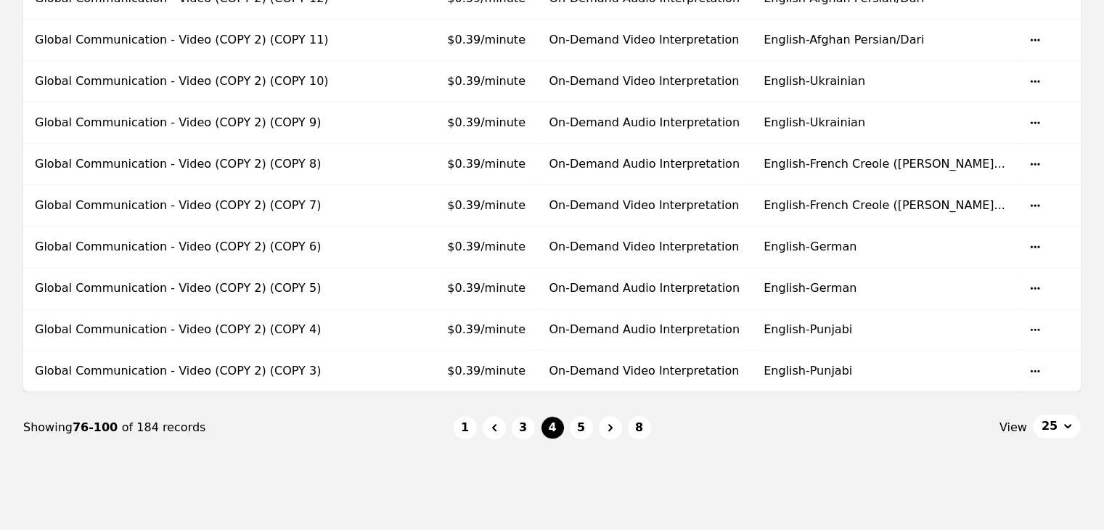
scroll to position [967, 0]
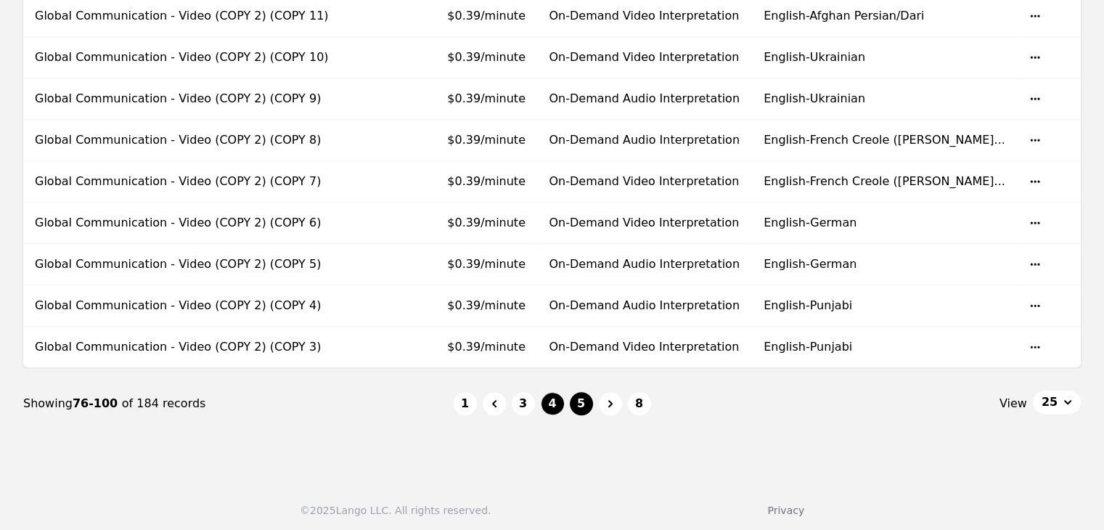
click at [584, 399] on button "5" at bounding box center [581, 403] width 23 height 23
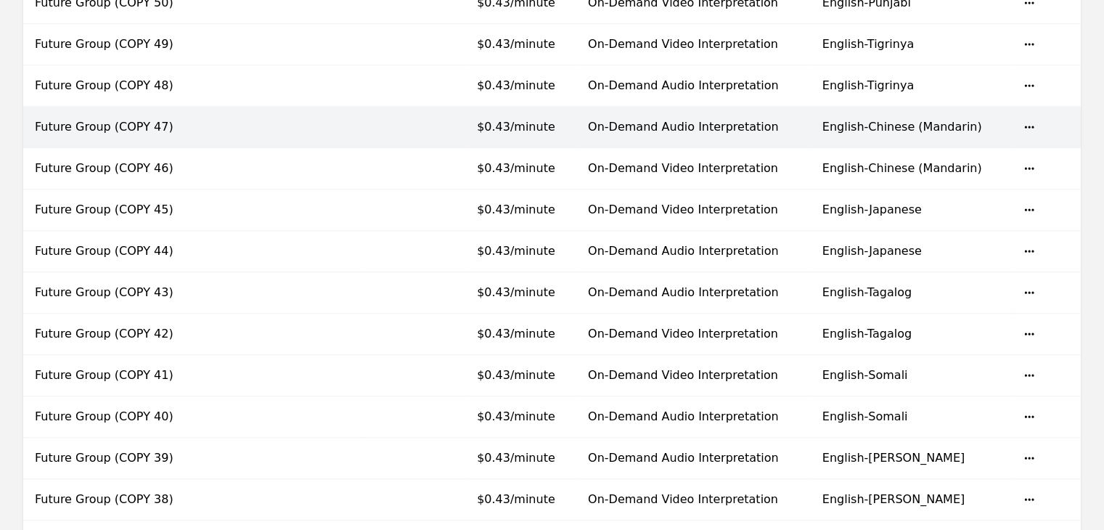
scroll to position [944, 0]
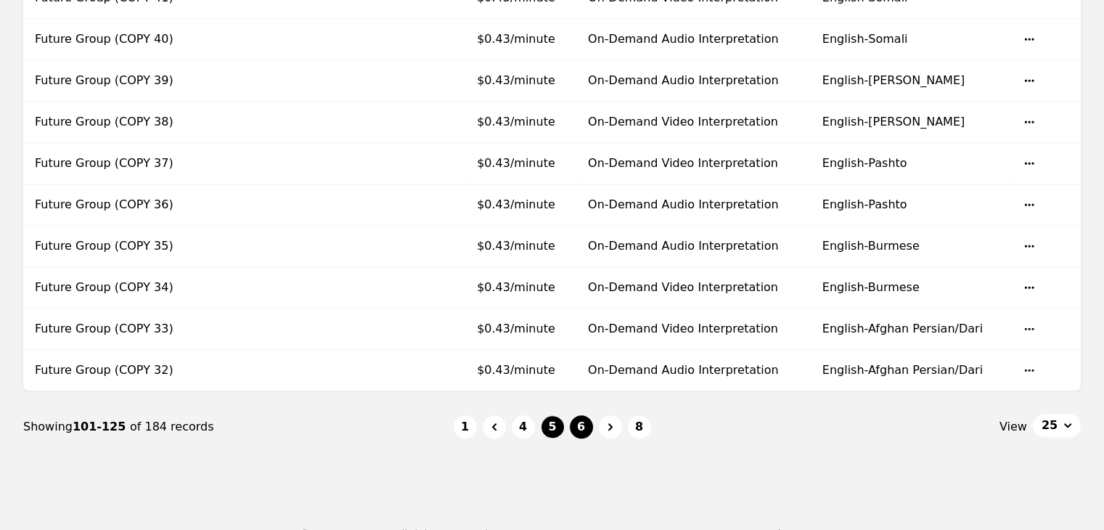
click at [587, 419] on button "6" at bounding box center [581, 426] width 23 height 23
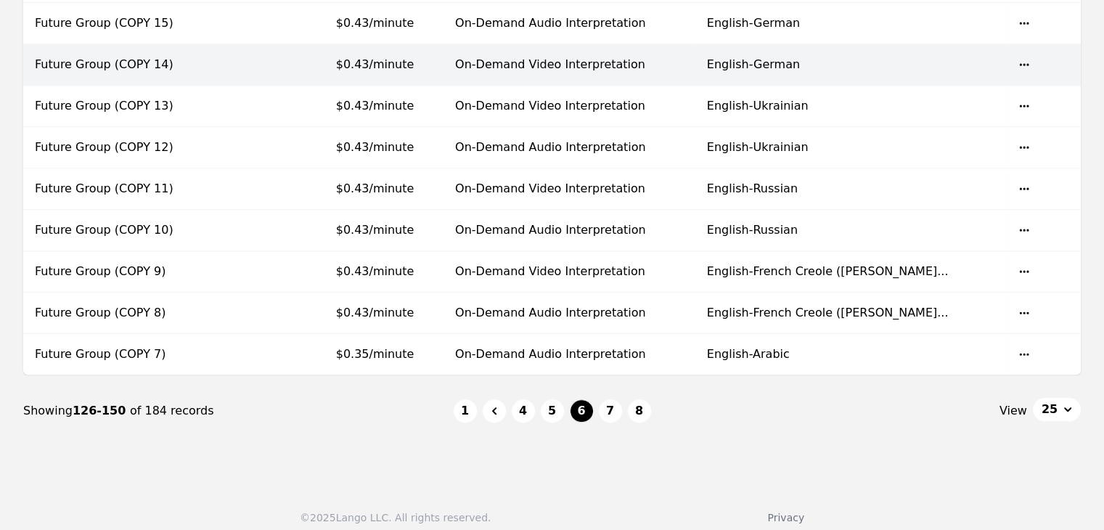
scroll to position [967, 0]
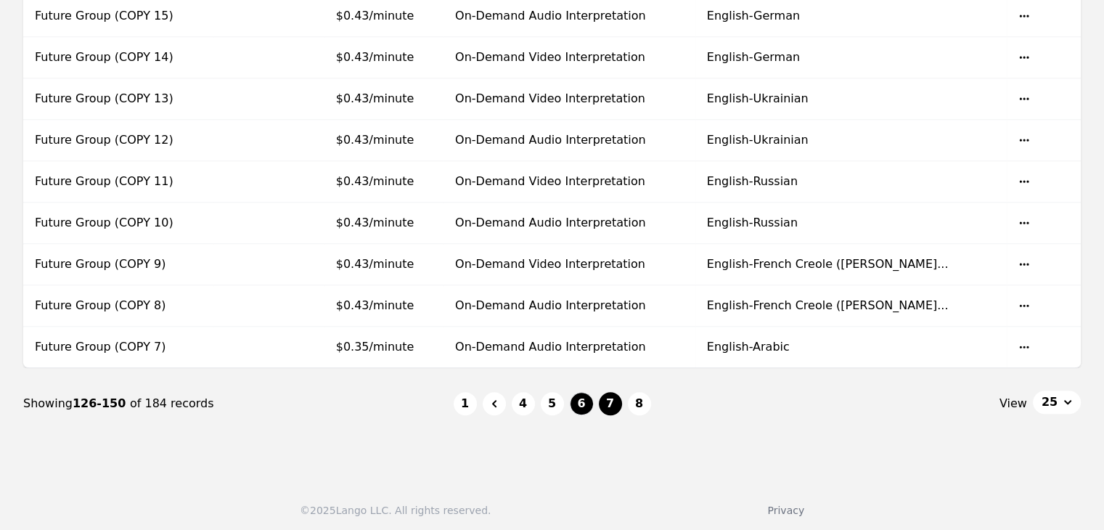
click at [610, 393] on button "7" at bounding box center [610, 403] width 23 height 23
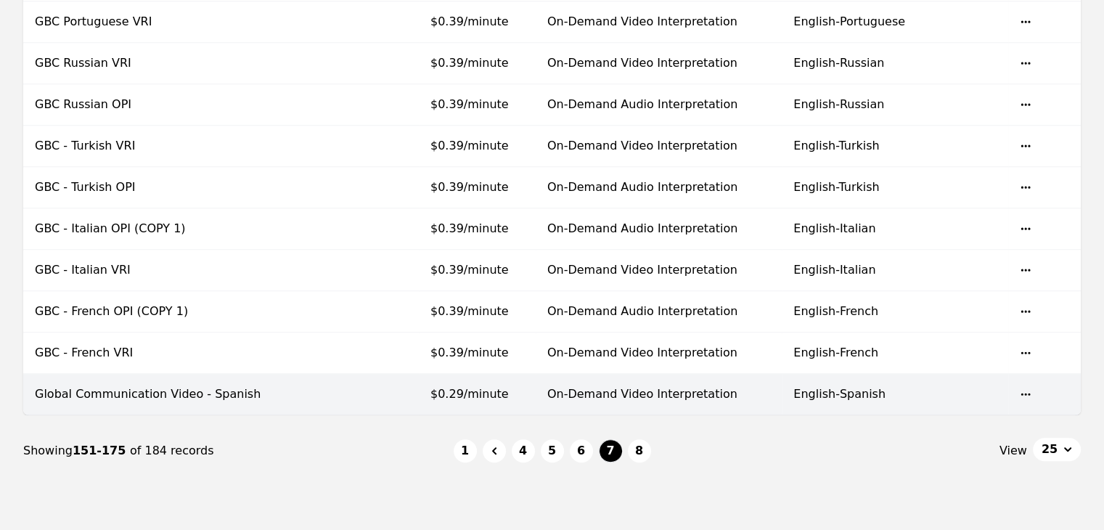
scroll to position [944, 0]
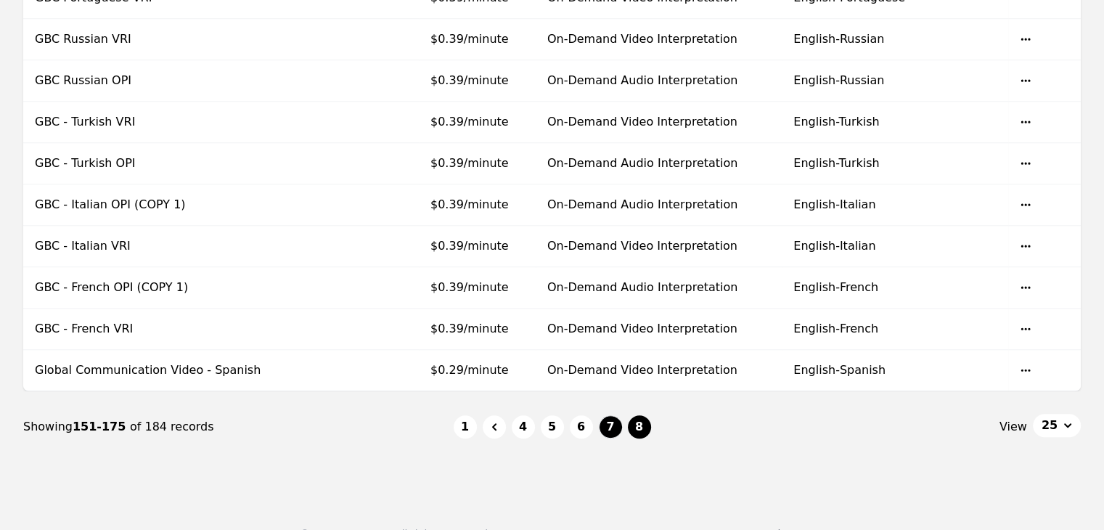
click at [639, 422] on button "8" at bounding box center [639, 426] width 23 height 23
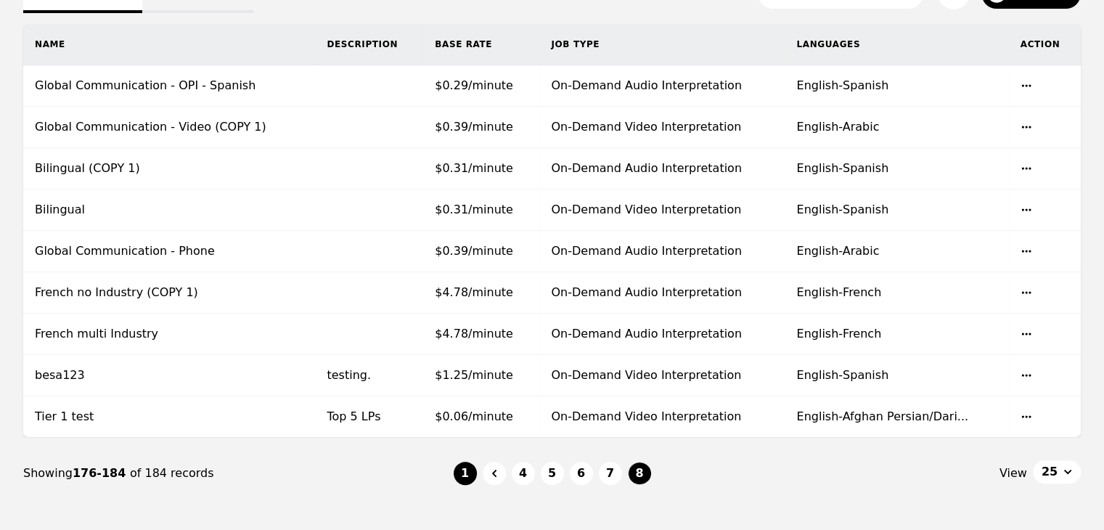
scroll to position [290, 0]
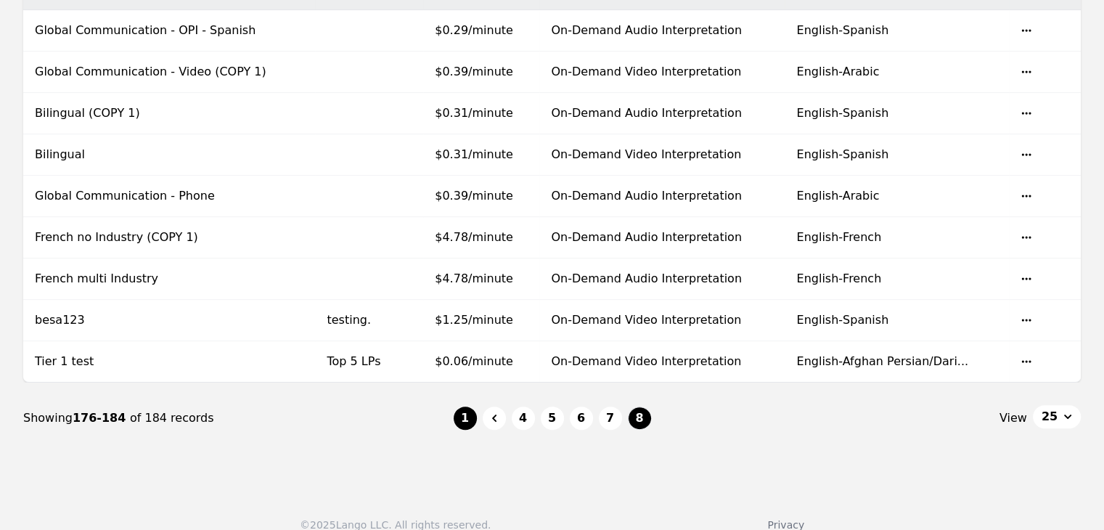
click at [471, 418] on button "1" at bounding box center [465, 417] width 23 height 23
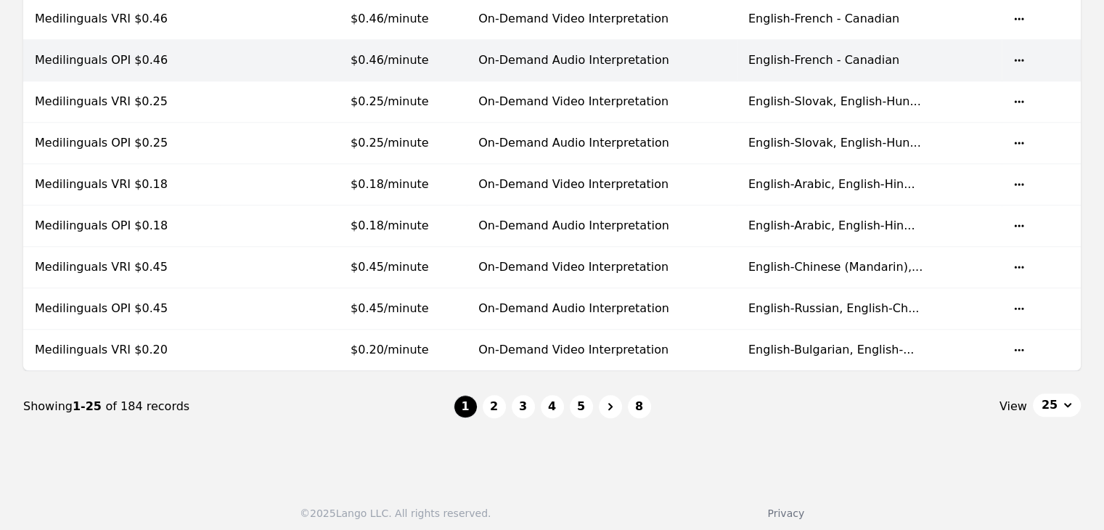
scroll to position [967, 0]
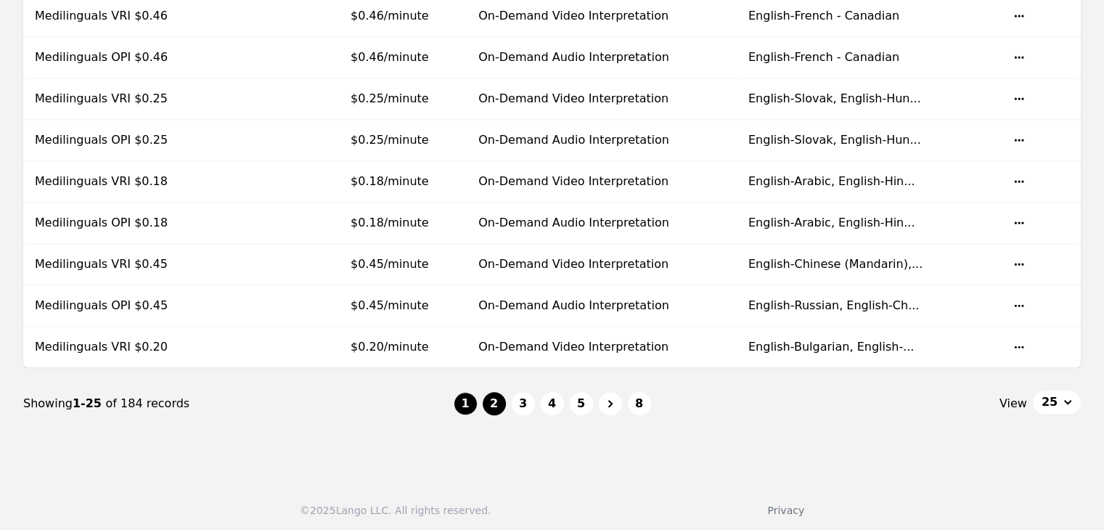
click at [499, 402] on button "2" at bounding box center [494, 403] width 23 height 23
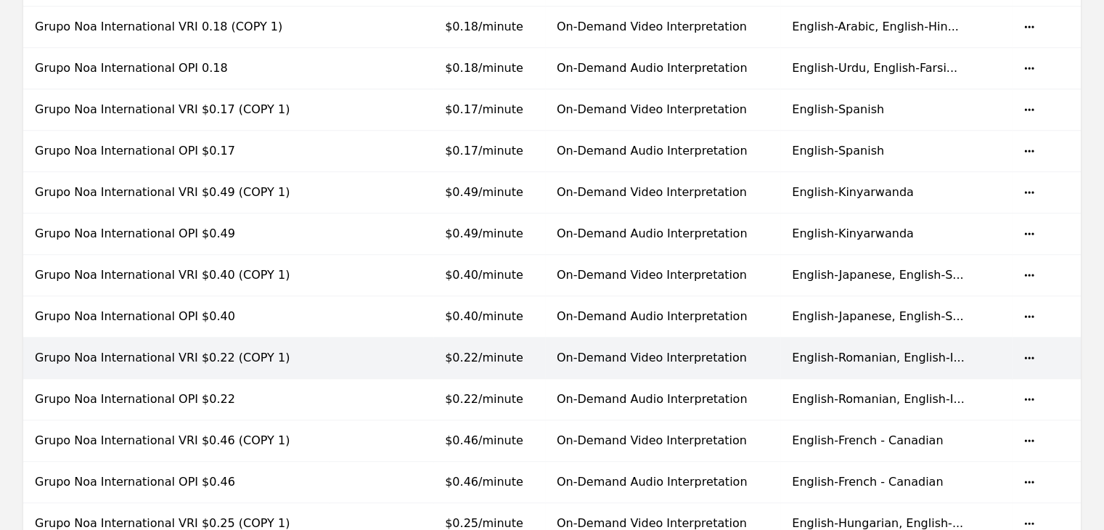
scroll to position [967, 0]
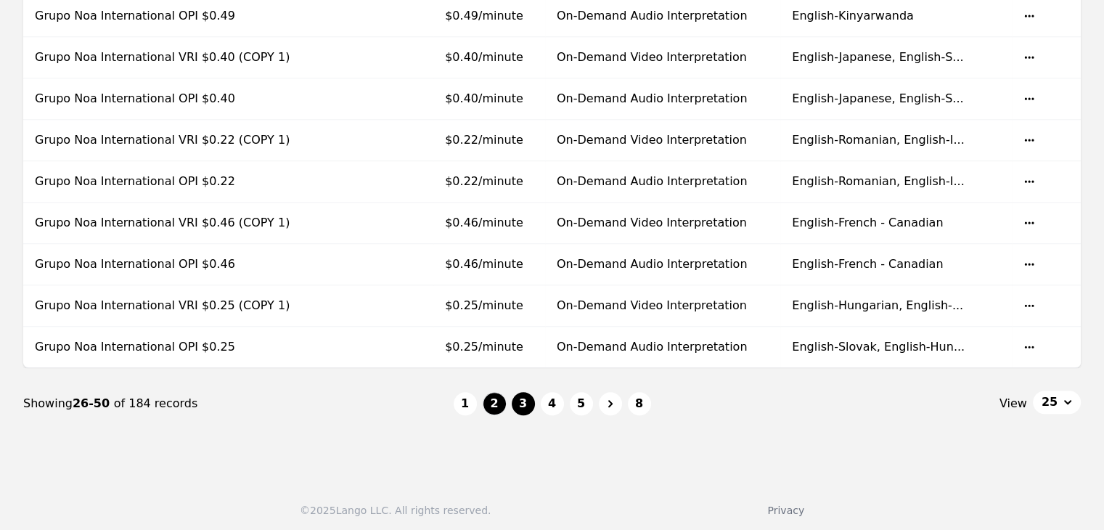
click at [526, 401] on button "3" at bounding box center [523, 403] width 23 height 23
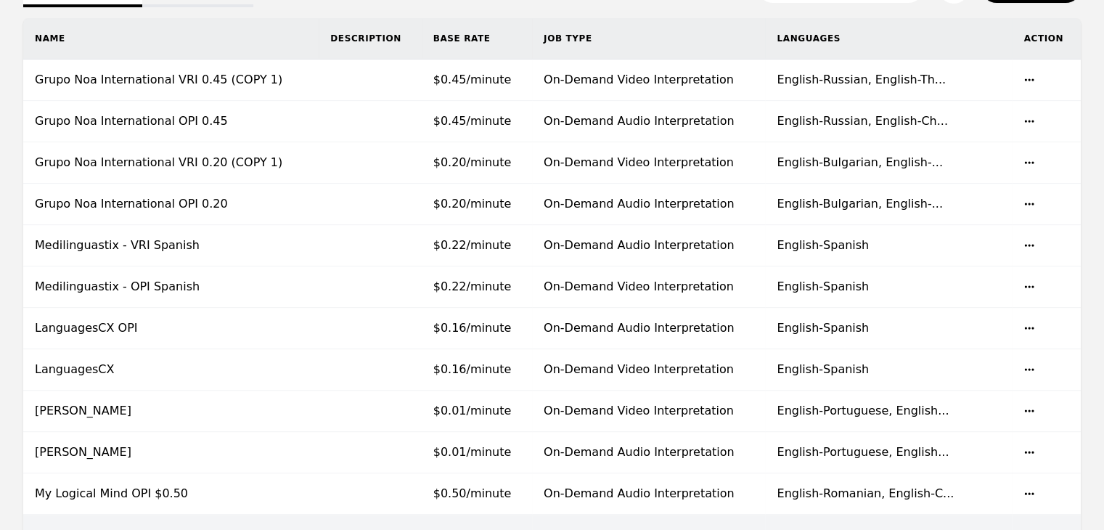
scroll to position [967, 0]
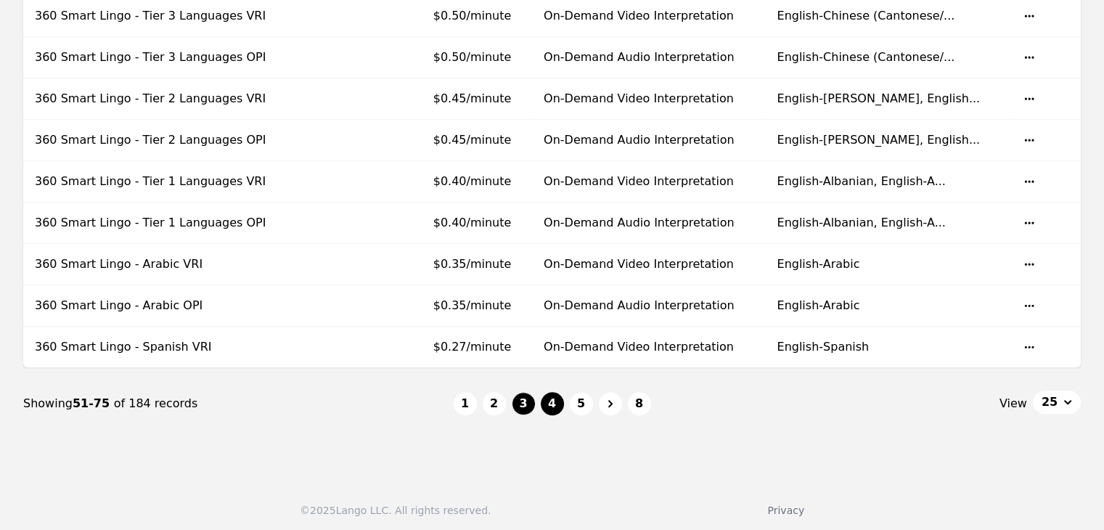
click at [552, 396] on button "4" at bounding box center [552, 403] width 23 height 23
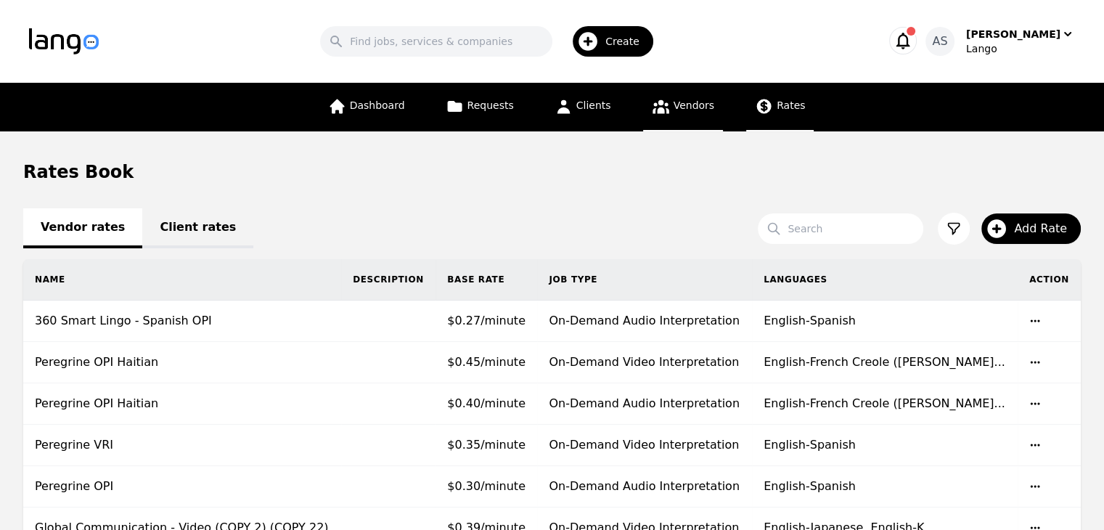
click at [682, 114] on link "Vendors" at bounding box center [683, 107] width 80 height 49
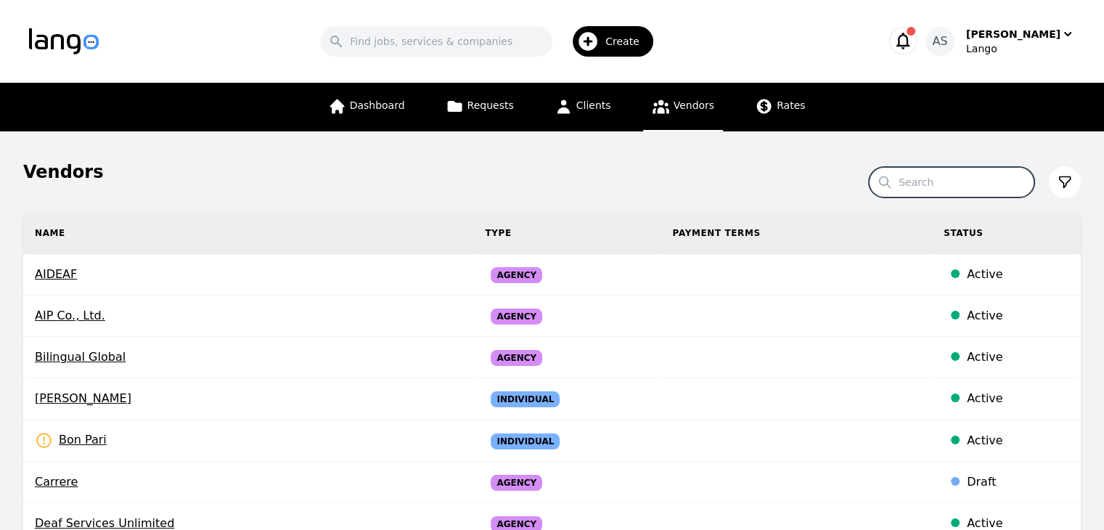
click at [961, 188] on input "Search" at bounding box center [952, 182] width 166 height 30
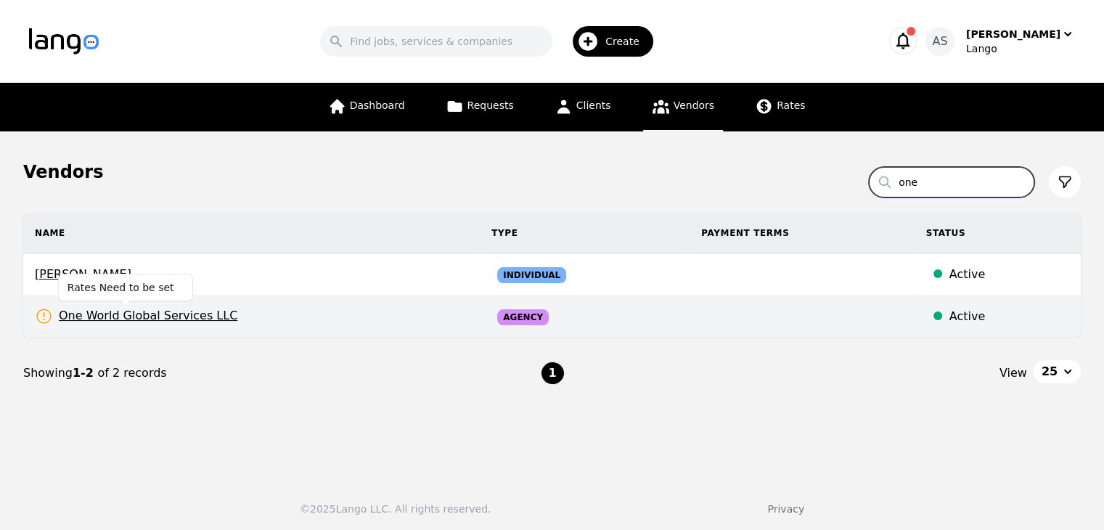
type input "one"
click at [189, 321] on span "One World Global Services LLC" at bounding box center [136, 316] width 203 height 18
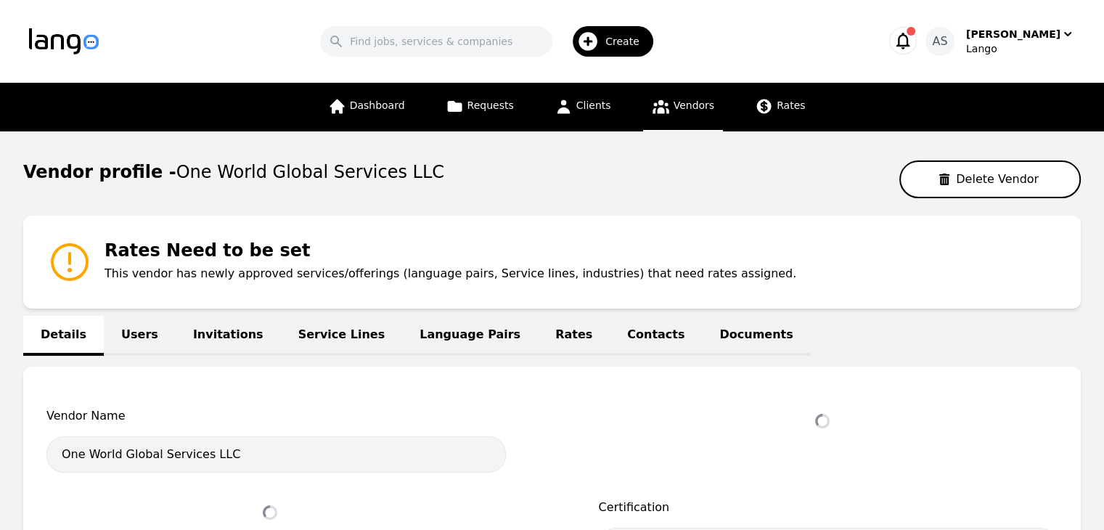
select select "active"
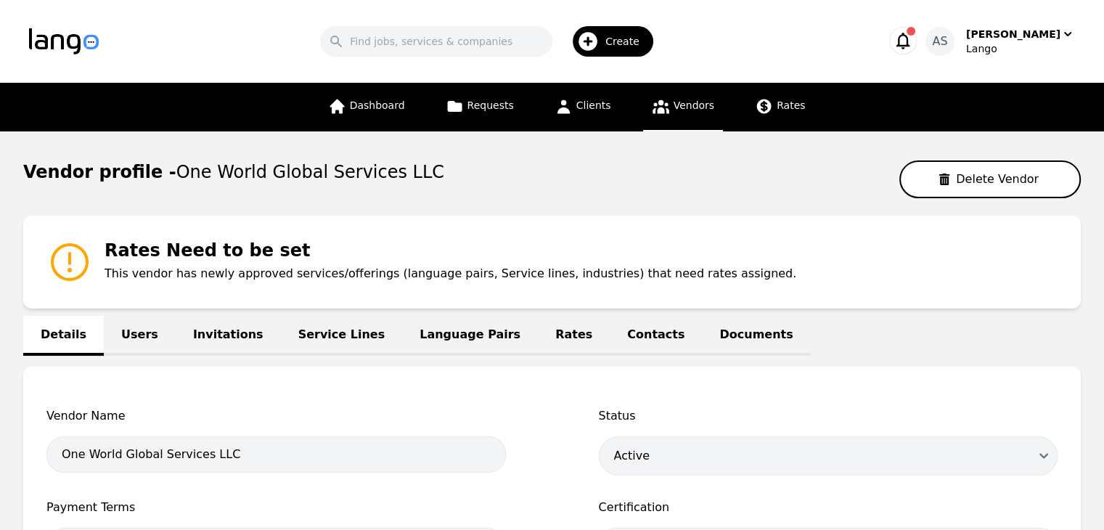
click at [538, 325] on link "Rates" at bounding box center [574, 336] width 72 height 40
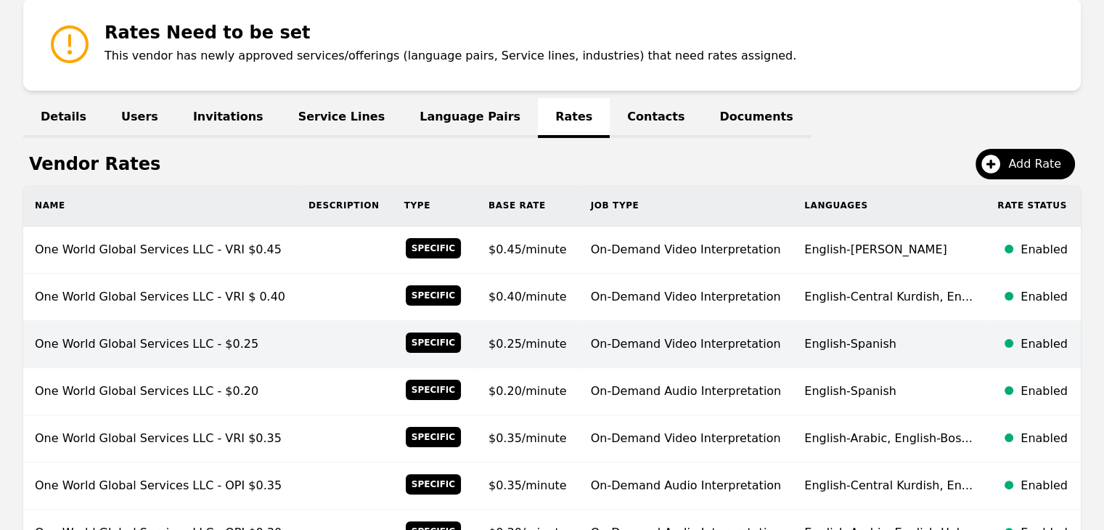
scroll to position [290, 0]
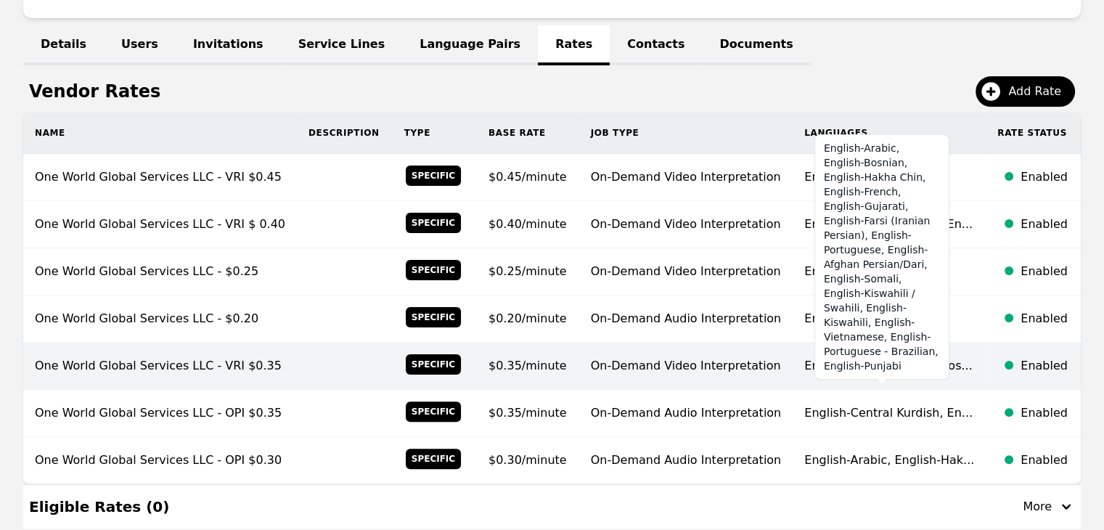
click at [888, 359] on span "English-Arabic, English-Bos..." at bounding box center [888, 366] width 168 height 14
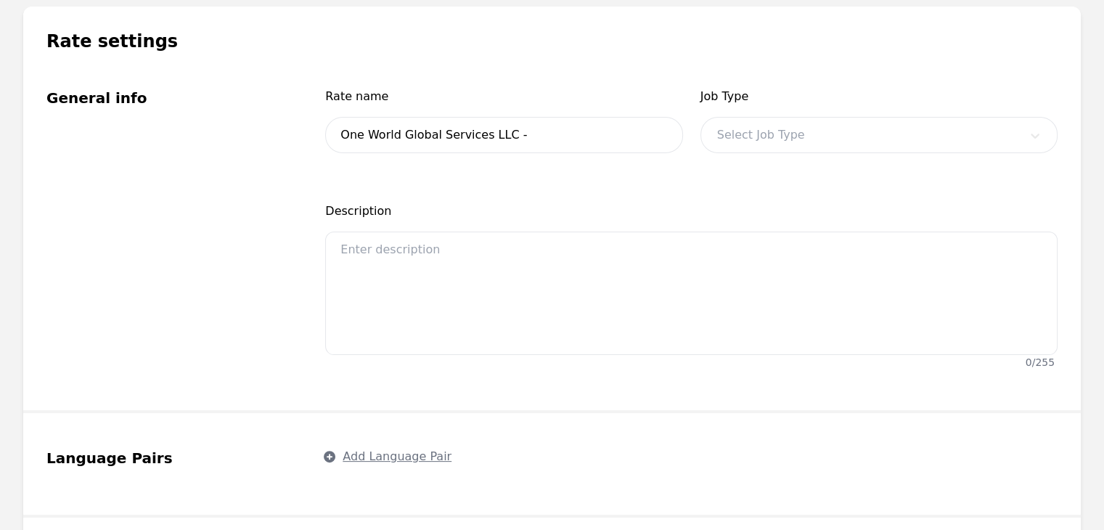
type input "One World Global Services LLC - VRI $0.35"
type input "0.35"
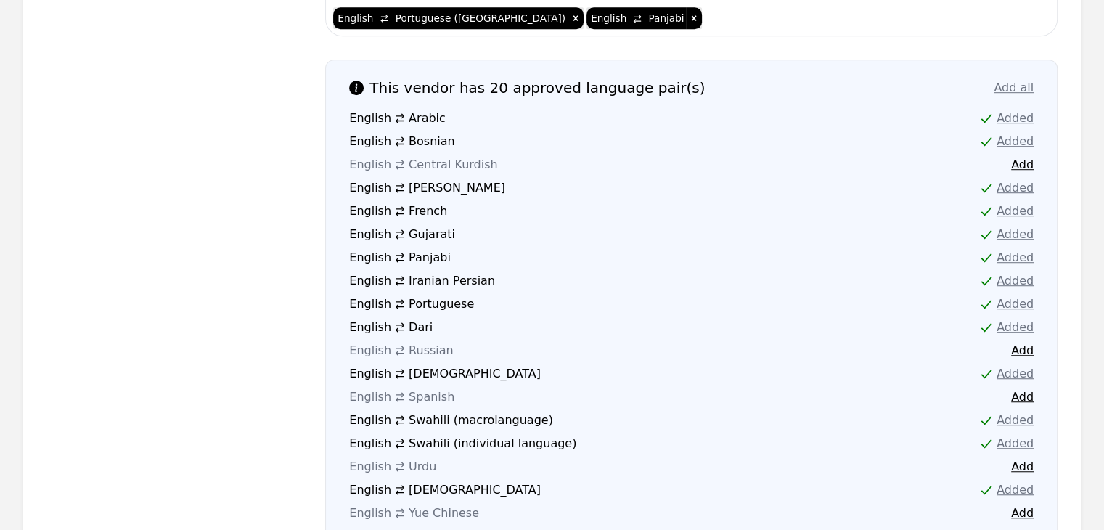
scroll to position [1016, 0]
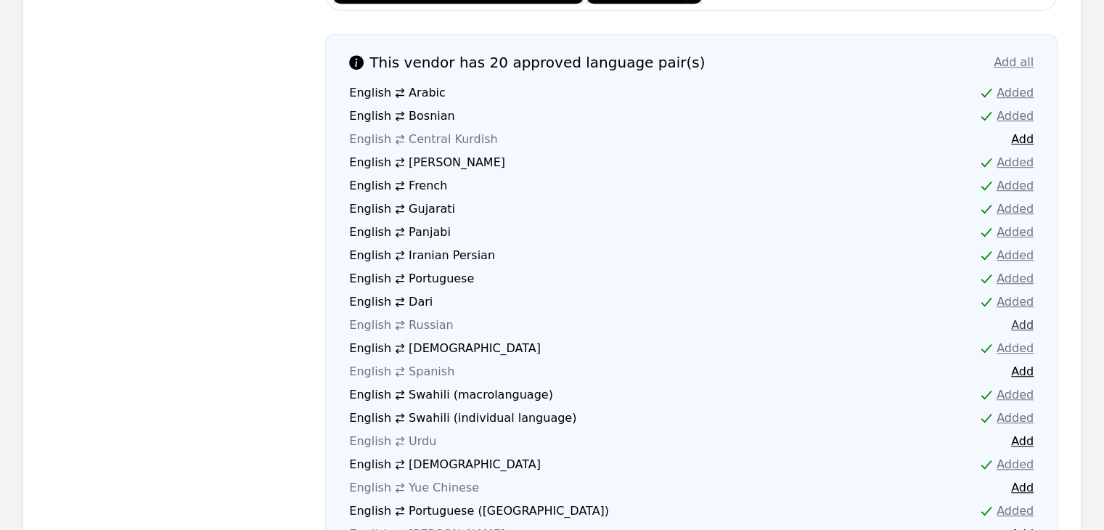
click at [1025, 316] on button "Add" at bounding box center [1022, 324] width 23 height 17
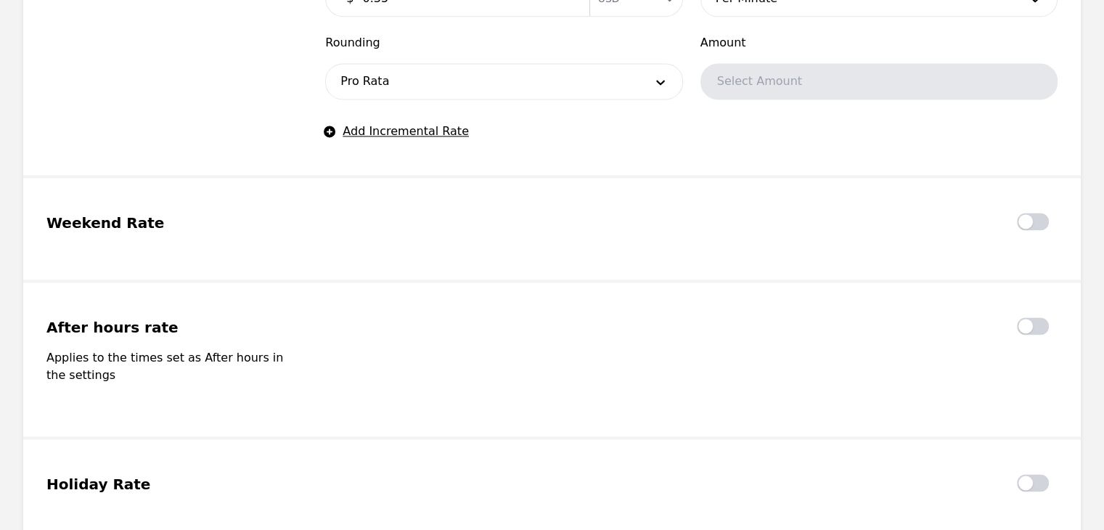
scroll to position [2138, 0]
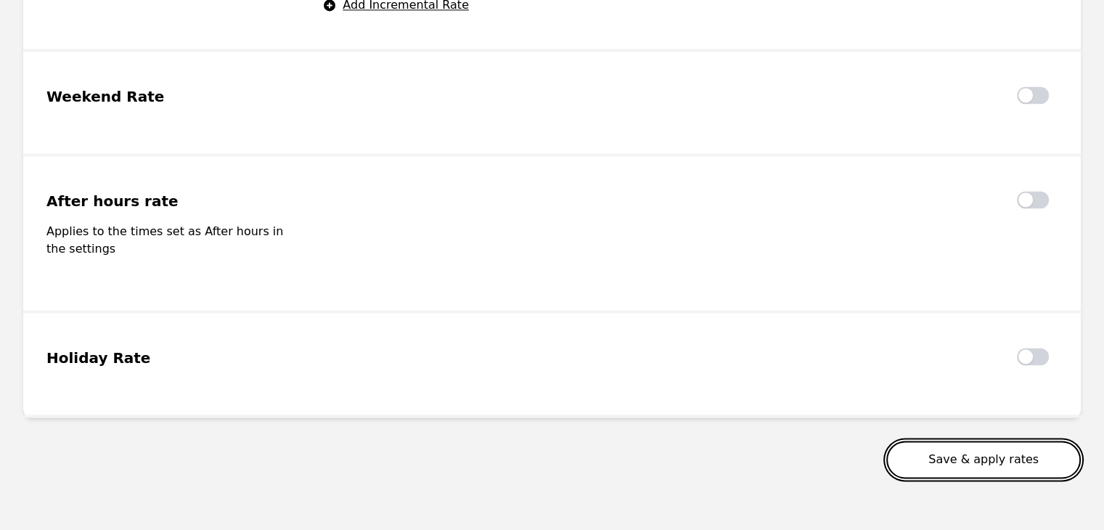
click at [1013, 441] on button "Save & apply rates" at bounding box center [983, 460] width 195 height 38
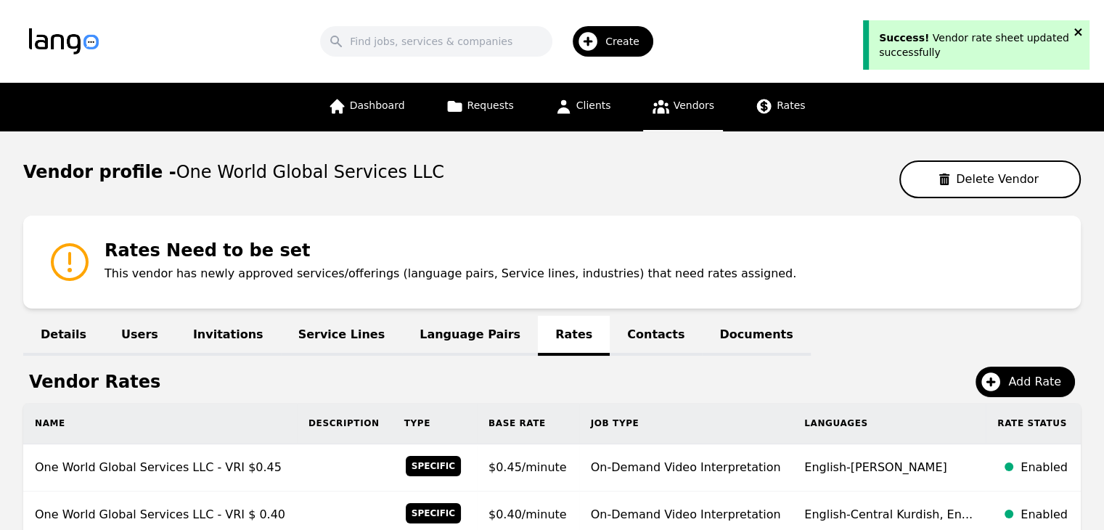
click at [1082, 27] on icon "close" at bounding box center [1079, 32] width 10 height 12
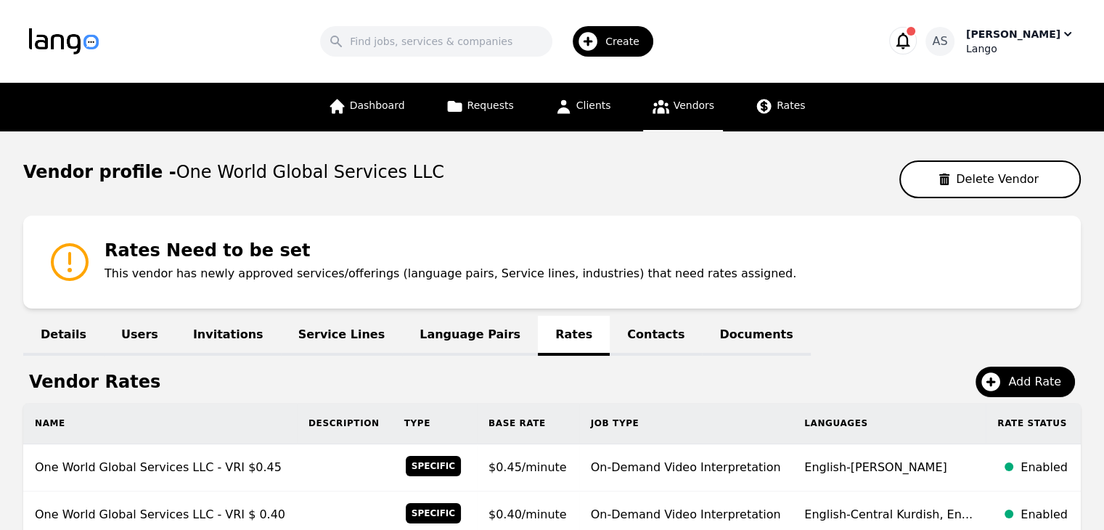
click at [1042, 41] on div "Aulona Sharofi" at bounding box center [1013, 34] width 94 height 15
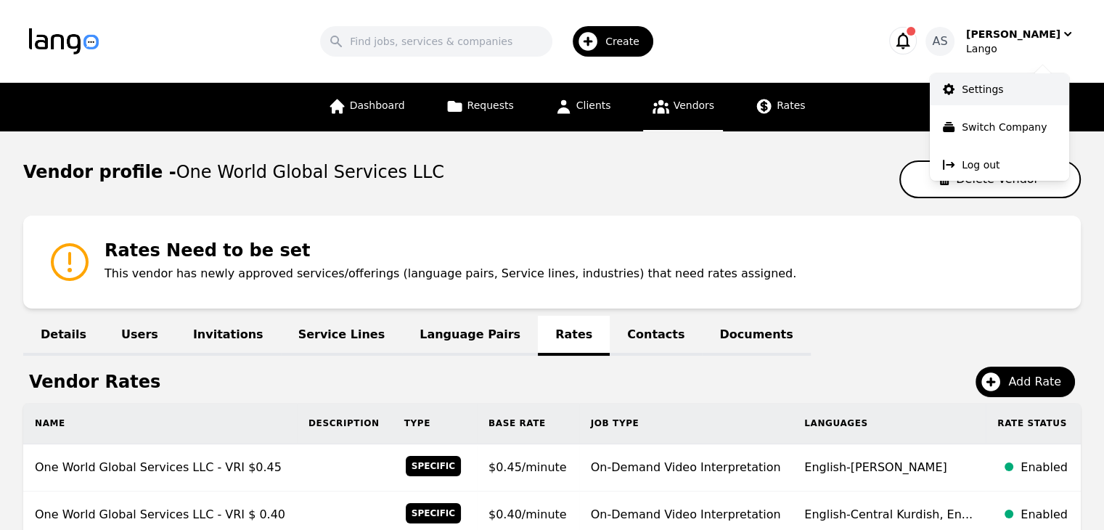
click at [986, 94] on p "Settings" at bounding box center [982, 89] width 41 height 15
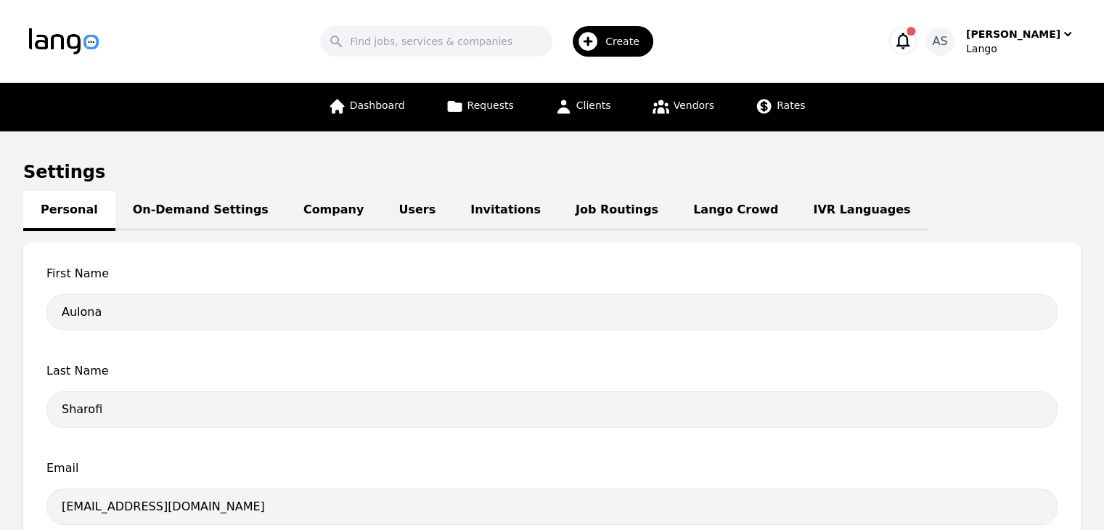
click at [565, 200] on link "Job Routings" at bounding box center [617, 211] width 118 height 40
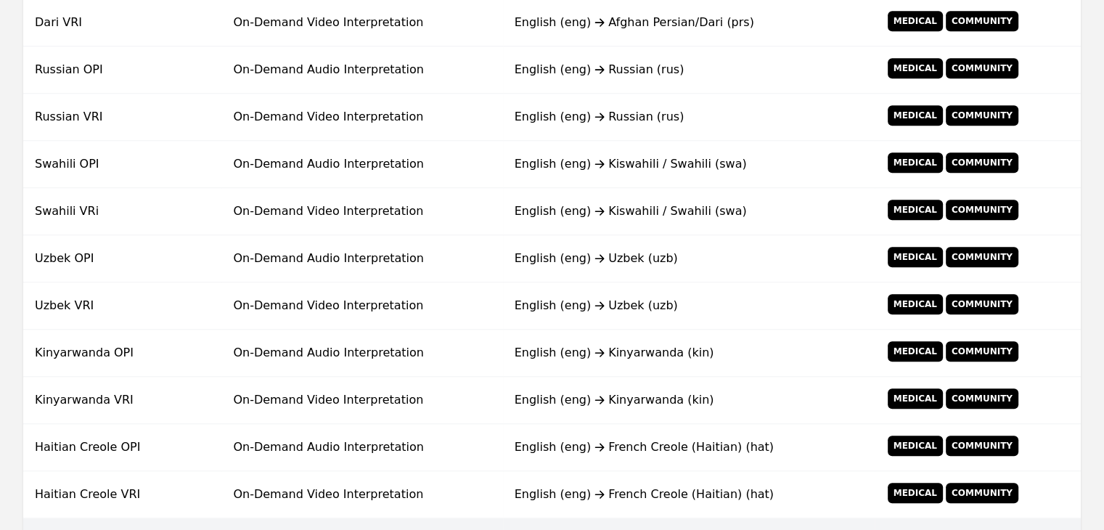
scroll to position [871, 0]
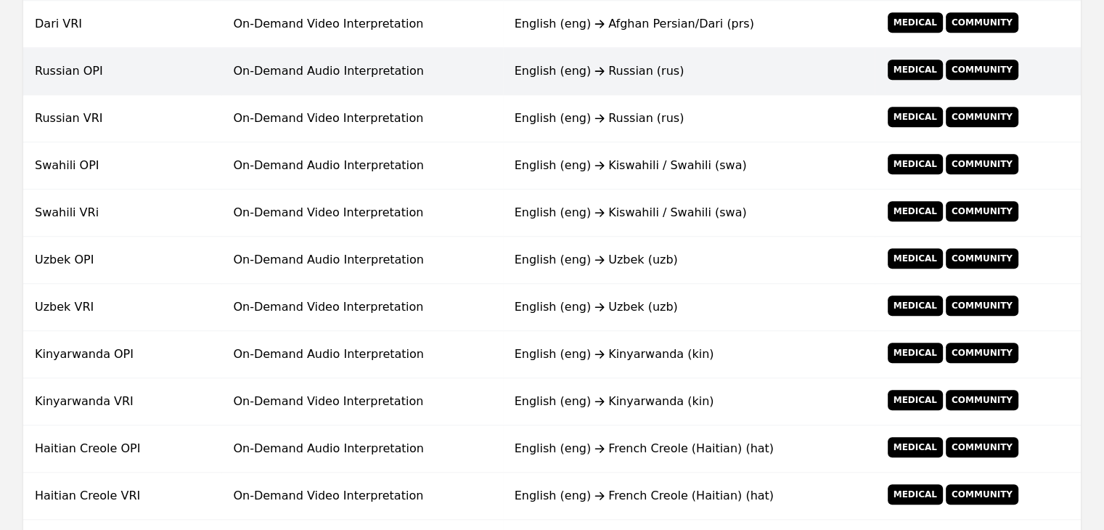
click at [383, 86] on td "On-Demand Audio Interpretation" at bounding box center [361, 71] width 281 height 47
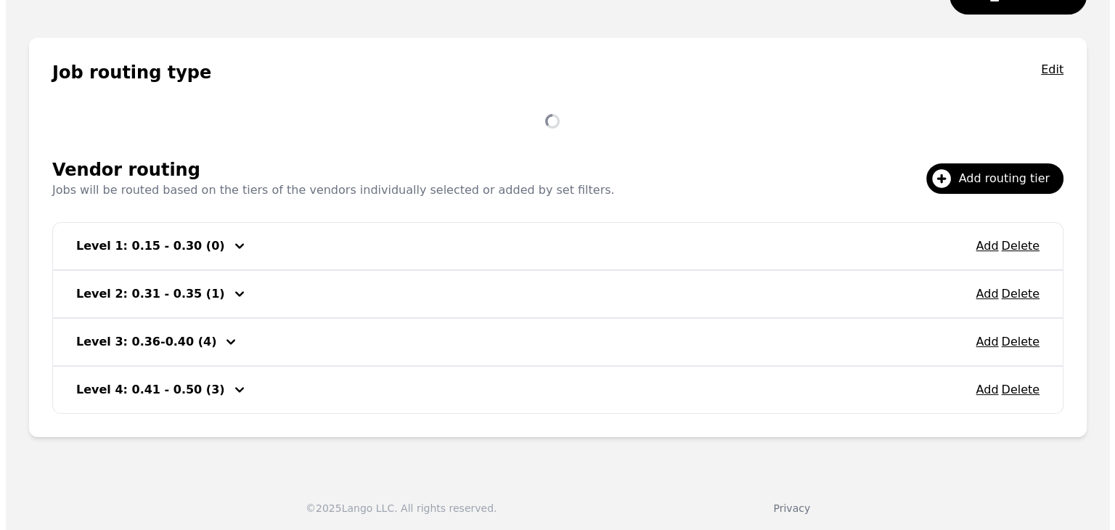
scroll to position [279, 0]
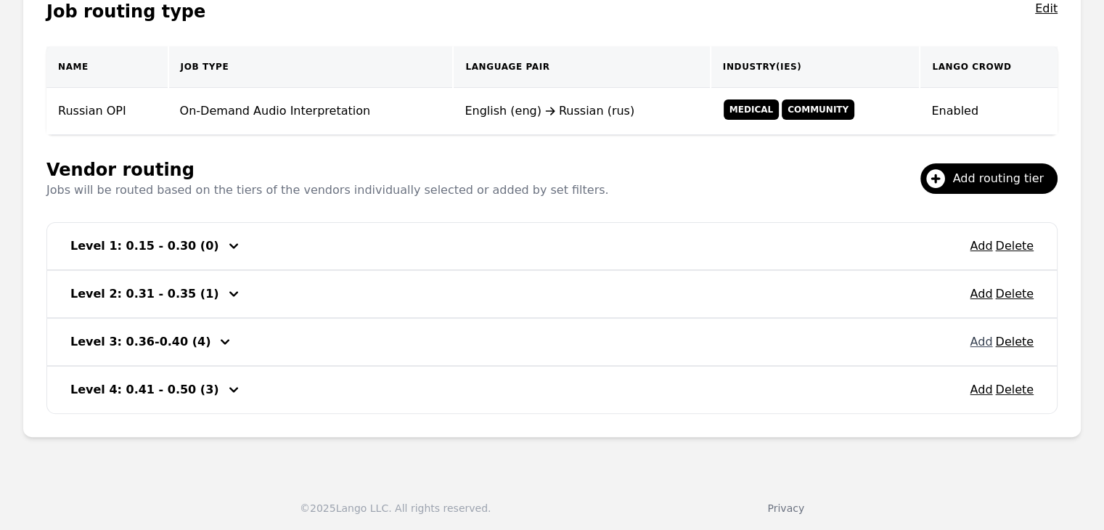
click at [981, 343] on button "Add" at bounding box center [981, 341] width 23 height 17
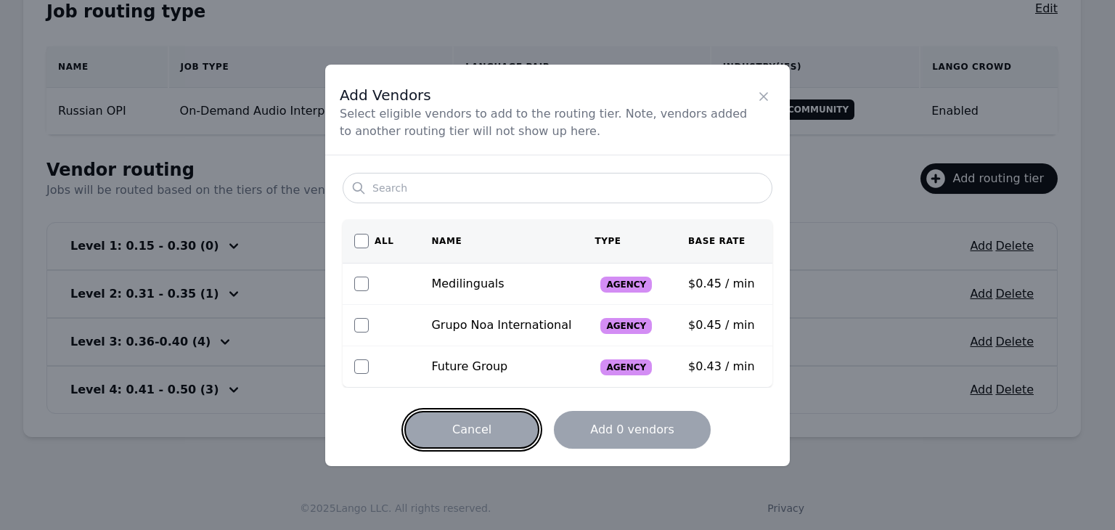
click at [483, 421] on button "Cancel" at bounding box center [471, 430] width 135 height 38
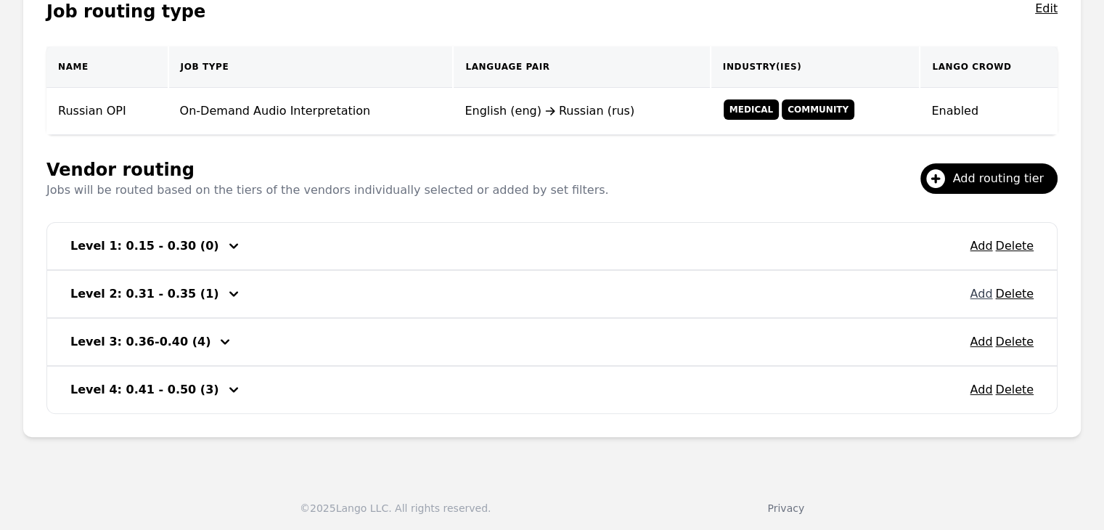
click at [981, 297] on button "Add" at bounding box center [981, 293] width 23 height 17
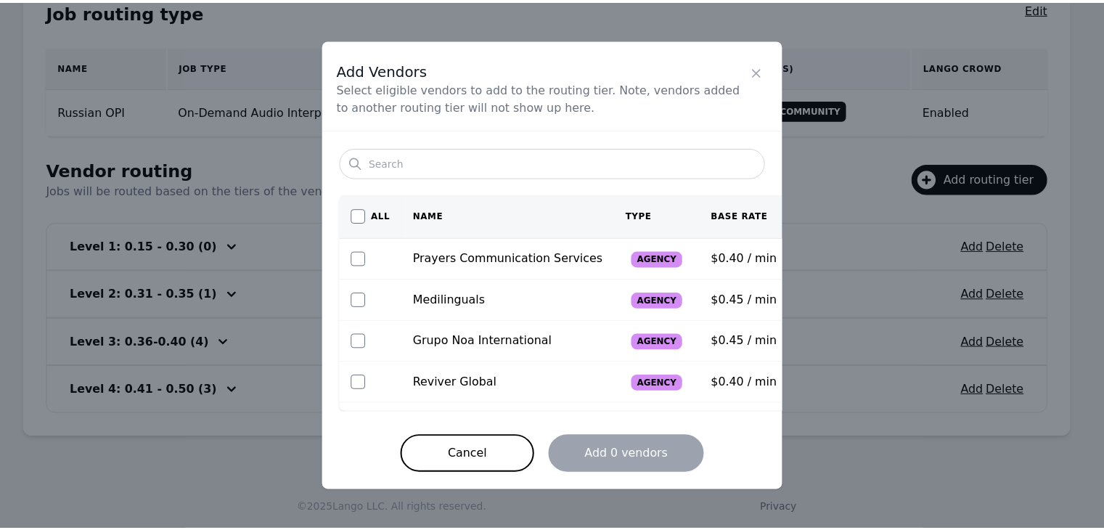
scroll to position [0, 0]
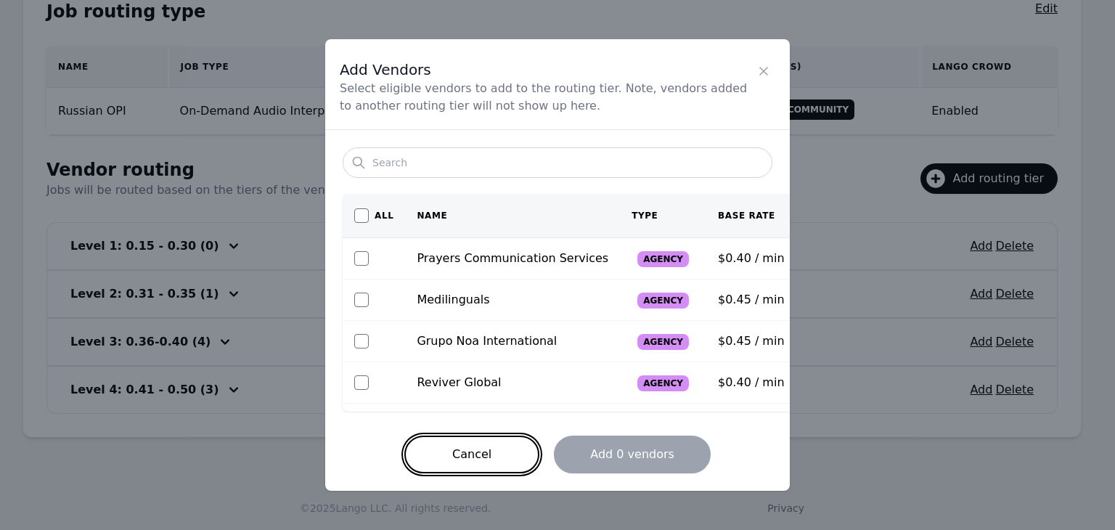
drag, startPoint x: 465, startPoint y: 451, endPoint x: 473, endPoint y: 452, distance: 7.4
click at [465, 449] on button "Cancel" at bounding box center [471, 455] width 135 height 38
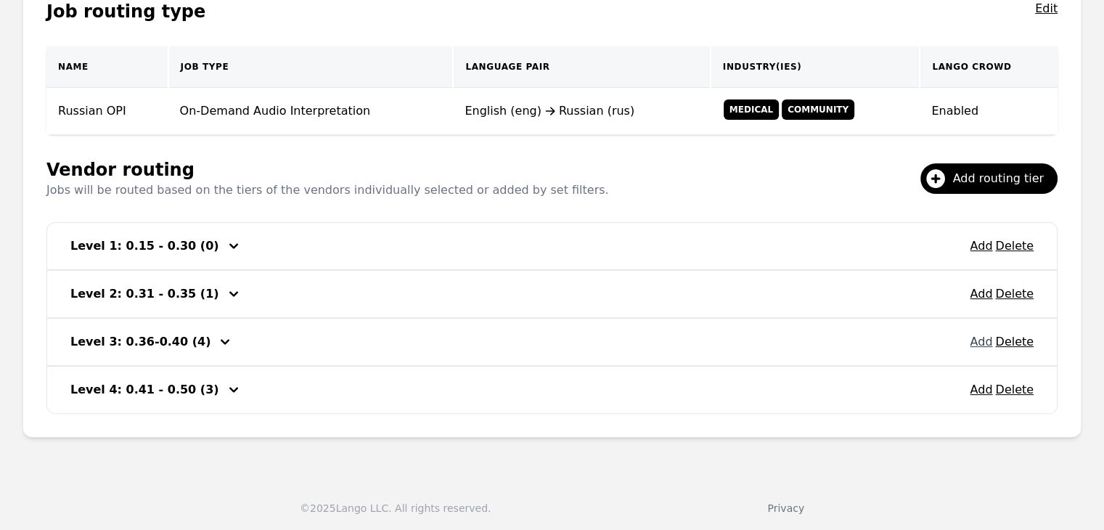
click at [984, 338] on button "Add" at bounding box center [981, 341] width 23 height 17
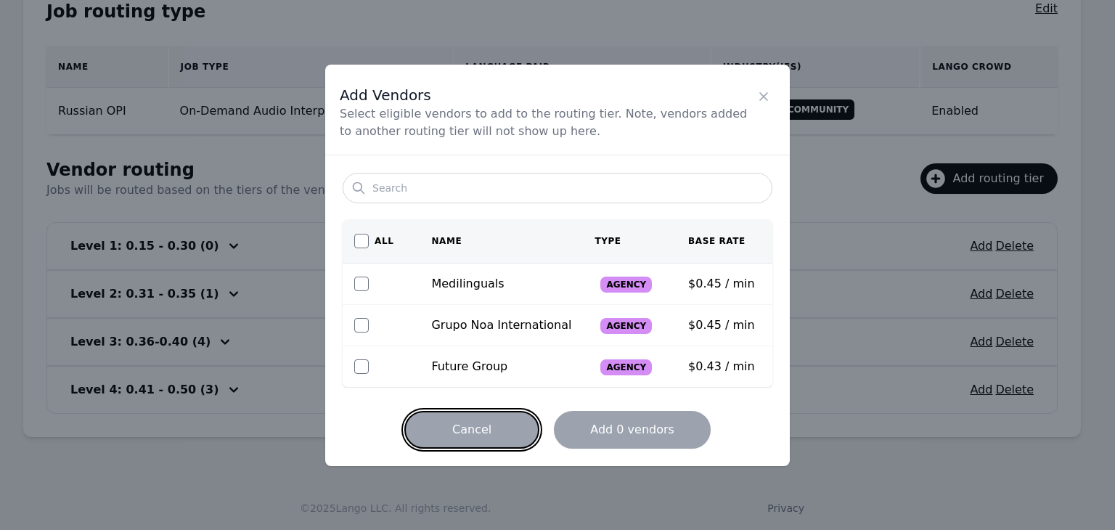
click at [468, 428] on button "Cancel" at bounding box center [471, 430] width 135 height 38
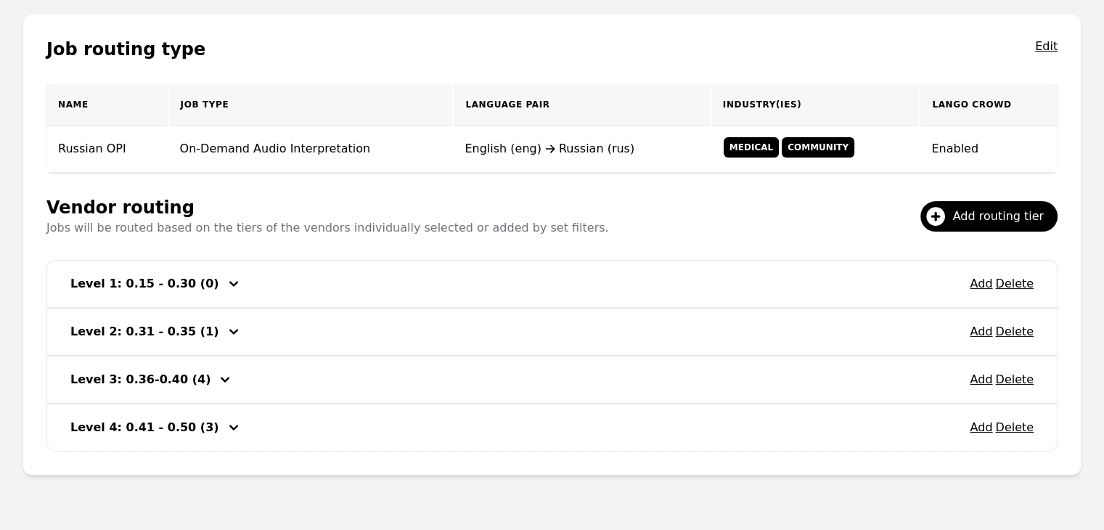
scroll to position [207, 0]
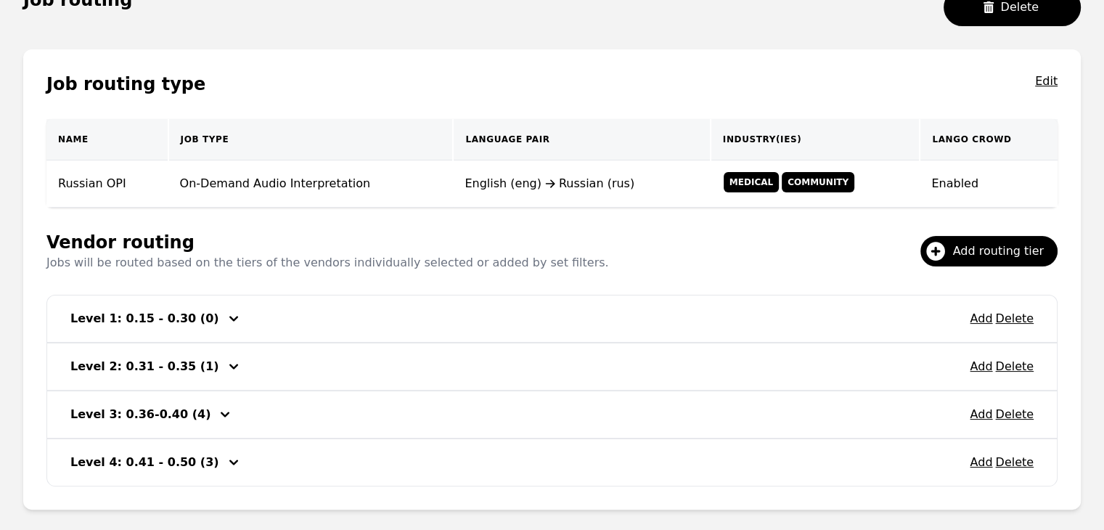
click at [638, 8] on div "Job routing Delete" at bounding box center [552, 12] width 1058 height 49
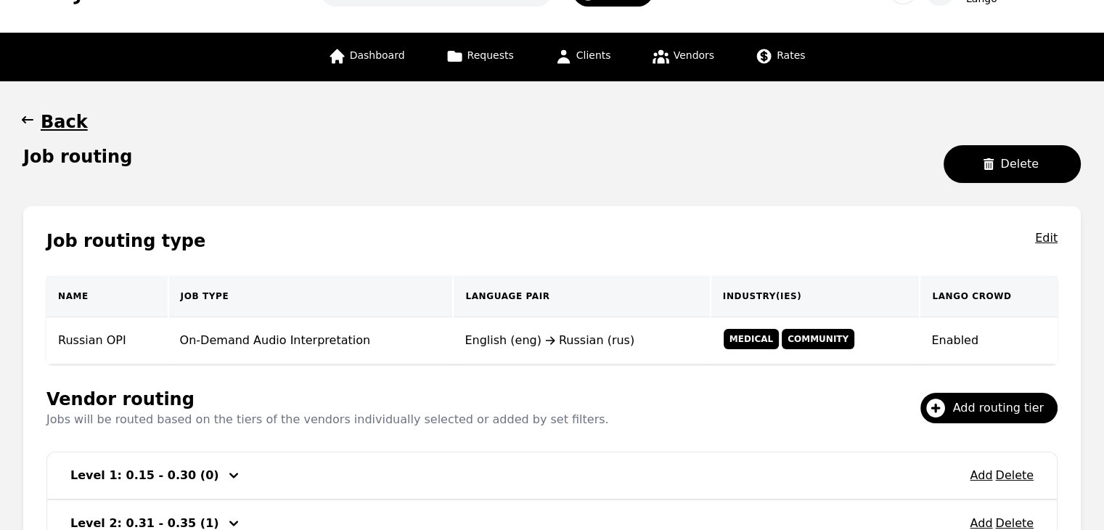
scroll to position [0, 0]
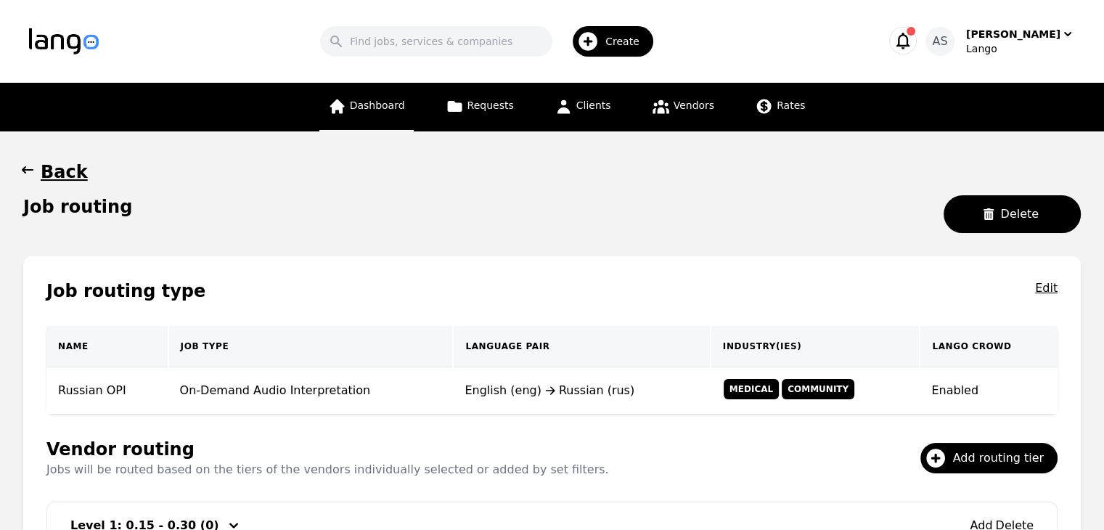
click at [358, 111] on link "Dashboard" at bounding box center [366, 107] width 94 height 49
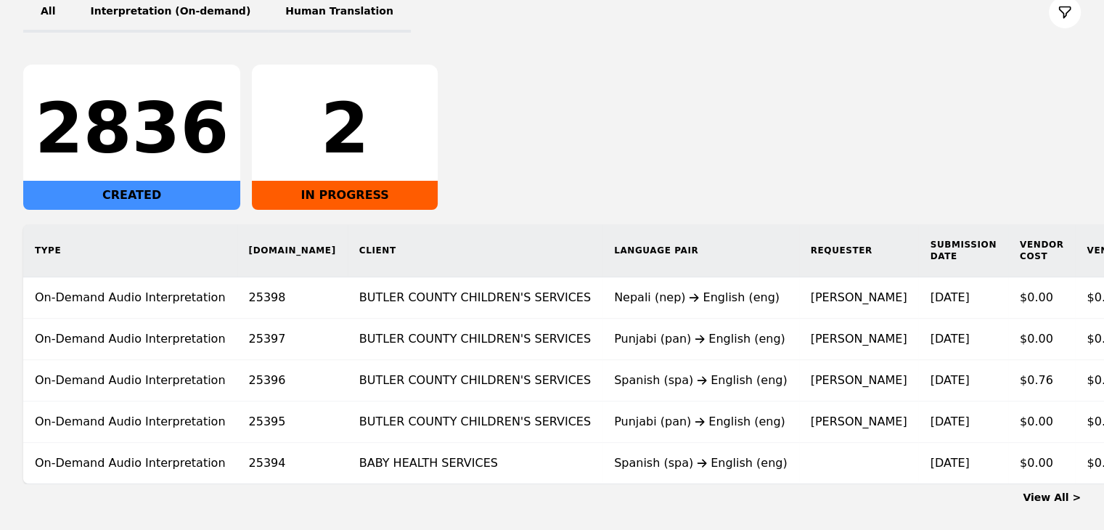
scroll to position [218, 0]
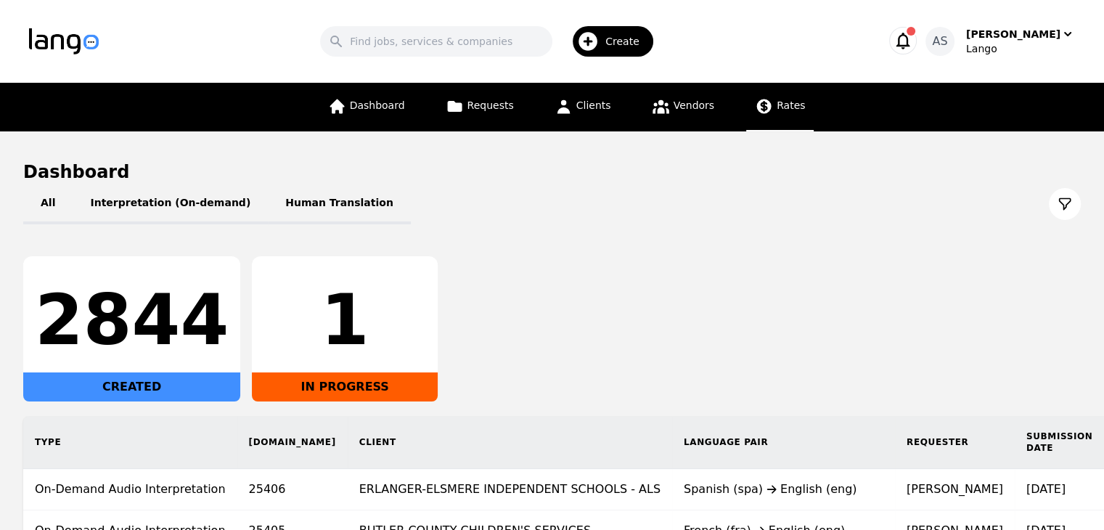
click at [763, 117] on link "Rates" at bounding box center [780, 107] width 68 height 49
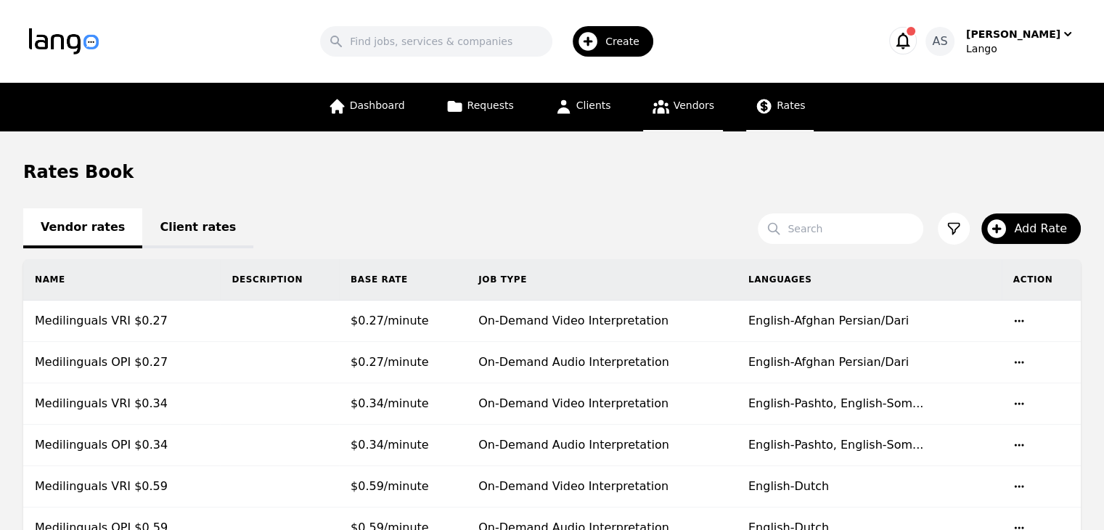
click at [668, 109] on link "Vendors" at bounding box center [683, 107] width 80 height 49
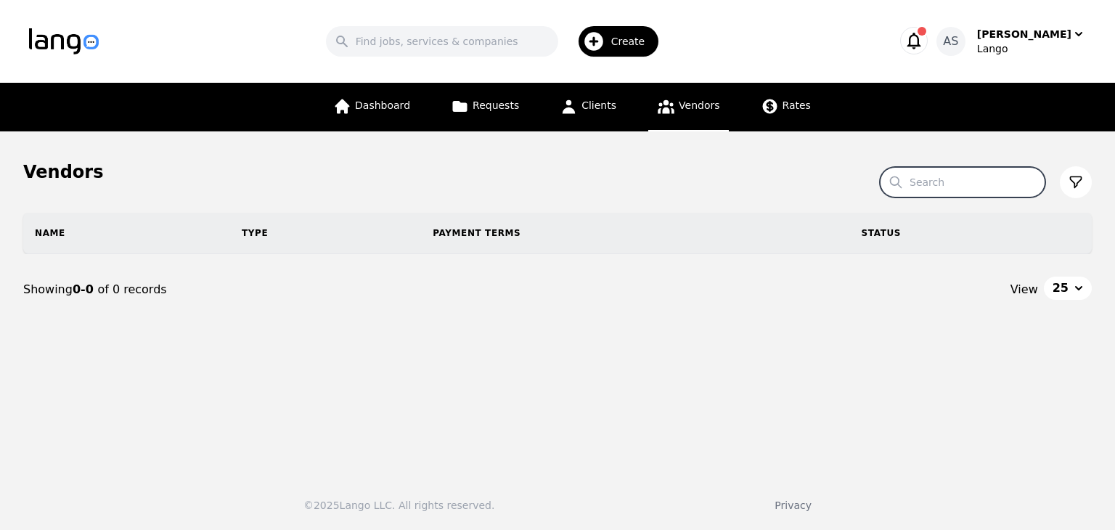
click at [937, 187] on input "Search" at bounding box center [963, 182] width 166 height 30
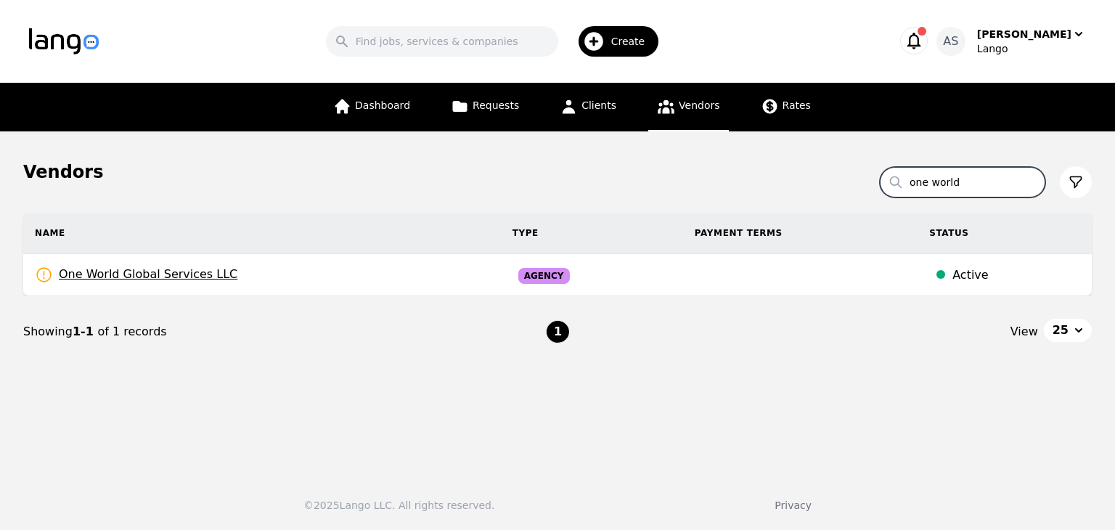
type input "one world"
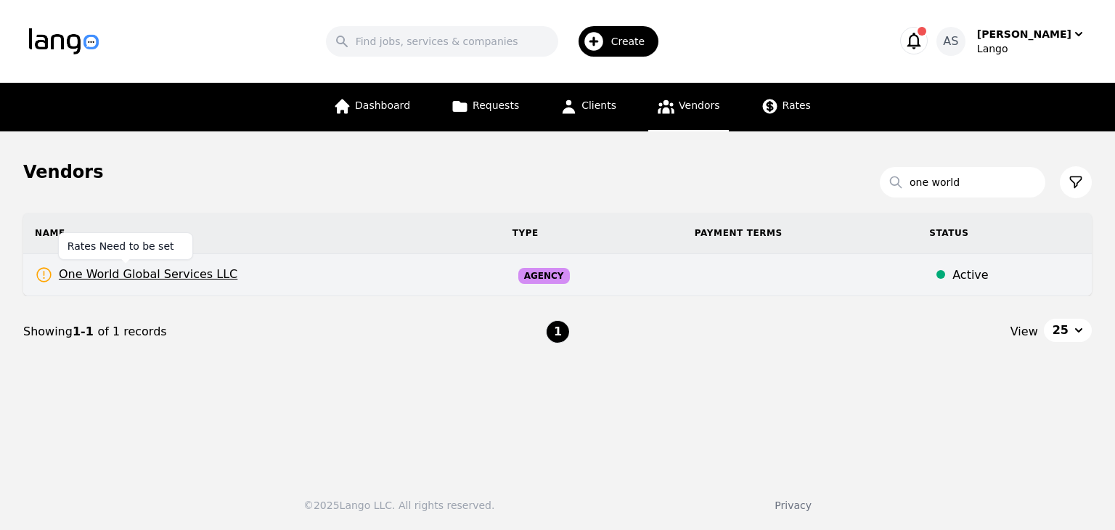
click at [158, 271] on span "One World Global Services LLC" at bounding box center [136, 275] width 203 height 18
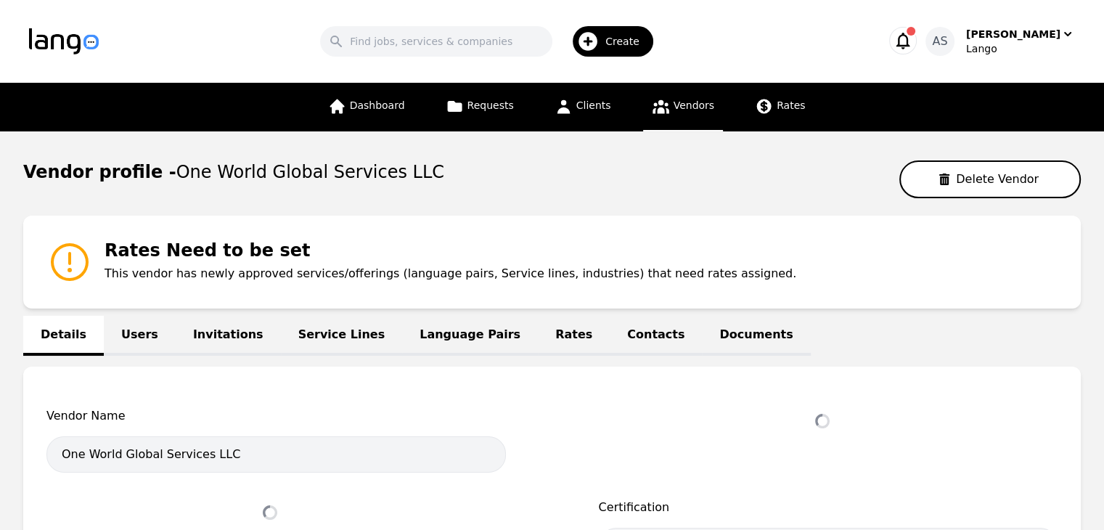
select select "active"
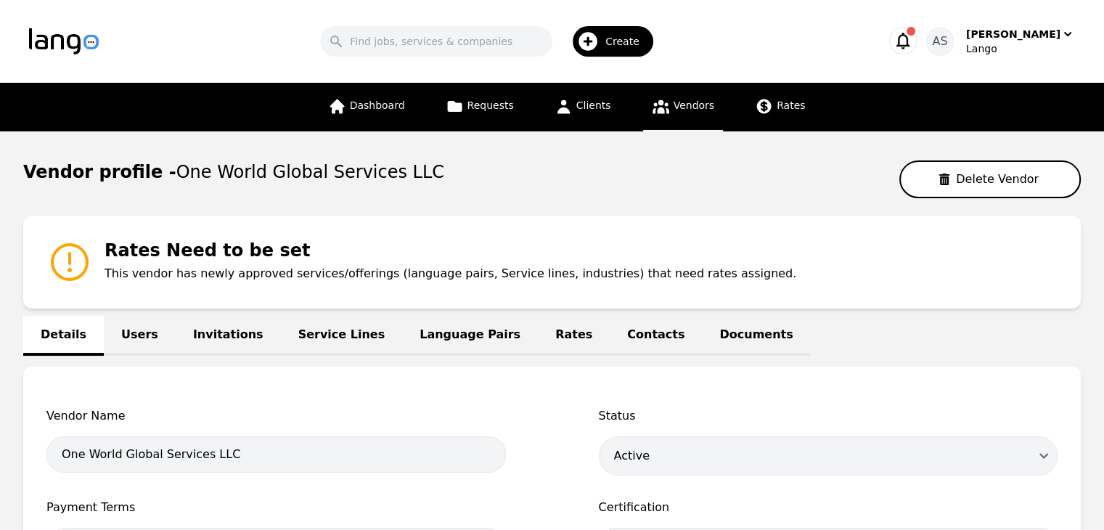
click at [538, 336] on link "Rates" at bounding box center [574, 336] width 72 height 40
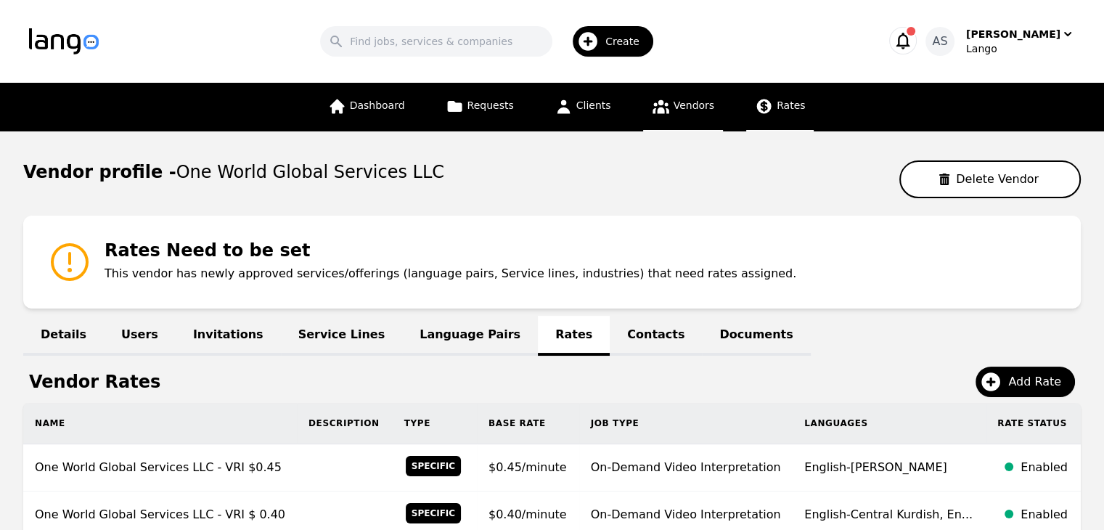
click at [765, 106] on icon at bounding box center [764, 106] width 18 height 18
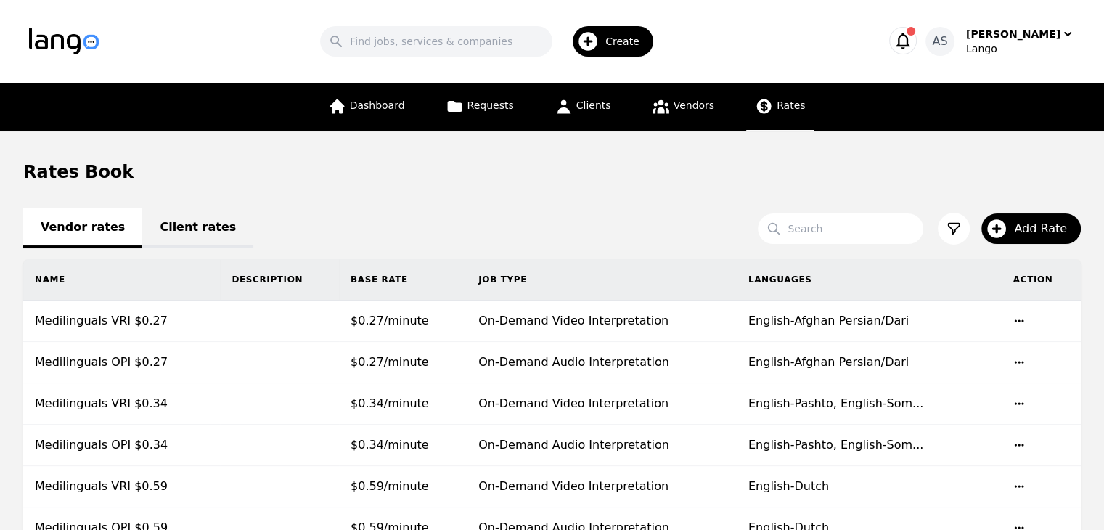
click at [777, 105] on span "Rates" at bounding box center [791, 105] width 28 height 12
click at [76, 223] on div "Vendor rates Client rates" at bounding box center [552, 226] width 1058 height 17
click at [694, 111] on span "Vendors" at bounding box center [694, 105] width 41 height 12
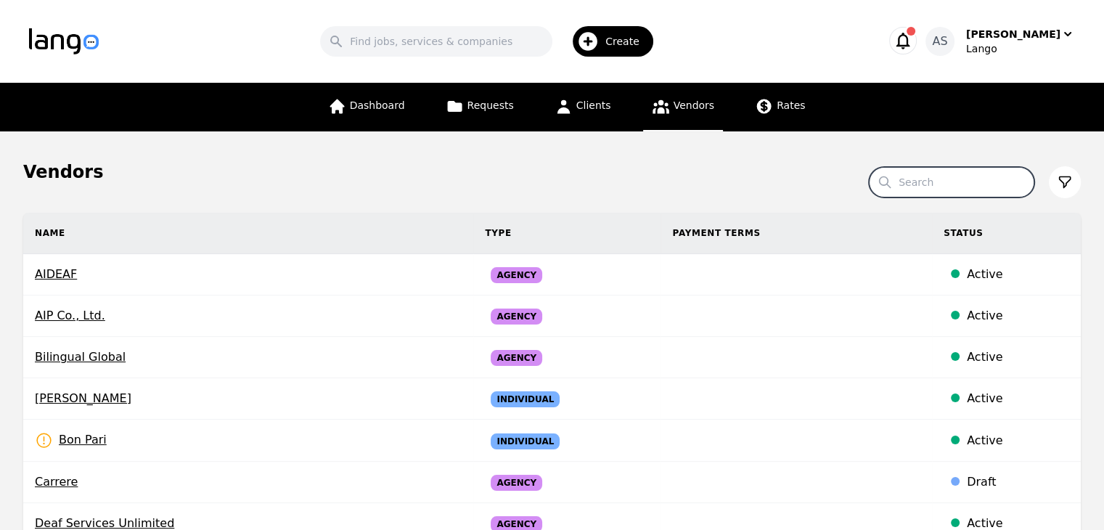
click at [906, 187] on input "Search" at bounding box center [952, 182] width 166 height 30
type input "one world"
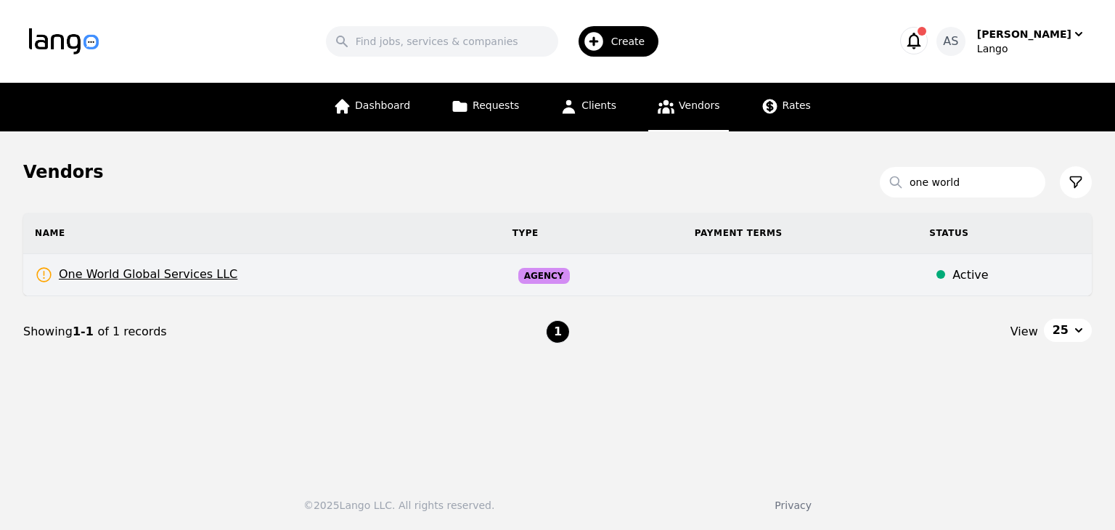
click at [175, 285] on td "One World Global Services LLC Rates Need to be set" at bounding box center [262, 275] width 478 height 42
select select "active"
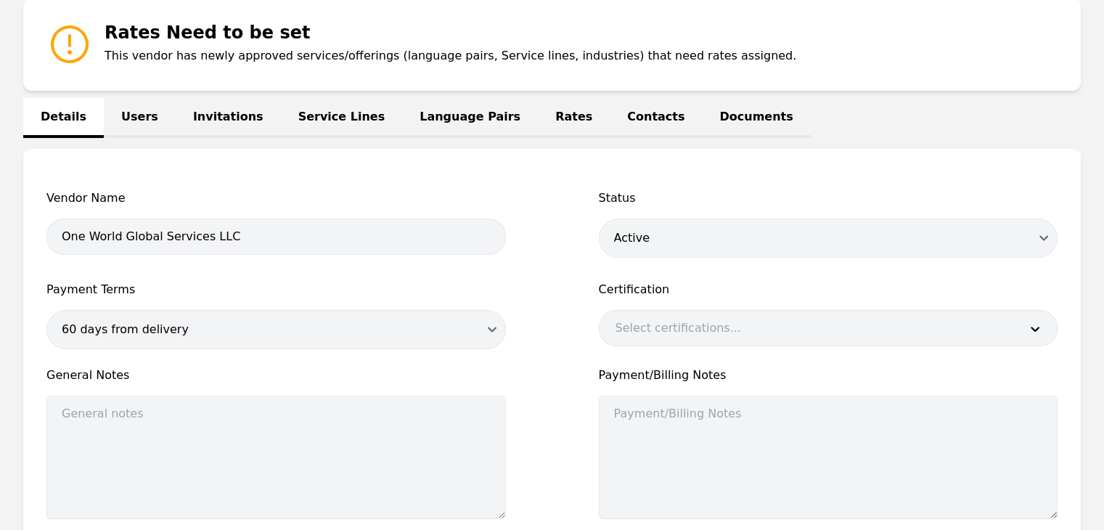
click at [538, 108] on link "Rates" at bounding box center [574, 118] width 72 height 40
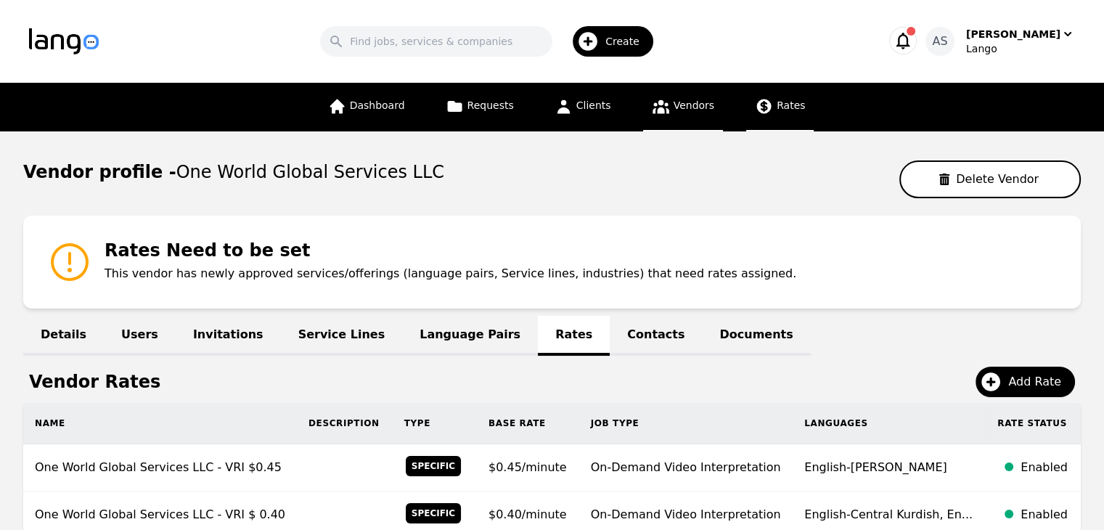
click at [777, 109] on span "Rates" at bounding box center [791, 105] width 28 height 12
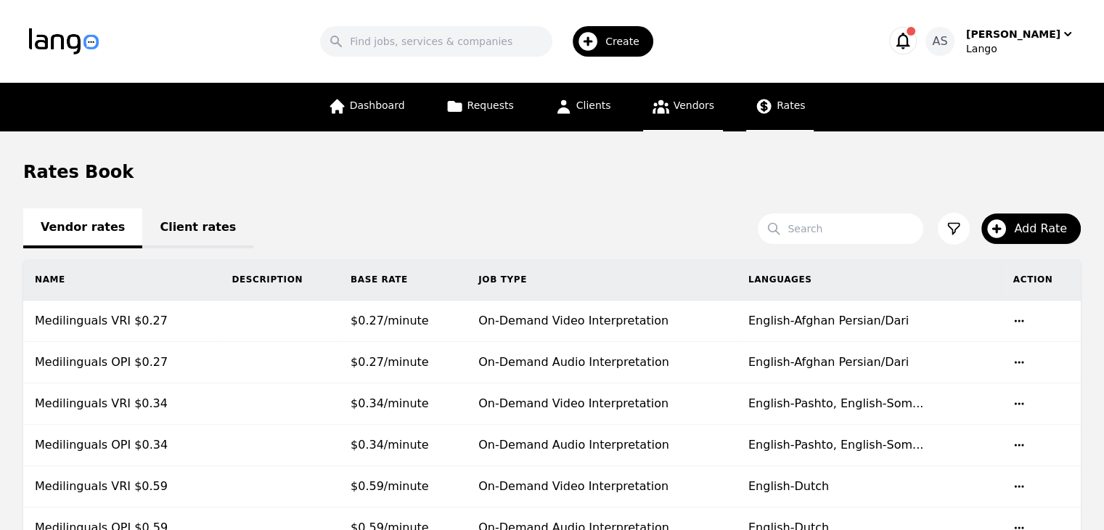
click at [688, 111] on span "Vendors" at bounding box center [694, 105] width 41 height 12
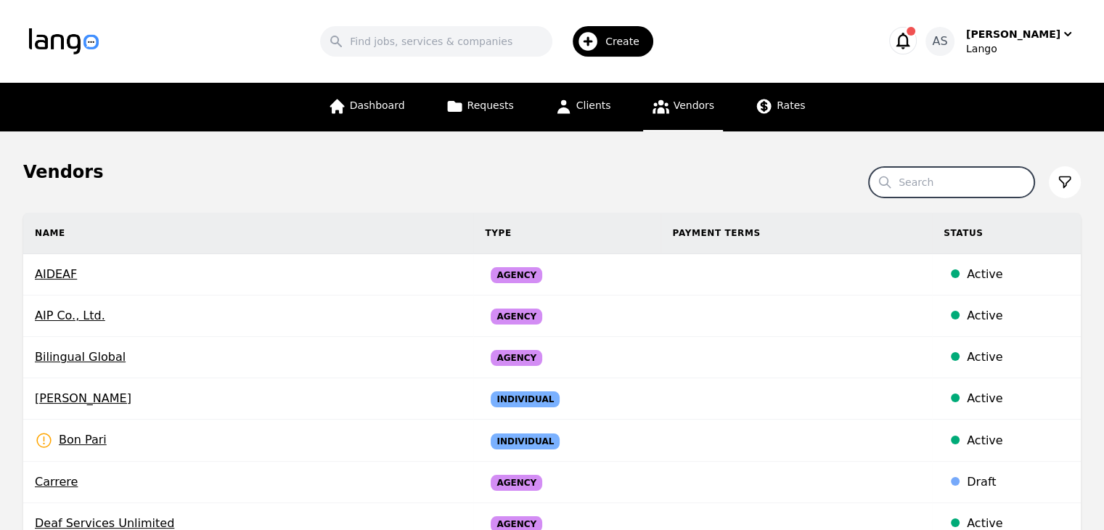
click at [930, 184] on input "Search" at bounding box center [952, 182] width 166 height 30
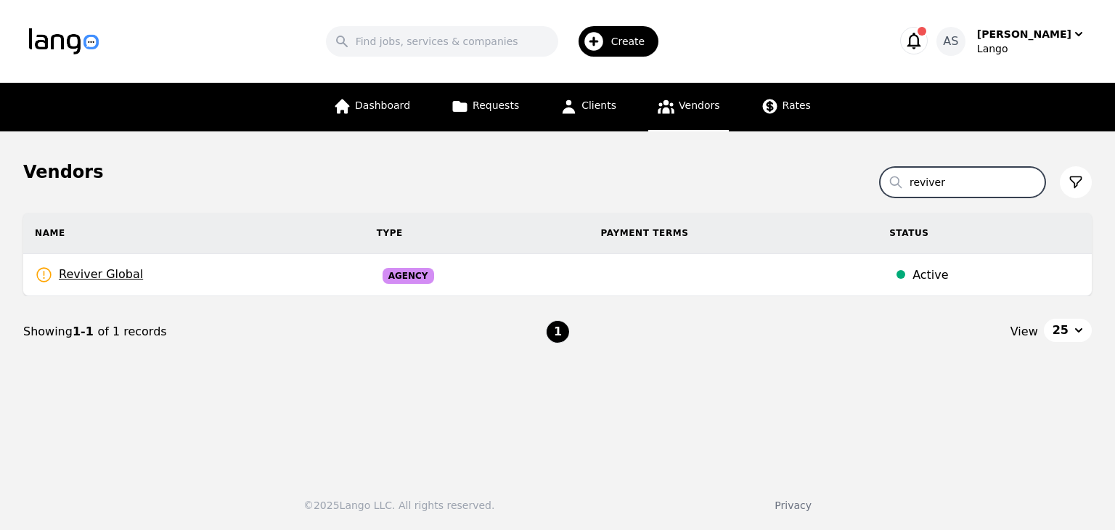
type input "reviver"
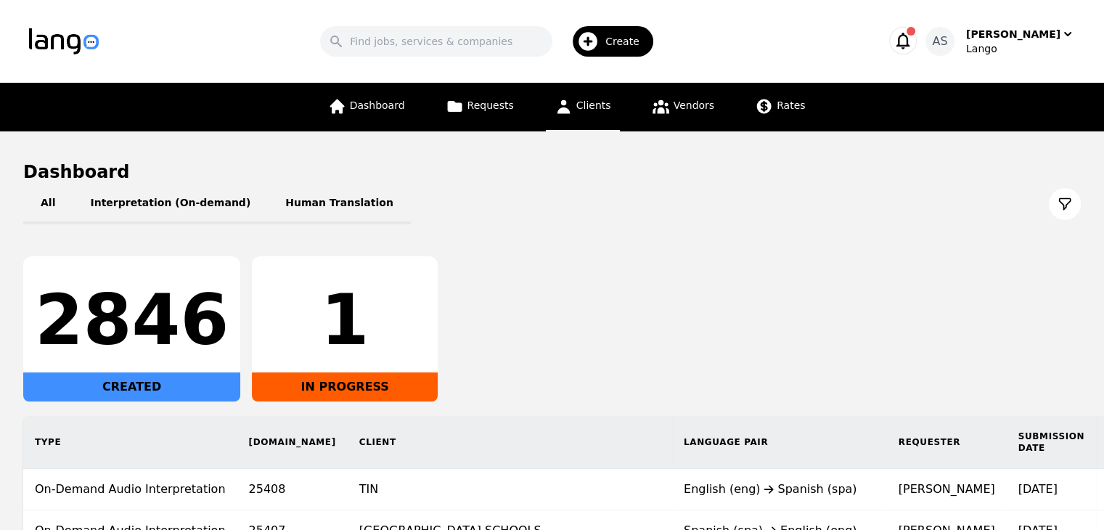
click at [600, 121] on link "Clients" at bounding box center [583, 107] width 74 height 49
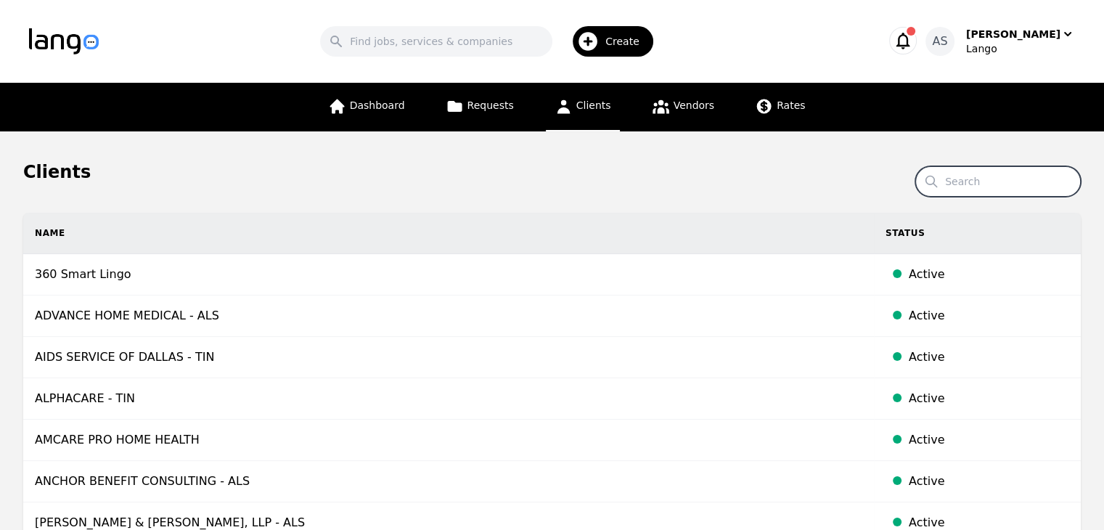
click at [967, 175] on input "Search" at bounding box center [998, 181] width 166 height 30
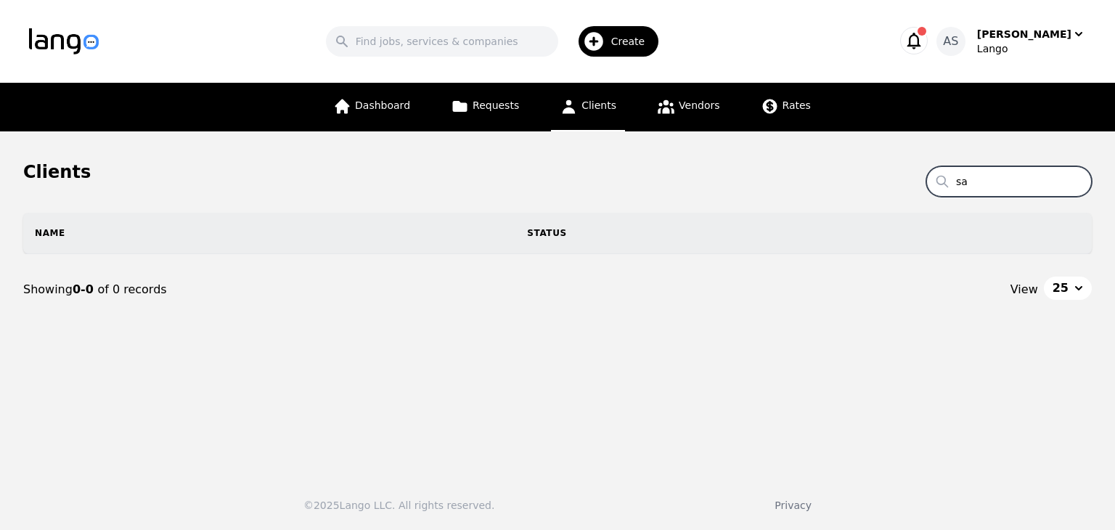
type input "s"
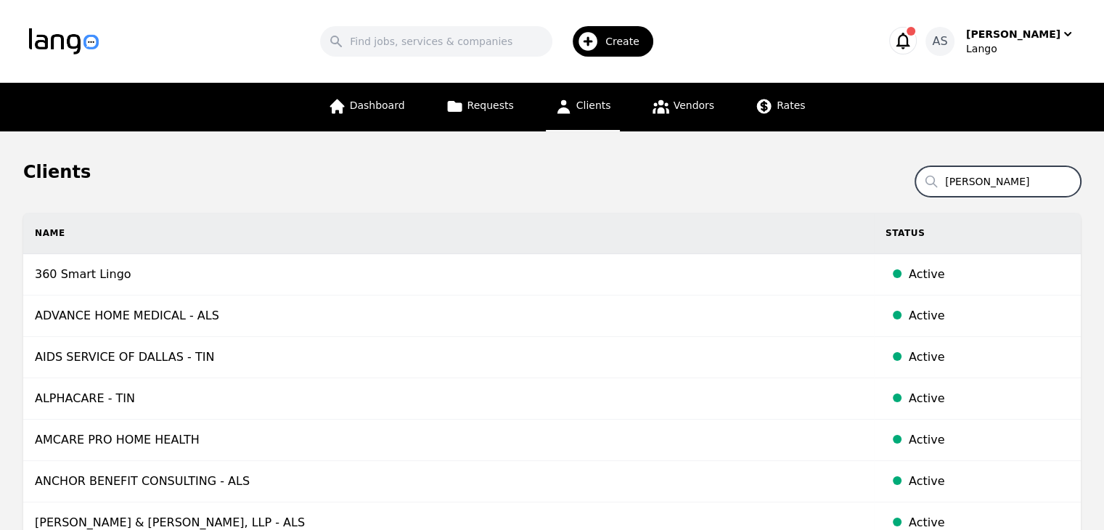
type input "[PERSON_NAME]"
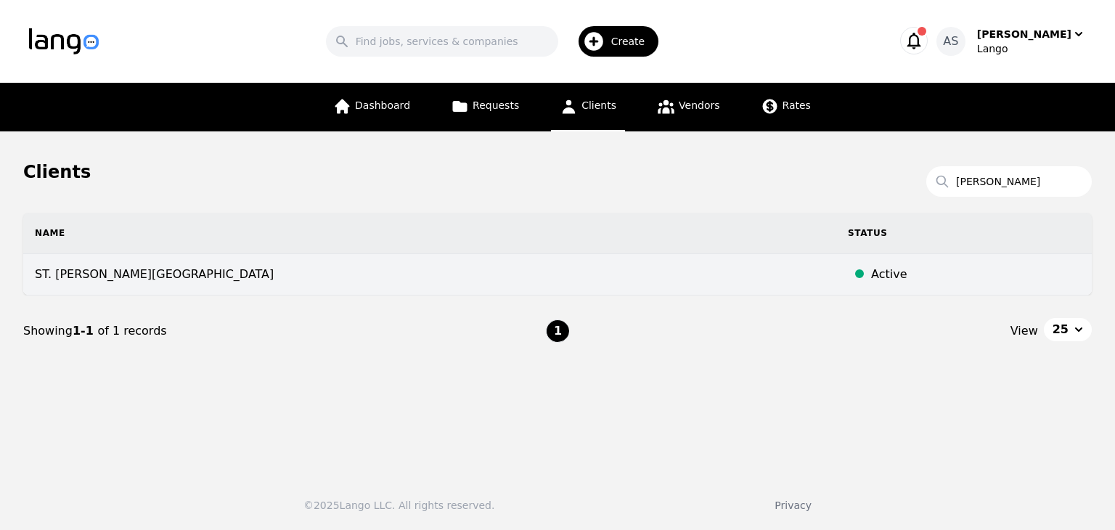
click at [430, 274] on td "ST. [PERSON_NAME][GEOGRAPHIC_DATA]" at bounding box center [429, 274] width 813 height 41
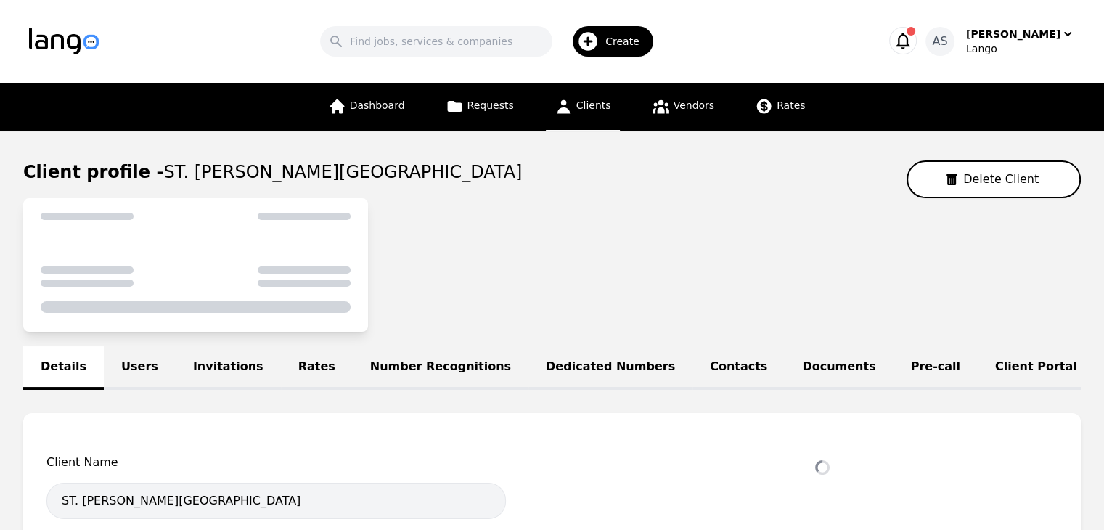
select select "active"
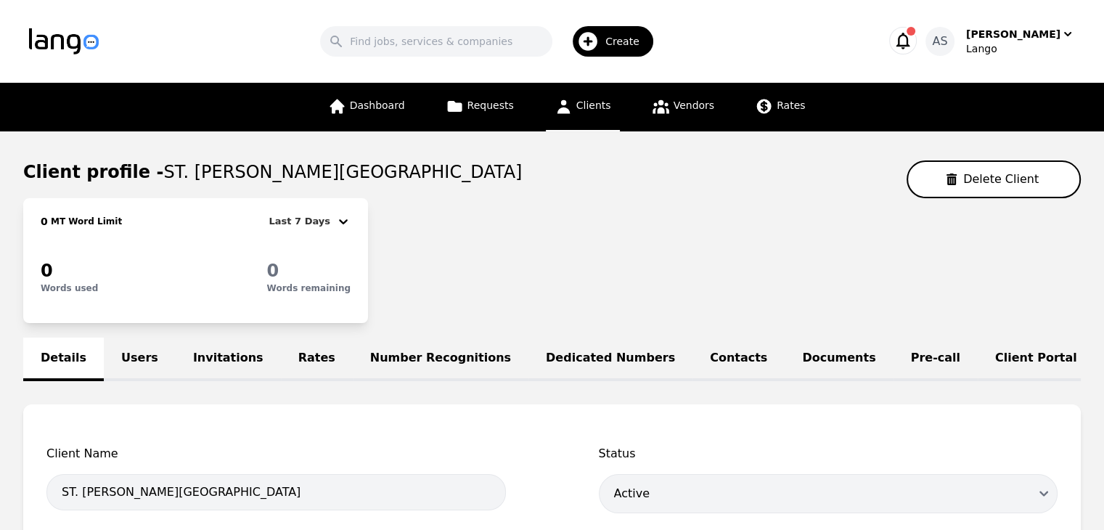
click at [128, 353] on link "Users" at bounding box center [140, 360] width 72 height 44
